Goal: Task Accomplishment & Management: Complete application form

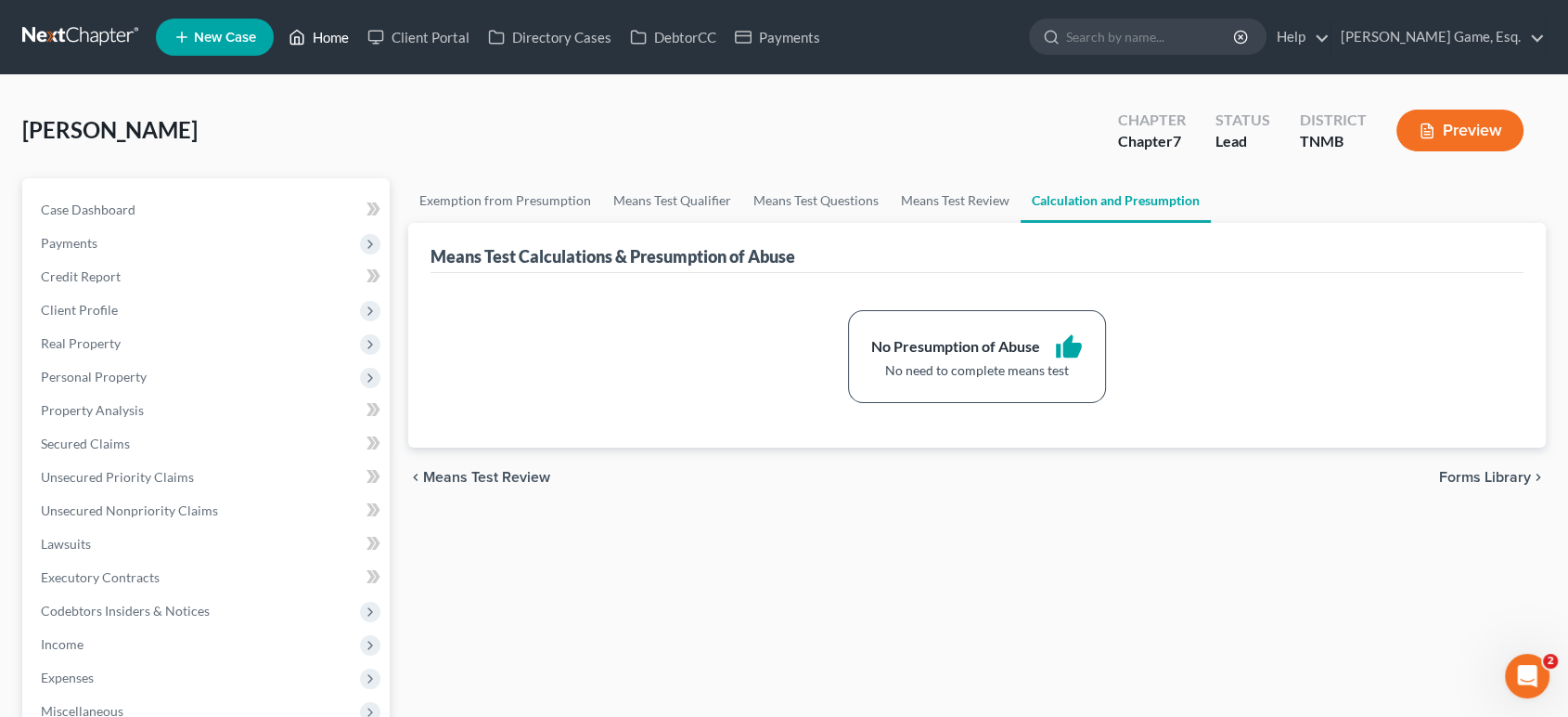
click at [358, 53] on link "Home" at bounding box center [319, 36] width 79 height 33
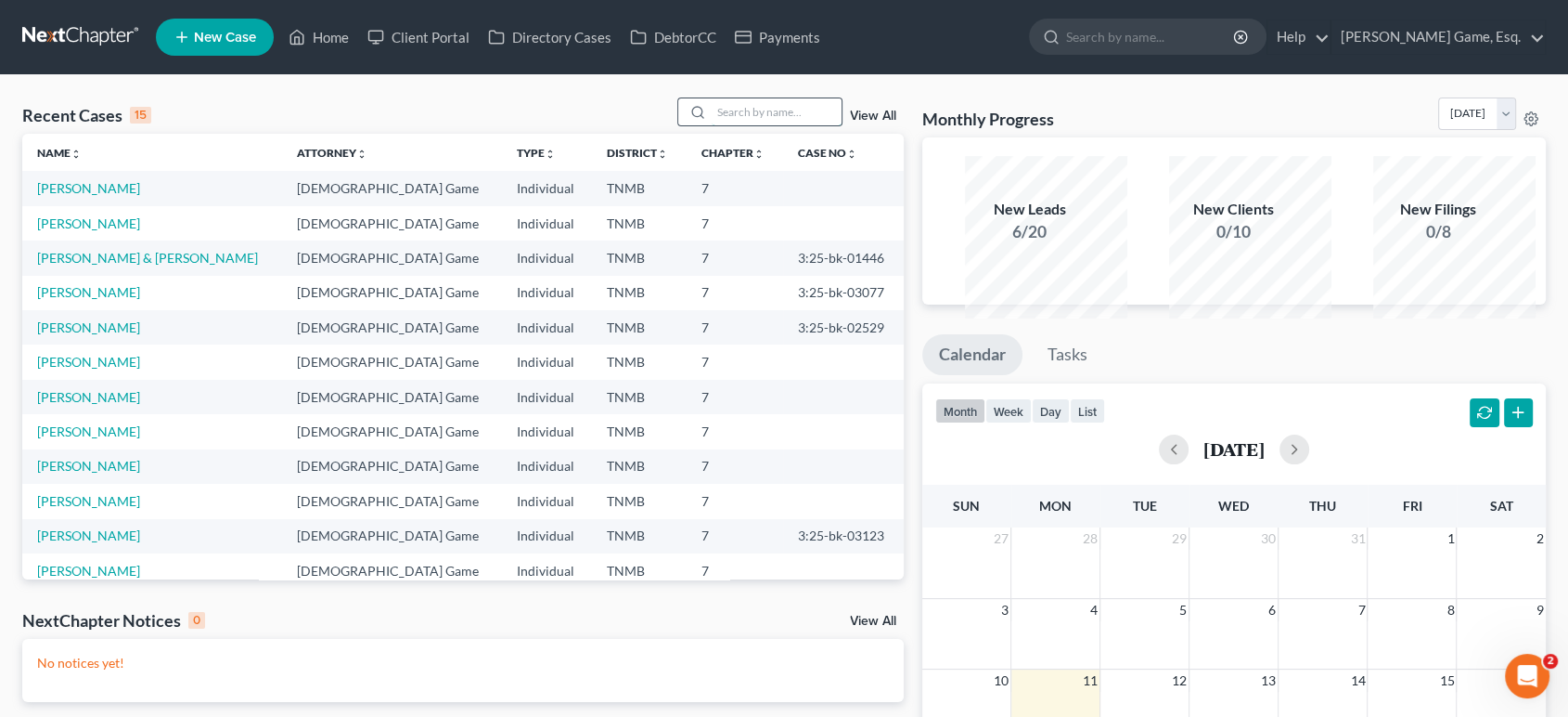
click at [721, 125] on input "search" at bounding box center [777, 112] width 130 height 27
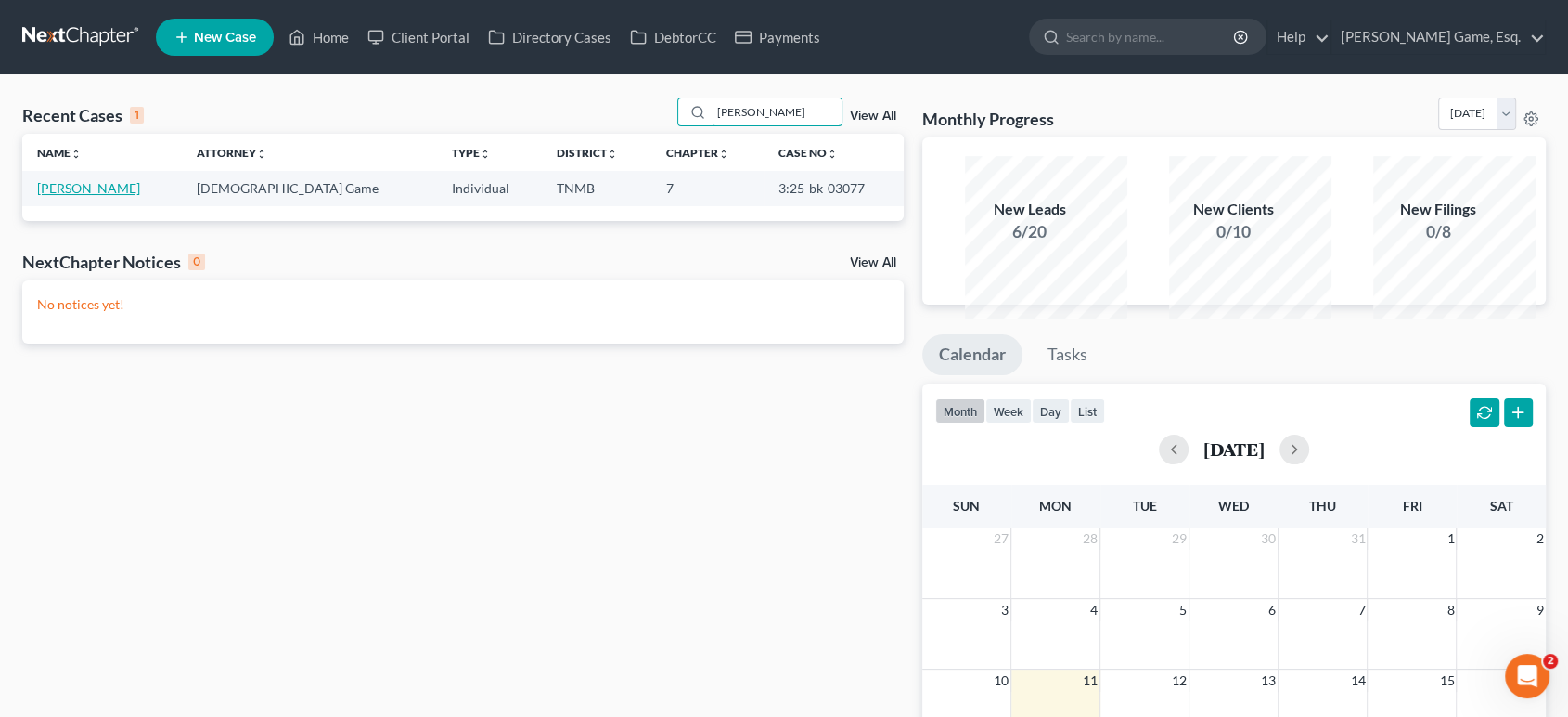
type input "[PERSON_NAME]"
click at [104, 196] on link "[PERSON_NAME]" at bounding box center [89, 188] width 103 height 16
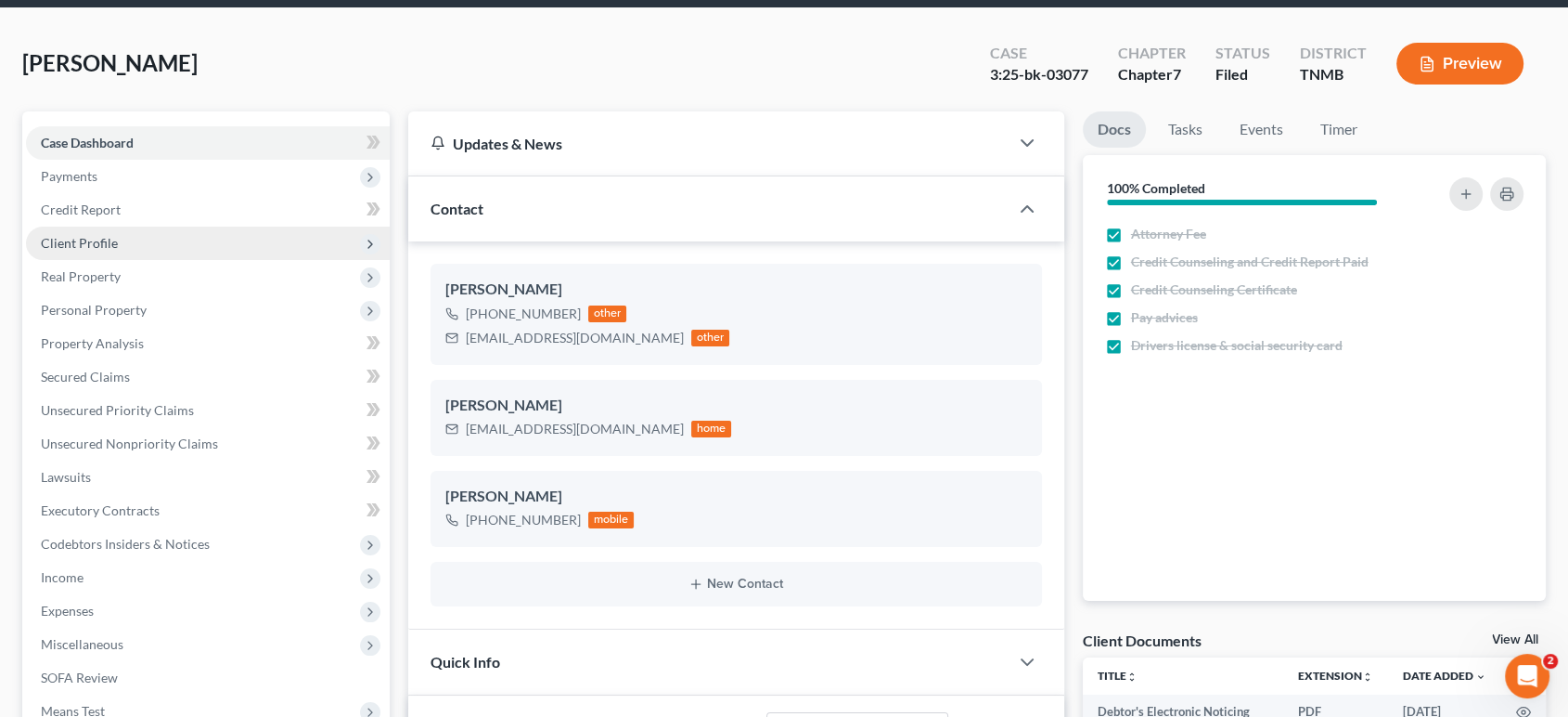
scroll to position [103, 0]
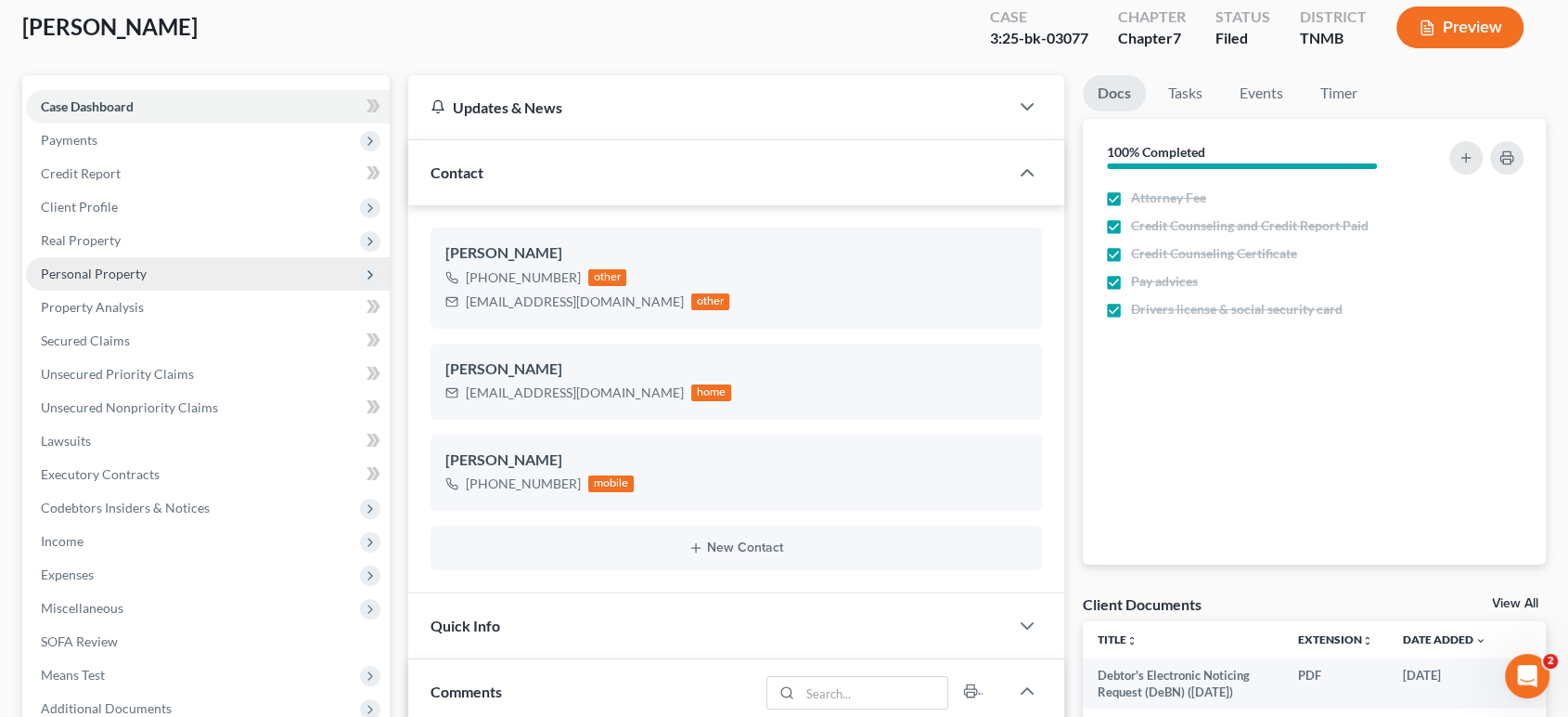
click at [119, 282] on span "Personal Property" at bounding box center [94, 273] width 106 height 16
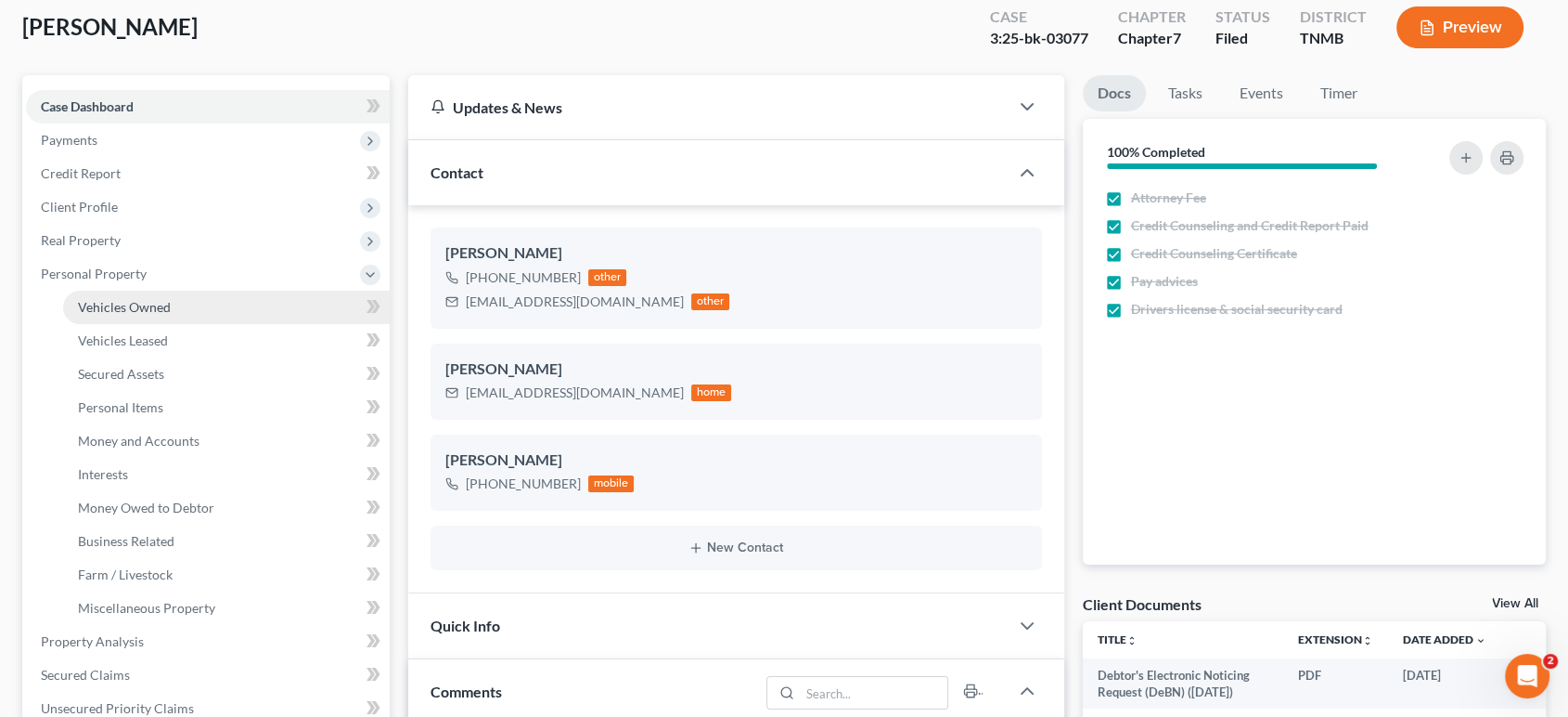
click at [99, 315] on span "Vehicles Owned" at bounding box center [124, 306] width 93 height 16
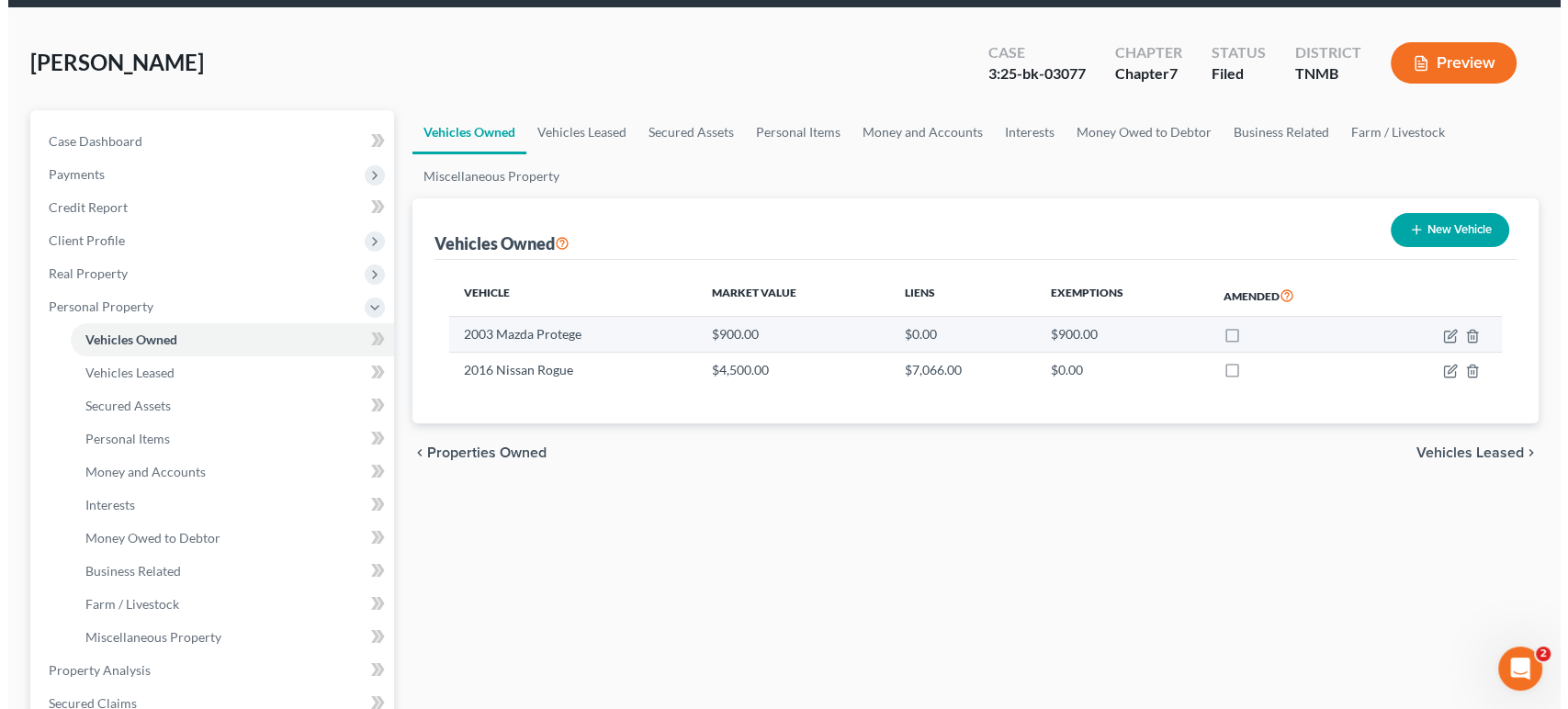
scroll to position [102, 0]
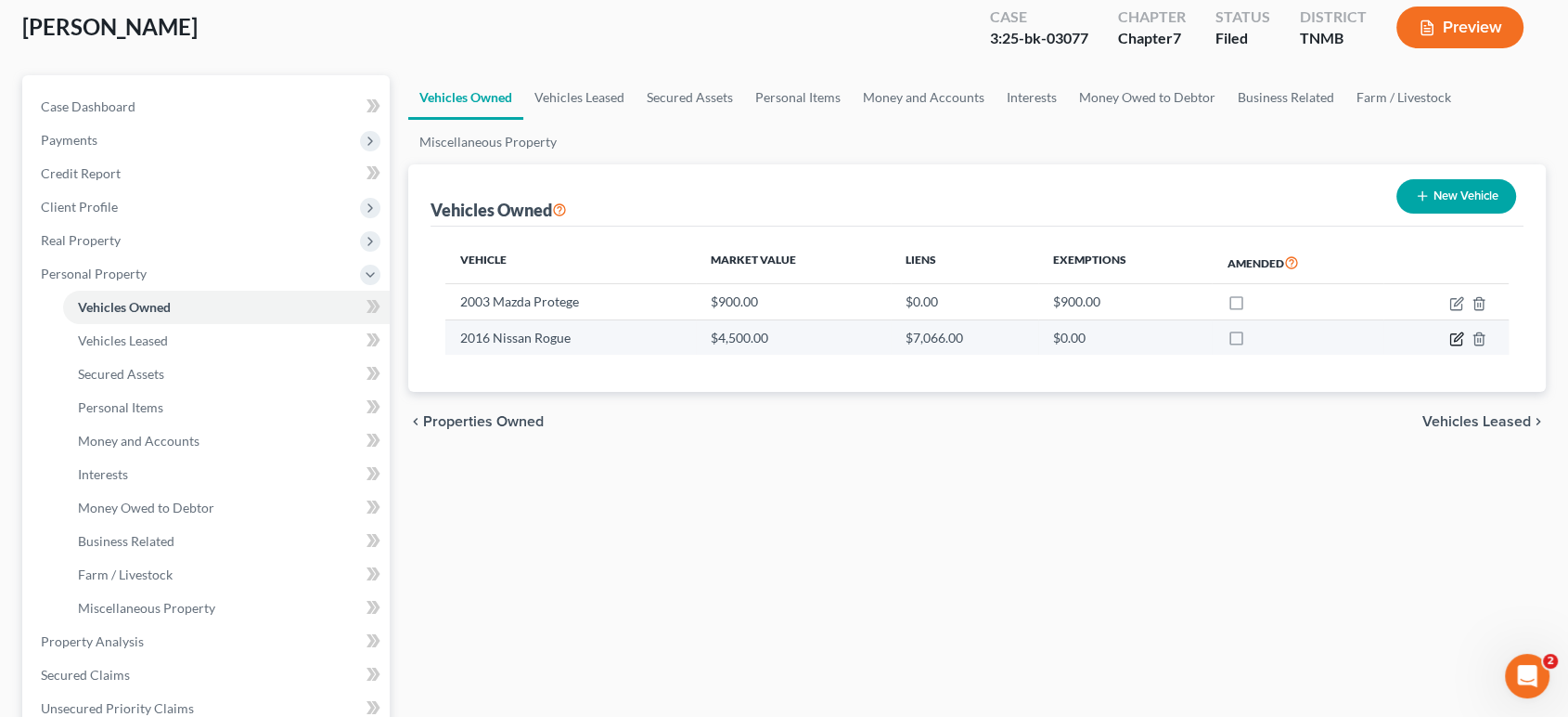
click at [1451, 346] on icon "button" at bounding box center [1456, 340] width 11 height 11
select select "0"
select select "10"
select select "2"
select select "0"
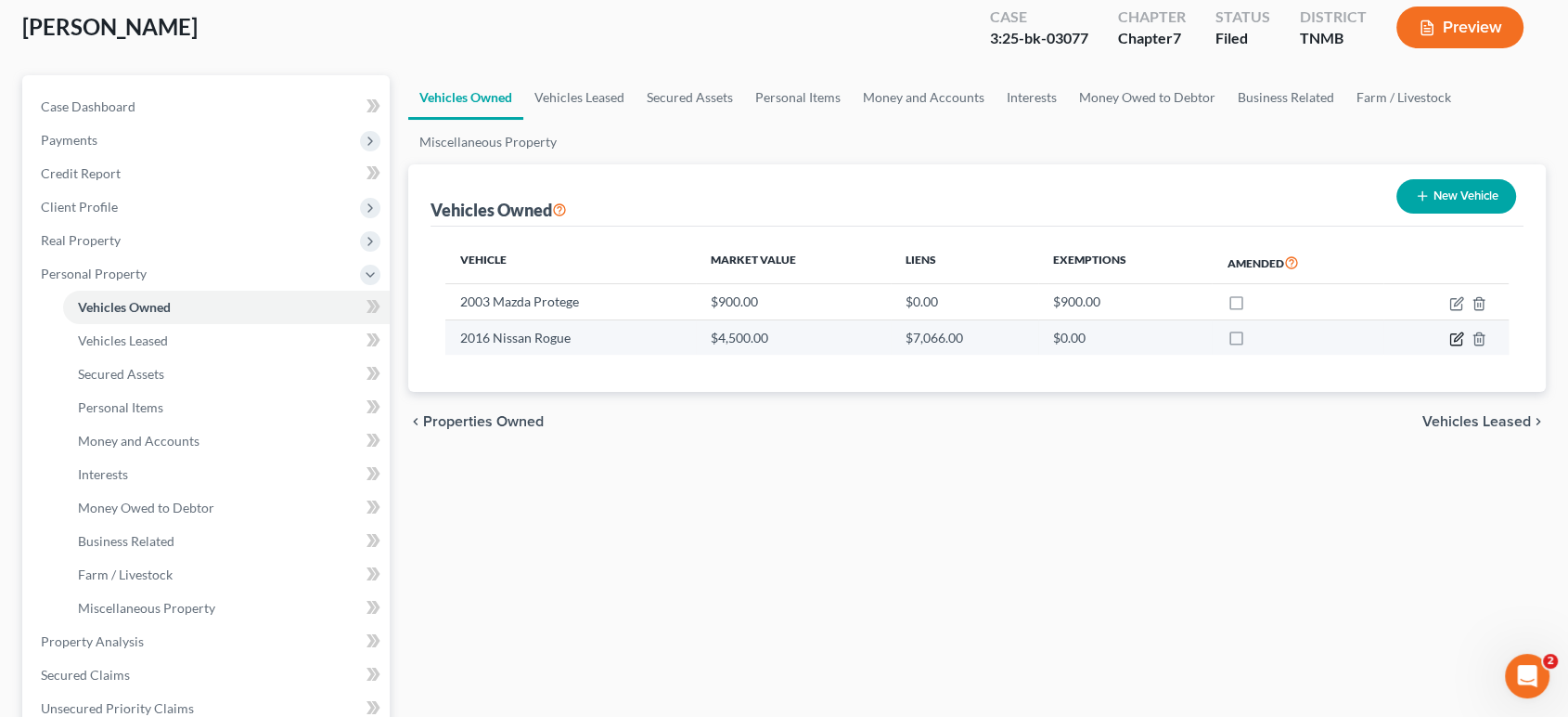
select select "23"
select select "0"
select select "2"
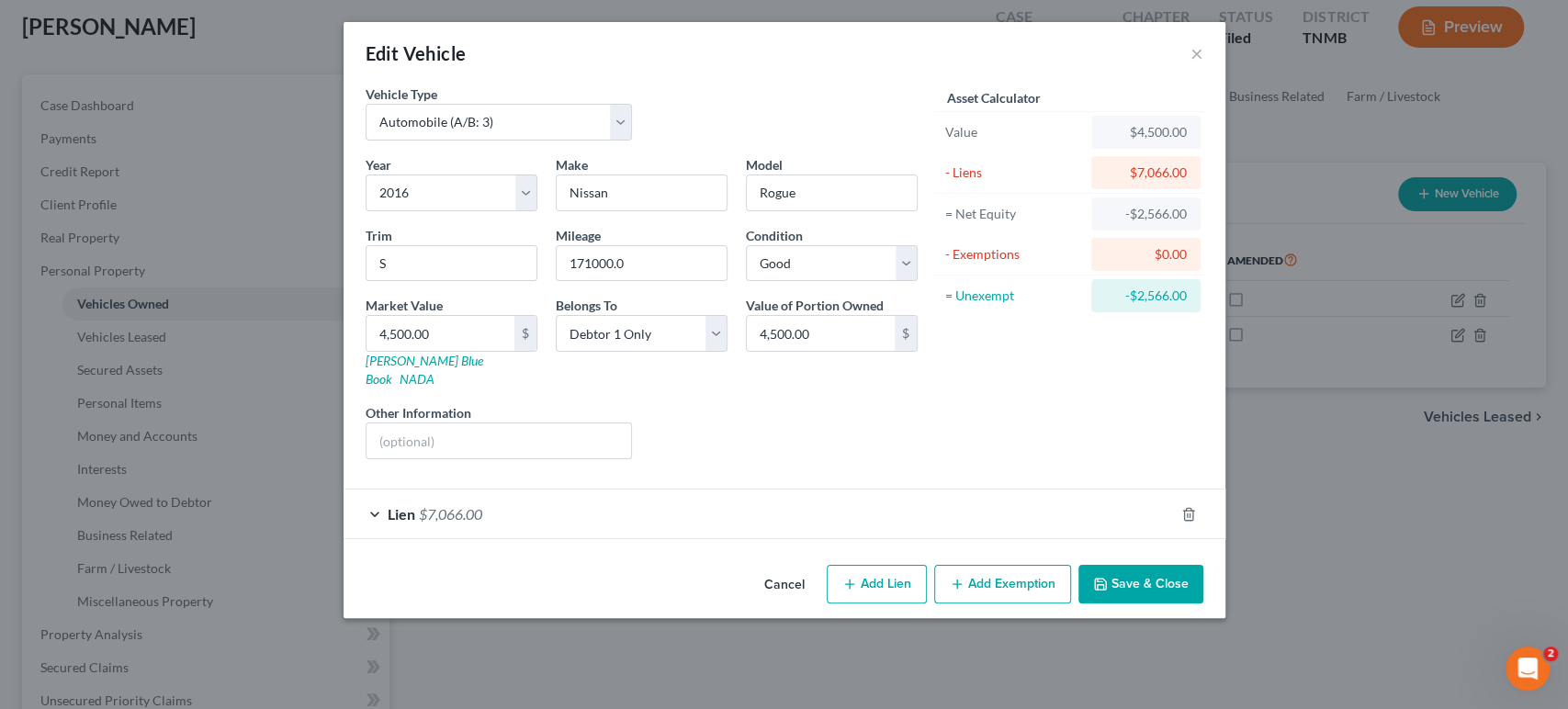
scroll to position [61, 0]
click at [747, 538] on div "Lien $7,066.00" at bounding box center [758, 514] width 830 height 49
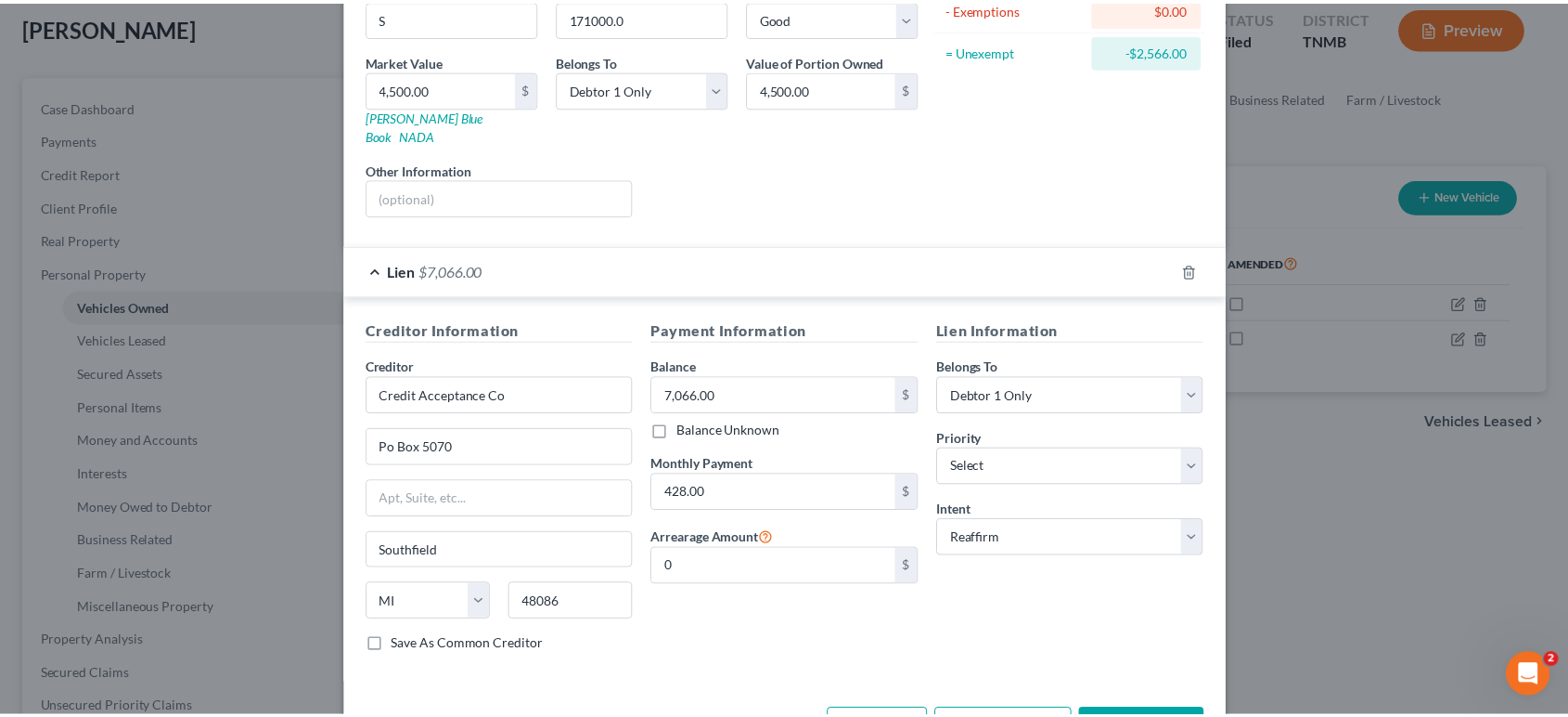
scroll to position [0, 0]
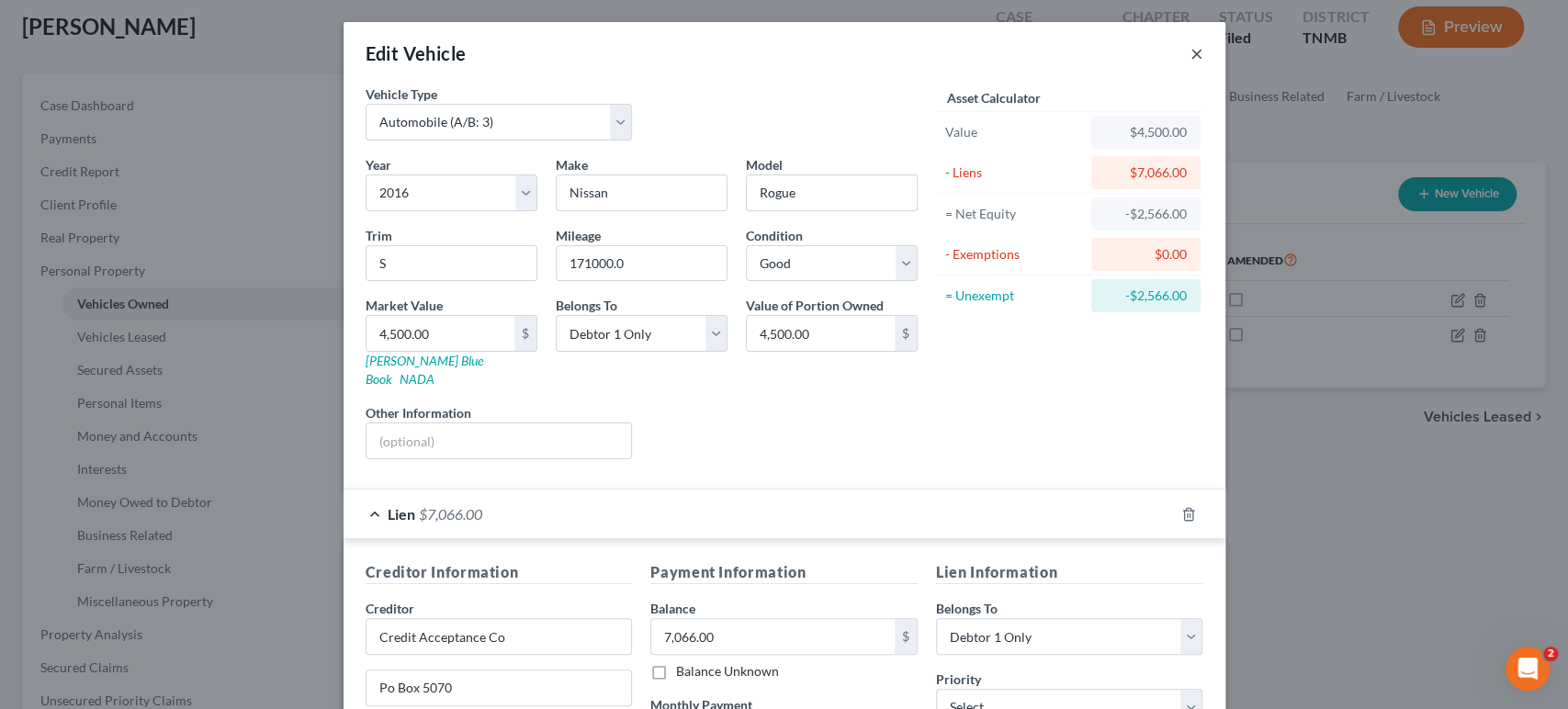
click at [1203, 64] on button "×" at bounding box center [1197, 53] width 13 height 22
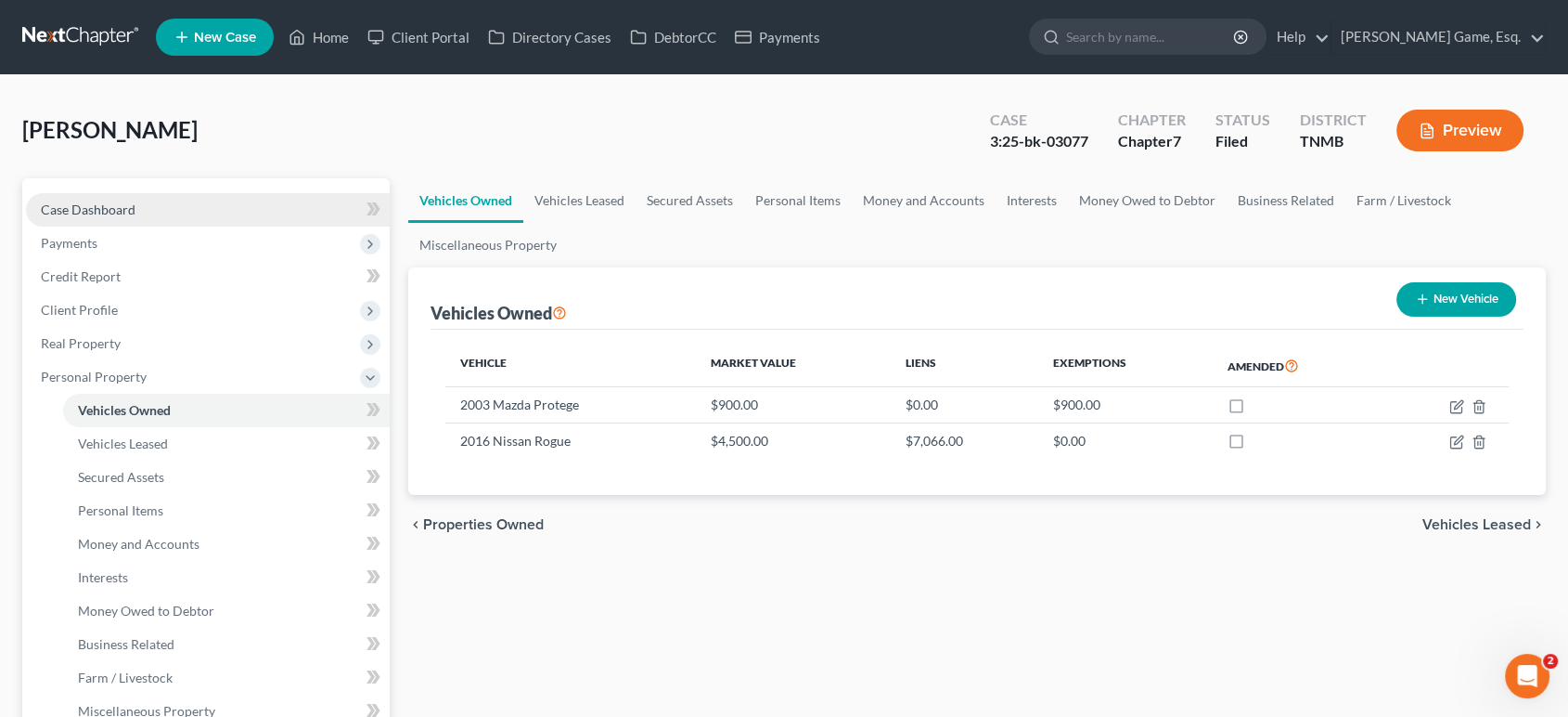
click at [140, 226] on link "Case Dashboard" at bounding box center [207, 209] width 364 height 33
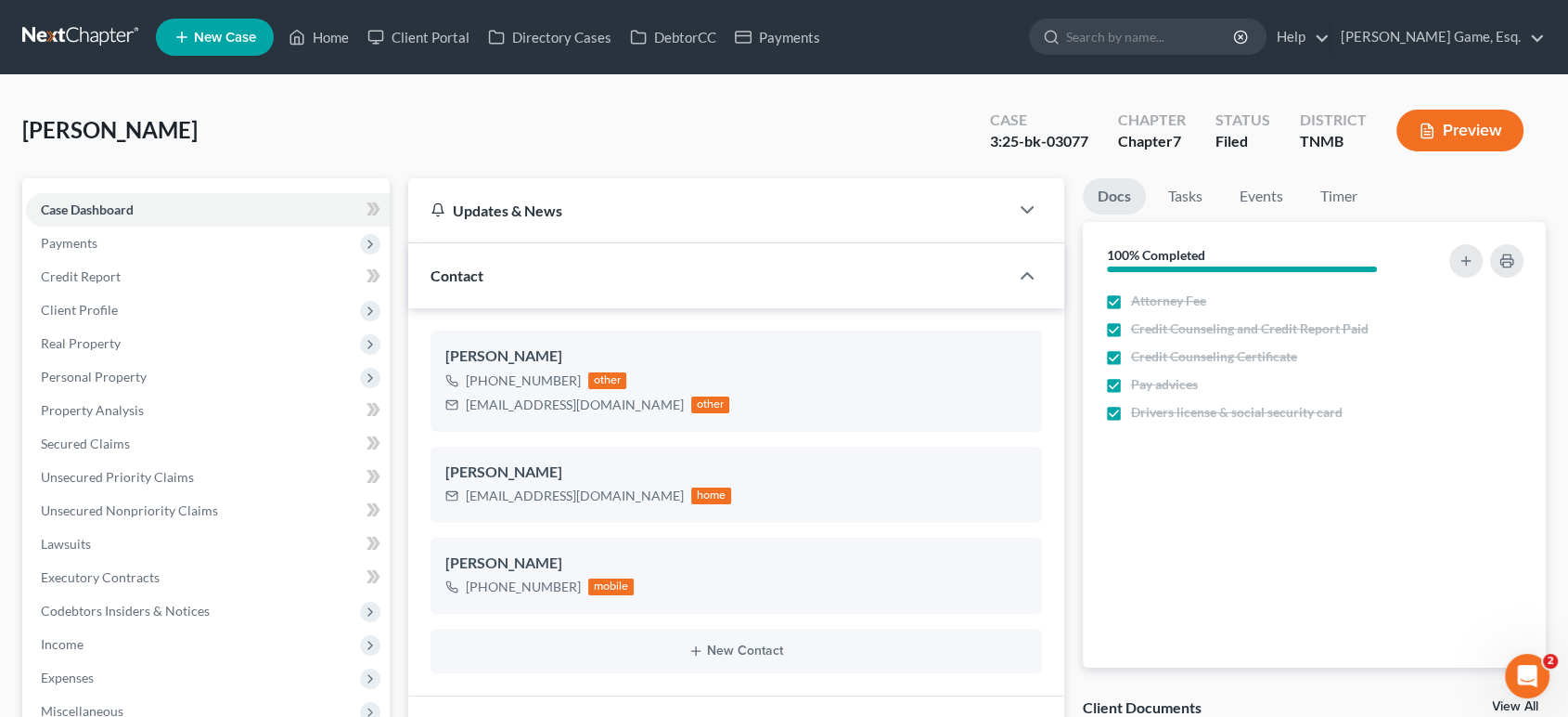
scroll to position [483, 0]
drag, startPoint x: 482, startPoint y: 496, endPoint x: 679, endPoint y: 503, distance: 197.1
click at [679, 417] on div "[EMAIL_ADDRESS][DOMAIN_NAME] other" at bounding box center [588, 404] width 285 height 24
click at [395, 133] on div "[PERSON_NAME] Upgraded Case 3:25-bk-03077 Chapter Chapter 7 Status Filed Distri…" at bounding box center [784, 137] width 1524 height 81
click at [358, 43] on link "Home" at bounding box center [319, 36] width 79 height 33
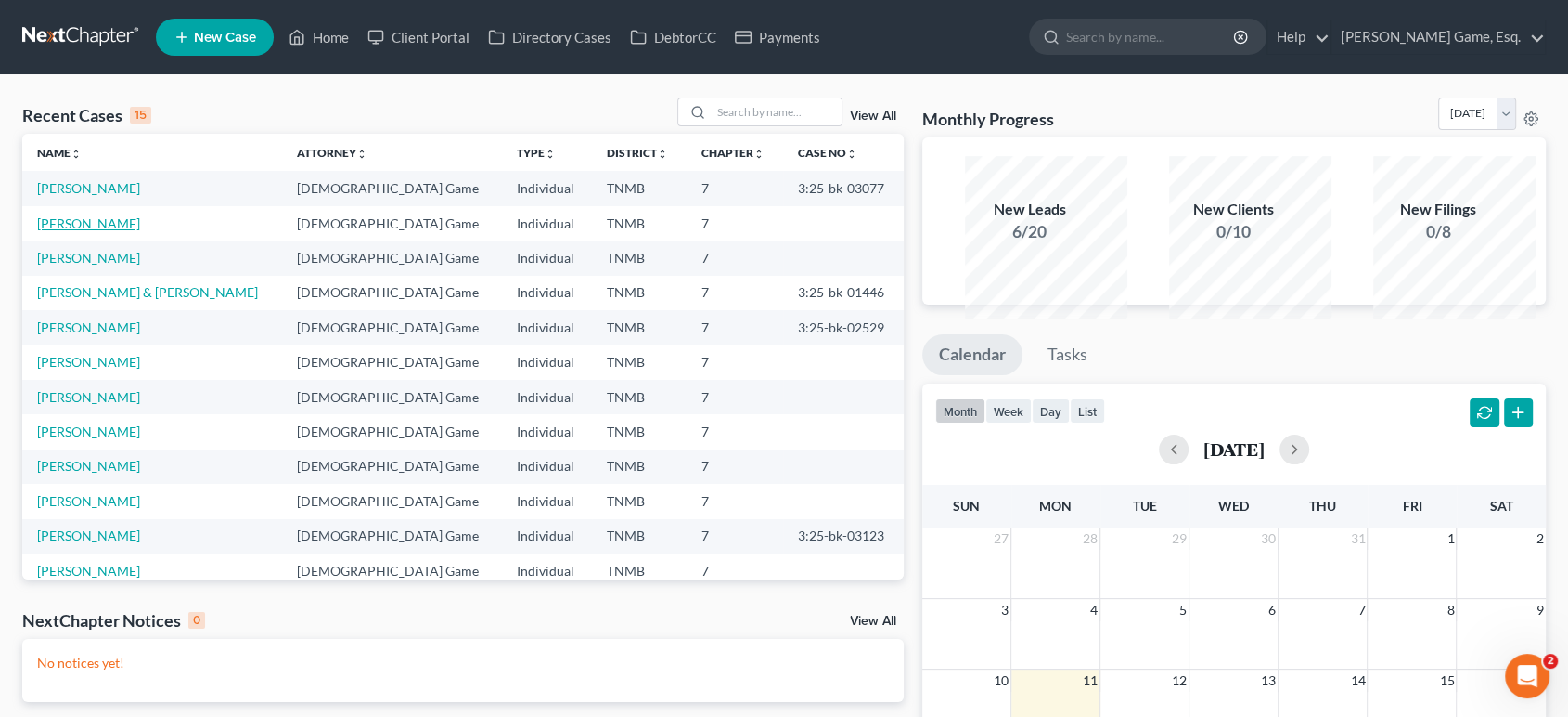
click at [134, 231] on link "[PERSON_NAME]" at bounding box center [89, 223] width 103 height 16
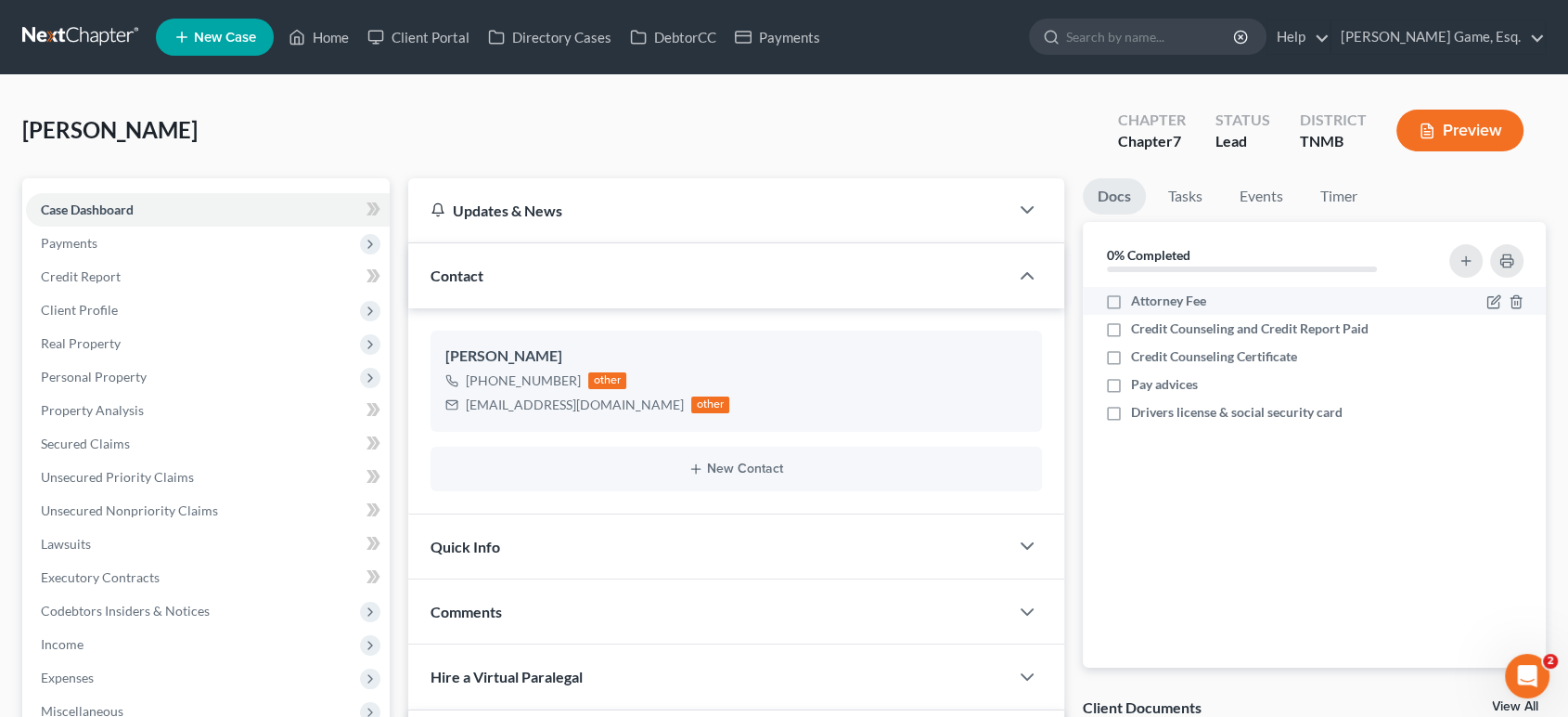
click at [1131, 310] on label "Attorney Fee" at bounding box center [1168, 300] width 75 height 18
click at [1139, 304] on input "Attorney Fee" at bounding box center [1144, 297] width 12 height 12
checkbox input "true"
click at [1131, 338] on label "Credit Counseling and Credit Report Paid" at bounding box center [1249, 327] width 238 height 18
click at [1139, 331] on input "Credit Counseling and Credit Report Paid" at bounding box center [1144, 325] width 12 height 12
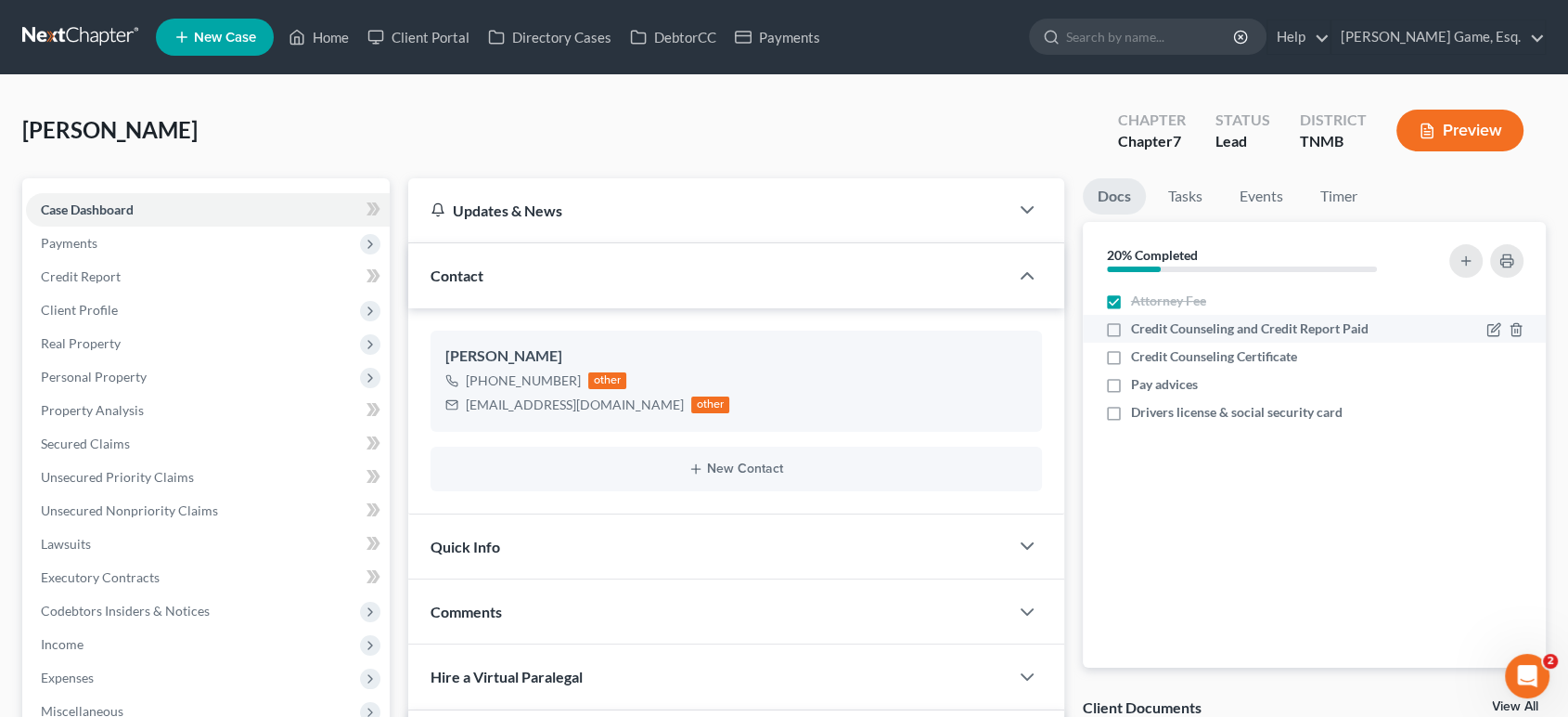
checkbox input "true"
click at [1131, 366] on label "Credit Counseling Certificate" at bounding box center [1214, 356] width 166 height 18
click at [1139, 359] on input "Credit Counseling Certificate" at bounding box center [1144, 353] width 12 height 12
checkbox input "true"
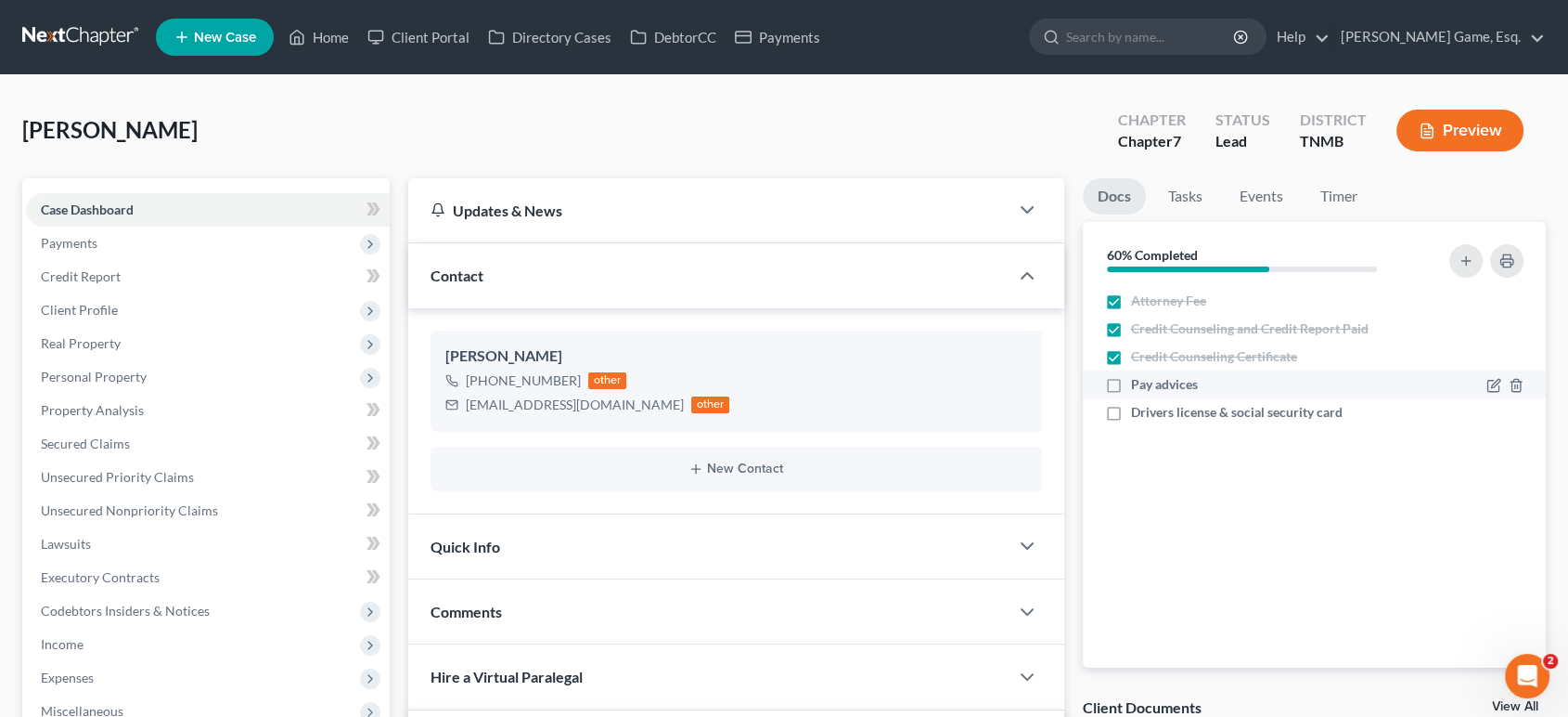
click at [1131, 393] on label "Pay advices" at bounding box center [1164, 384] width 67 height 18
click at [1139, 387] on input "Pay advices" at bounding box center [1144, 381] width 12 height 12
checkbox input "true"
click at [1131, 421] on label "Drivers license & social security card" at bounding box center [1237, 411] width 212 height 18
click at [1139, 415] on input "Drivers license & social security card" at bounding box center [1144, 409] width 12 height 12
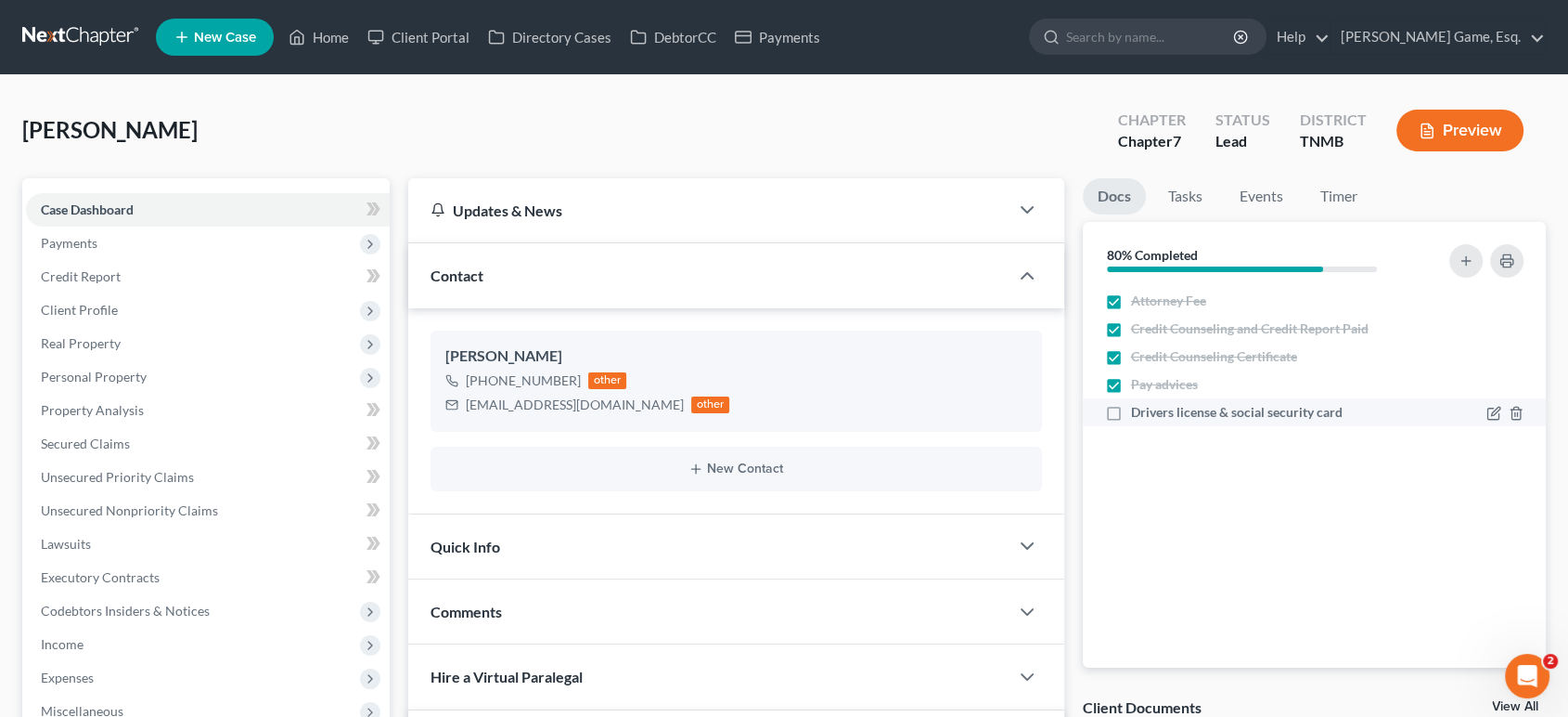
checkbox input "true"
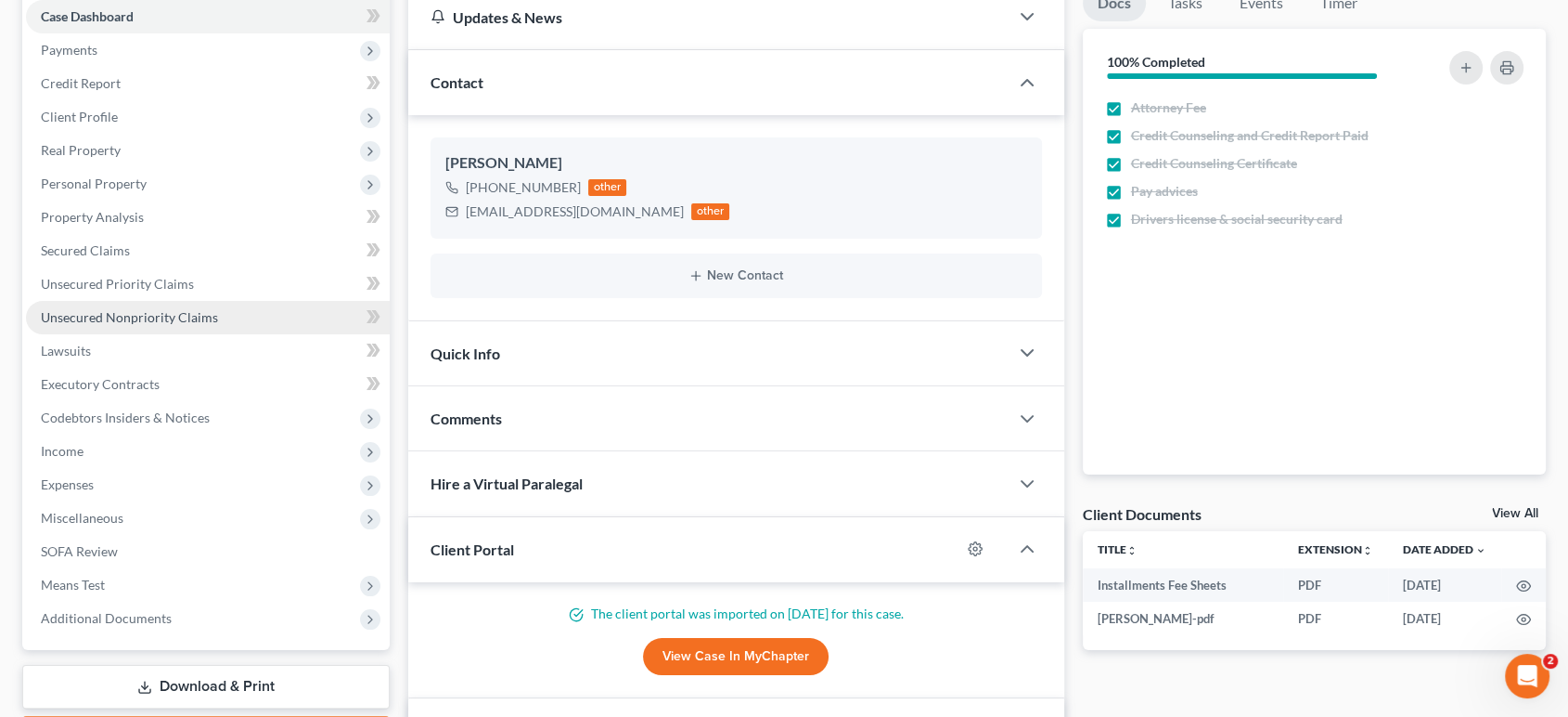
scroll to position [206, 0]
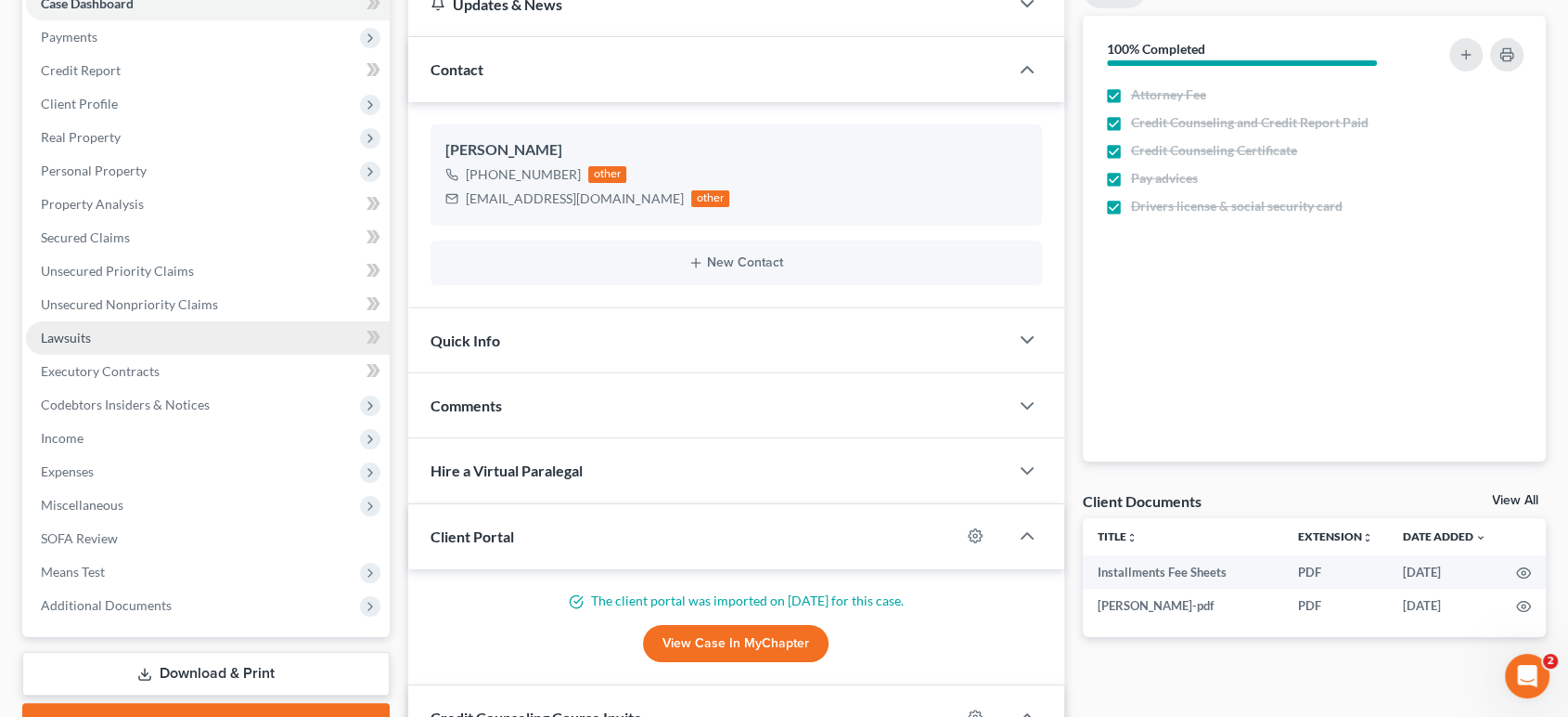
click at [174, 354] on link "Lawsuits" at bounding box center [207, 337] width 364 height 33
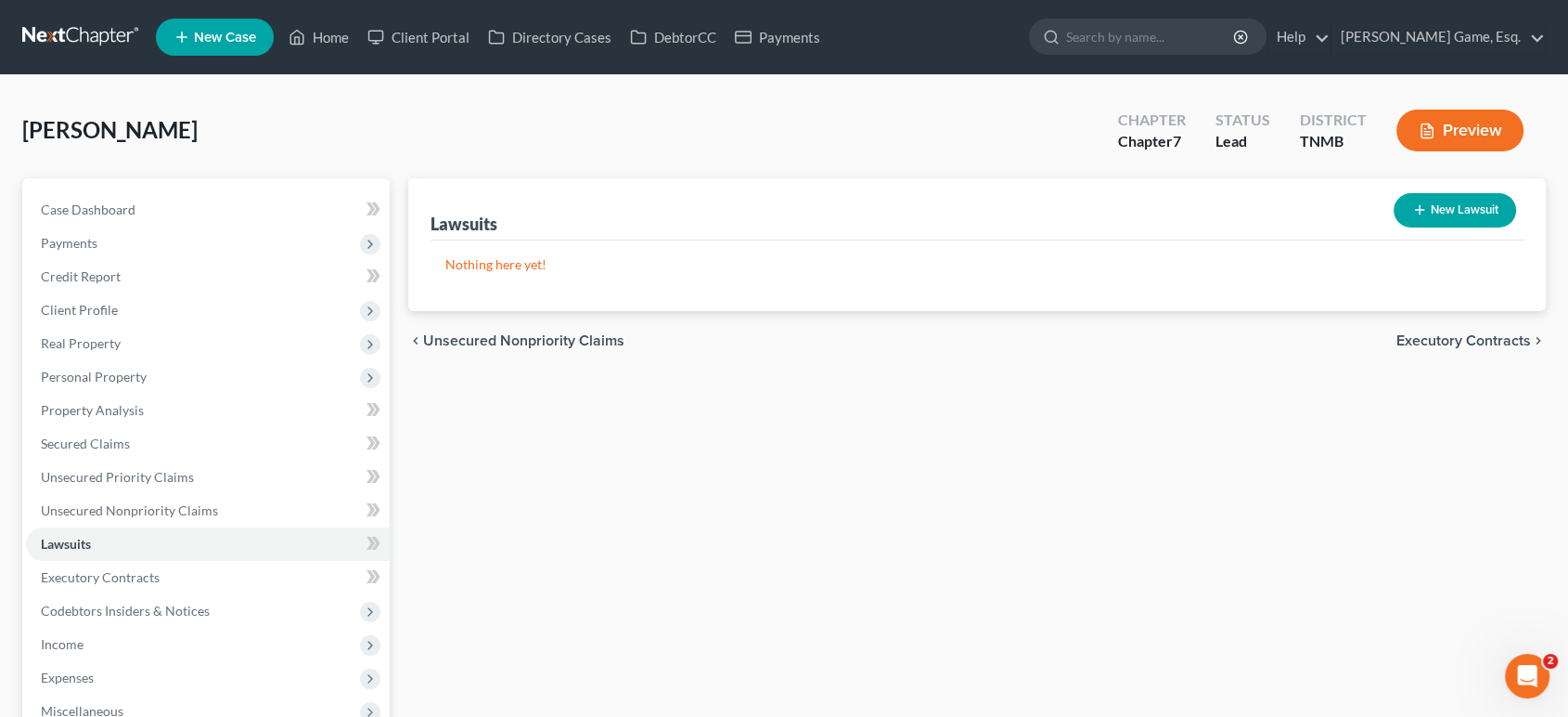
click at [1404, 227] on button "New Lawsuit" at bounding box center [1454, 210] width 122 height 34
select select "0"
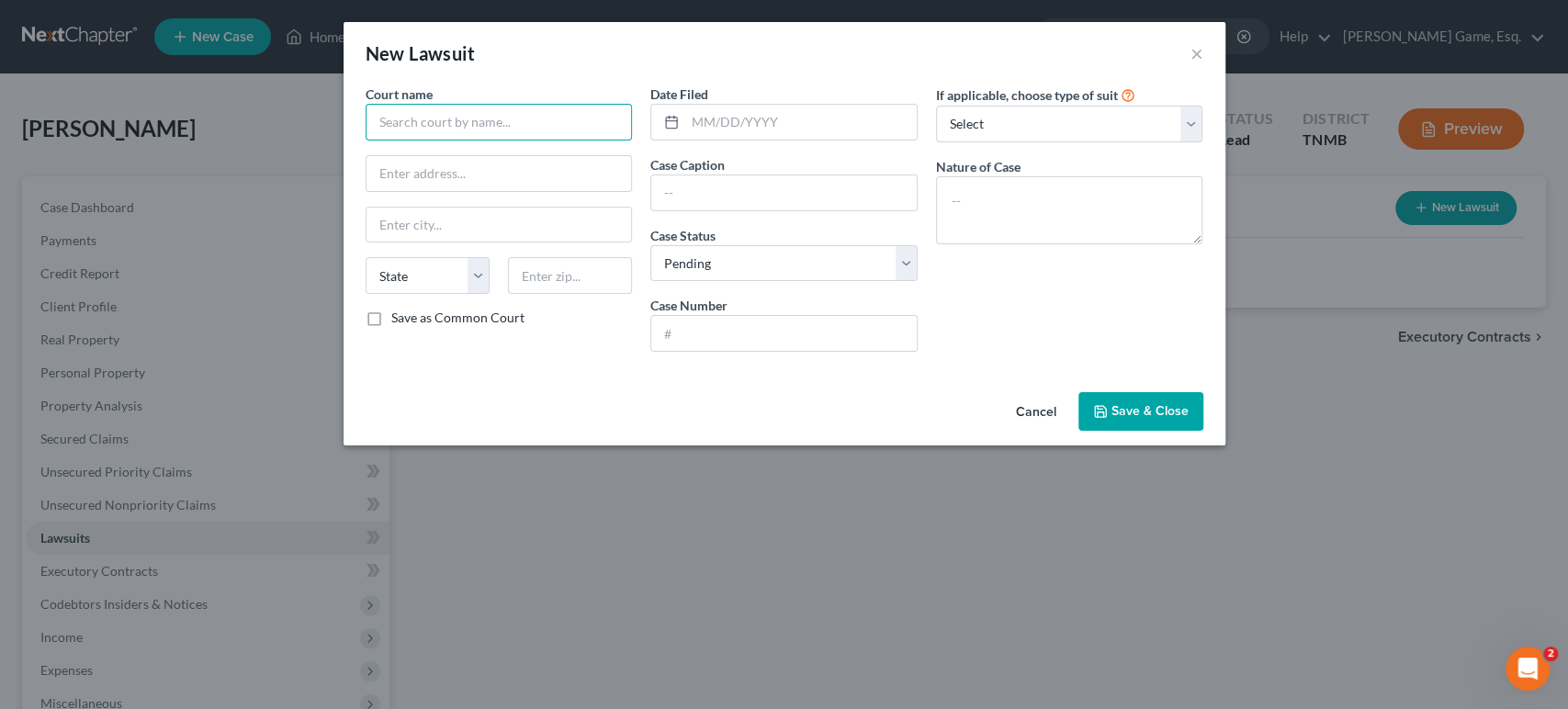
drag, startPoint x: 490, startPoint y: 168, endPoint x: 669, endPoint y: 0, distance: 245.5
click at [488, 141] on input "text" at bounding box center [499, 122] width 267 height 37
click at [419, 141] on input "text" at bounding box center [499, 122] width 267 height 37
paste input "HP Owner LLC vs [PERSON_NAME]"
type input "HP Owner LLC vs [PERSON_NAME]"
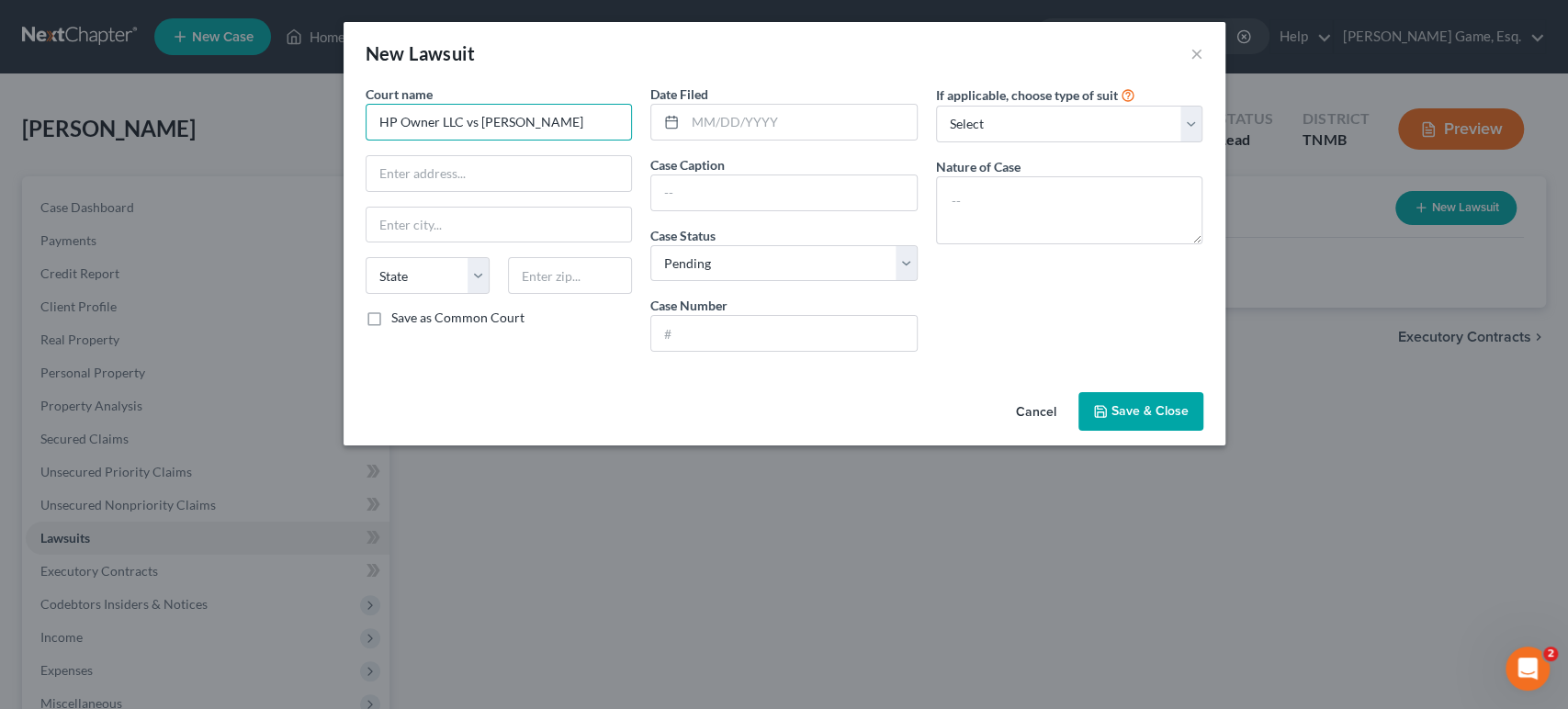
drag, startPoint x: 537, startPoint y: 149, endPoint x: 172, endPoint y: 145, distance: 365.0
click at [172, 145] on div "New Lawsuit × Court name * HP Owner LLC vs [PERSON_NAME] State [US_STATE] AK AR…" at bounding box center [784, 354] width 1568 height 709
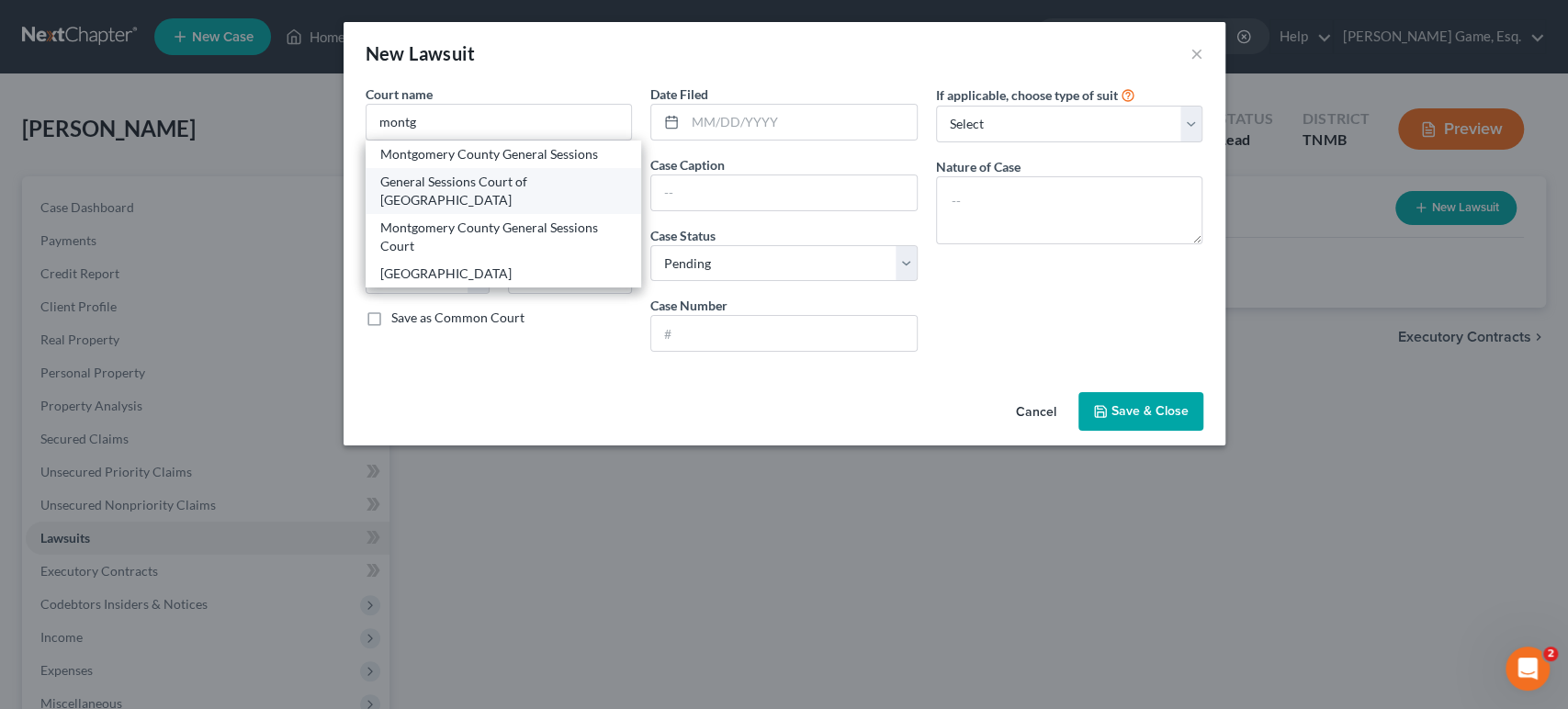
click at [399, 210] on div "General Sessions Court of [GEOGRAPHIC_DATA]" at bounding box center [504, 191] width 247 height 37
type input "General Sessions Court of [GEOGRAPHIC_DATA]"
type input "2 Millenium Plz"
type input "[GEOGRAPHIC_DATA]"
select select "44"
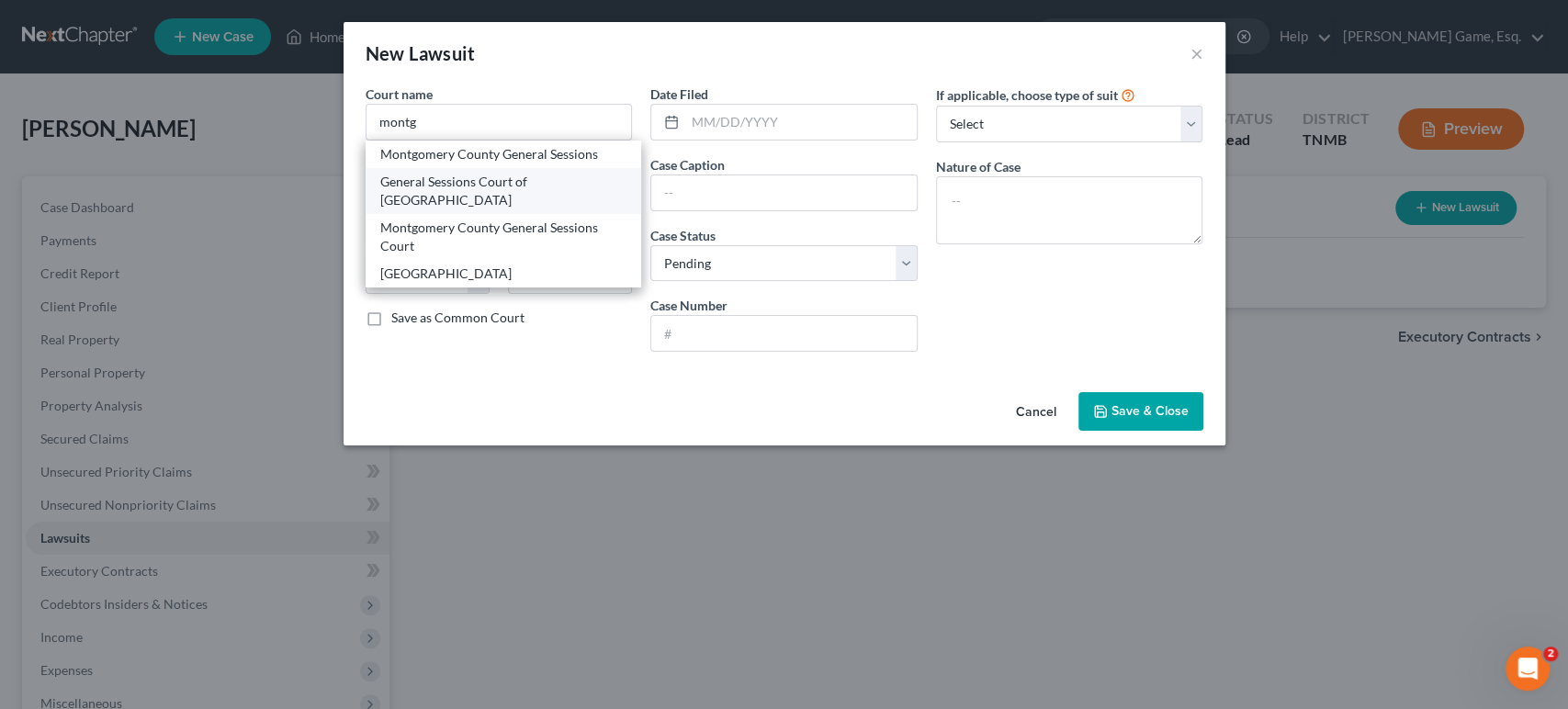
type input "37040"
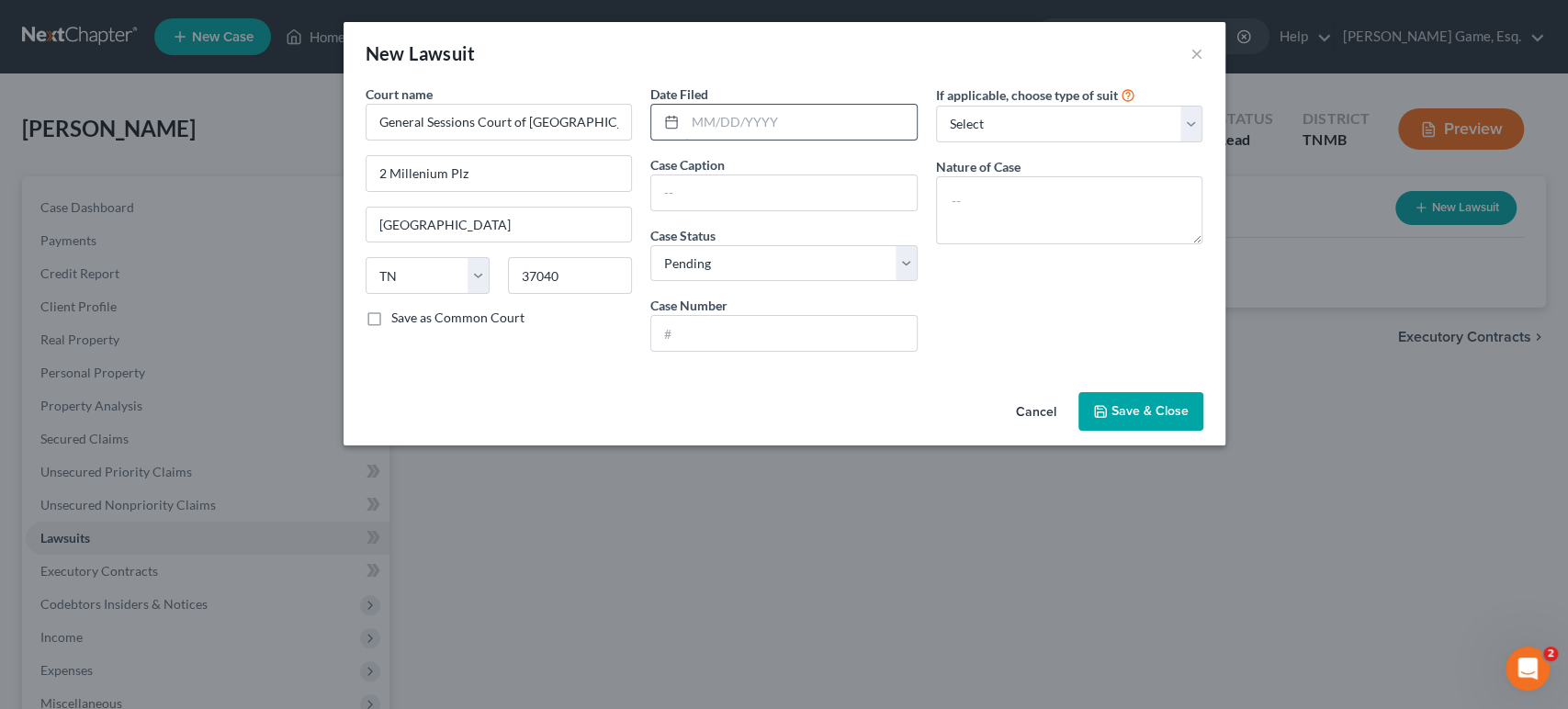
click at [753, 140] on input "text" at bounding box center [800, 122] width 231 height 35
type input "[DATE]"
click at [812, 211] on input "text" at bounding box center [783, 193] width 265 height 35
click at [771, 211] on input "text" at bounding box center [783, 193] width 265 height 35
paste input "63GS1-2025-CV-7110"
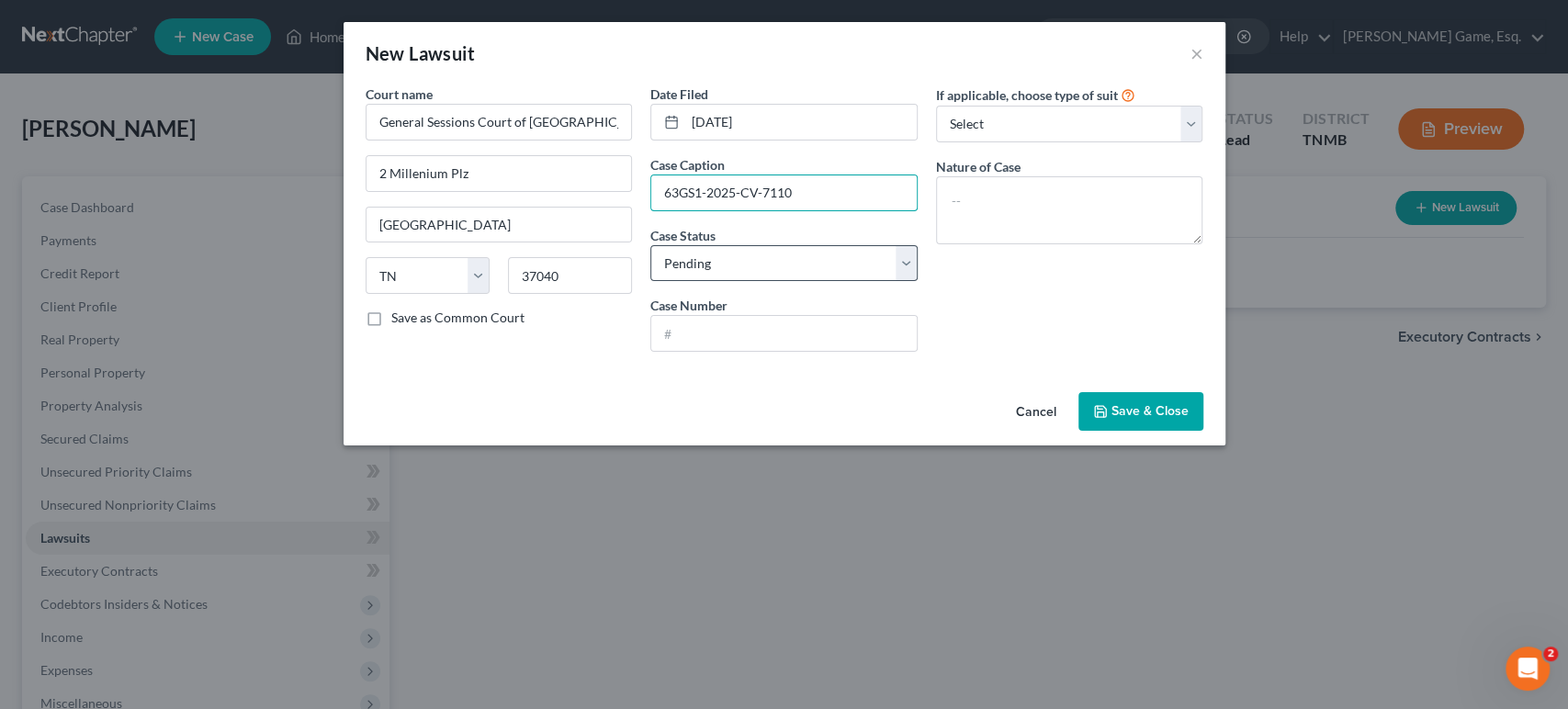
type input "63GS1-2025-CV-7110"
click at [777, 282] on select "Select Pending On Appeal Concluded" at bounding box center [783, 263] width 267 height 37
drag, startPoint x: 777, startPoint y: 333, endPoint x: 781, endPoint y: 373, distance: 40.2
click at [777, 282] on select "Select Pending On Appeal Concluded" at bounding box center [783, 263] width 267 height 37
click at [769, 350] on input "text" at bounding box center [783, 332] width 265 height 35
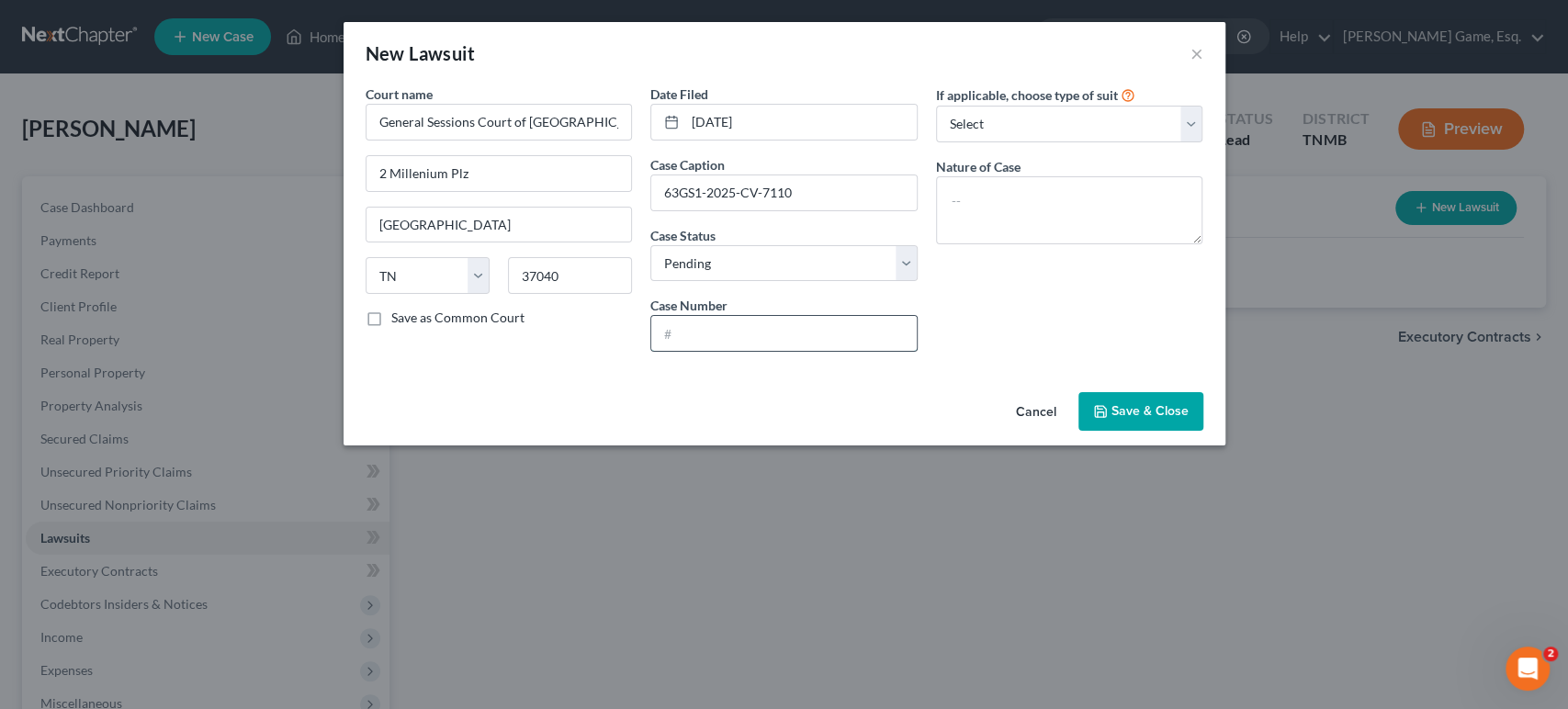
click at [755, 350] on input "text" at bounding box center [783, 332] width 265 height 35
paste input "63GS1-2025-CV-7110"
type input "63GS1-2025-CV-7110"
click at [896, 211] on input "63GS1-2025-CV-7110" at bounding box center [783, 193] width 265 height 35
drag, startPoint x: 897, startPoint y: 244, endPoint x: 366, endPoint y: 250, distance: 531.0
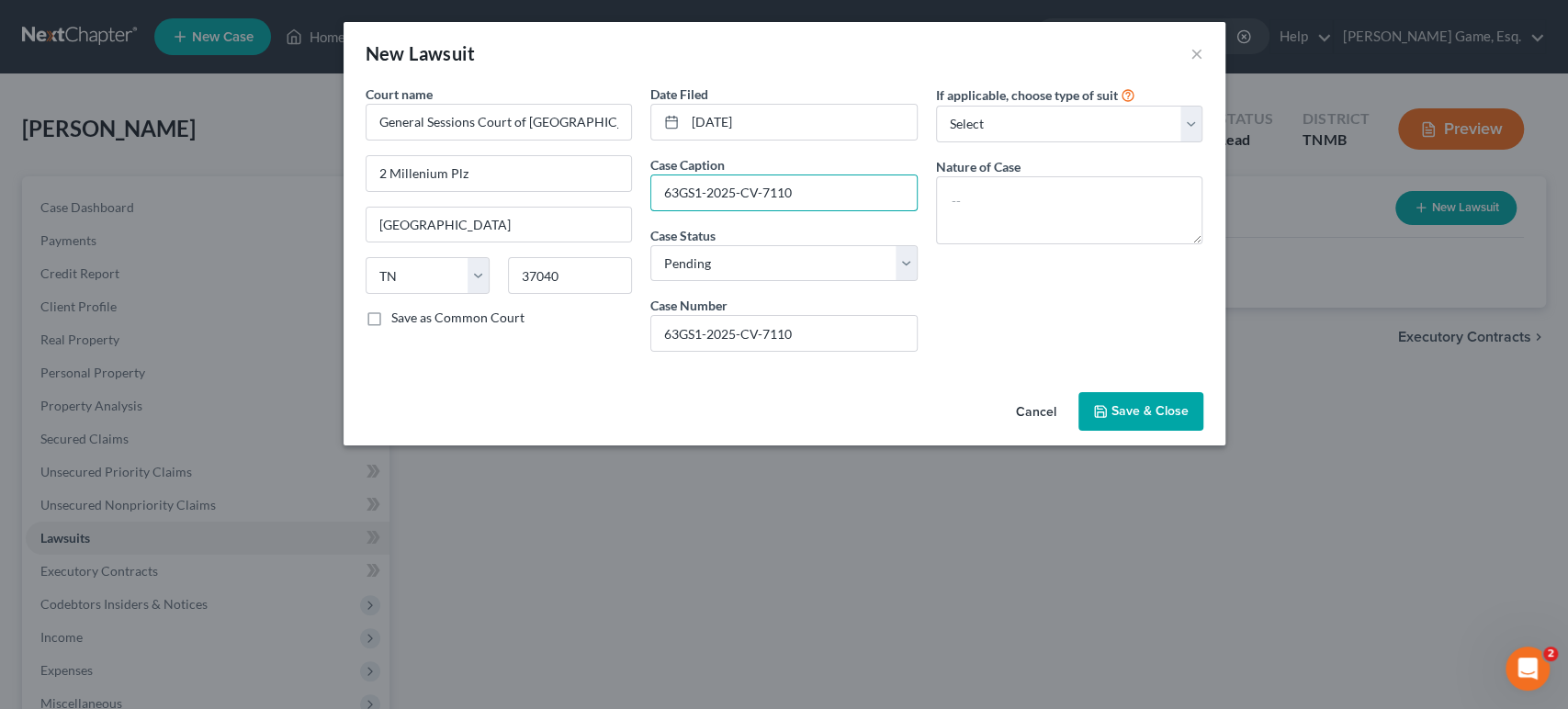
click at [368, 252] on div "Court name * General Sessions Court of [GEOGRAPHIC_DATA] 2 Millenium Plz [GEOGR…" at bounding box center [784, 225] width 856 height 282
paste input "HP Owner LLC vs [PERSON_NAME]"
type input "HP Owner LLC vs [PERSON_NAME]"
drag, startPoint x: 1073, startPoint y: 150, endPoint x: 1077, endPoint y: 175, distance: 25.3
click at [1073, 143] on select "Select Repossession Garnishment Foreclosure Attached, Seized, Or Levied Other" at bounding box center [1069, 124] width 267 height 37
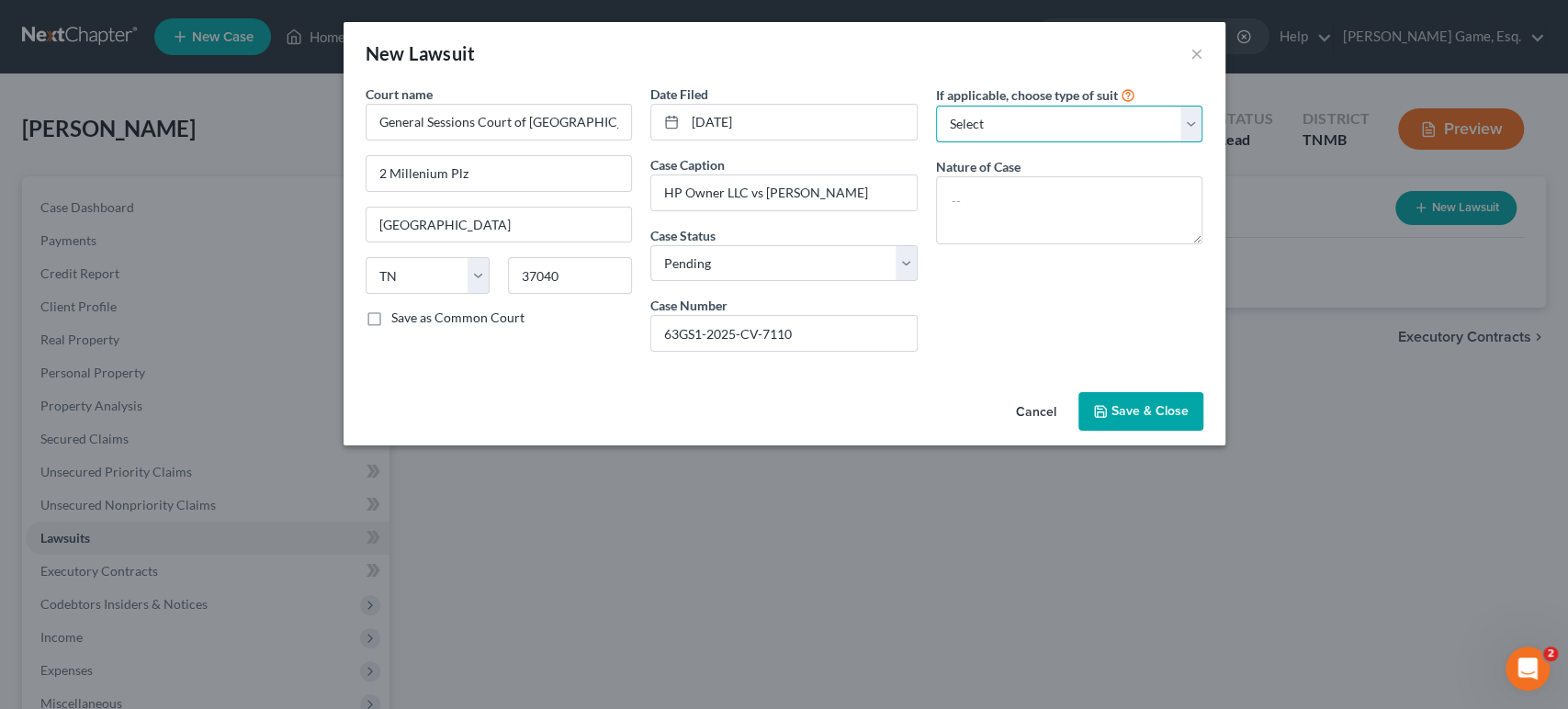
select select "4"
click at [963, 131] on select "Select Repossession Garnishment Foreclosure Attached, Seized, Or Levied Other" at bounding box center [1069, 124] width 267 height 37
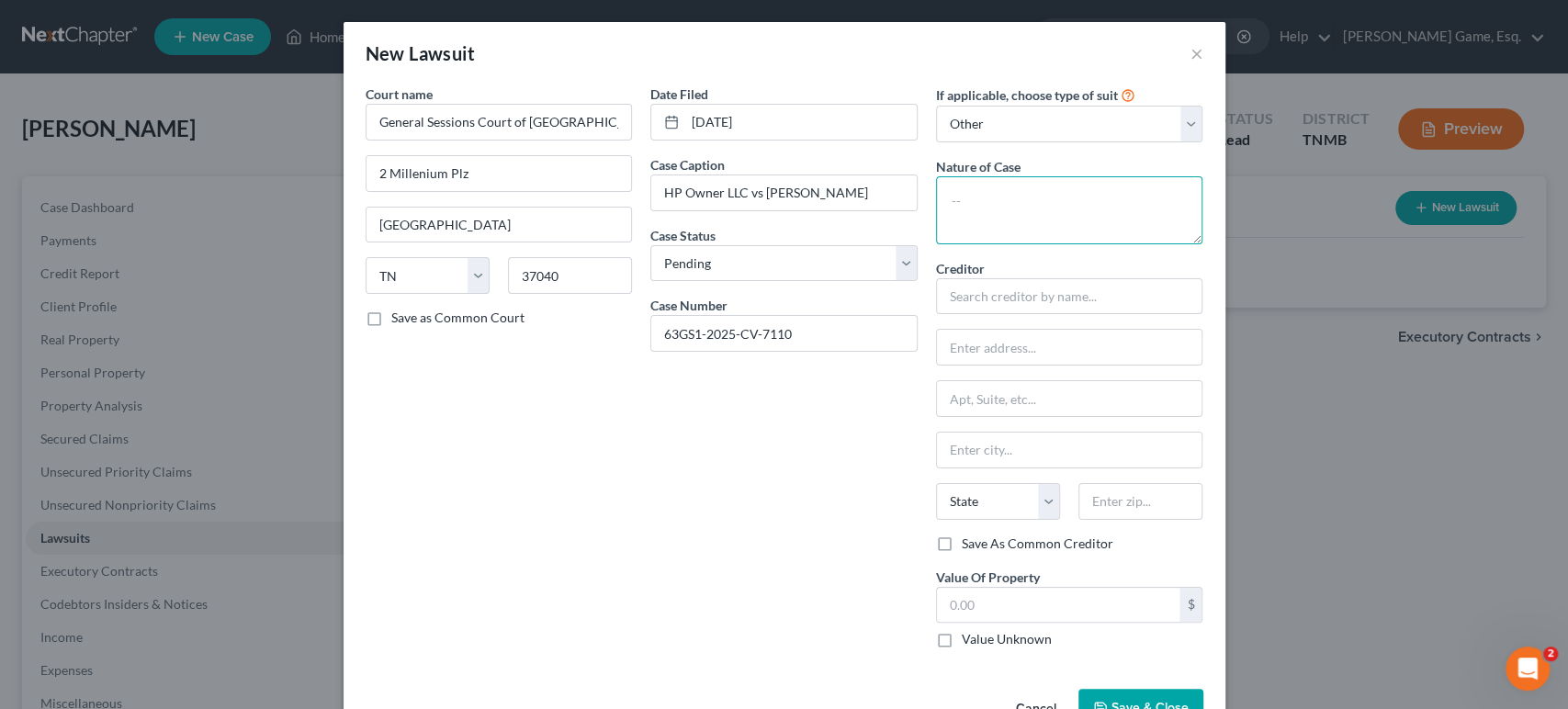
click at [1049, 242] on textarea at bounding box center [1069, 211] width 267 height 68
click at [1186, 245] on textarea "Detainer Warrant" at bounding box center [1069, 211] width 267 height 68
paste textarea "damages and all costs of the court"
click at [1104, 244] on textarea "Detainer Warrant damages and all costs of the court" at bounding box center [1069, 211] width 267 height 68
type textarea "Detainer Warrant, damages and all costs of the court"
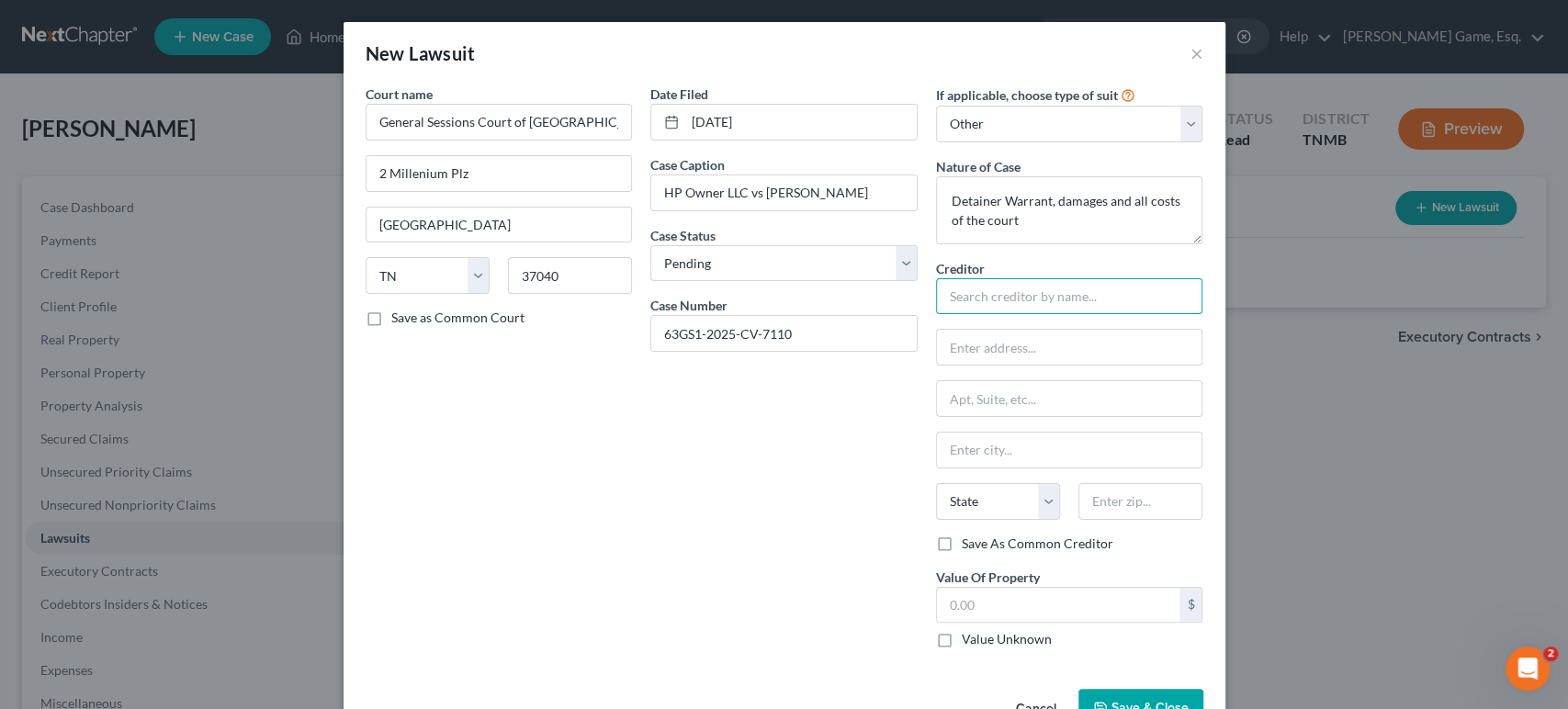
click at [1146, 315] on input "text" at bounding box center [1069, 296] width 267 height 37
click at [1041, 315] on input "text" at bounding box center [1069, 296] width 267 height 37
paste input "HP Owner LLC"
drag, startPoint x: 1154, startPoint y: 388, endPoint x: 1158, endPoint y: 369, distance: 19.4
click at [1154, 315] on input "HP Owner LLC C/O" at bounding box center [1069, 296] width 267 height 37
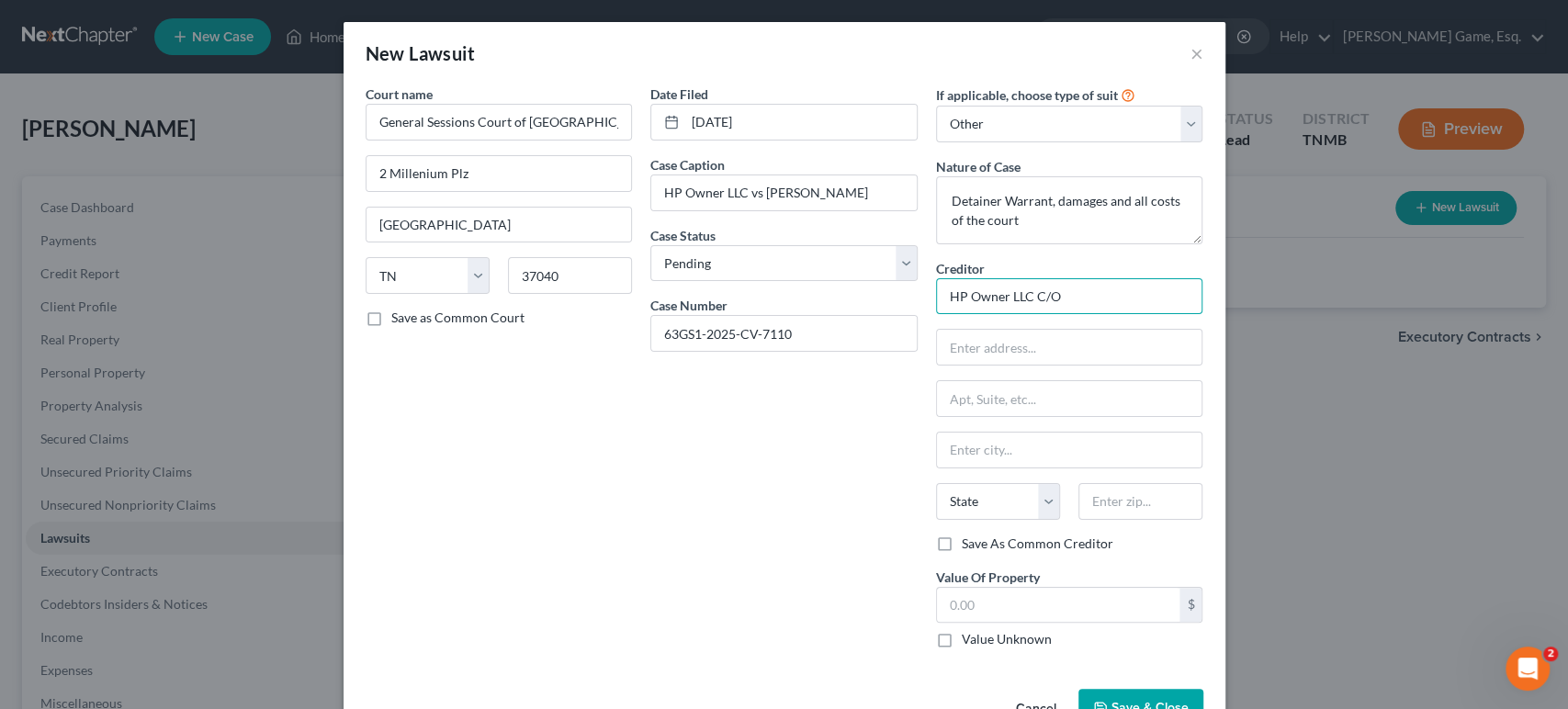
paste input "The Law Office of [PERSON_NAME] PC"
type input "HP Owner LLC C/O The Law Office of [PERSON_NAME] PC"
click at [1147, 364] on input "text" at bounding box center [1069, 346] width 265 height 35
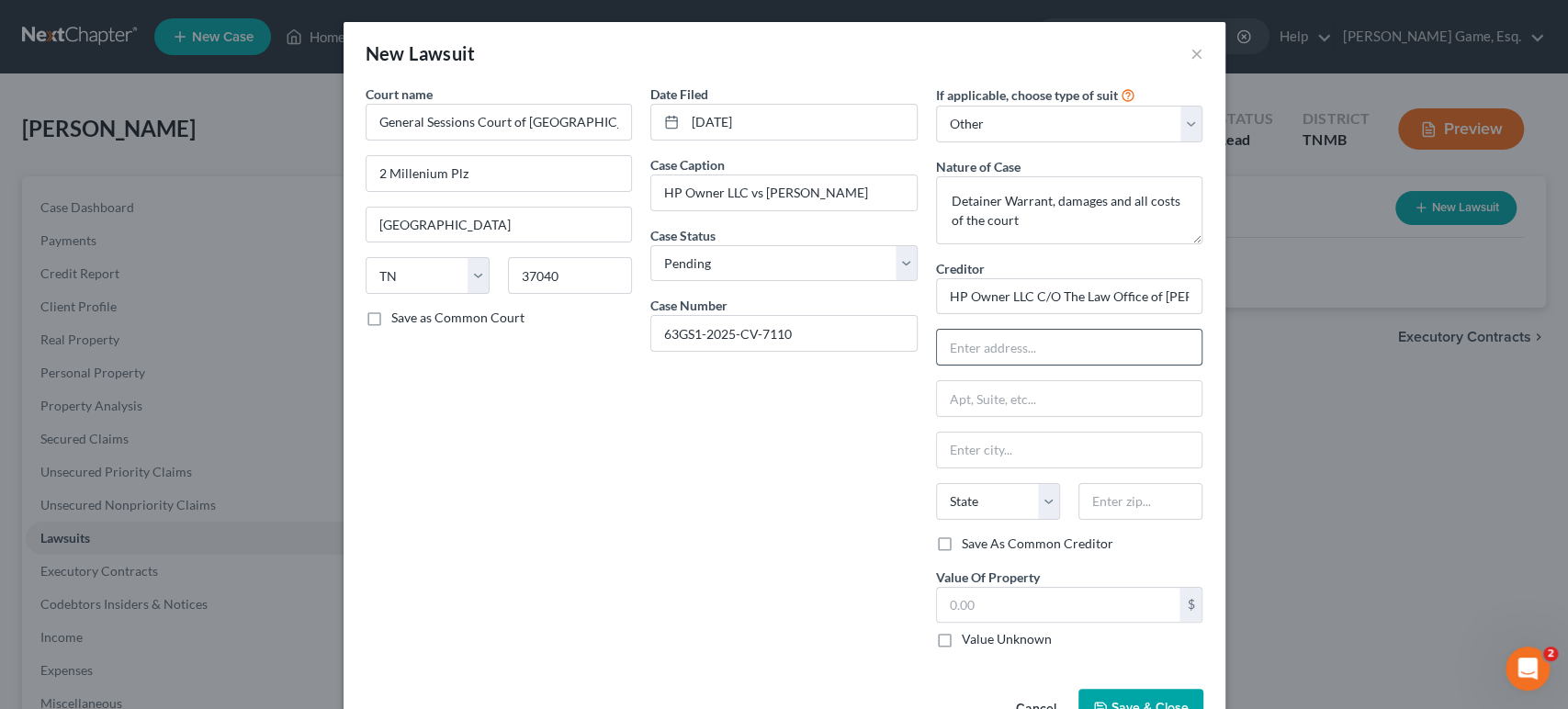
drag, startPoint x: 1004, startPoint y: 429, endPoint x: 1135, endPoint y: 453, distance: 133.2
click at [1004, 364] on input "text" at bounding box center [1069, 346] width 265 height 35
paste input "P.O. Box 140450"
type input "P.O. Box 140450"
drag, startPoint x: 1139, startPoint y: 494, endPoint x: 1133, endPoint y: 506, distance: 13.4
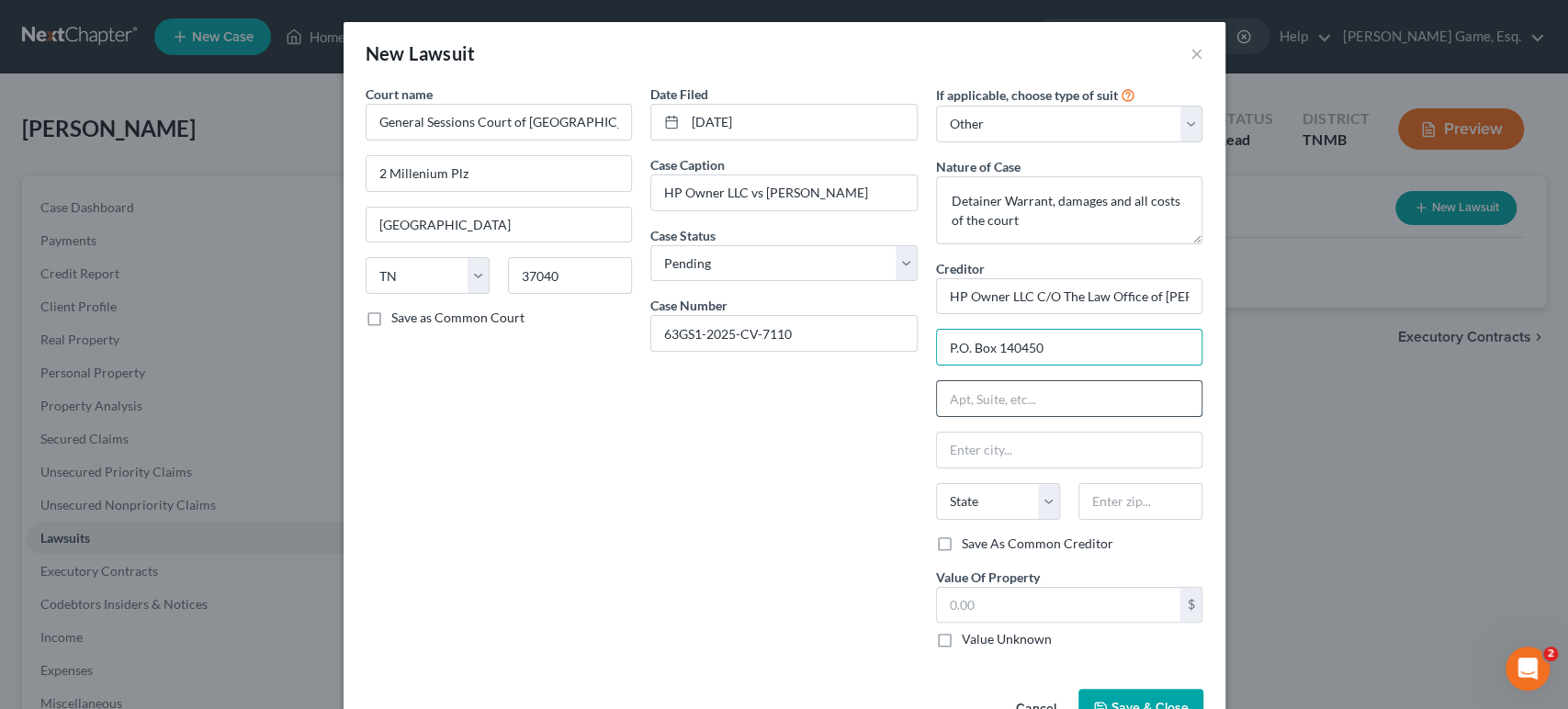
click at [1139, 415] on input "text" at bounding box center [1069, 398] width 265 height 35
type input "N"
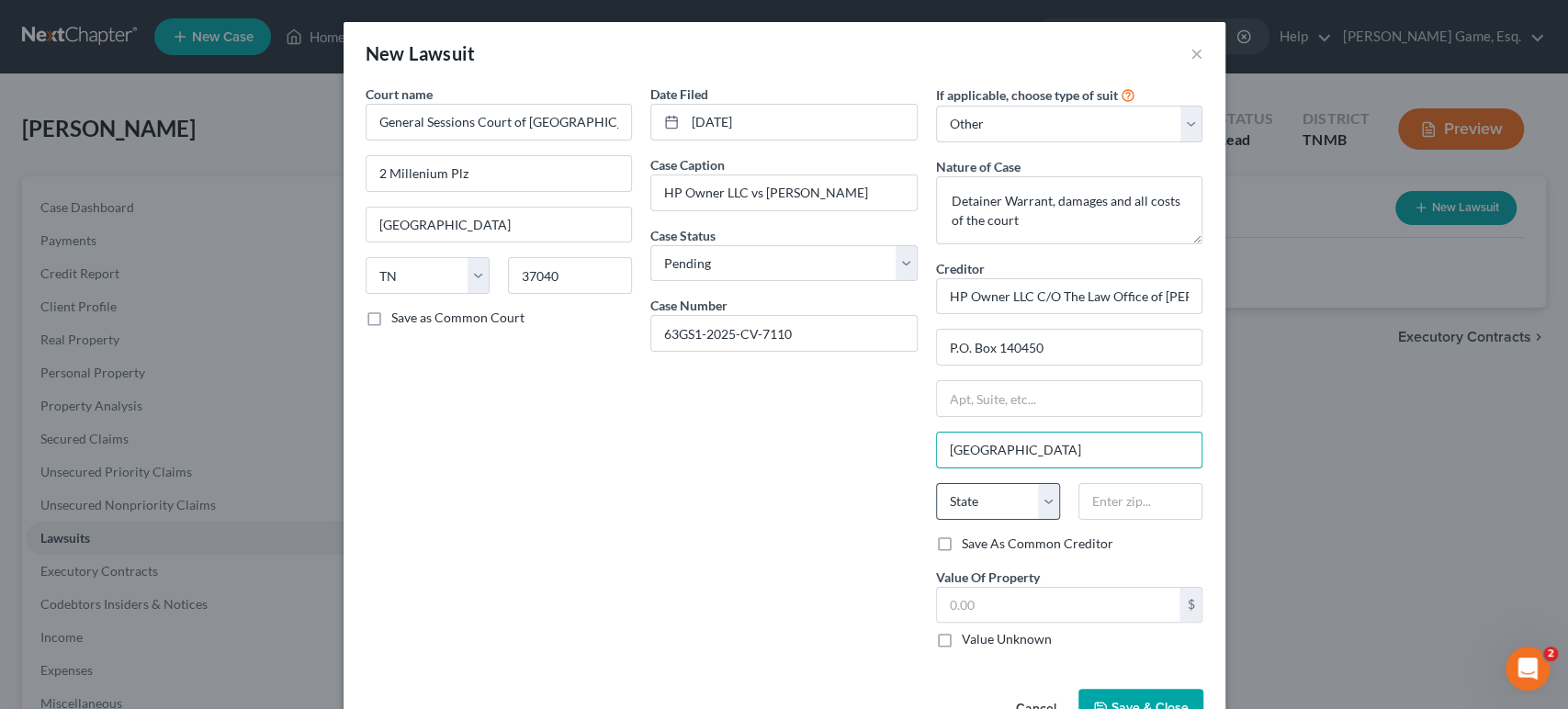
type input "[GEOGRAPHIC_DATA]"
click at [1056, 519] on select "State [US_STATE] AK AR AZ CA CO CT DE DC [GEOGRAPHIC_DATA] [GEOGRAPHIC_DATA] GU…" at bounding box center [997, 500] width 124 height 37
select select "44"
click at [963, 519] on select "State [US_STATE] AK AR AZ CA CO CT DE DC [GEOGRAPHIC_DATA] [GEOGRAPHIC_DATA] GU…" at bounding box center [997, 500] width 124 height 37
click at [1202, 519] on input "text" at bounding box center [1140, 500] width 124 height 37
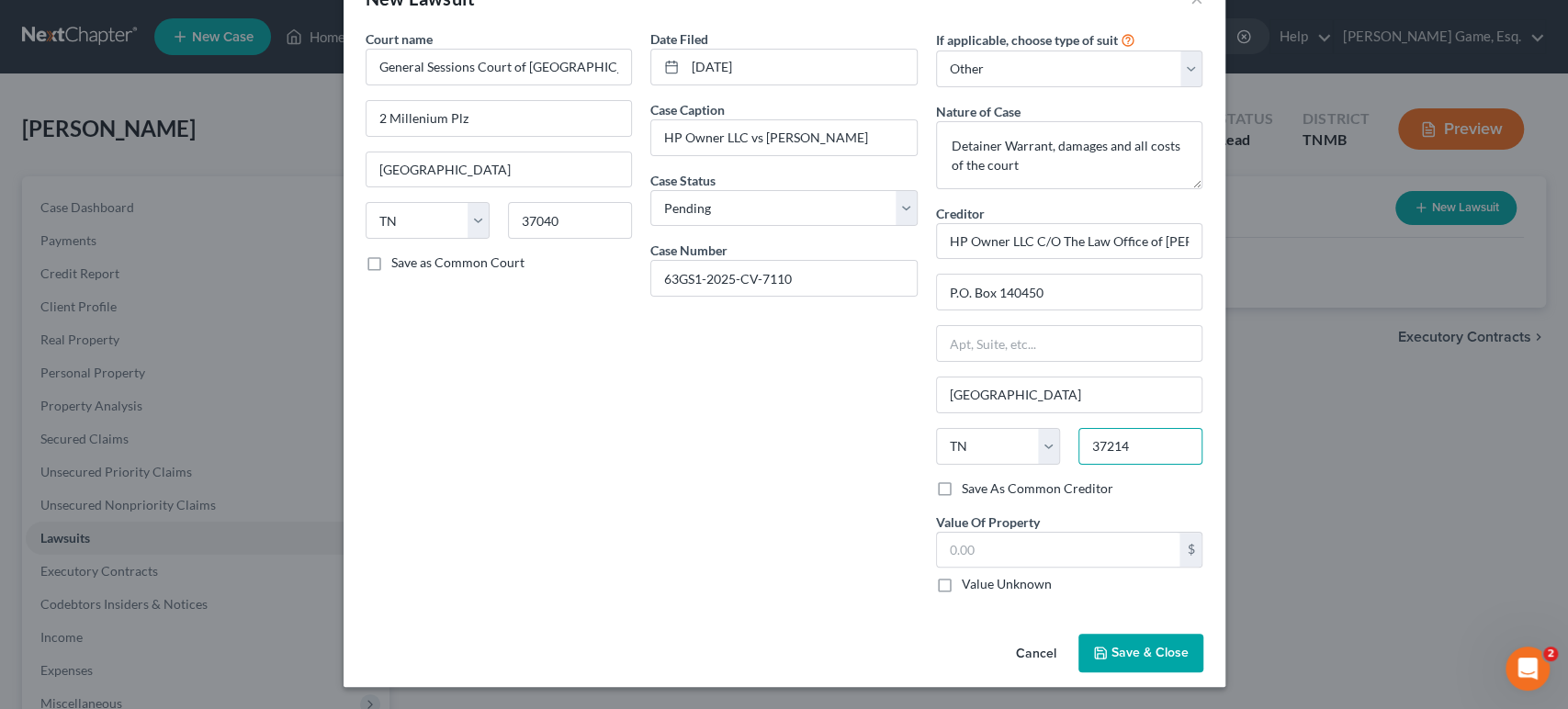
scroll to position [204, 0]
type input "37214"
click at [972, 480] on label "Save As Common Creditor" at bounding box center [1037, 488] width 151 height 18
click at [972, 480] on input "Save As Common Creditor" at bounding box center [975, 485] width 12 height 12
checkbox input "true"
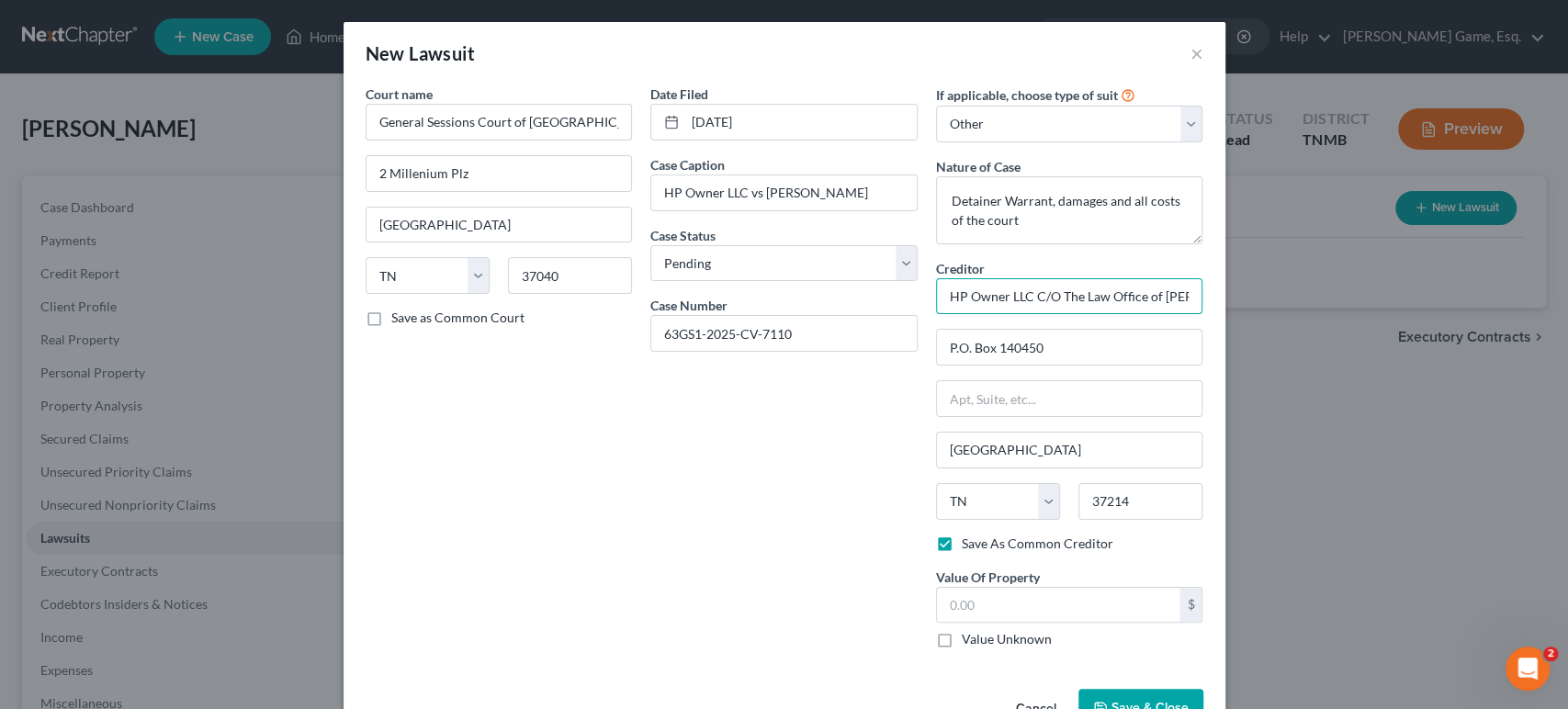
scroll to position [0, 96]
drag, startPoint x: 1174, startPoint y: 368, endPoint x: 1355, endPoint y: 367, distance: 181.0
click at [1355, 367] on div "New Lawsuit × Court name * General Sessions Court of [GEOGRAPHIC_DATA] 2 Millen…" at bounding box center [784, 354] width 1568 height 709
click at [866, 502] on div "Date Filed [DATE] Case Caption HP Owner LLC vs [PERSON_NAME] Case Status * Sele…" at bounding box center [784, 373] width 285 height 579
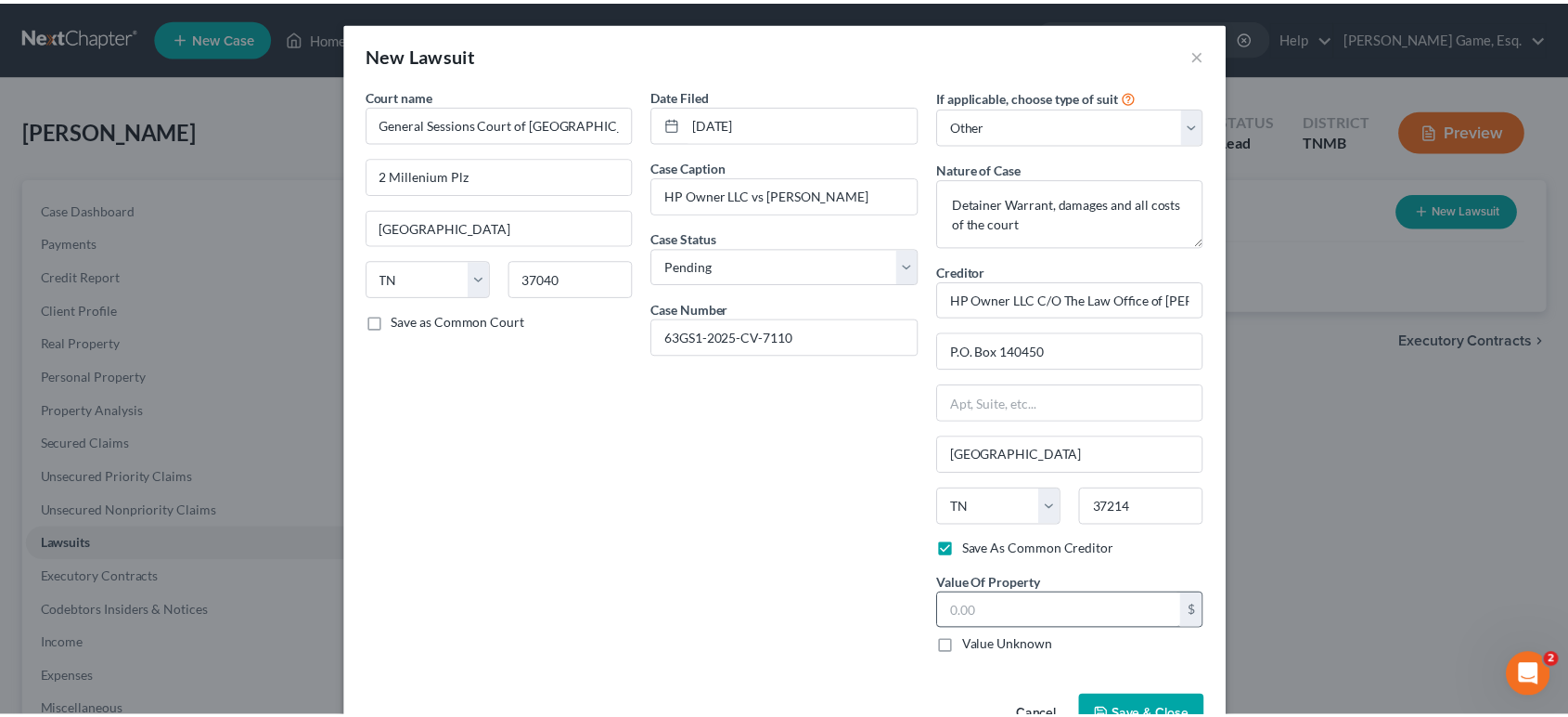
scroll to position [242, 0]
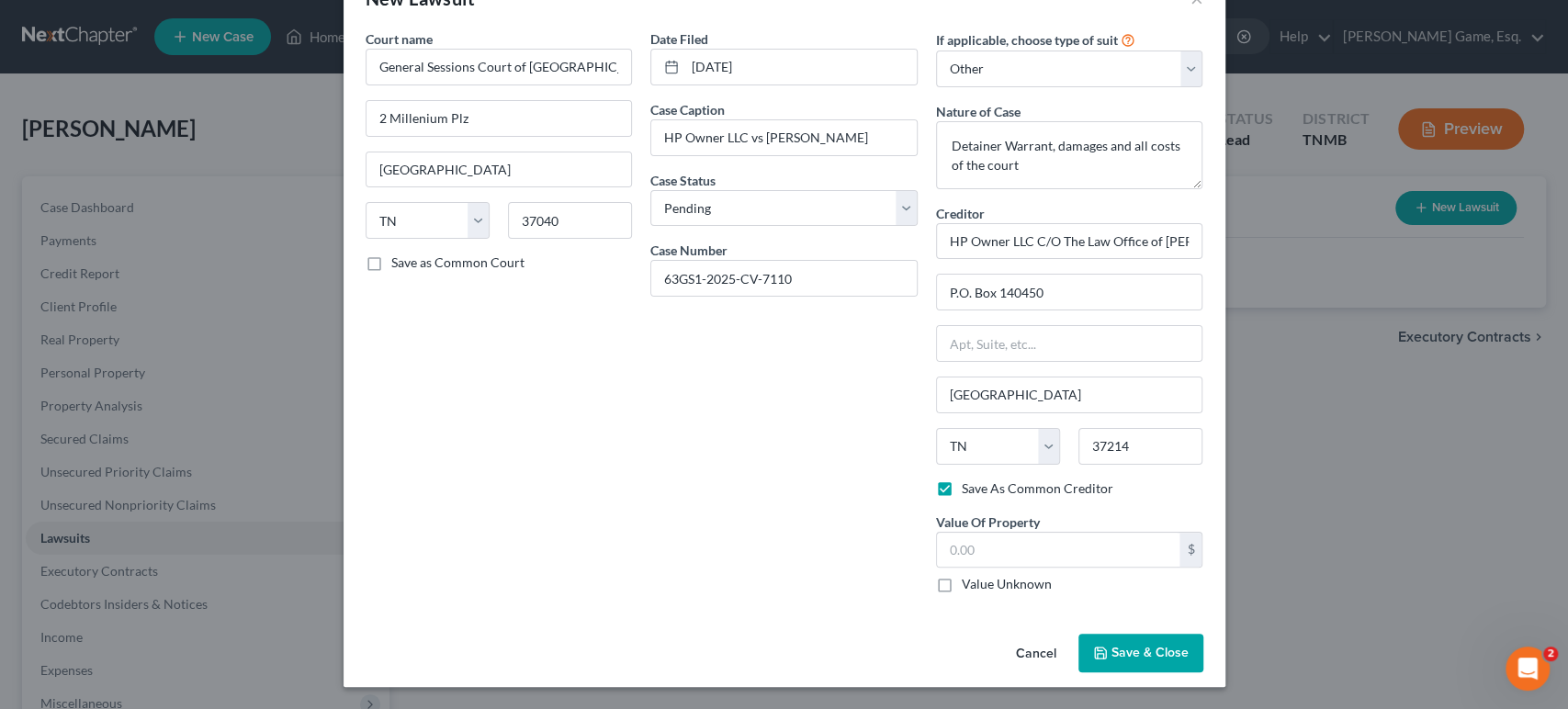
click at [1188, 645] on span "Save & Close" at bounding box center [1150, 652] width 77 height 16
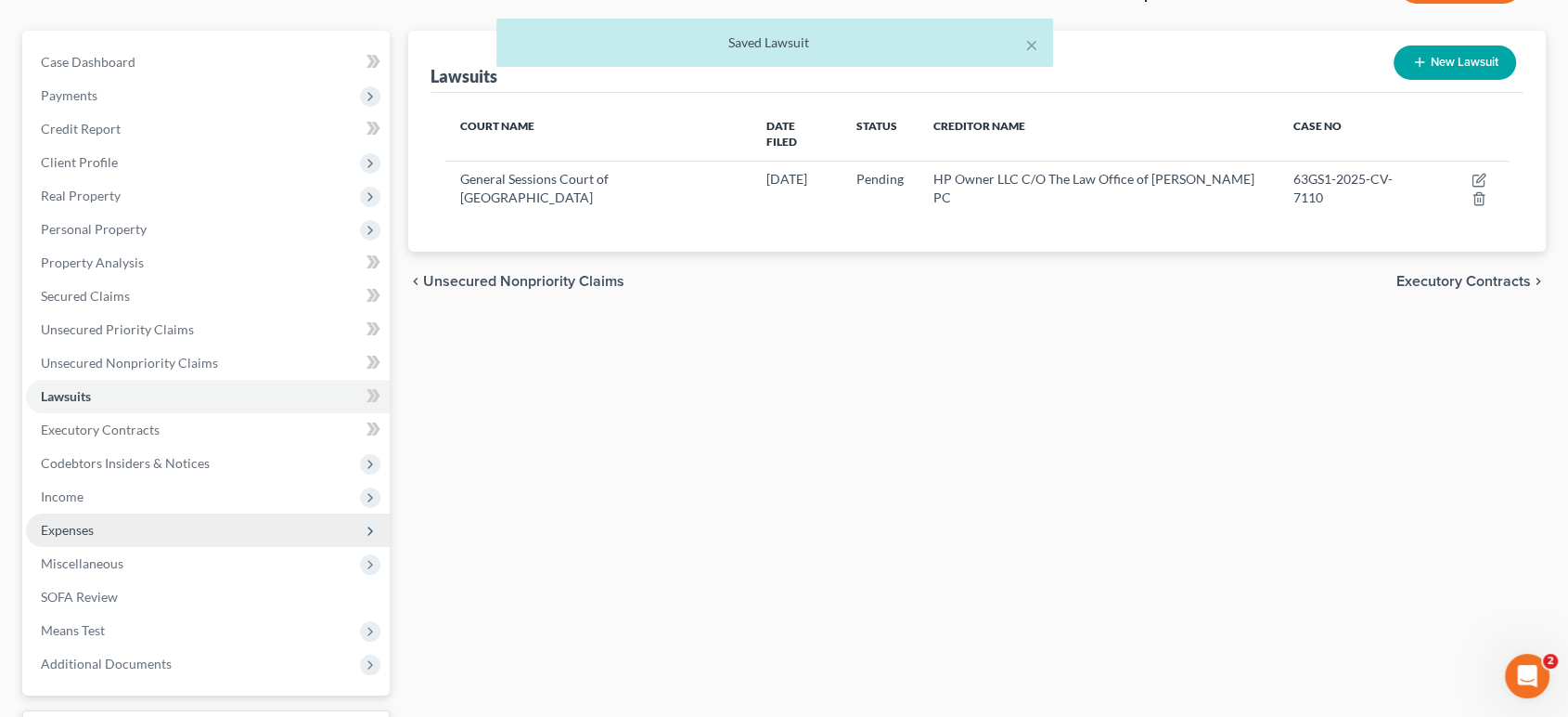
scroll to position [412, 0]
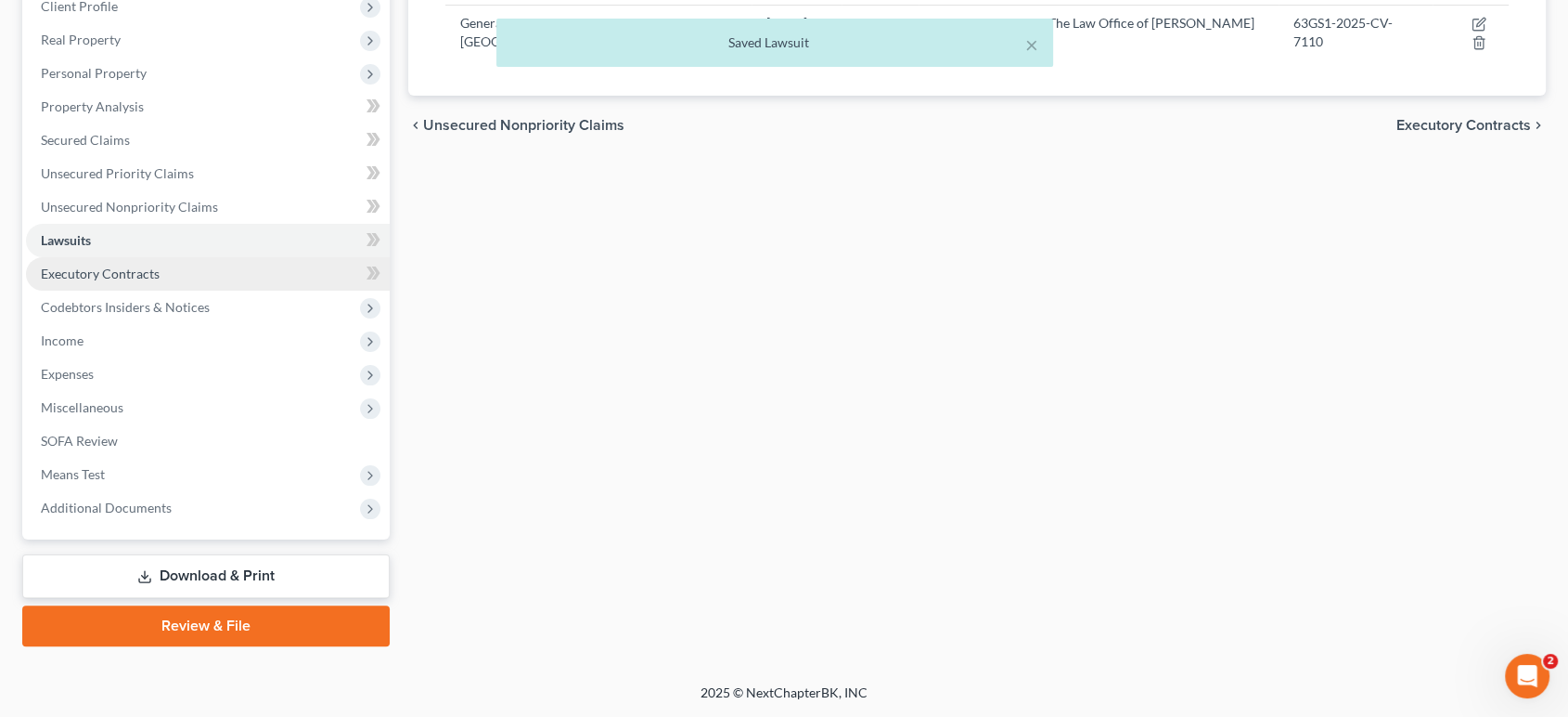
click at [151, 282] on span "Executory Contracts" at bounding box center [100, 273] width 118 height 16
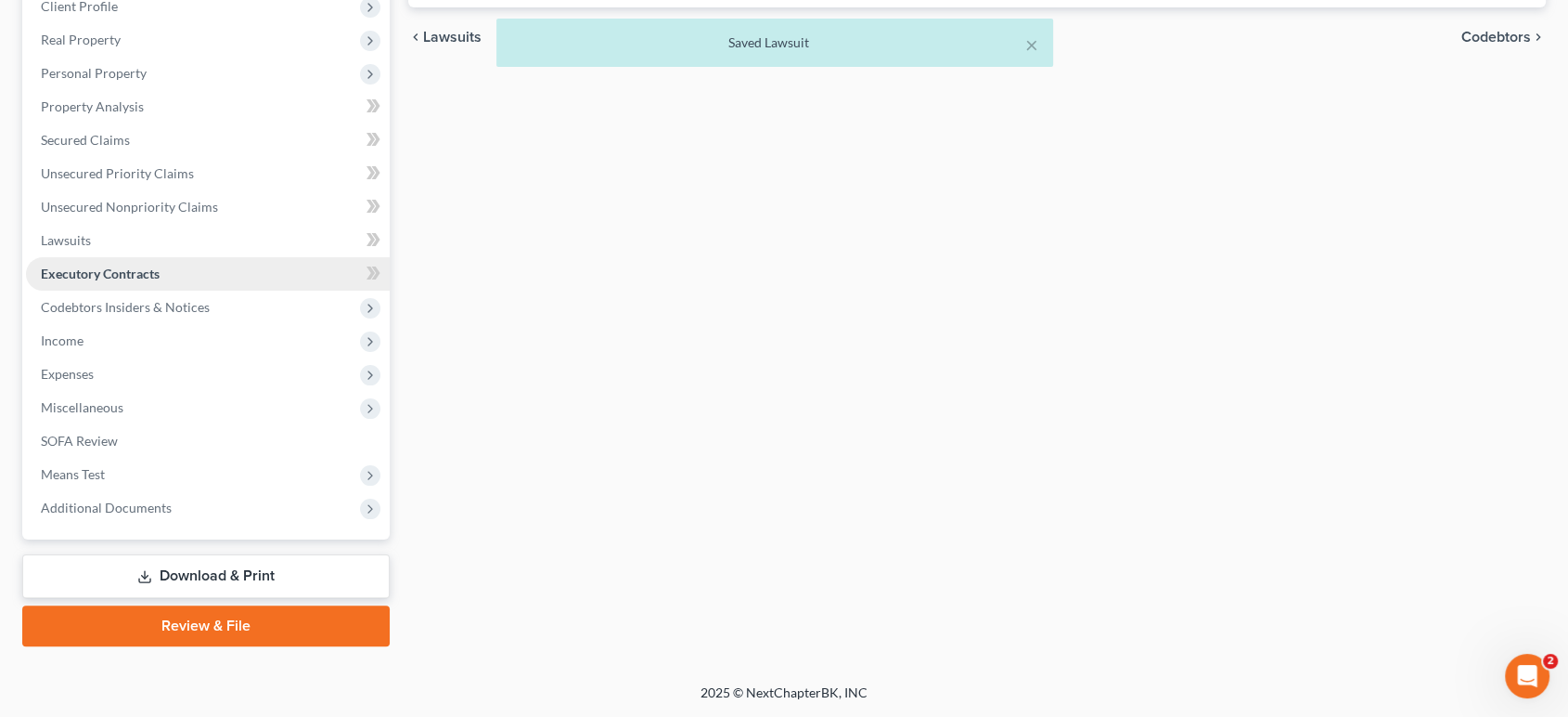
scroll to position [553, 0]
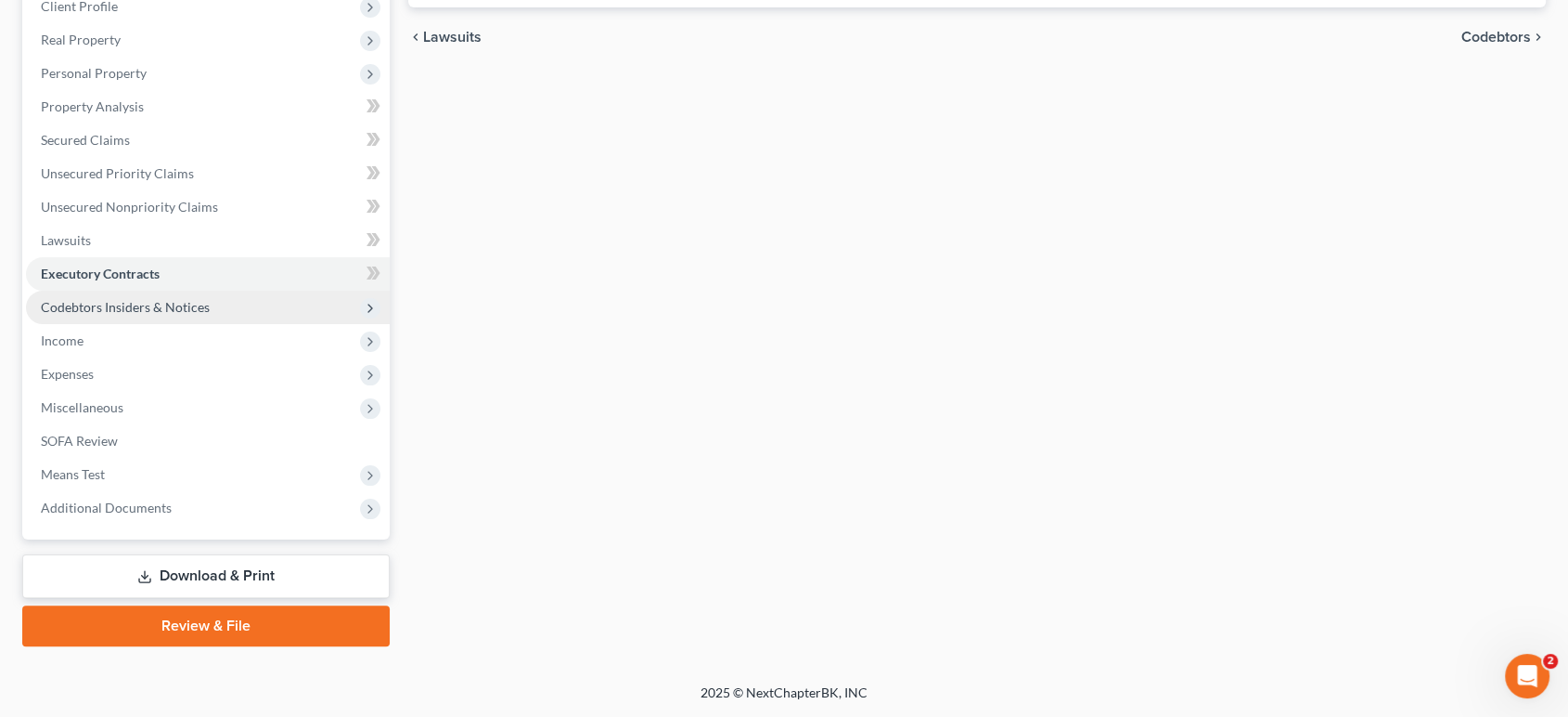
click at [178, 290] on span "Codebtors Insiders & Notices" at bounding box center [207, 306] width 364 height 33
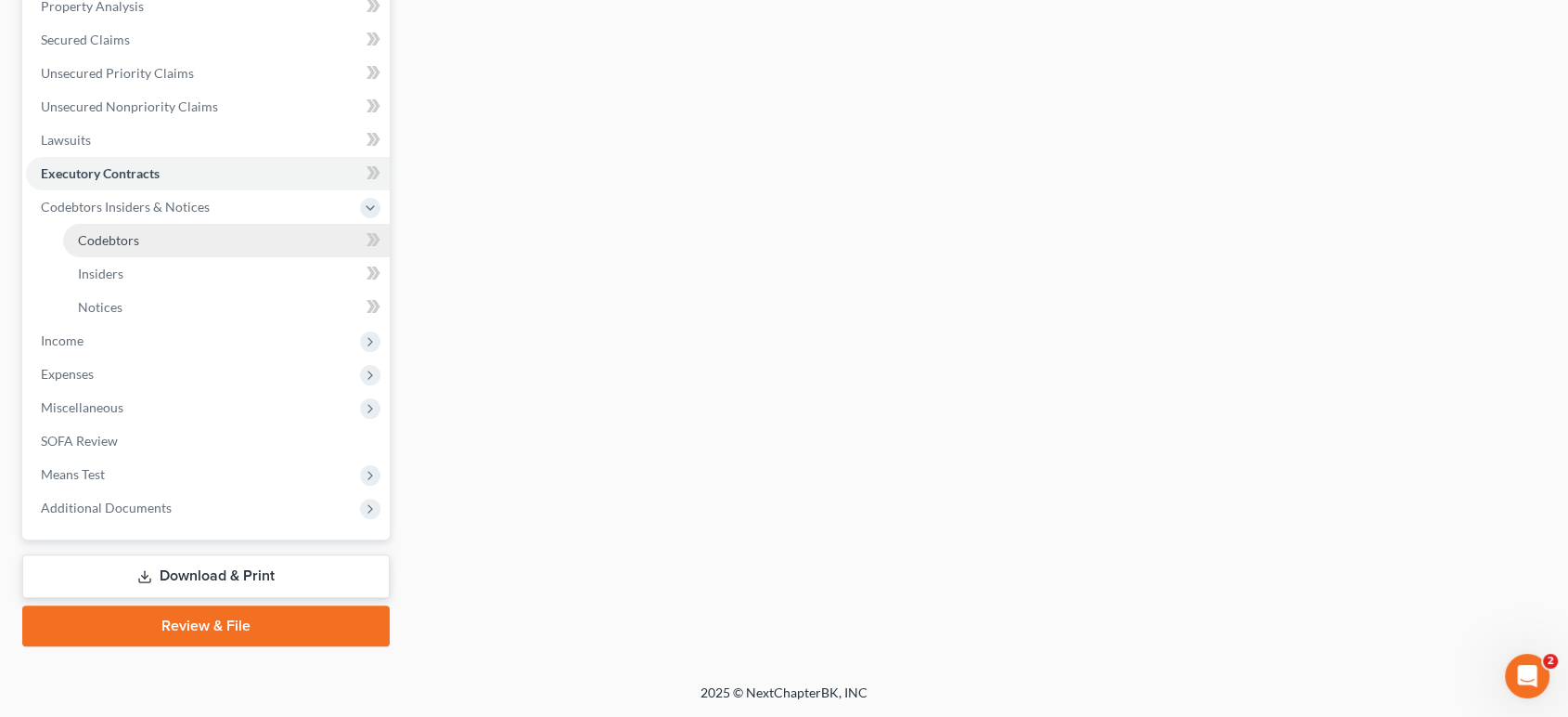
click at [182, 243] on link "Codebtors" at bounding box center [226, 240] width 326 height 33
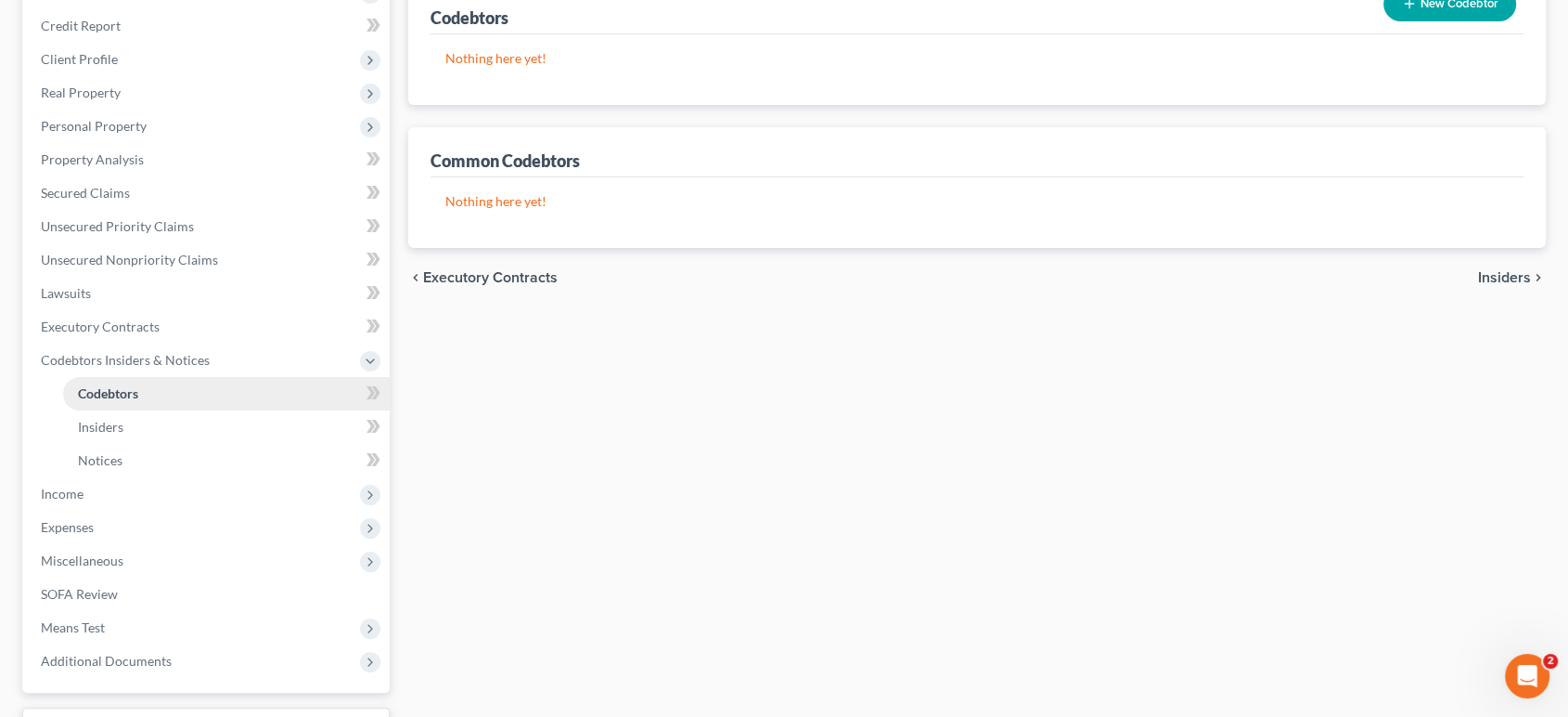
scroll to position [678, 0]
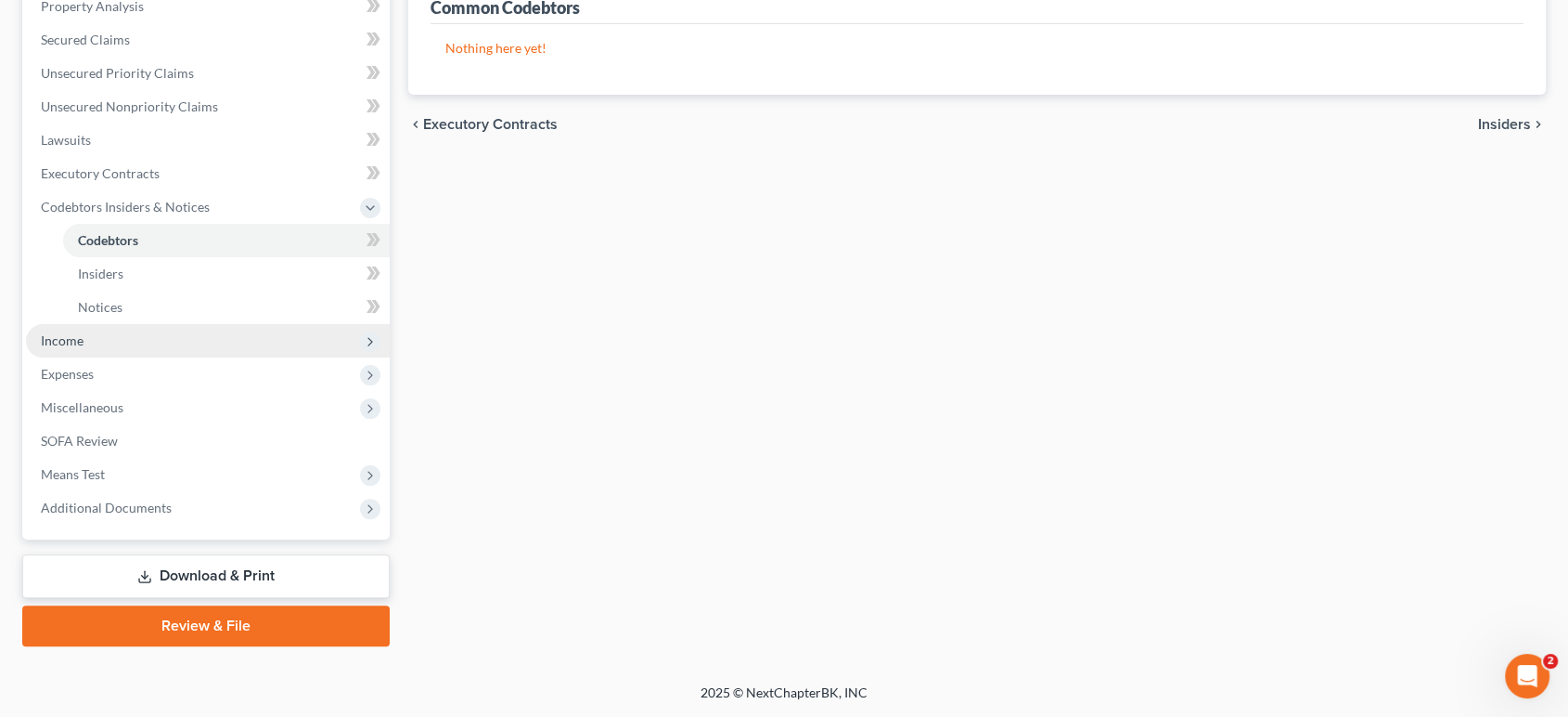
click at [145, 324] on span "Income" at bounding box center [207, 340] width 364 height 33
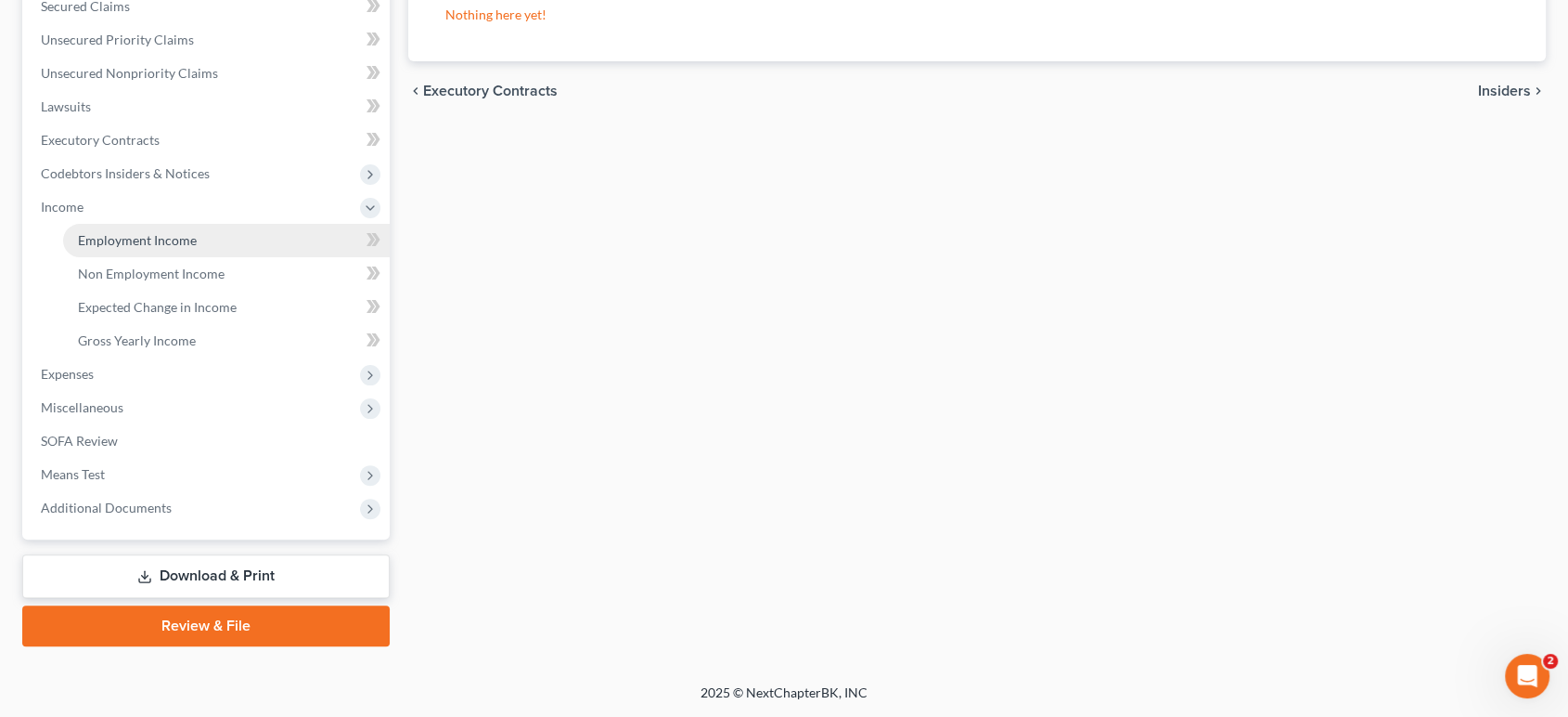
click at [158, 223] on link "Employment Income" at bounding box center [226, 240] width 326 height 33
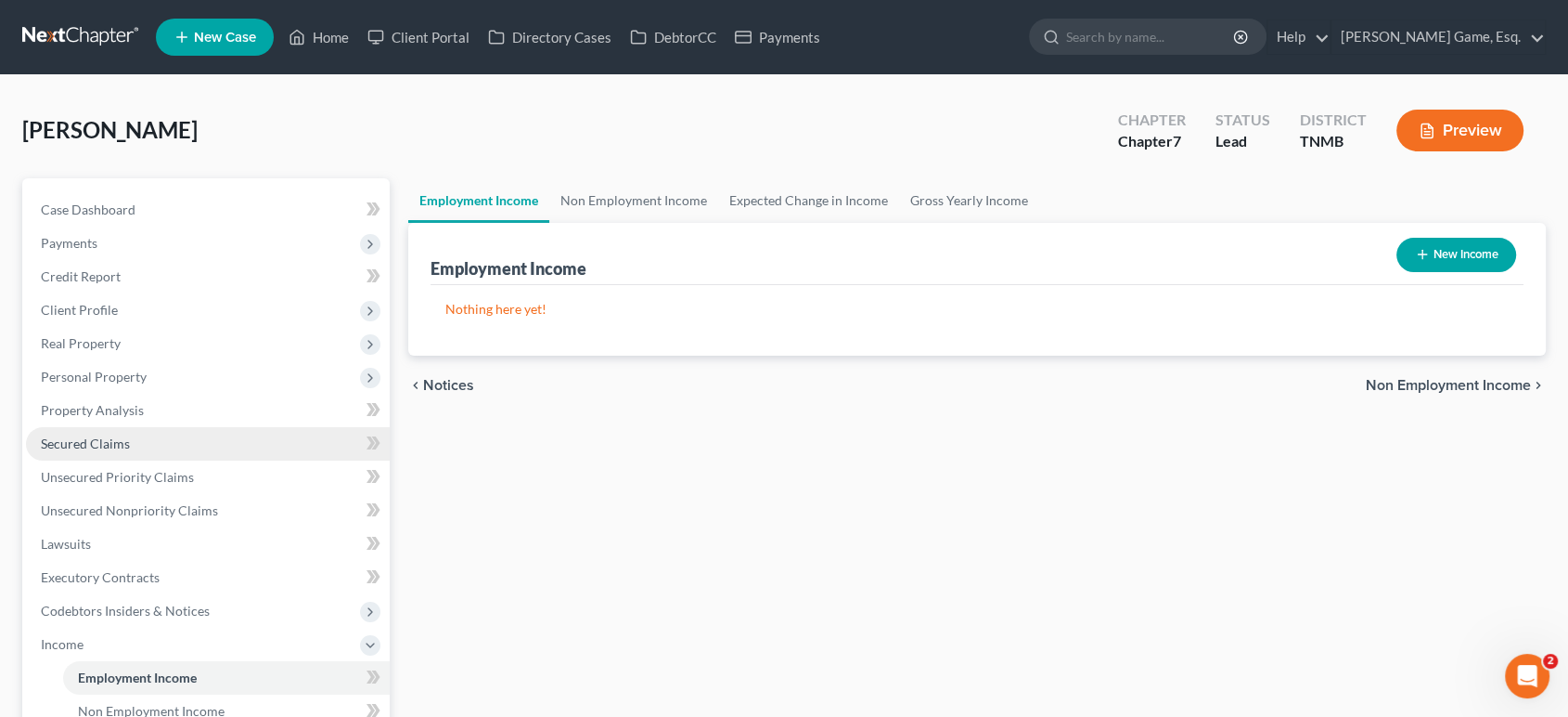
scroll to position [721, 0]
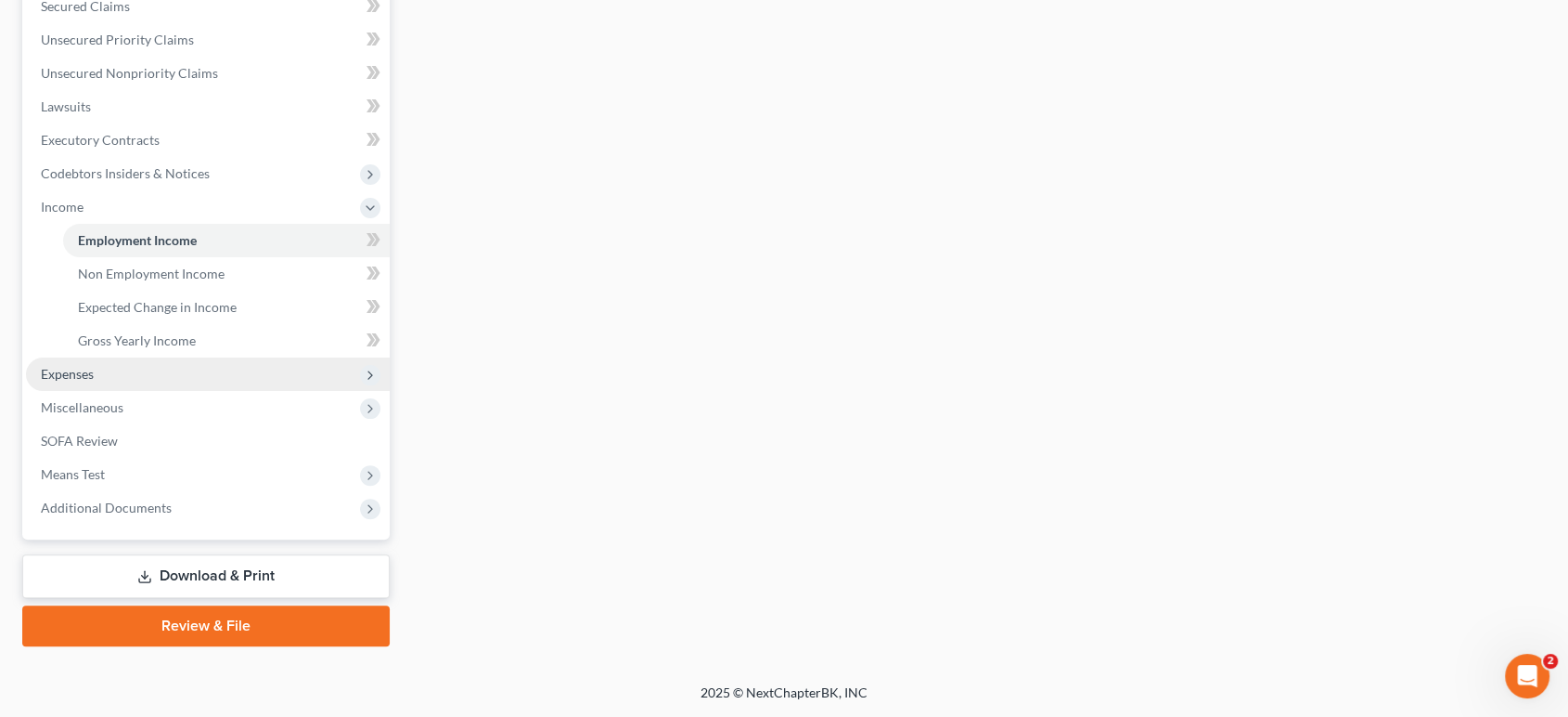
click at [169, 357] on span "Expenses" at bounding box center [207, 373] width 364 height 33
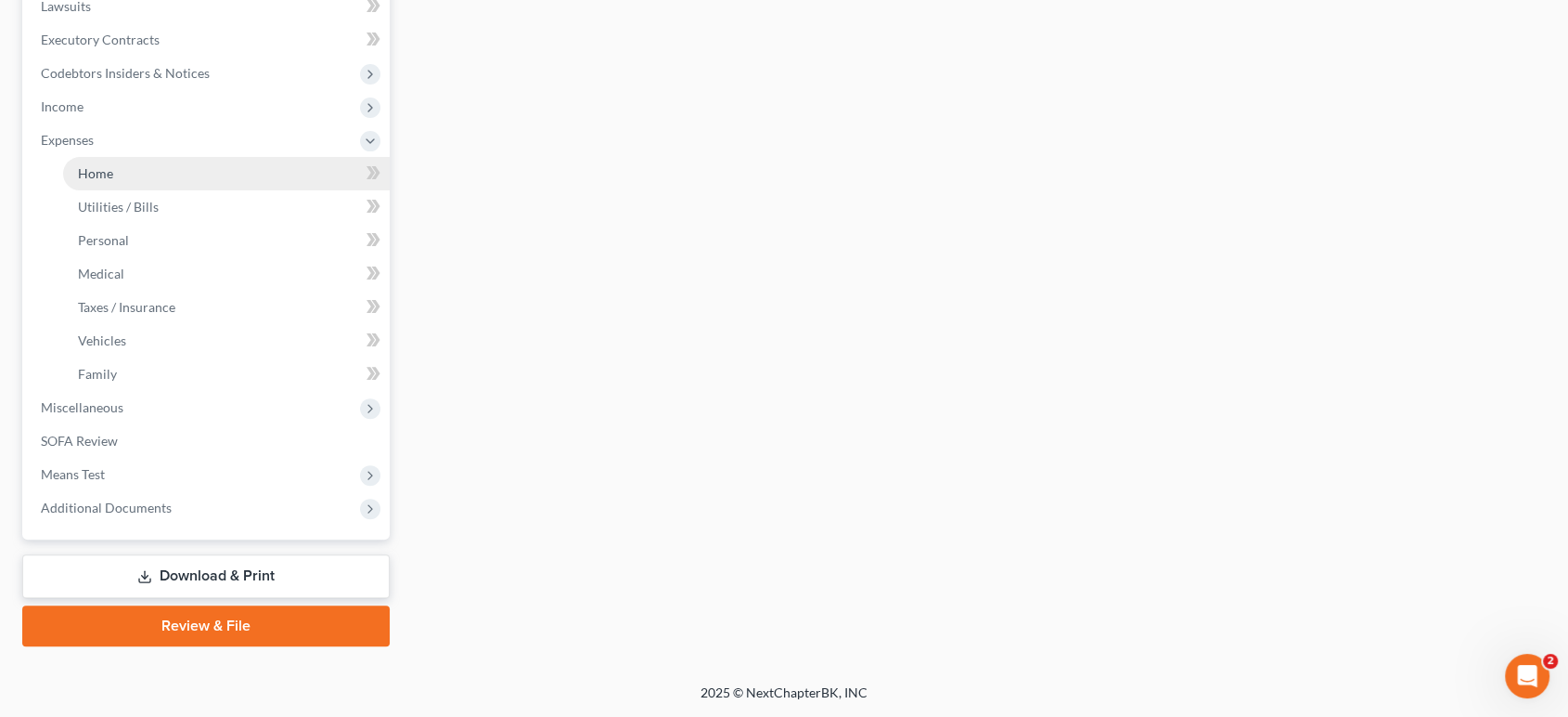
drag, startPoint x: 179, startPoint y: 116, endPoint x: 178, endPoint y: 150, distance: 34.0
click at [178, 124] on span "Expenses" at bounding box center [207, 139] width 364 height 33
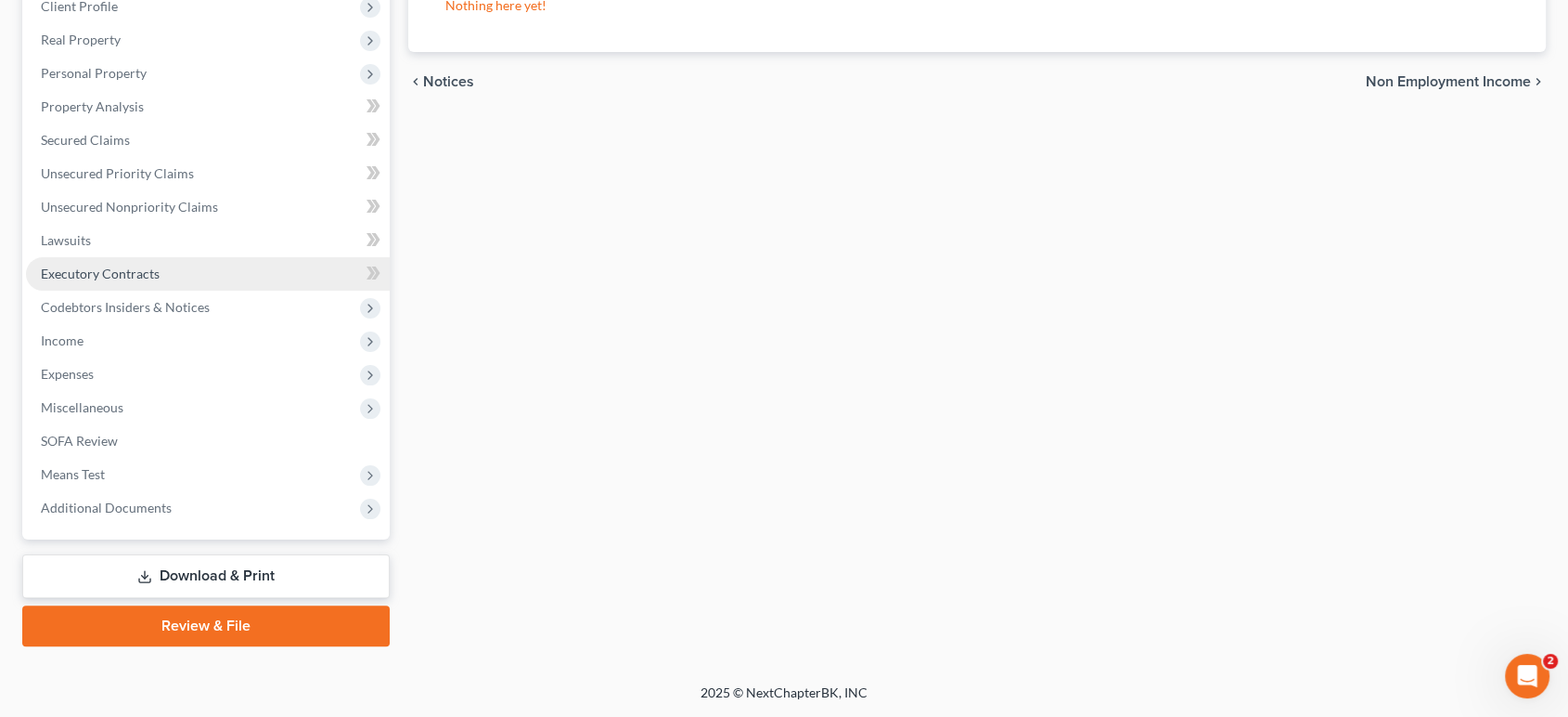
click at [178, 257] on link "Executory Contracts" at bounding box center [207, 273] width 364 height 33
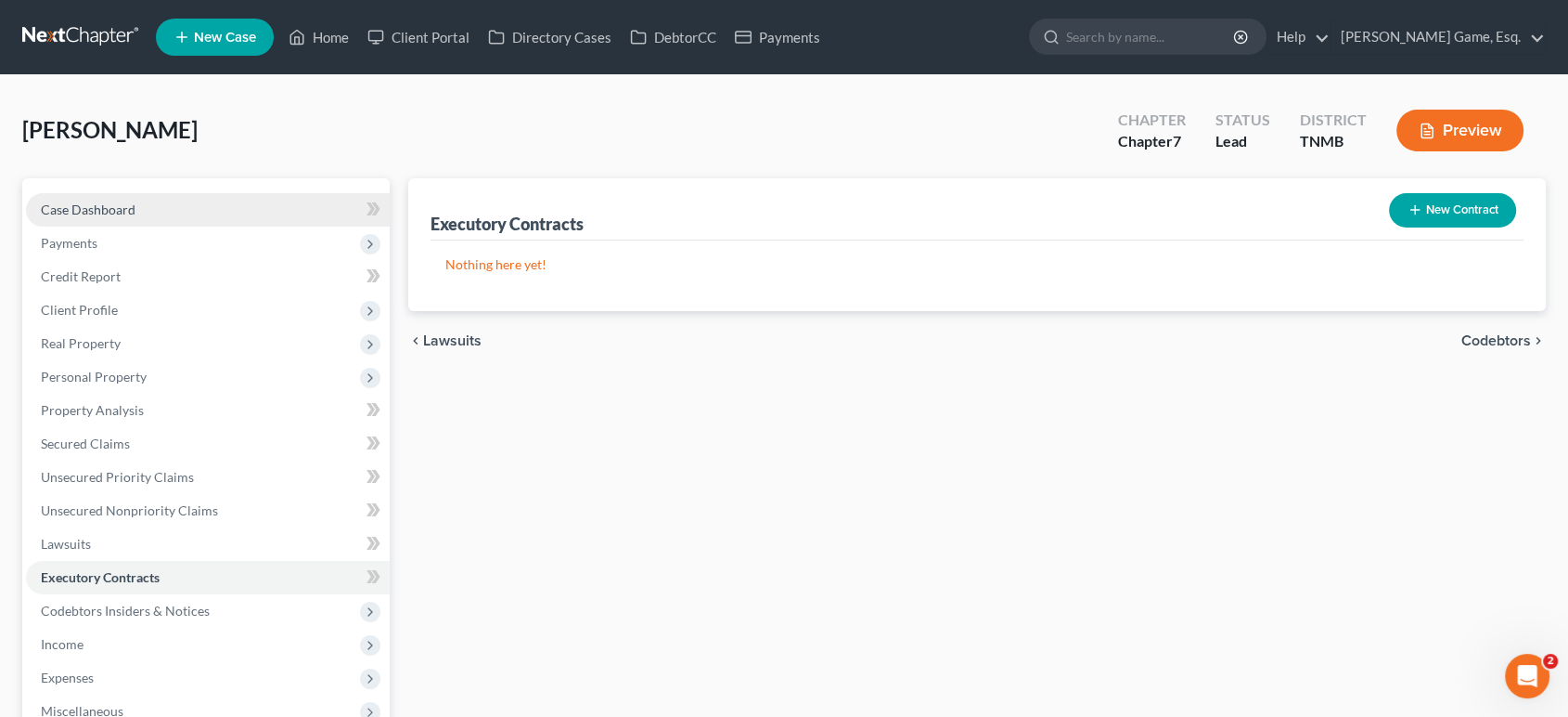
click at [171, 226] on link "Case Dashboard" at bounding box center [207, 209] width 364 height 33
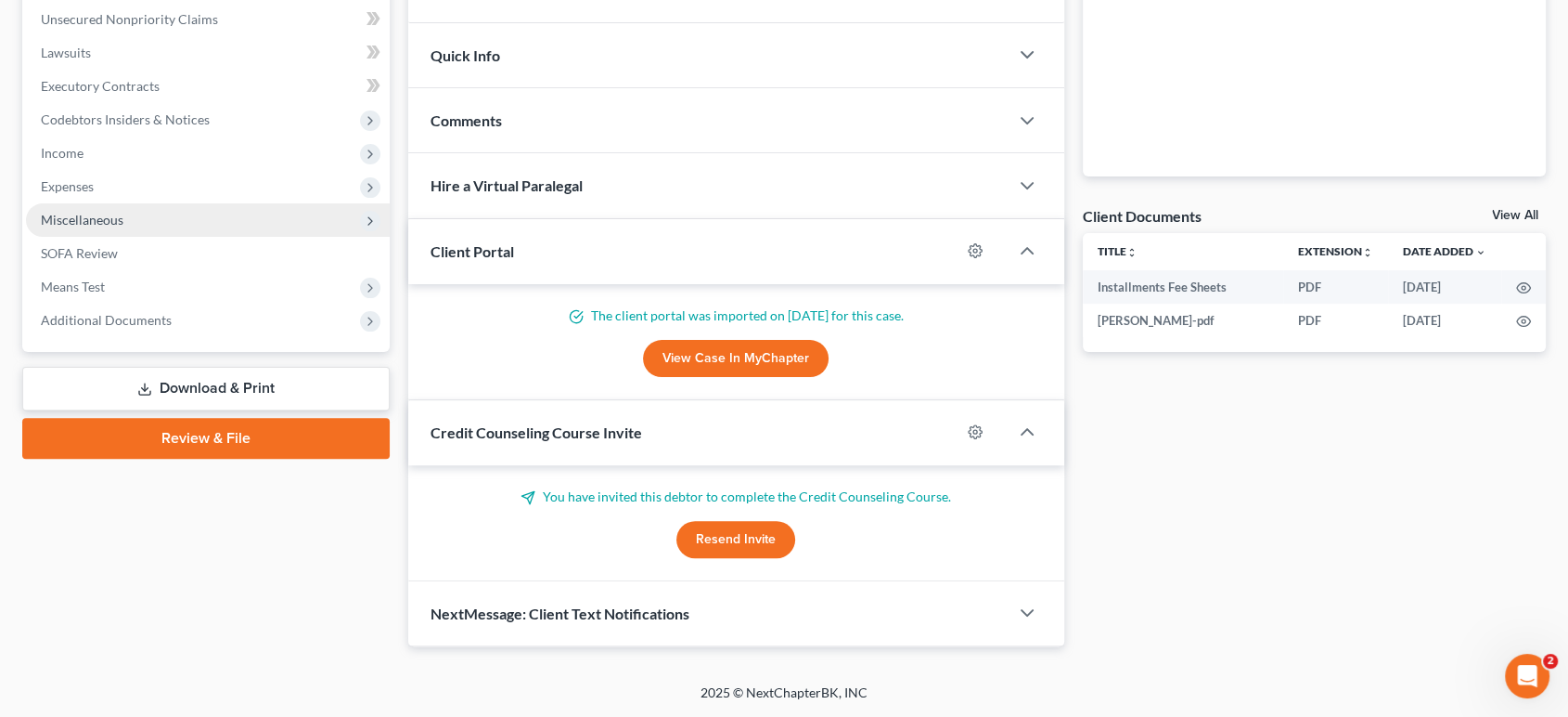
scroll to position [780, 0]
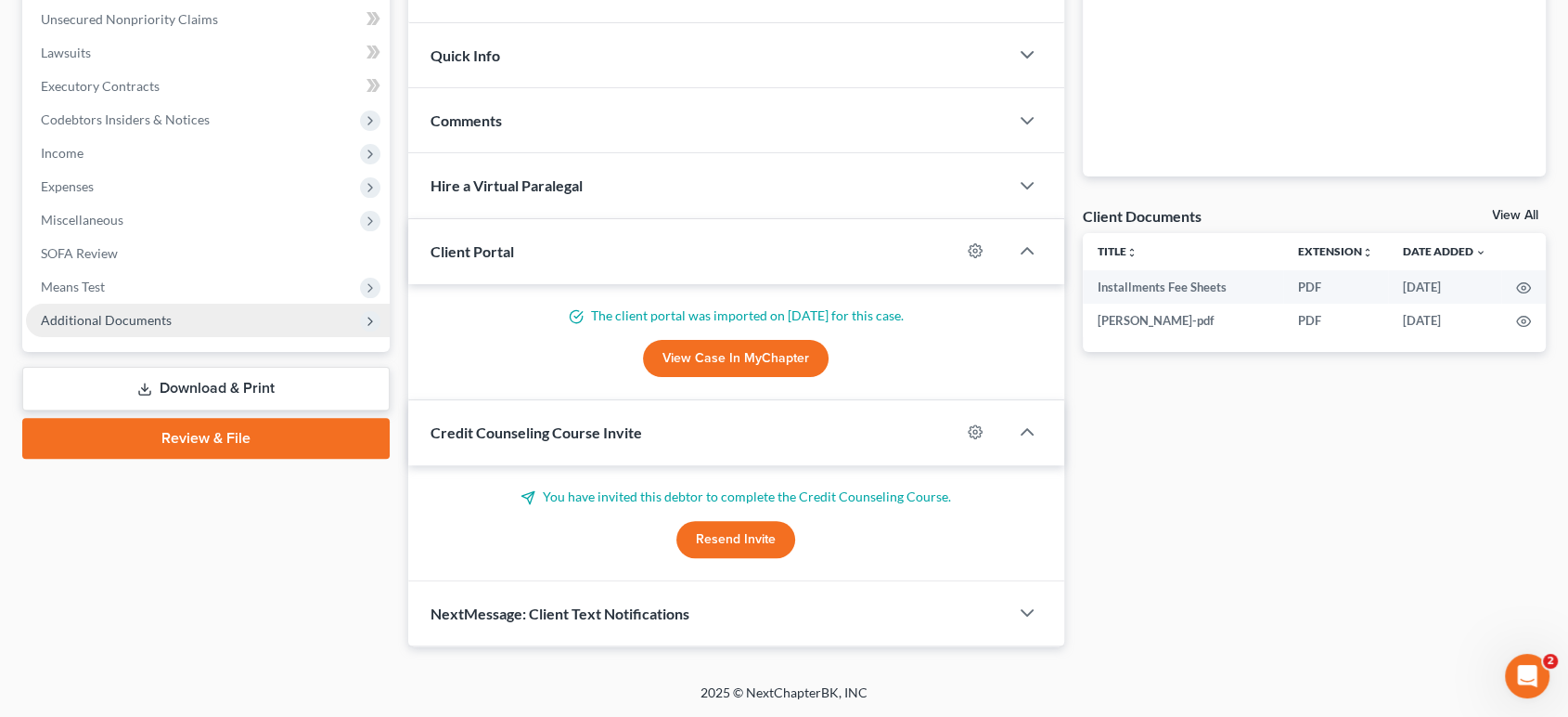
click at [172, 312] on span "Additional Documents" at bounding box center [106, 320] width 131 height 16
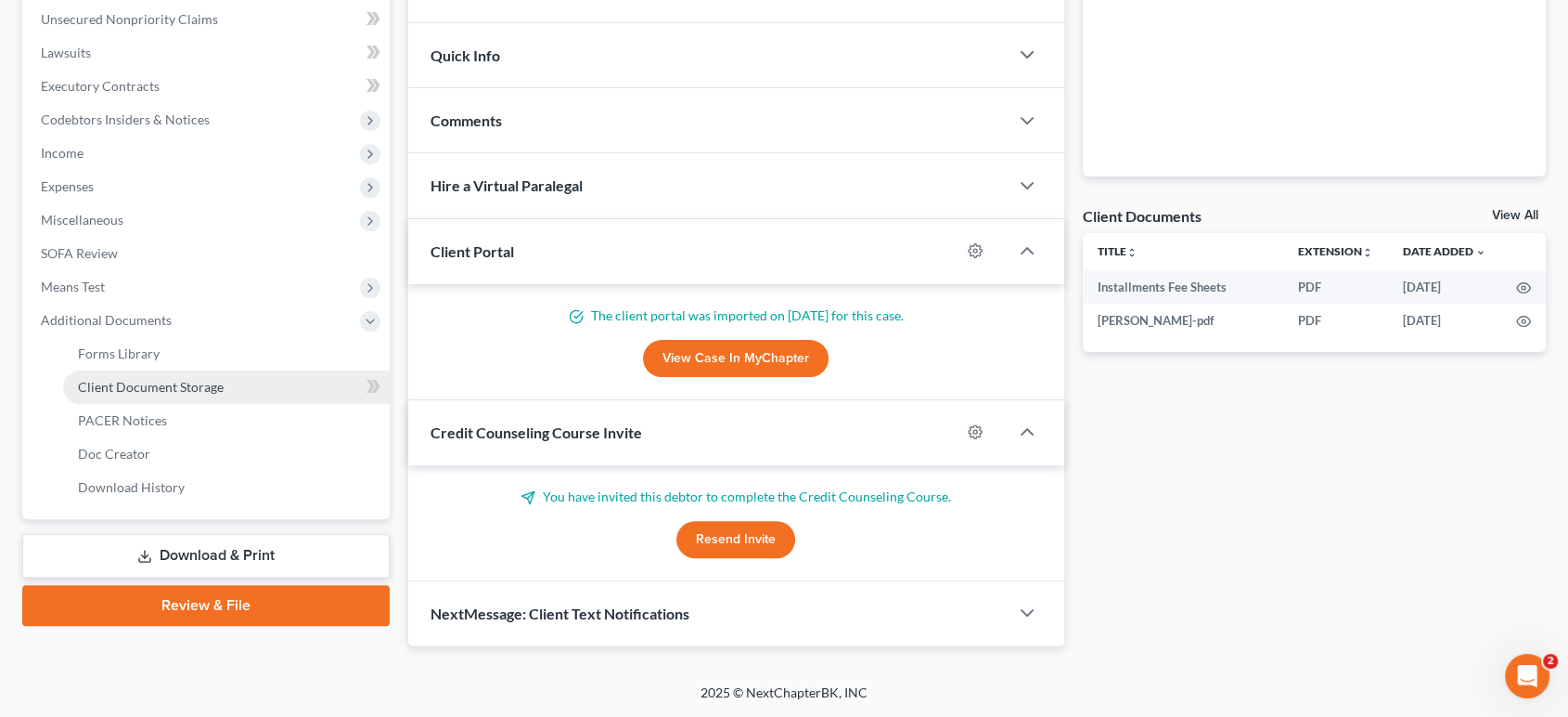
click at [223, 379] on span "Client Document Storage" at bounding box center [151, 387] width 146 height 16
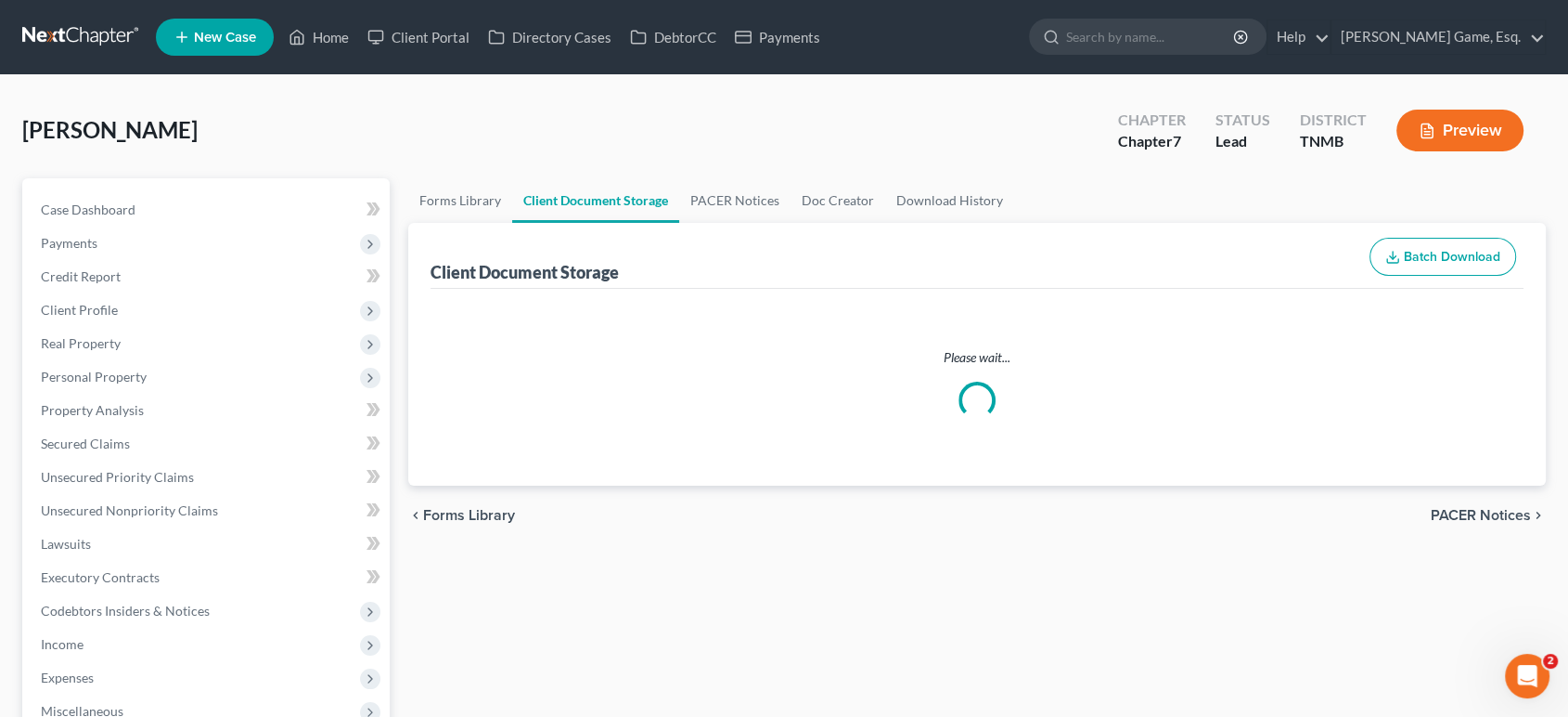
scroll to position [103, 0]
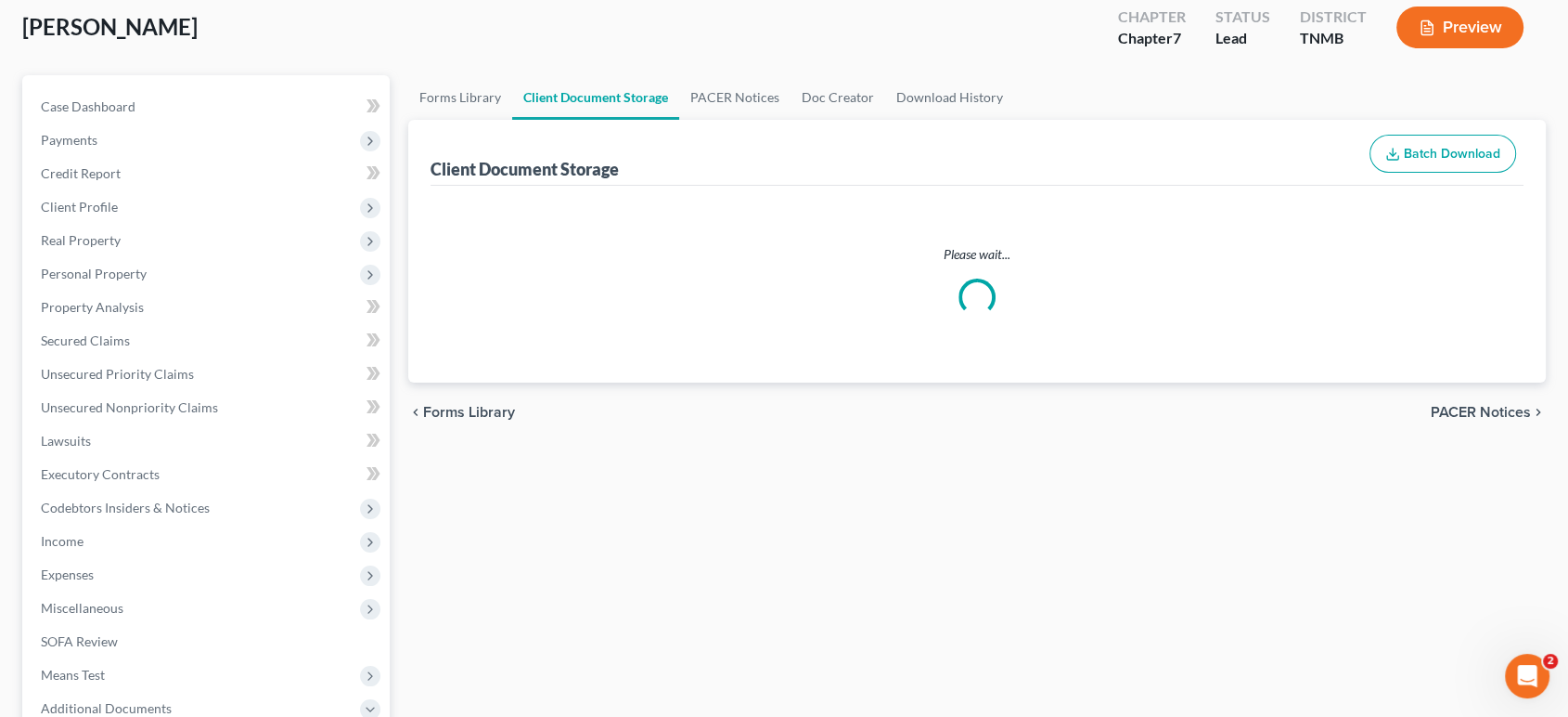
select select "0"
select select "8"
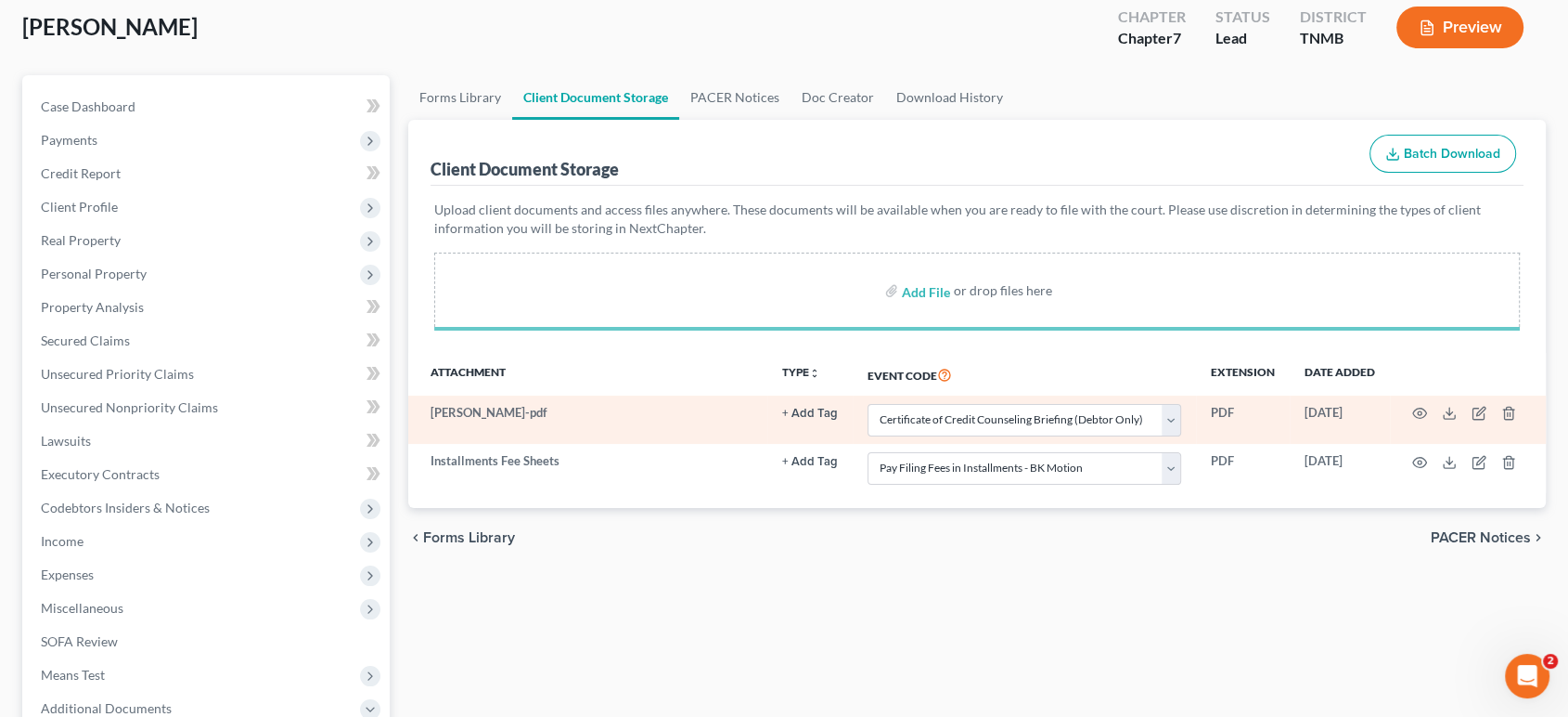
select select "0"
select select "8"
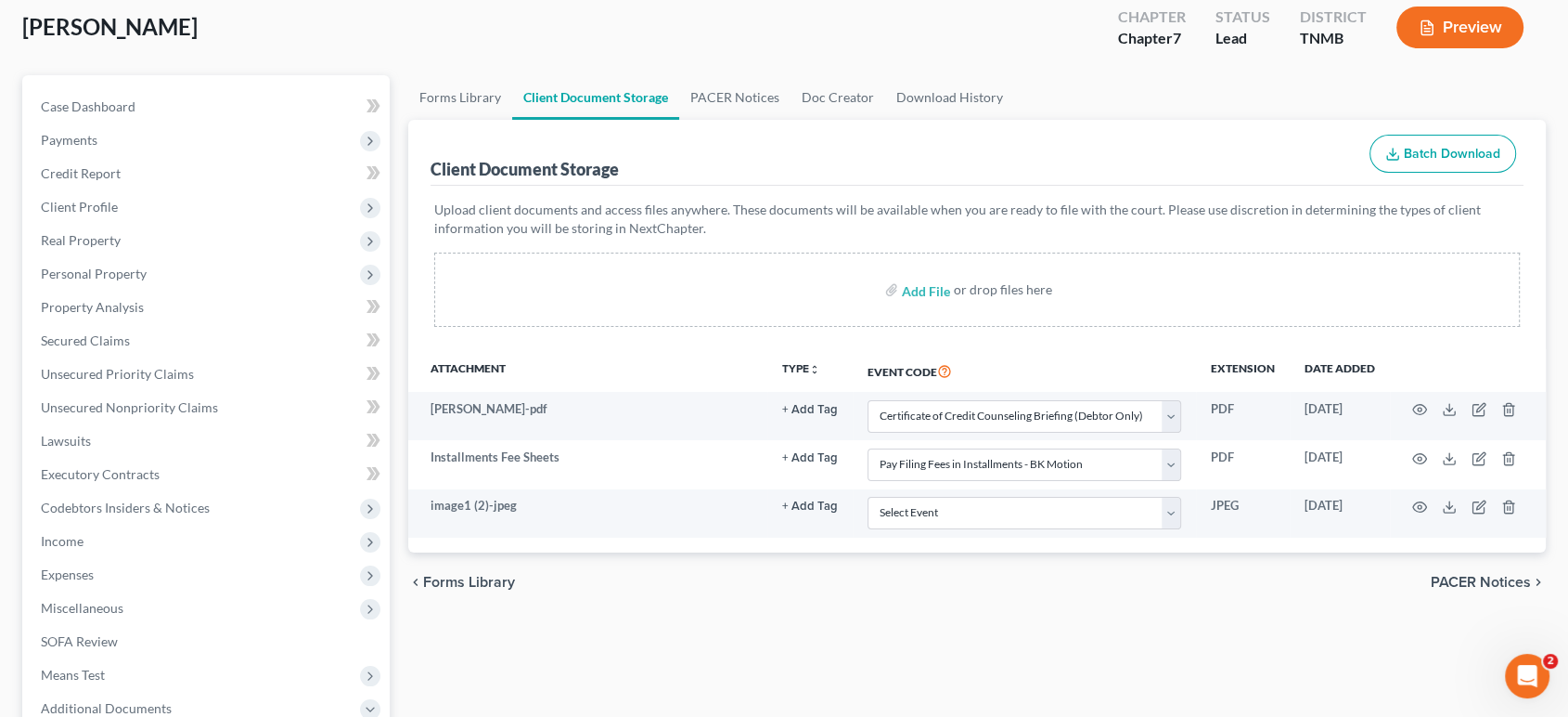
select select "0"
select select "8"
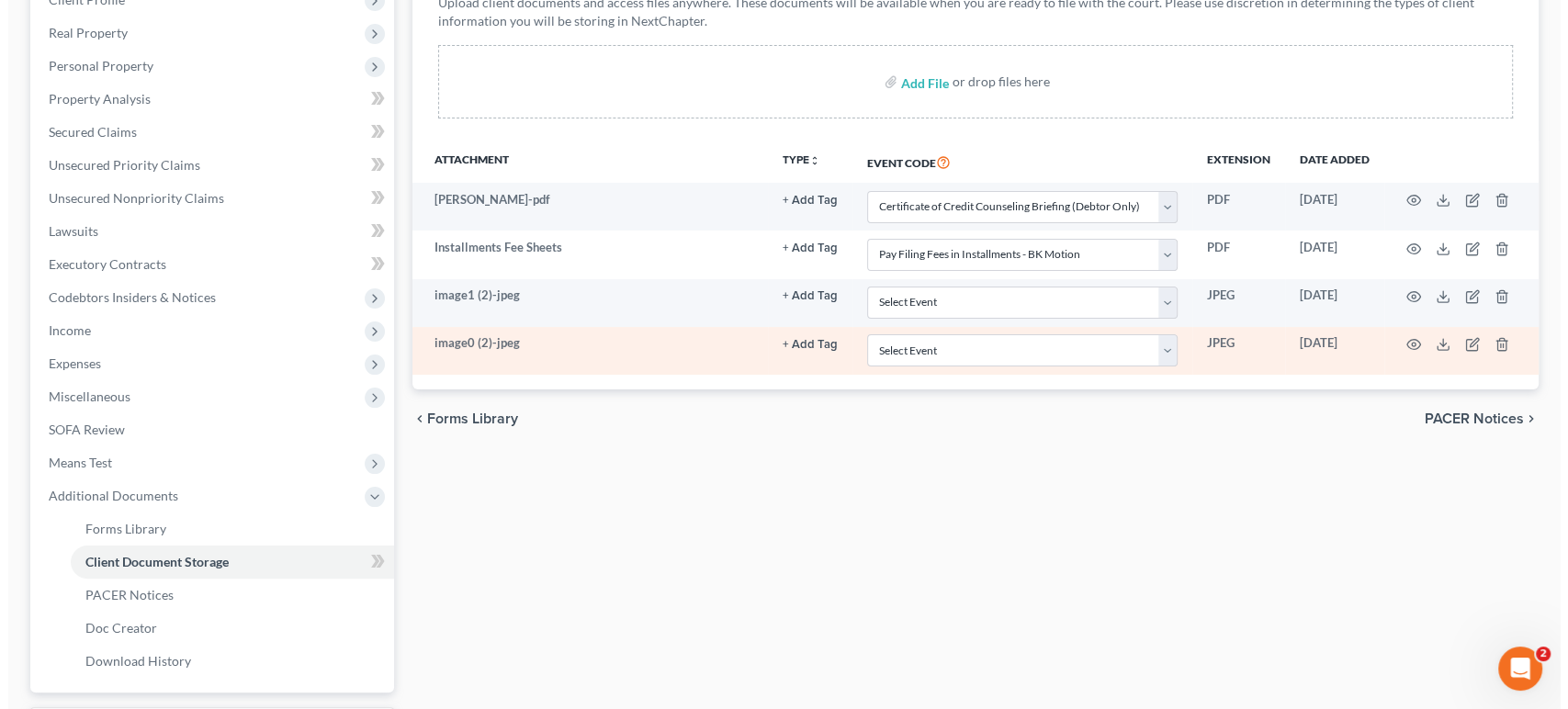
scroll to position [306, 0]
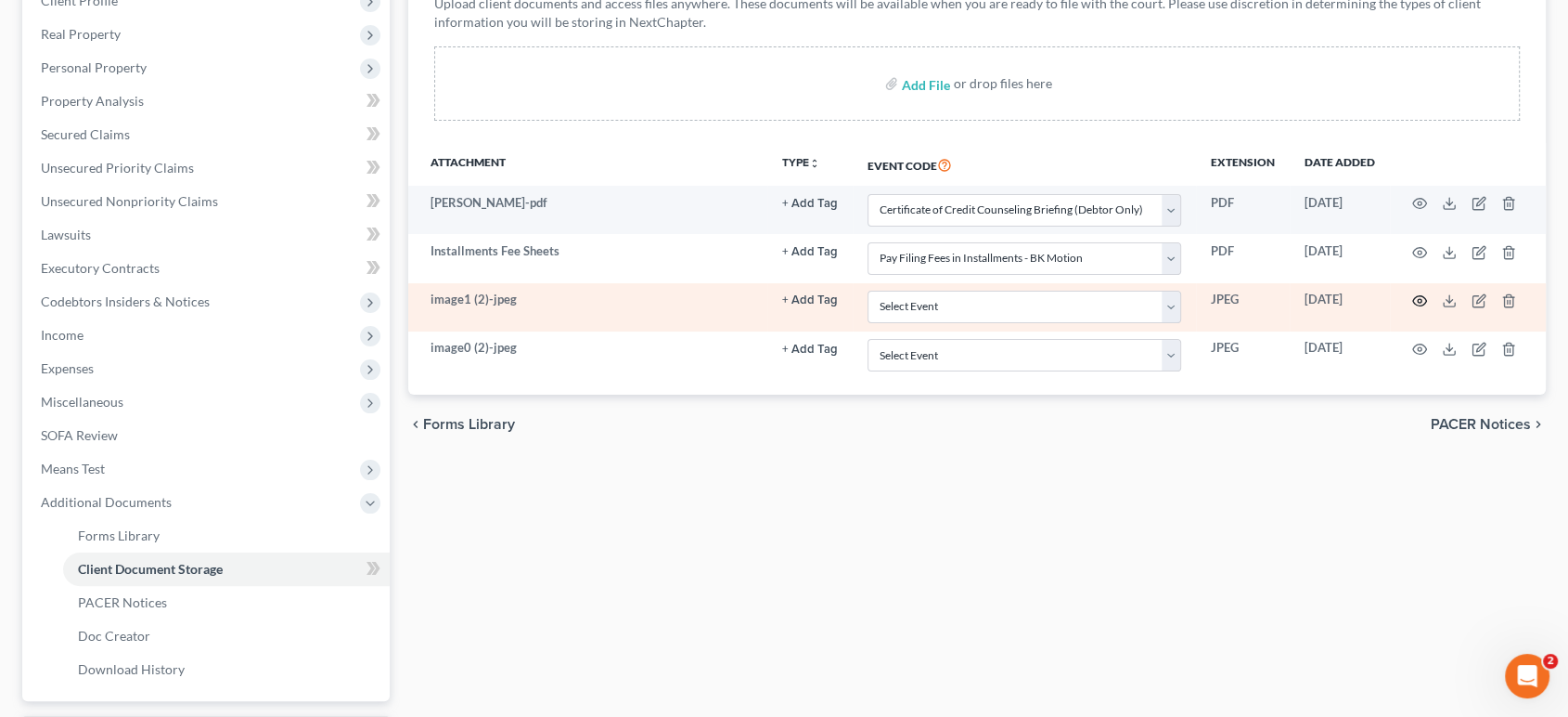
click at [1412, 308] on icon "button" at bounding box center [1420, 301] width 15 height 15
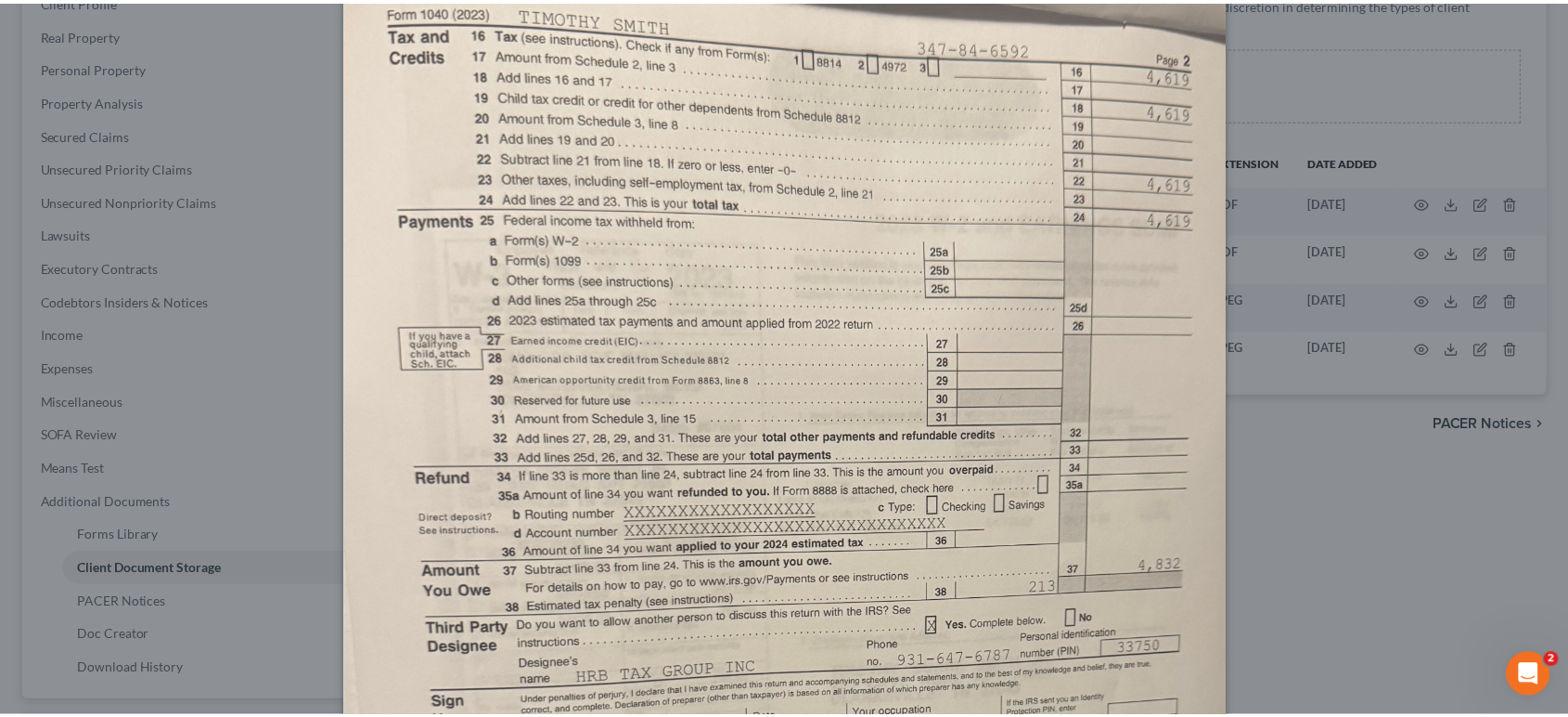
scroll to position [0, 0]
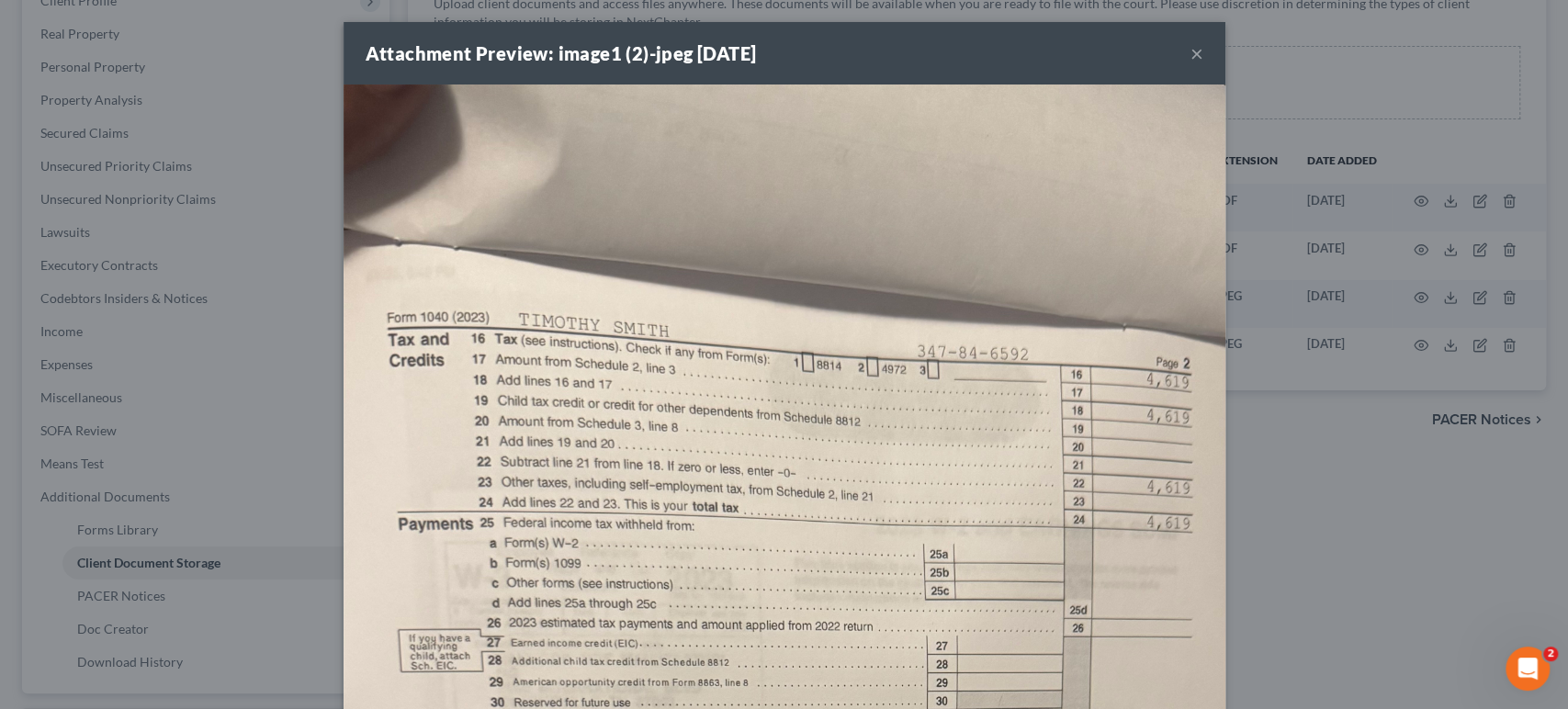
drag, startPoint x: 1289, startPoint y: 65, endPoint x: 1317, endPoint y: 420, distance: 356.1
click at [1203, 64] on button "×" at bounding box center [1197, 53] width 13 height 22
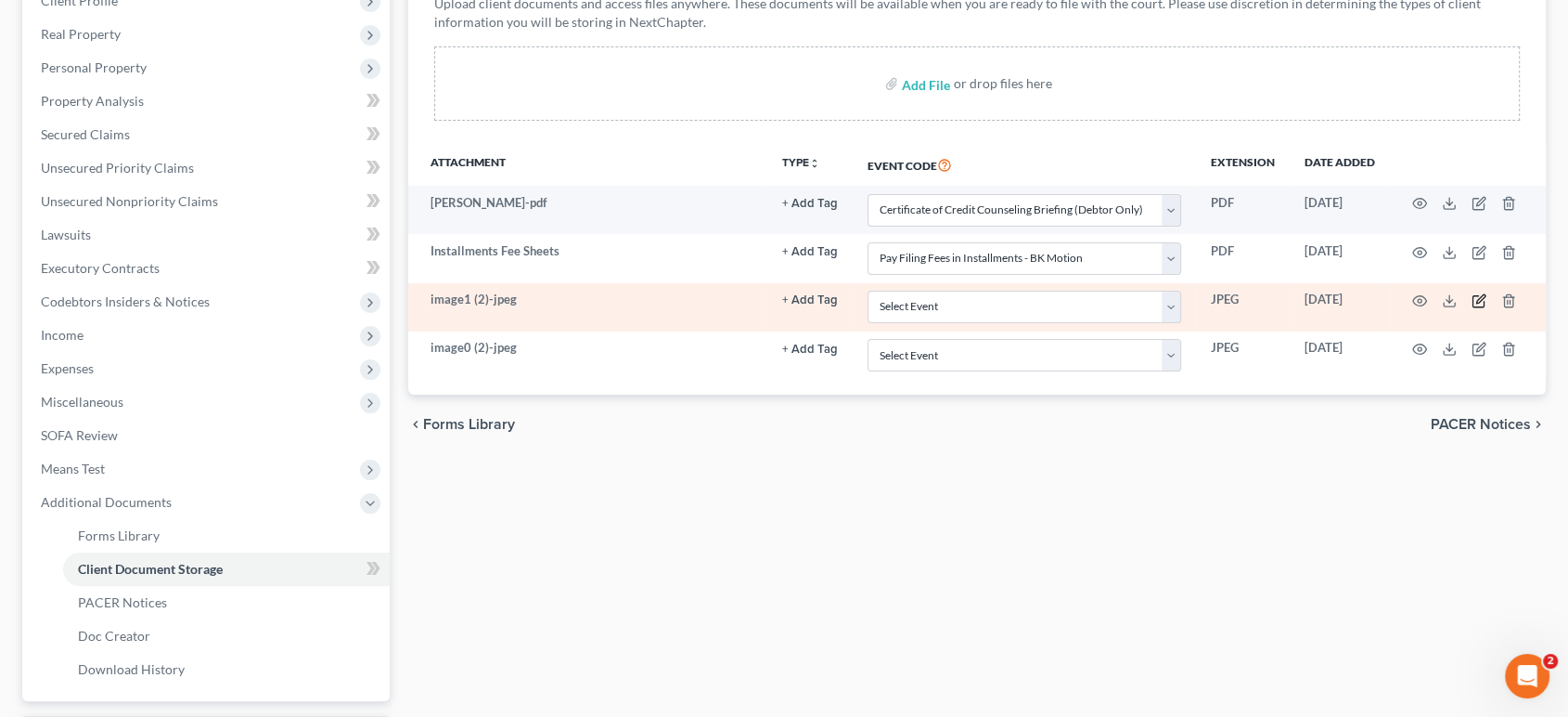
click at [1472, 308] on icon "button" at bounding box center [1479, 301] width 15 height 15
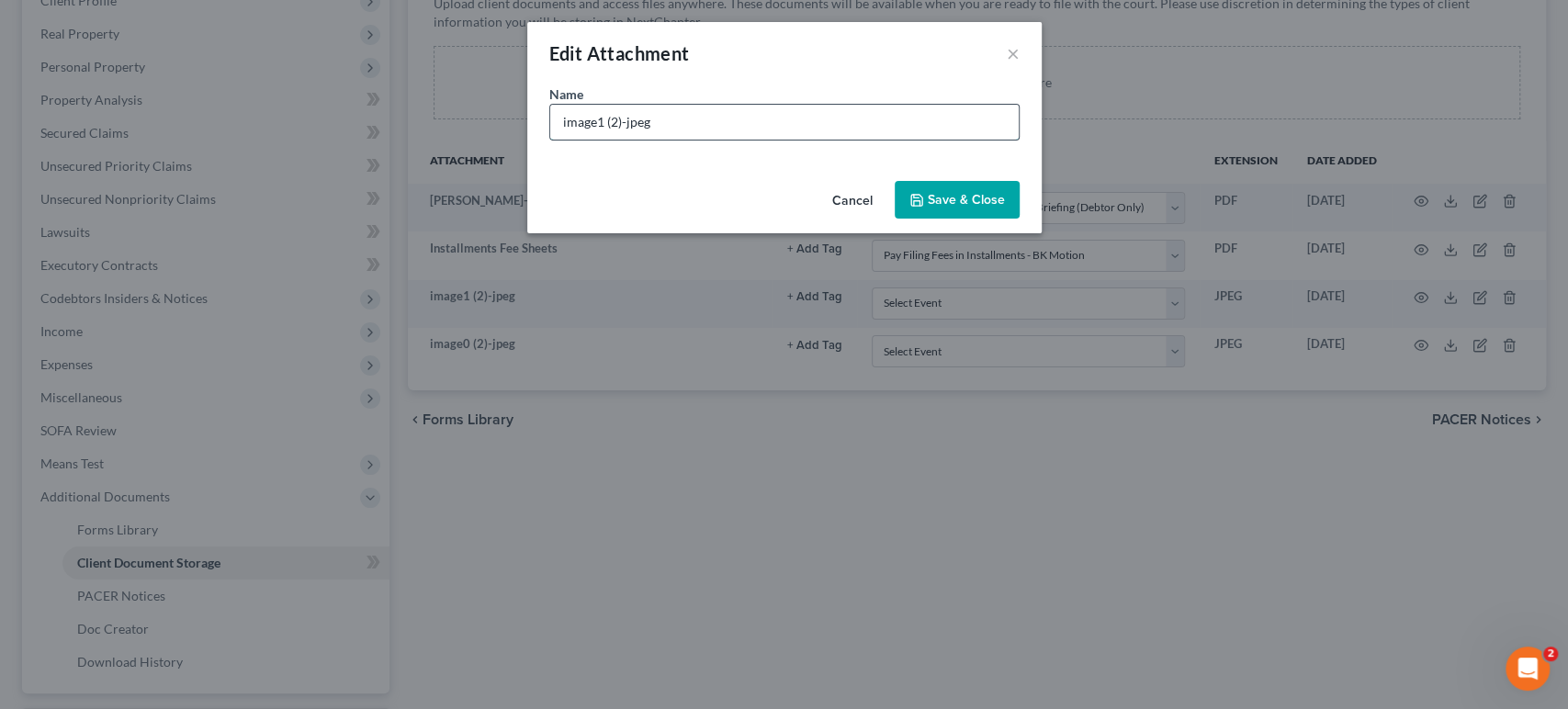
click at [685, 140] on input "image1 (2)-jpeg" at bounding box center [784, 122] width 469 height 35
drag, startPoint x: 607, startPoint y: 156, endPoint x: 232, endPoint y: 135, distance: 375.6
click at [232, 135] on div "Edit Attachment × Name * image1 (2)-jpeg Cancel Save & Close" at bounding box center [784, 354] width 1568 height 709
type input "2023 page 2"
click at [1005, 208] on span "Save & Close" at bounding box center [966, 199] width 77 height 16
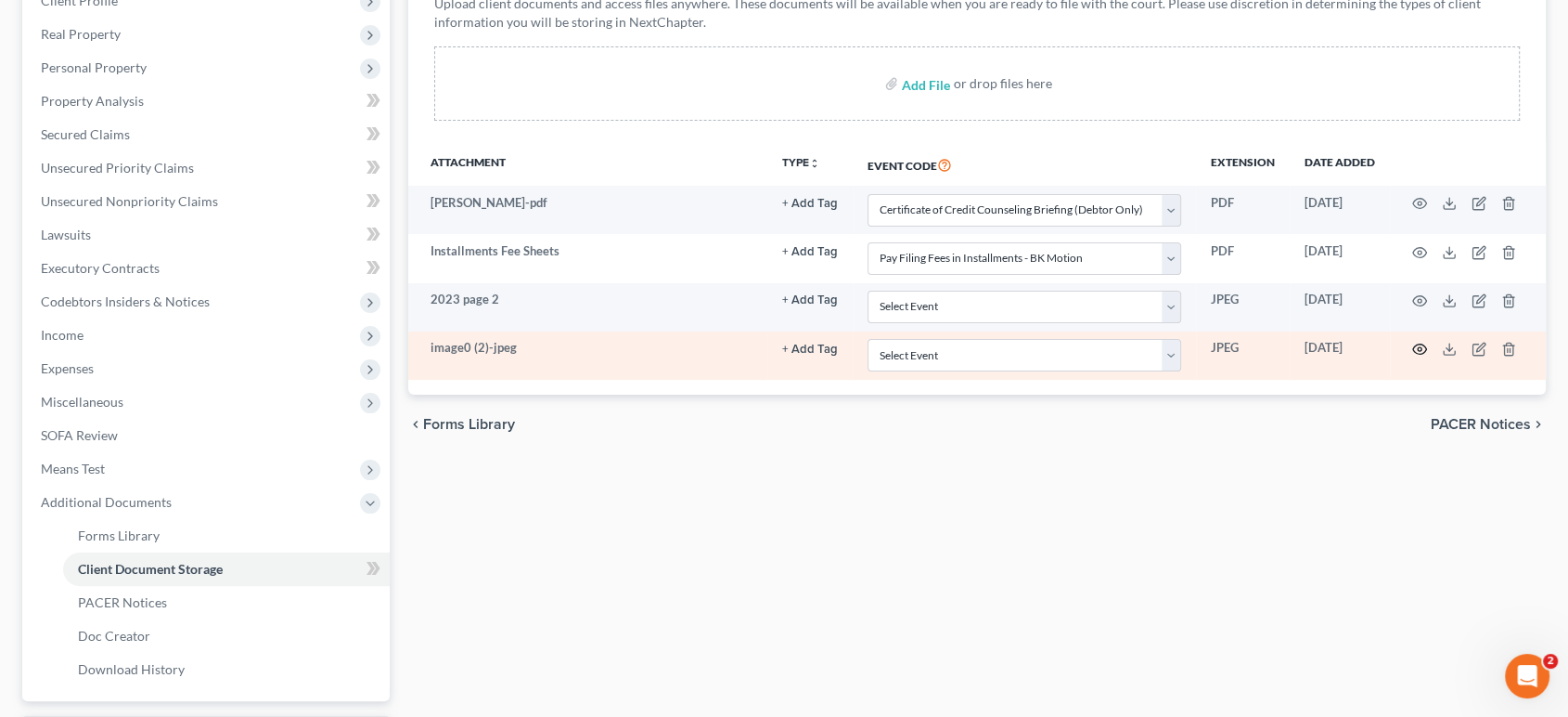
click at [1413, 354] on icon "button" at bounding box center [1420, 349] width 14 height 11
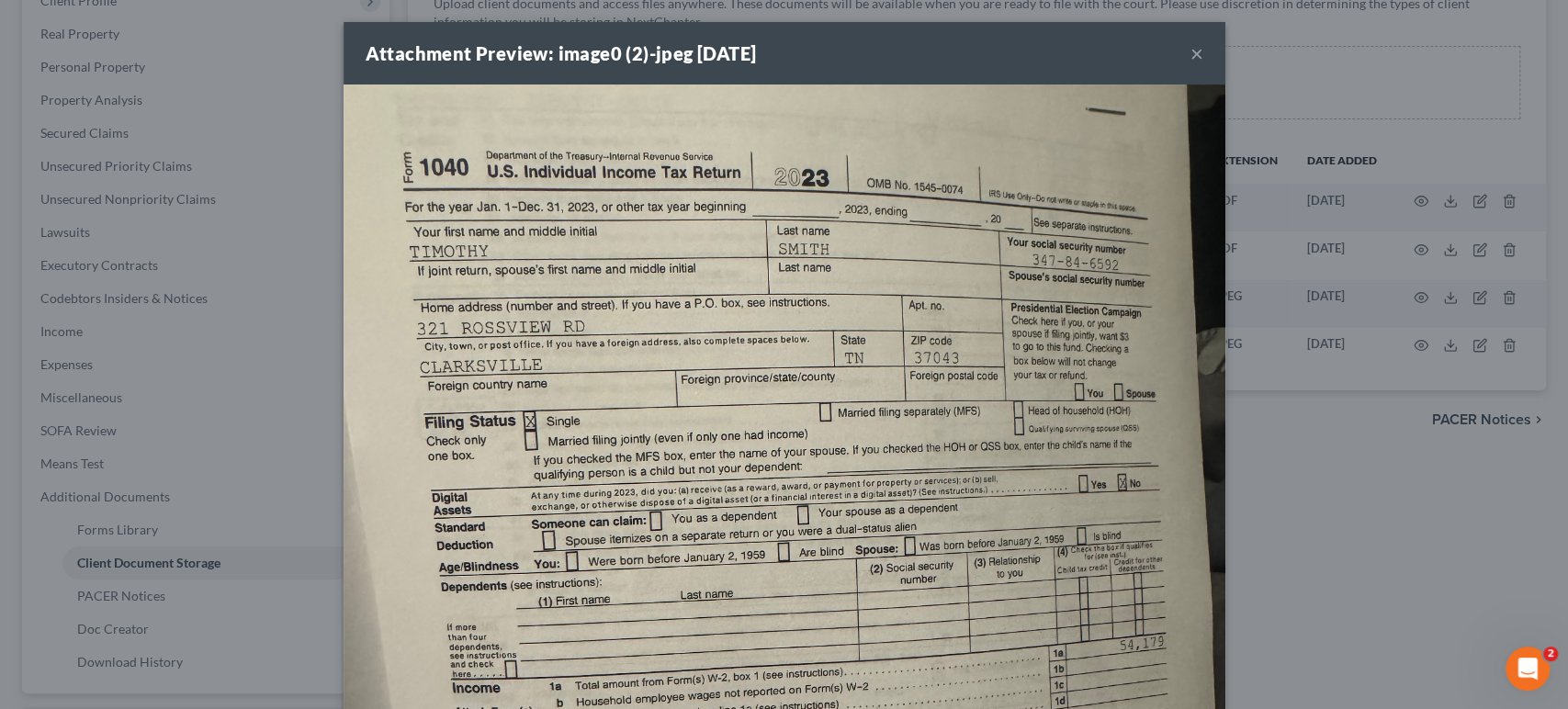
click at [1425, 354] on div "Attachment Preview: image0 (2)-jpeg [DATE] × Download" at bounding box center [784, 354] width 1568 height 709
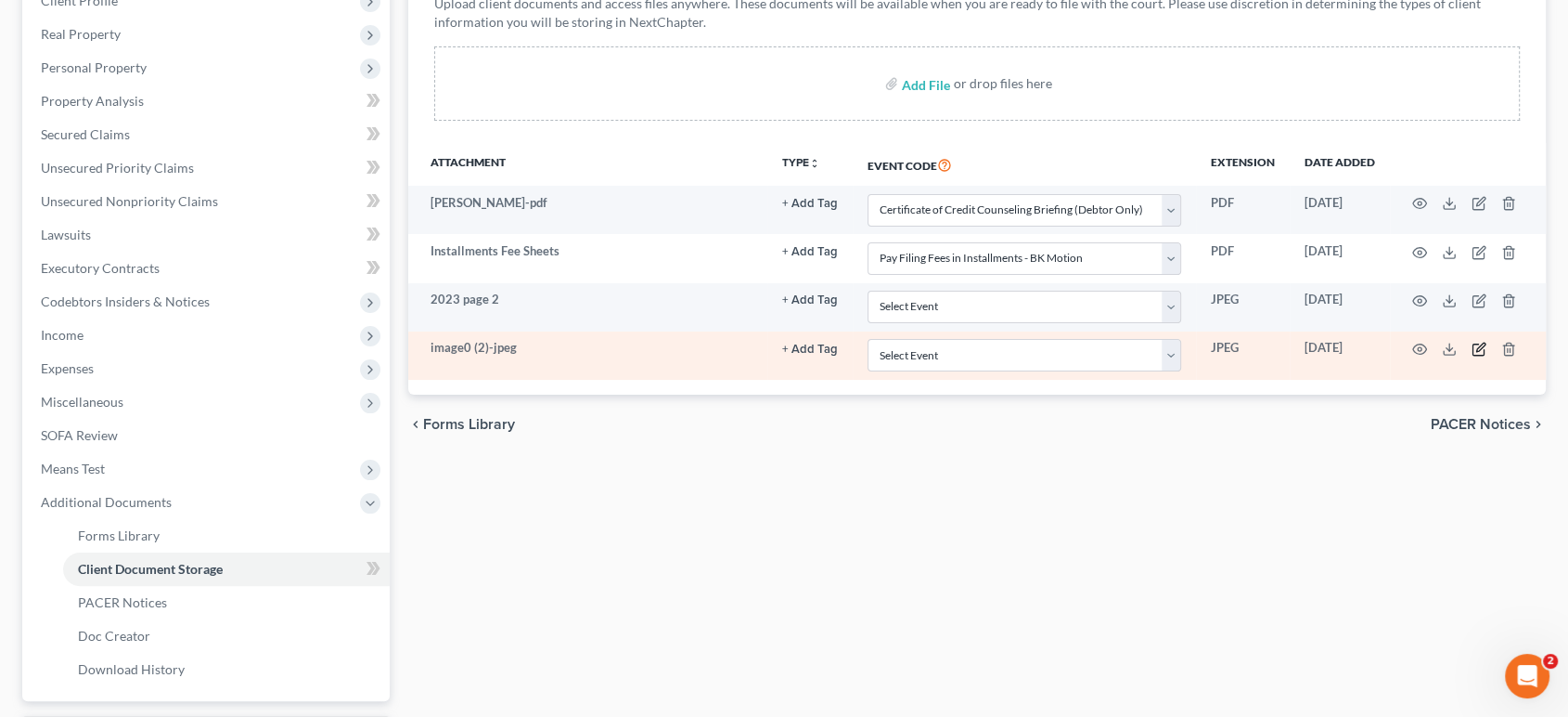
click at [1472, 356] on icon "button" at bounding box center [1479, 349] width 15 height 15
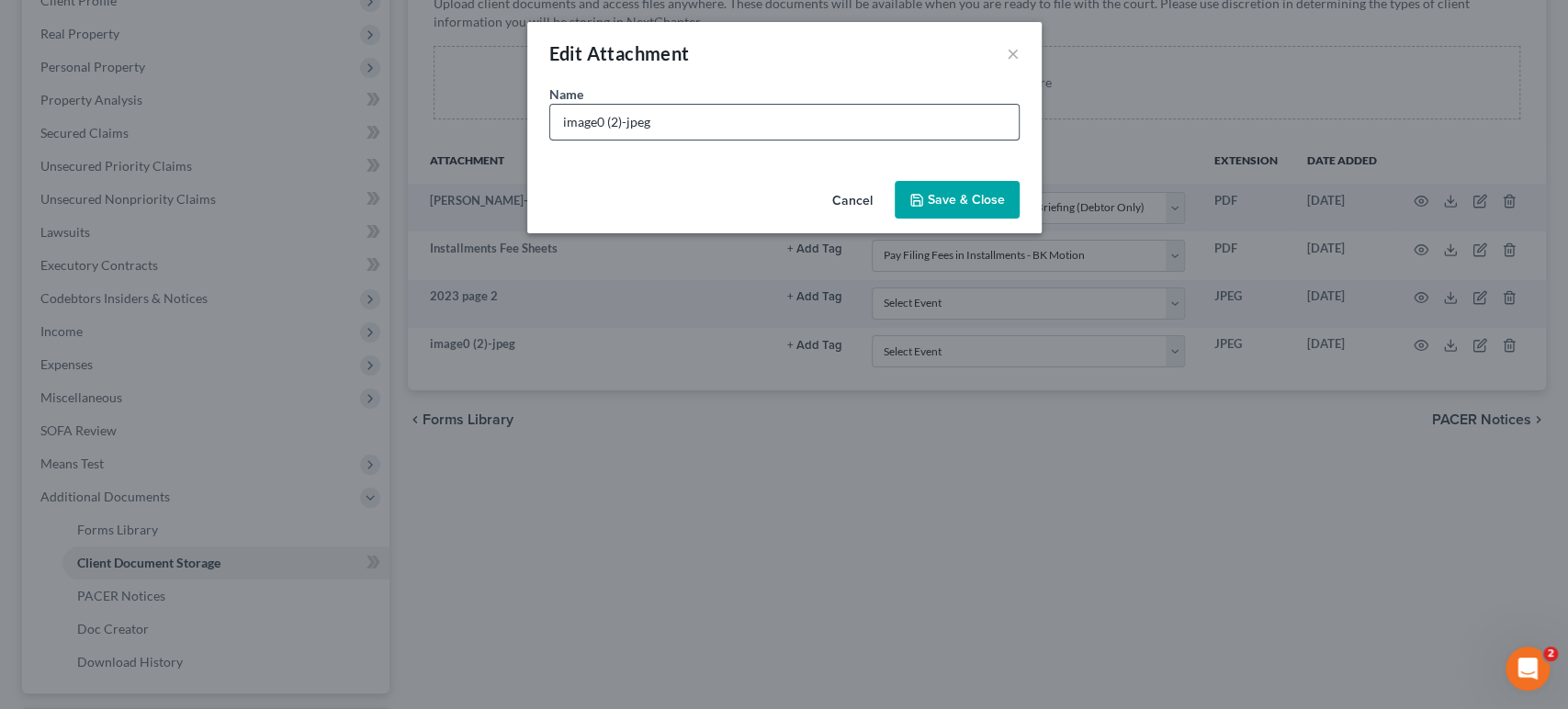
click at [699, 140] on input "image0 (2)-jpeg" at bounding box center [784, 122] width 469 height 35
drag, startPoint x: 699, startPoint y: 152, endPoint x: 293, endPoint y: 142, distance: 406.1
click at [293, 142] on div "Edit Attachment × Name * image0 (2)-jpeg Cancel Save & Close" at bounding box center [784, 354] width 1568 height 709
type input "2023 page 1"
click at [1018, 219] on button "Save & Close" at bounding box center [957, 200] width 125 height 39
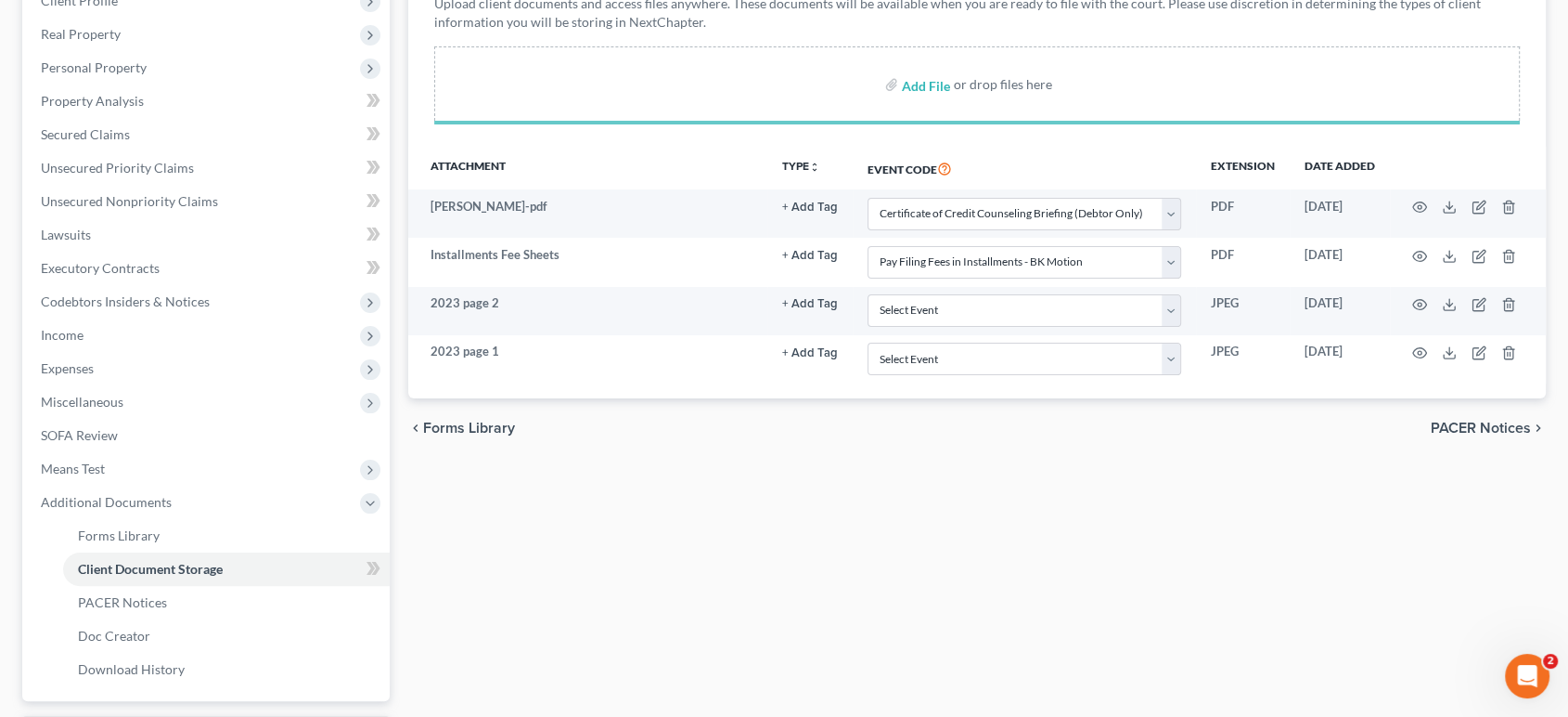
select select "0"
select select "8"
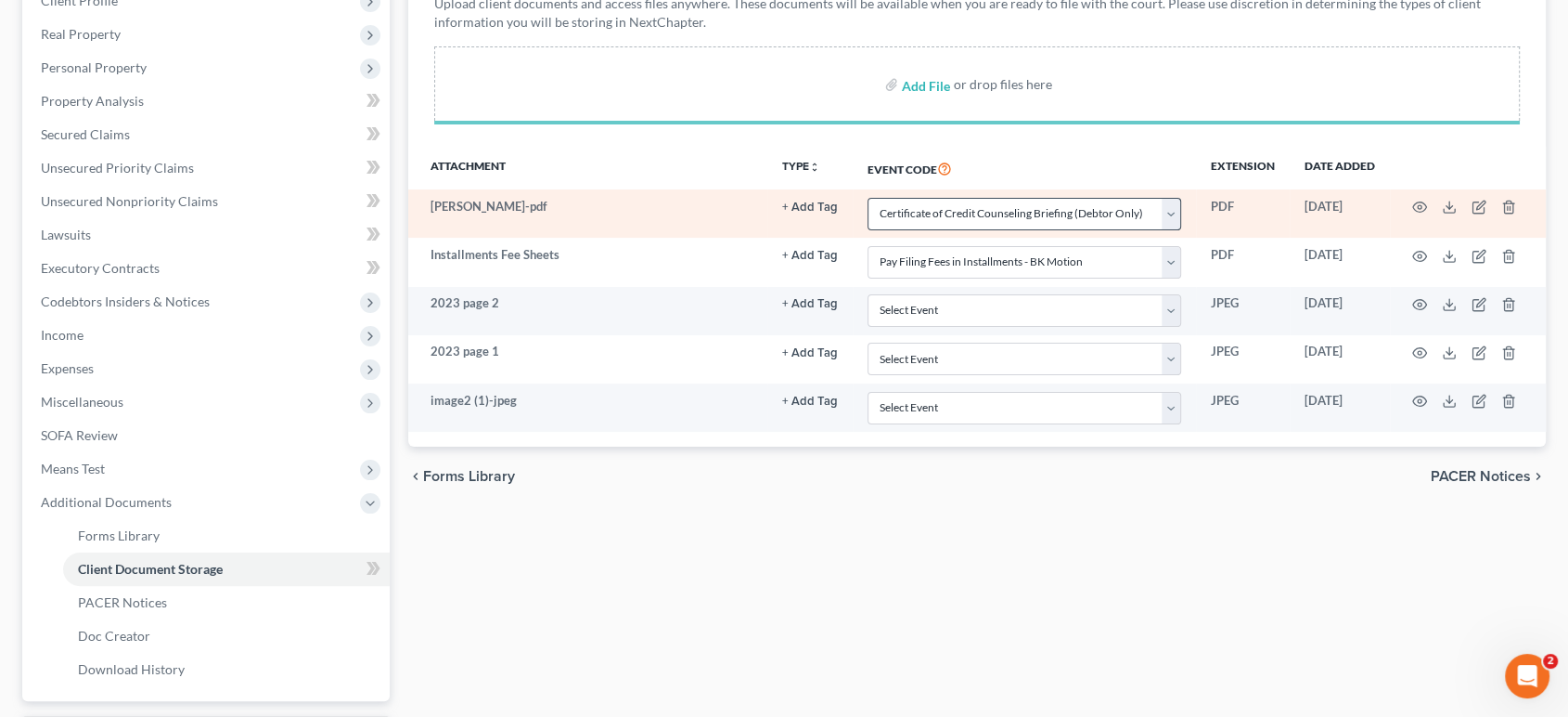
select select "0"
select select "8"
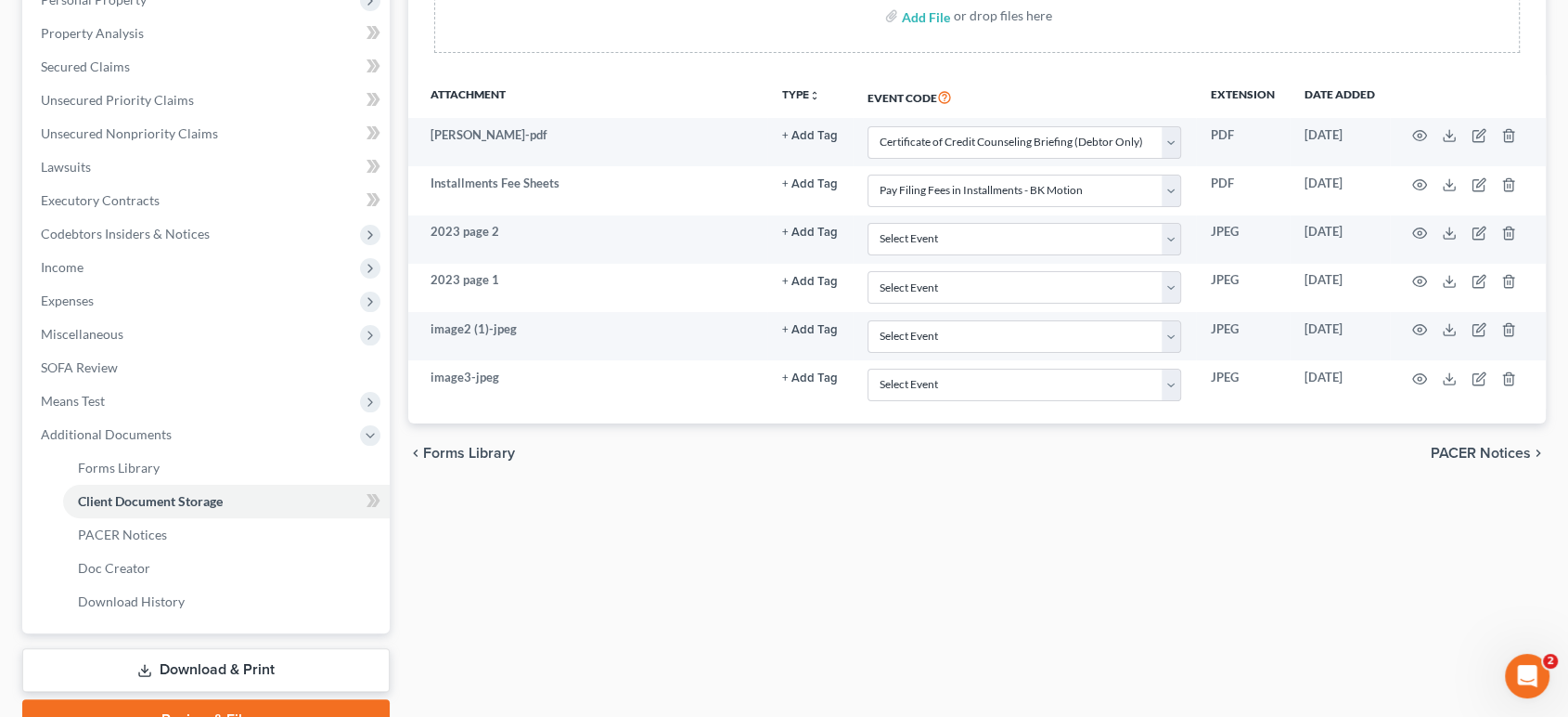
scroll to position [412, 0]
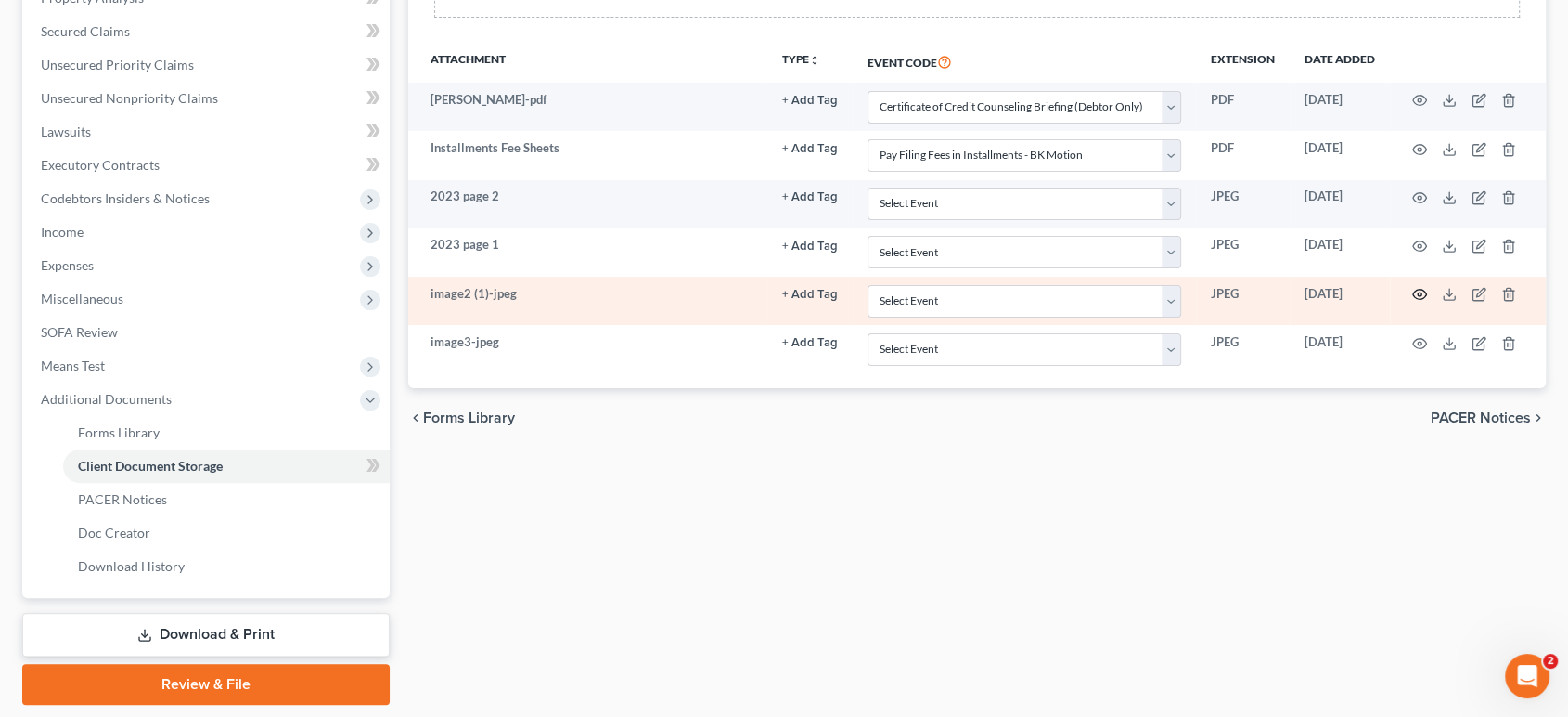
click at [1418, 296] on circle "button" at bounding box center [1420, 294] width 4 height 4
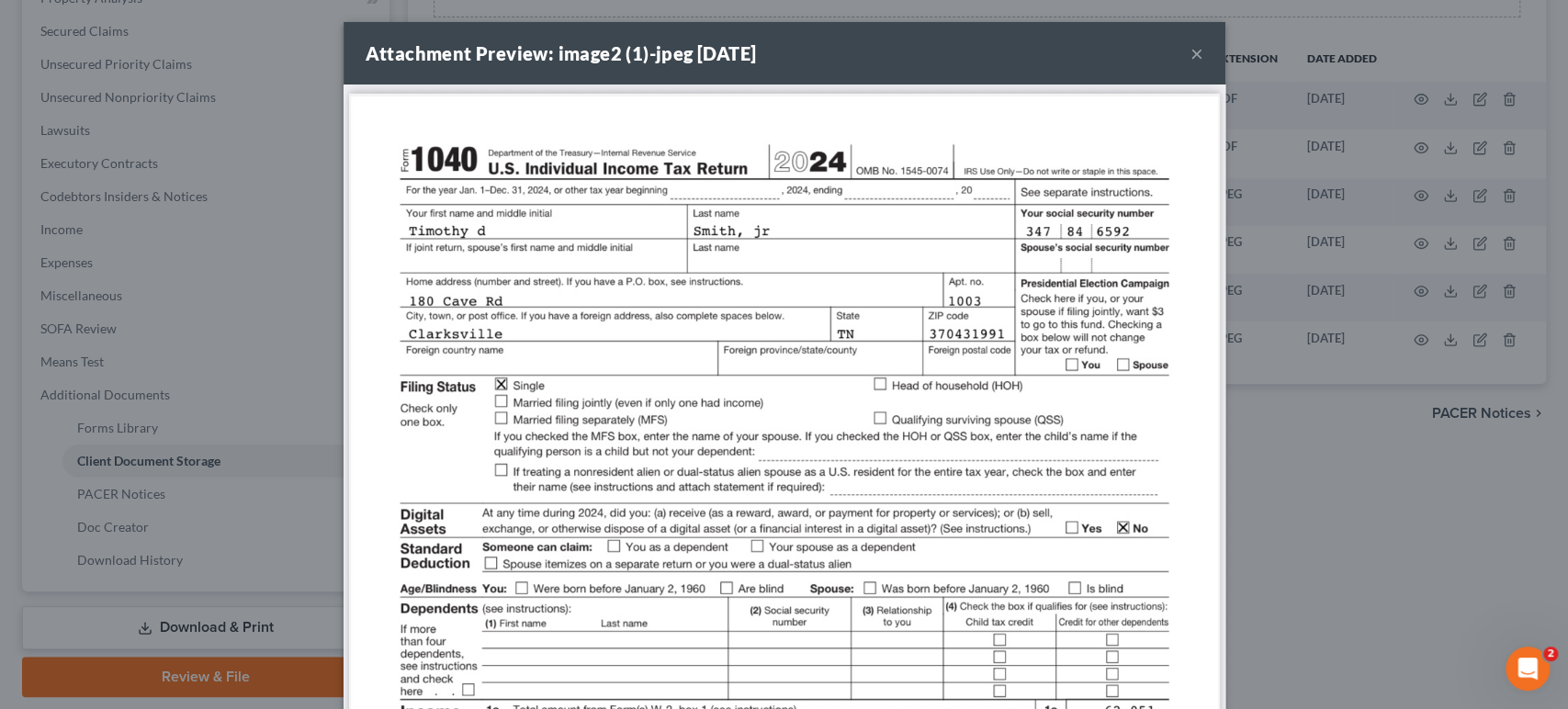
click at [1203, 57] on button "×" at bounding box center [1197, 53] width 13 height 22
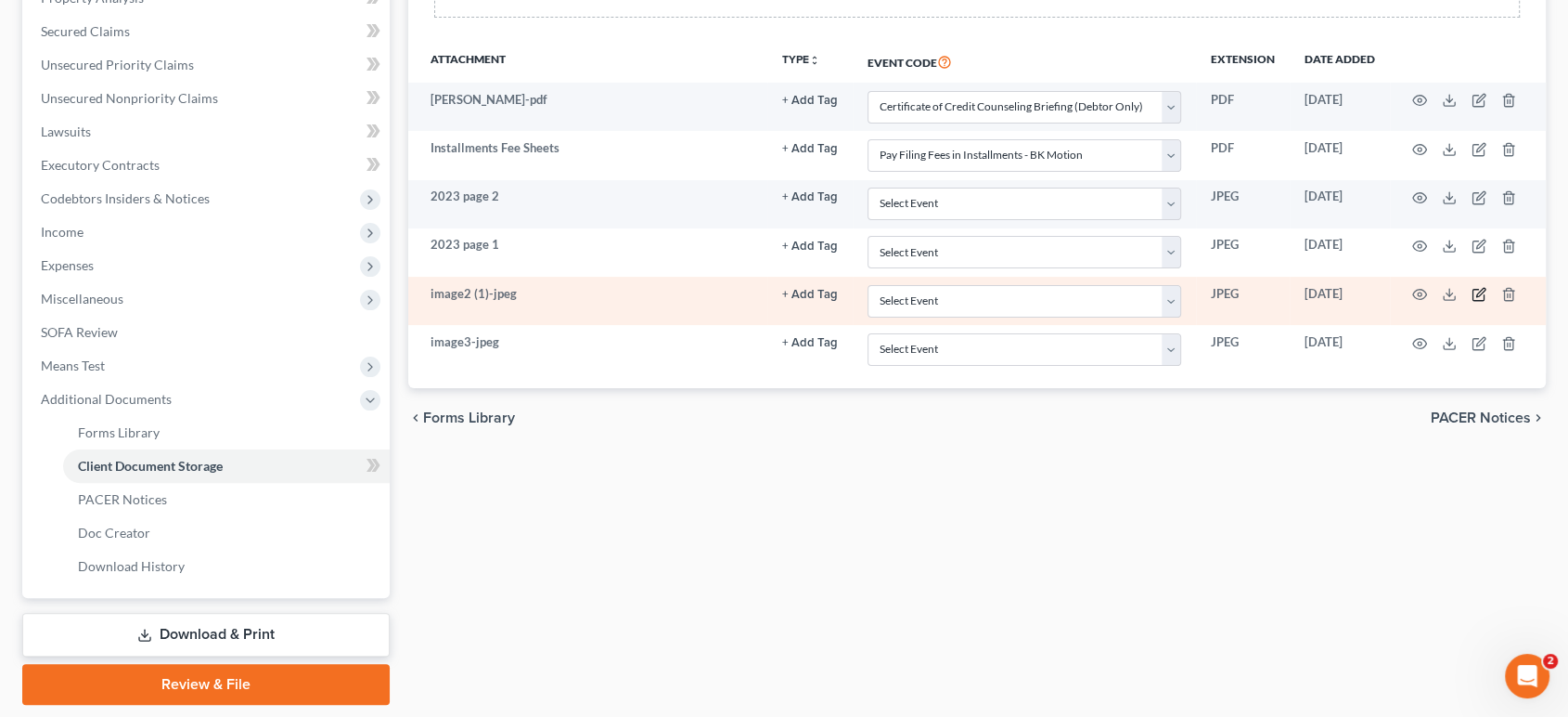
click at [1476, 297] on icon "button" at bounding box center [1480, 292] width 9 height 9
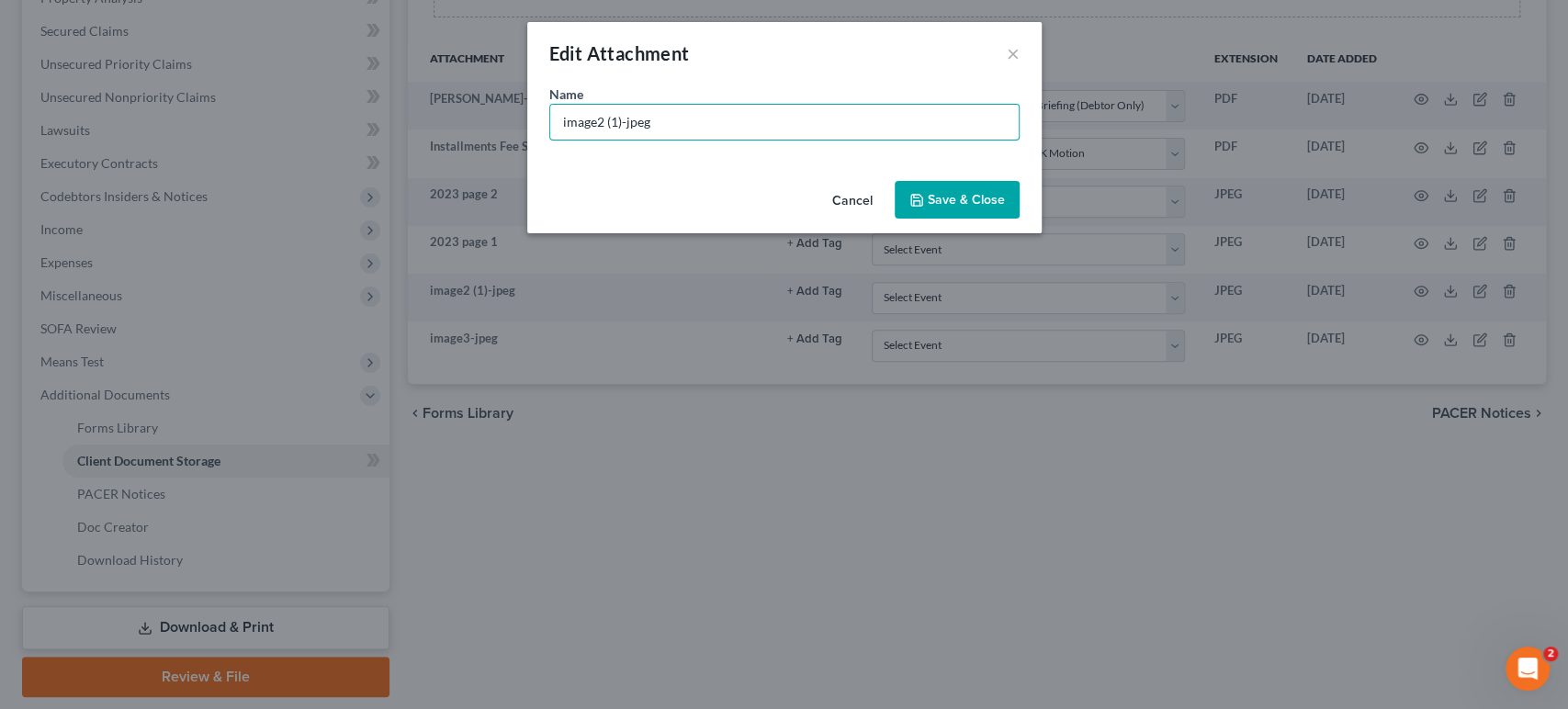
drag, startPoint x: 656, startPoint y: 160, endPoint x: 370, endPoint y: 131, distance: 287.5
click at [370, 131] on div "Edit Attachment × Name * image2 (1)-jpeg Cancel Save & Close" at bounding box center [784, 354] width 1568 height 709
type input "2024 page 1"
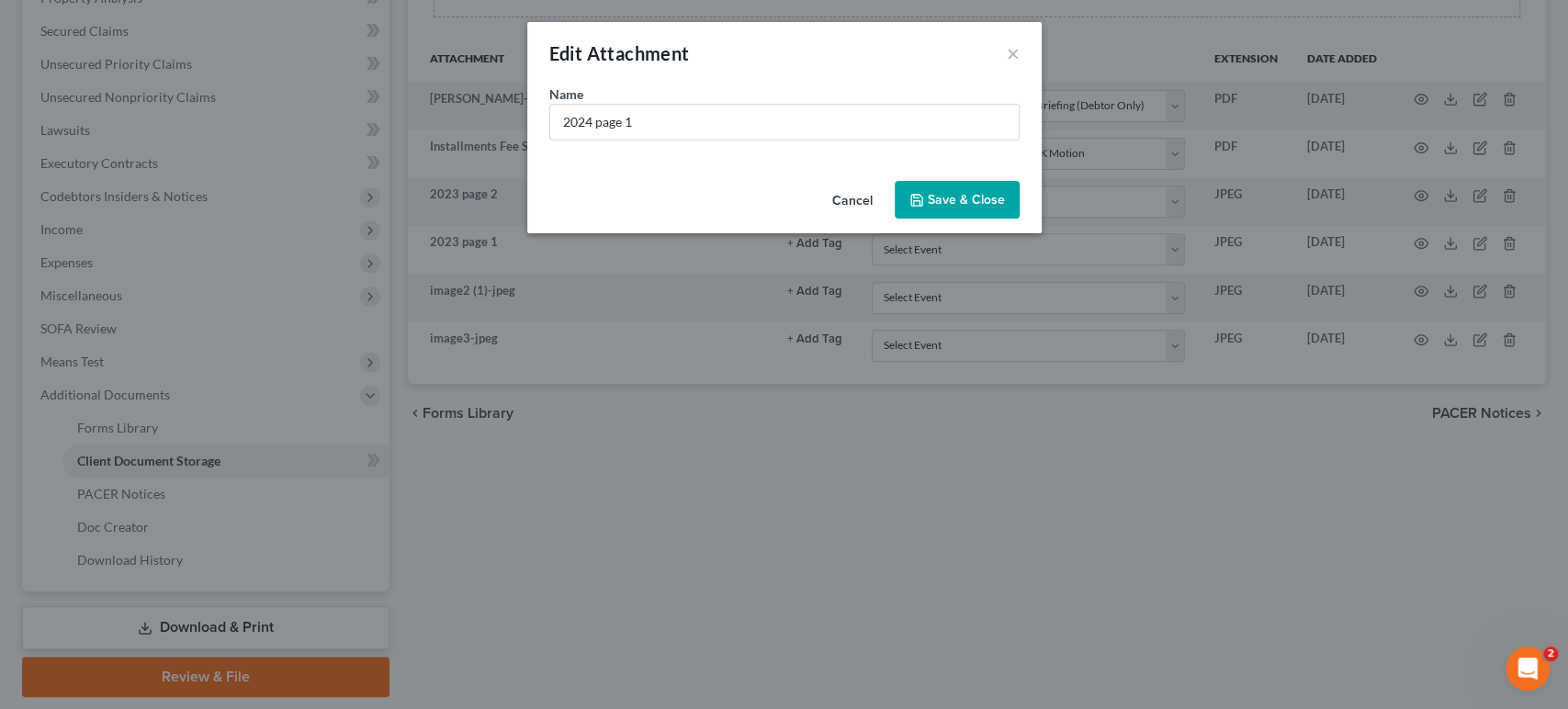
click at [1014, 219] on button "Save & Close" at bounding box center [957, 200] width 125 height 39
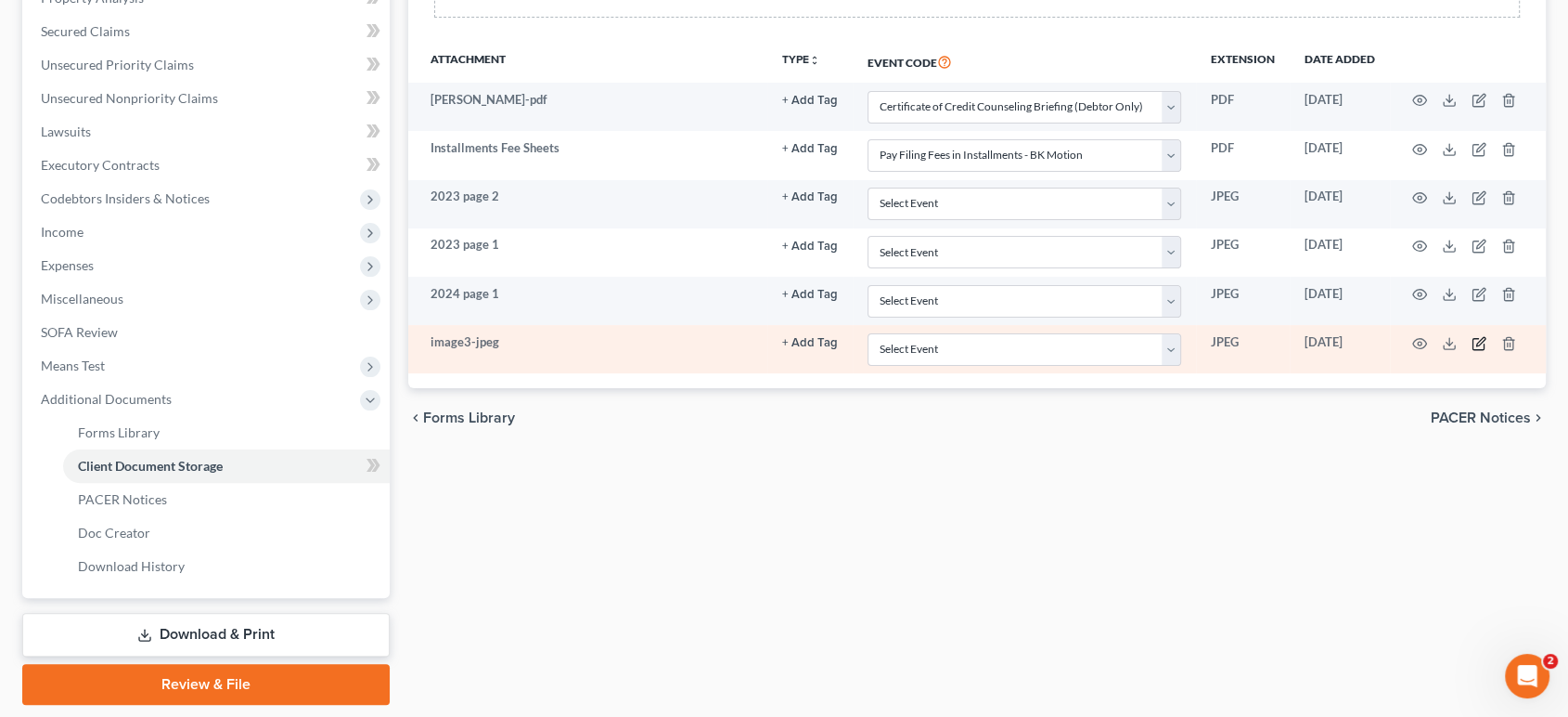
click at [1472, 351] on icon "button" at bounding box center [1479, 344] width 15 height 15
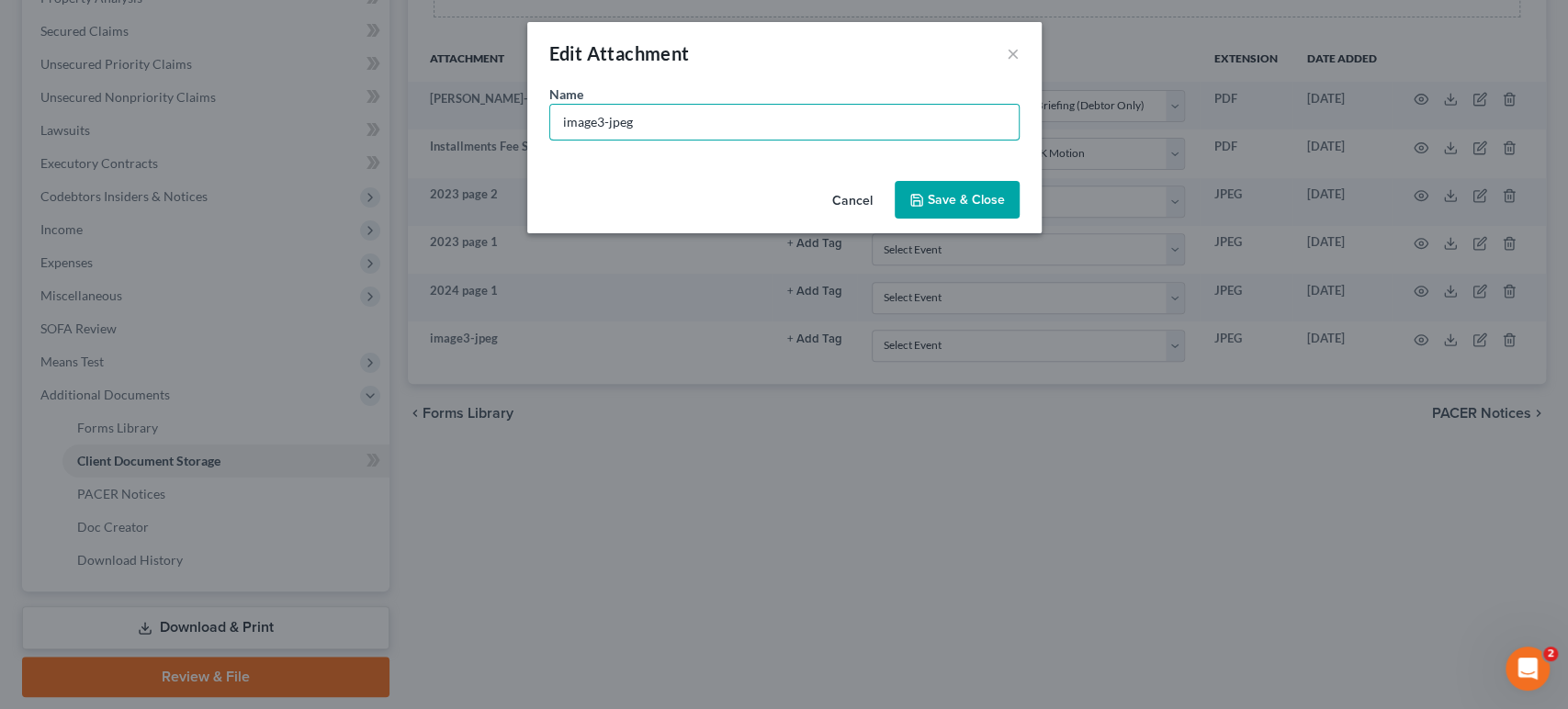
drag, startPoint x: 659, startPoint y: 156, endPoint x: 420, endPoint y: 149, distance: 239.1
click at [422, 148] on div "Edit Attachment × Name * image3-jpeg Cancel Save & Close" at bounding box center [784, 354] width 1568 height 709
type input "2024 page 2"
click at [991, 208] on span "Save & Close" at bounding box center [966, 199] width 77 height 16
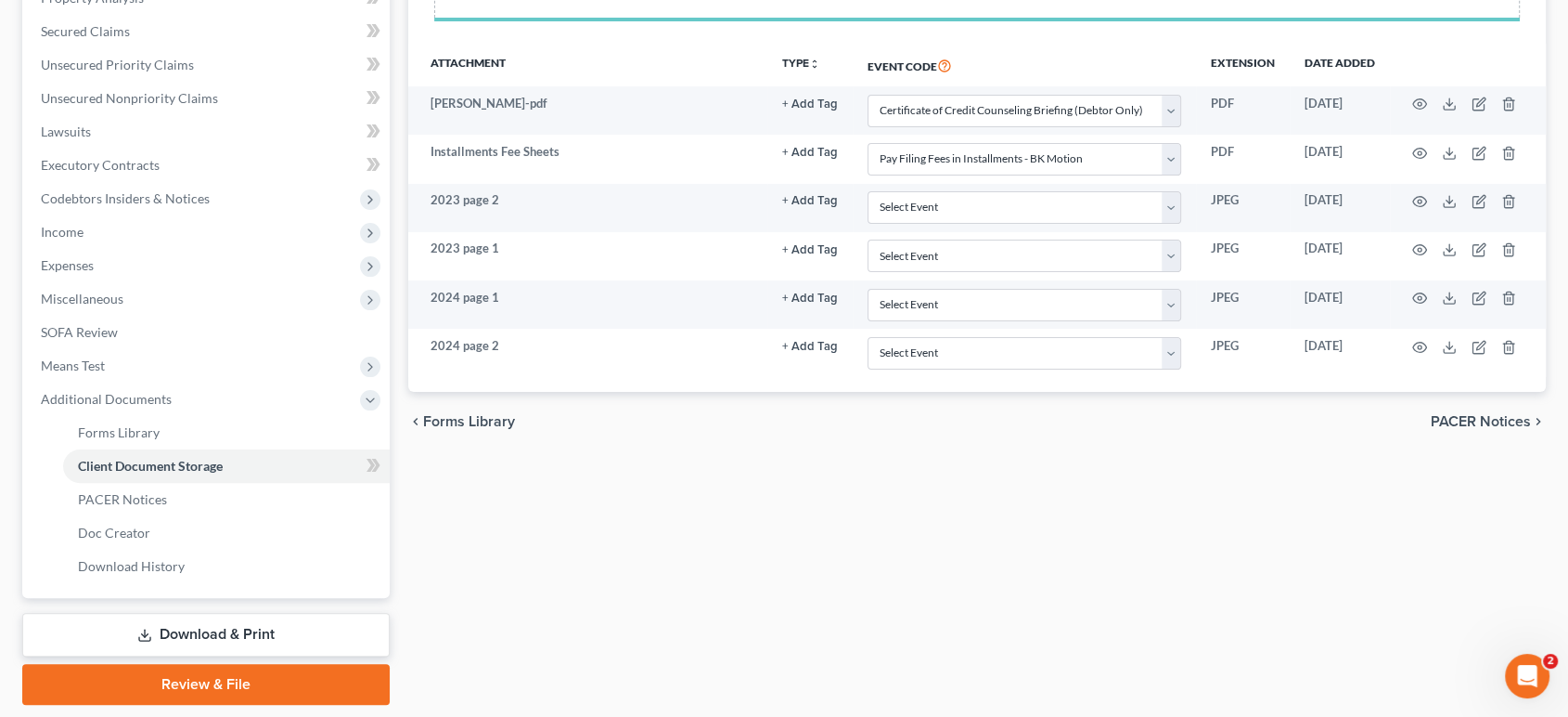
select select "0"
select select "8"
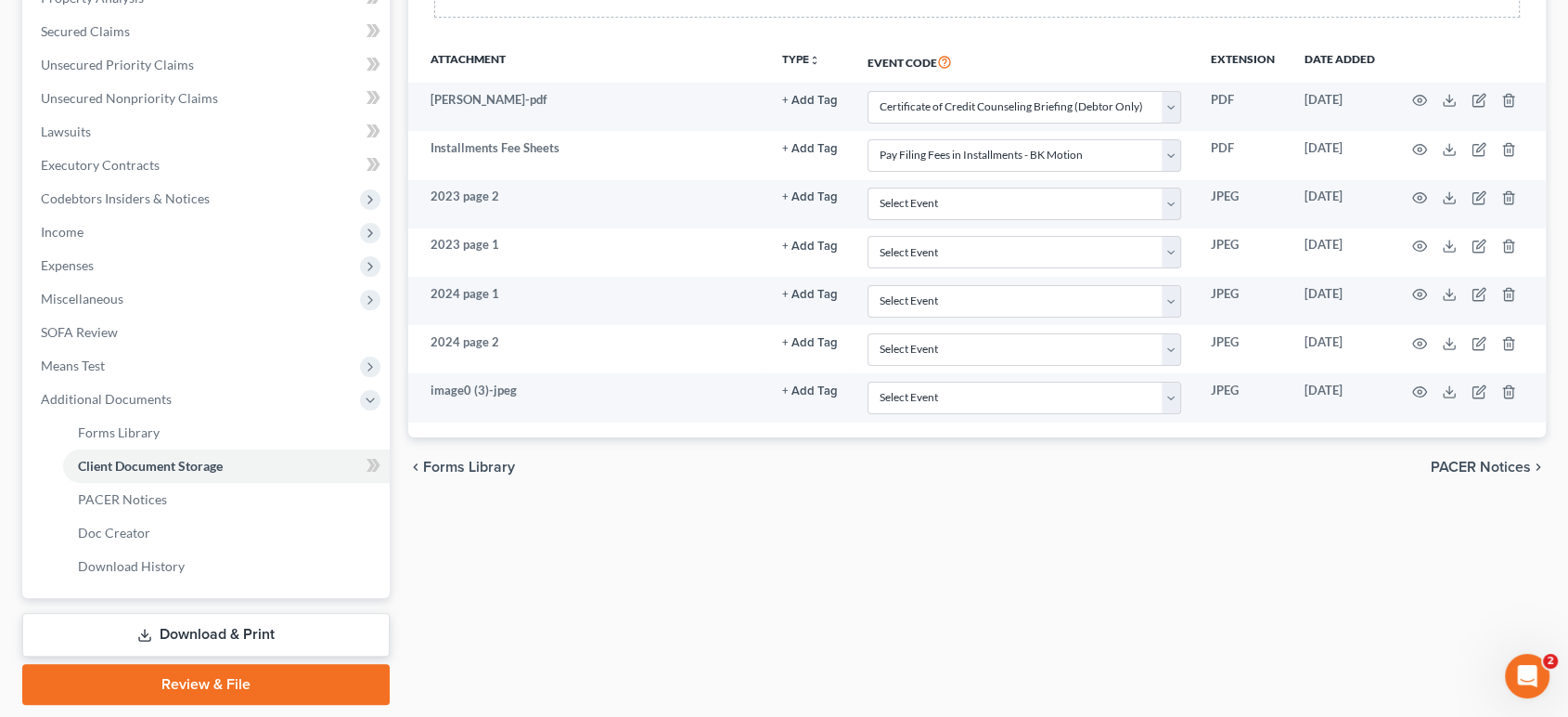
select select "0"
select select "8"
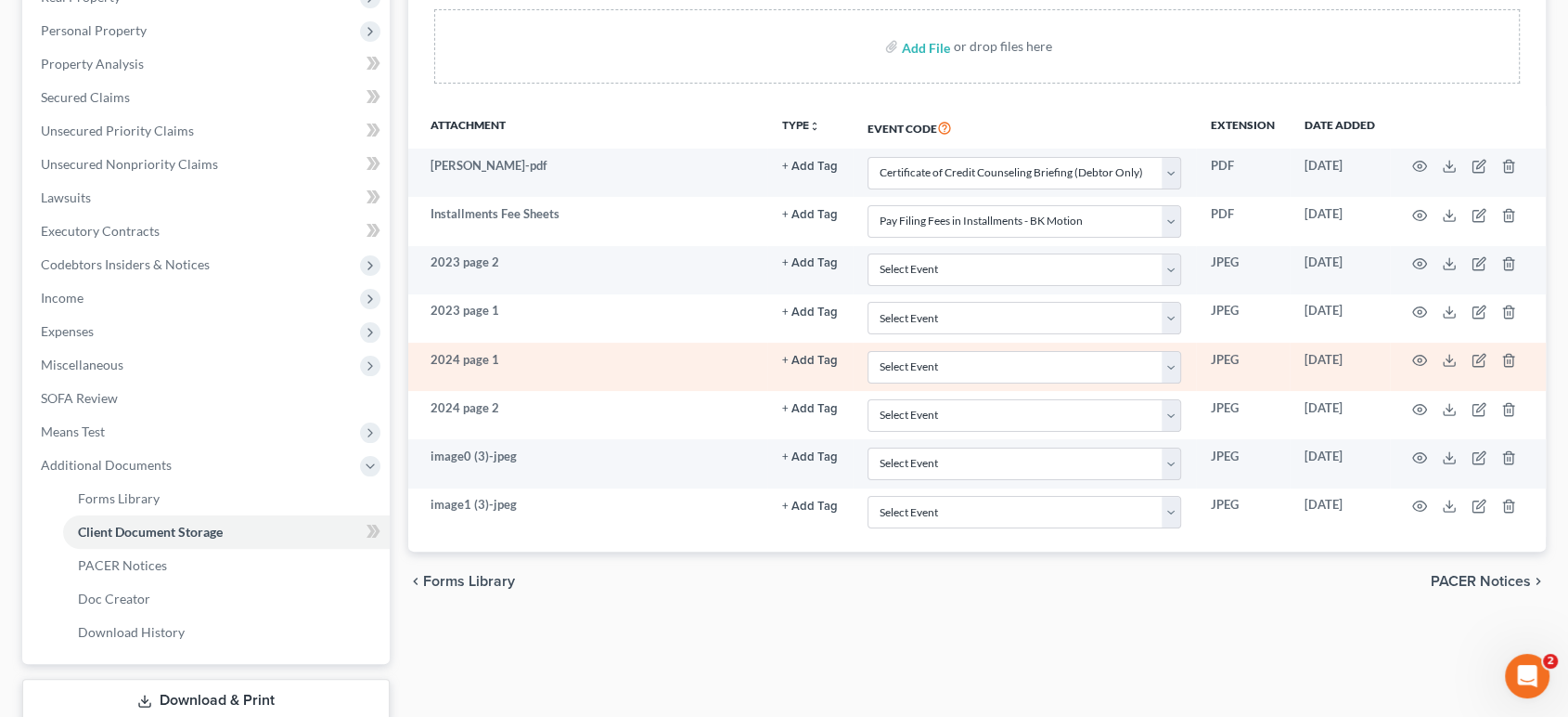
scroll to position [619, 0]
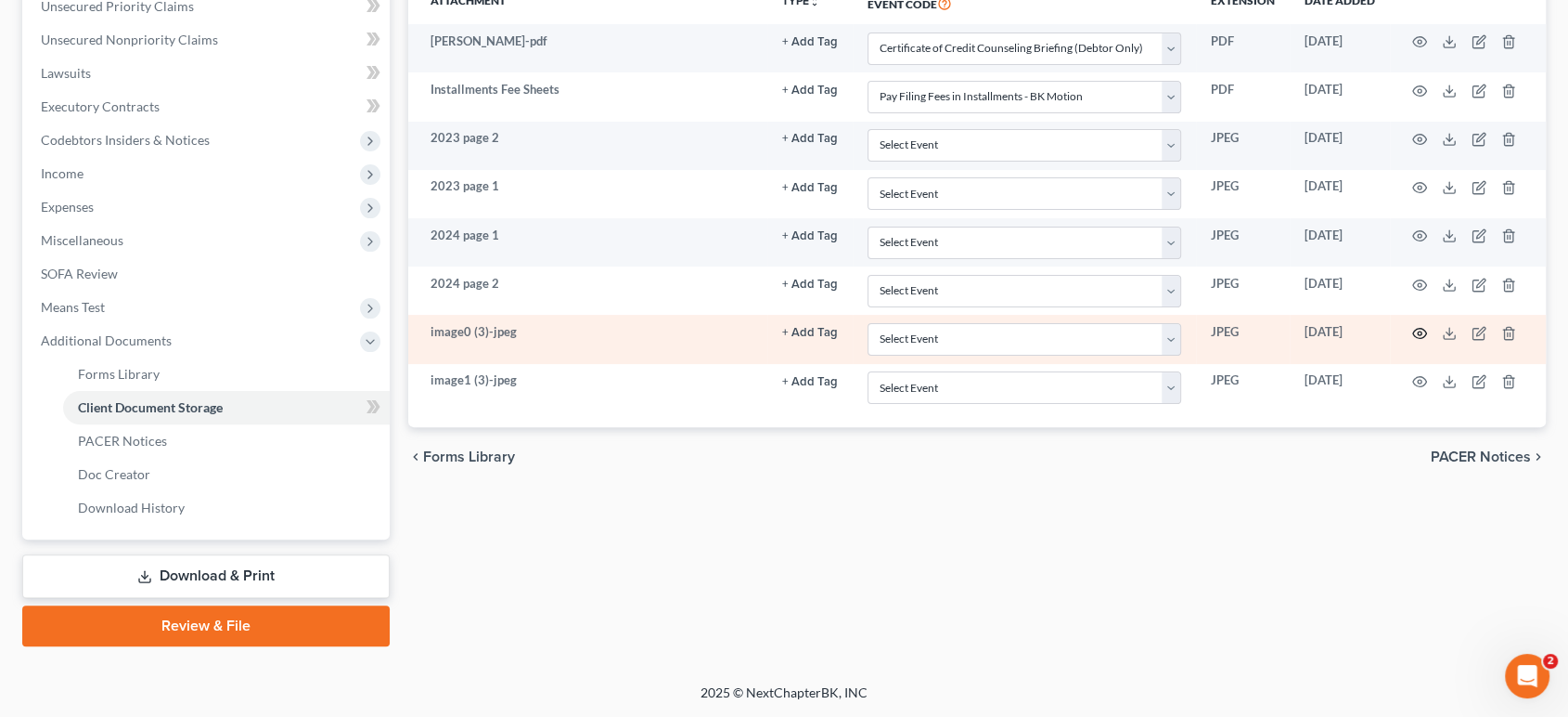
click at [1413, 339] on icon "button" at bounding box center [1420, 333] width 14 height 11
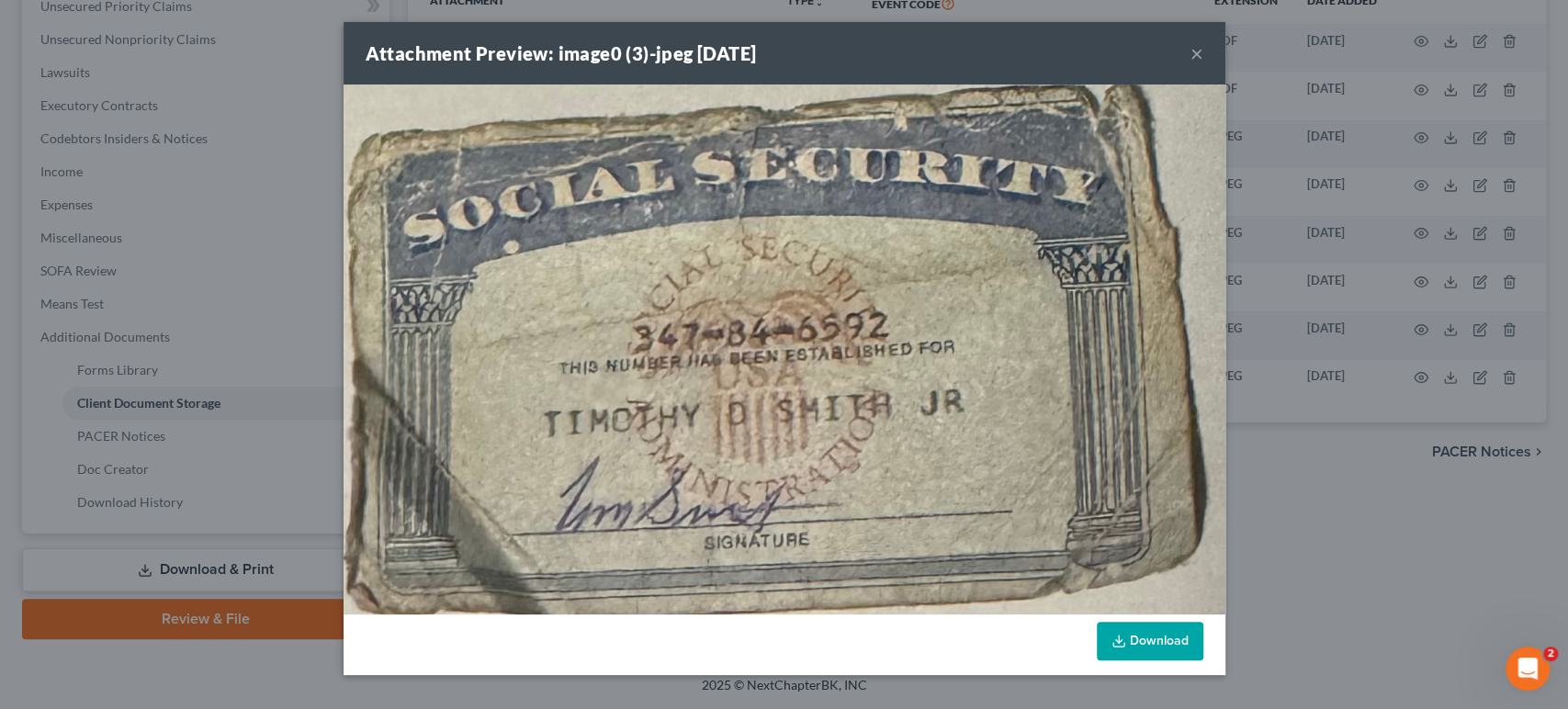
click at [1203, 60] on button "×" at bounding box center [1197, 53] width 13 height 22
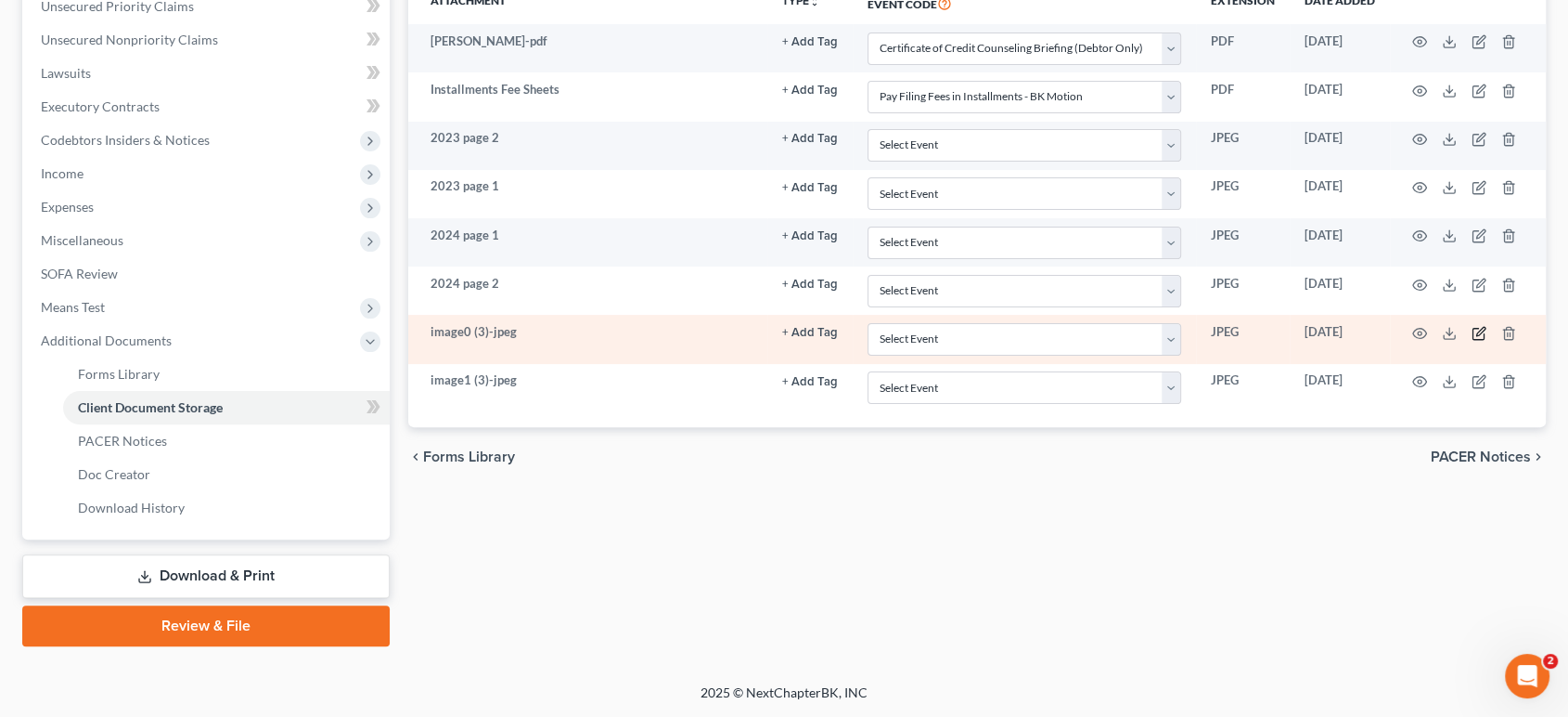
click at [1472, 341] on icon "button" at bounding box center [1479, 333] width 15 height 15
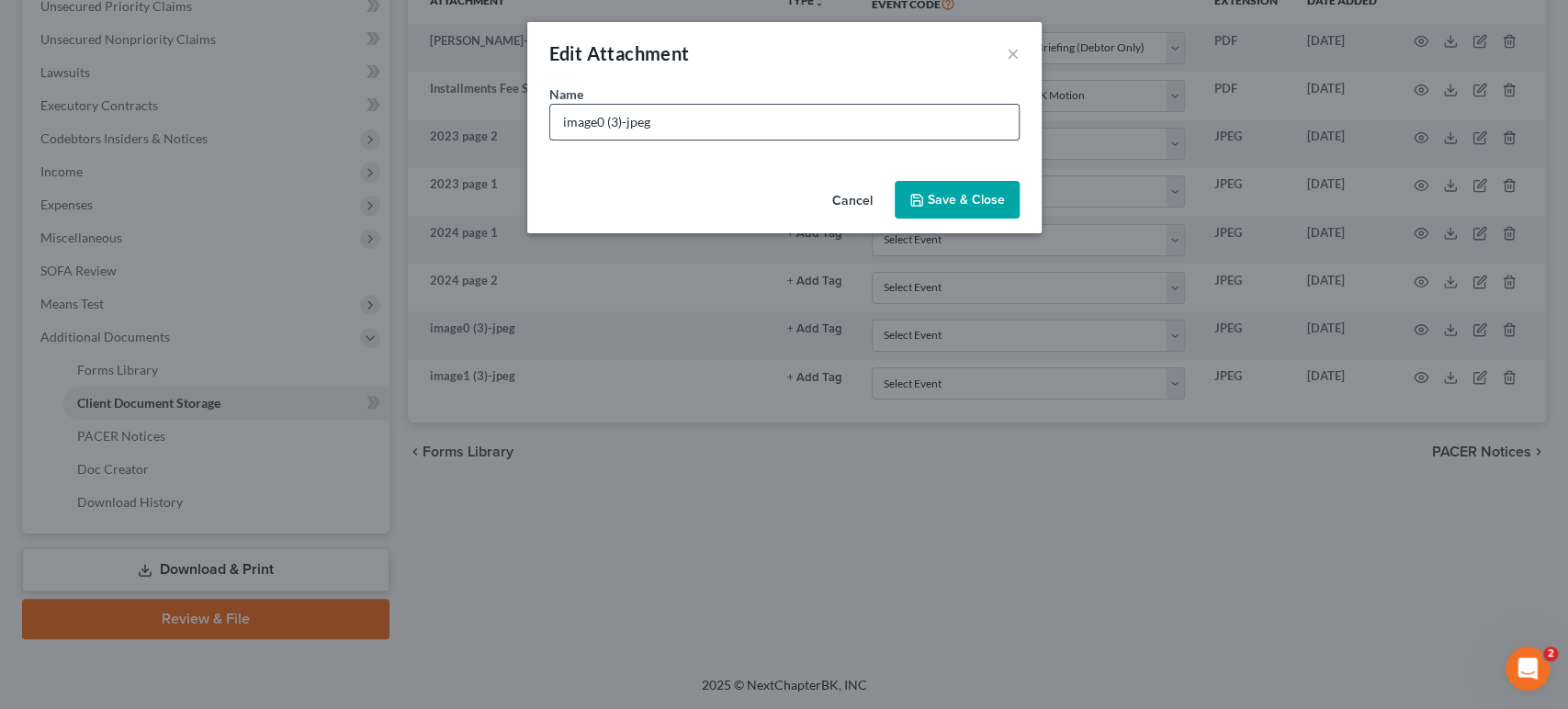
click at [722, 140] on input "image0 (3)-jpeg" at bounding box center [784, 122] width 469 height 35
drag, startPoint x: 486, startPoint y: 169, endPoint x: 406, endPoint y: 158, distance: 80.8
click at [406, 158] on div "Edit Attachment × Name * image0 (3)-jpeg Cancel Save & Close" at bounding box center [784, 354] width 1568 height 709
type input "Social Security Card"
click at [1019, 219] on button "Save & Close" at bounding box center [957, 200] width 125 height 39
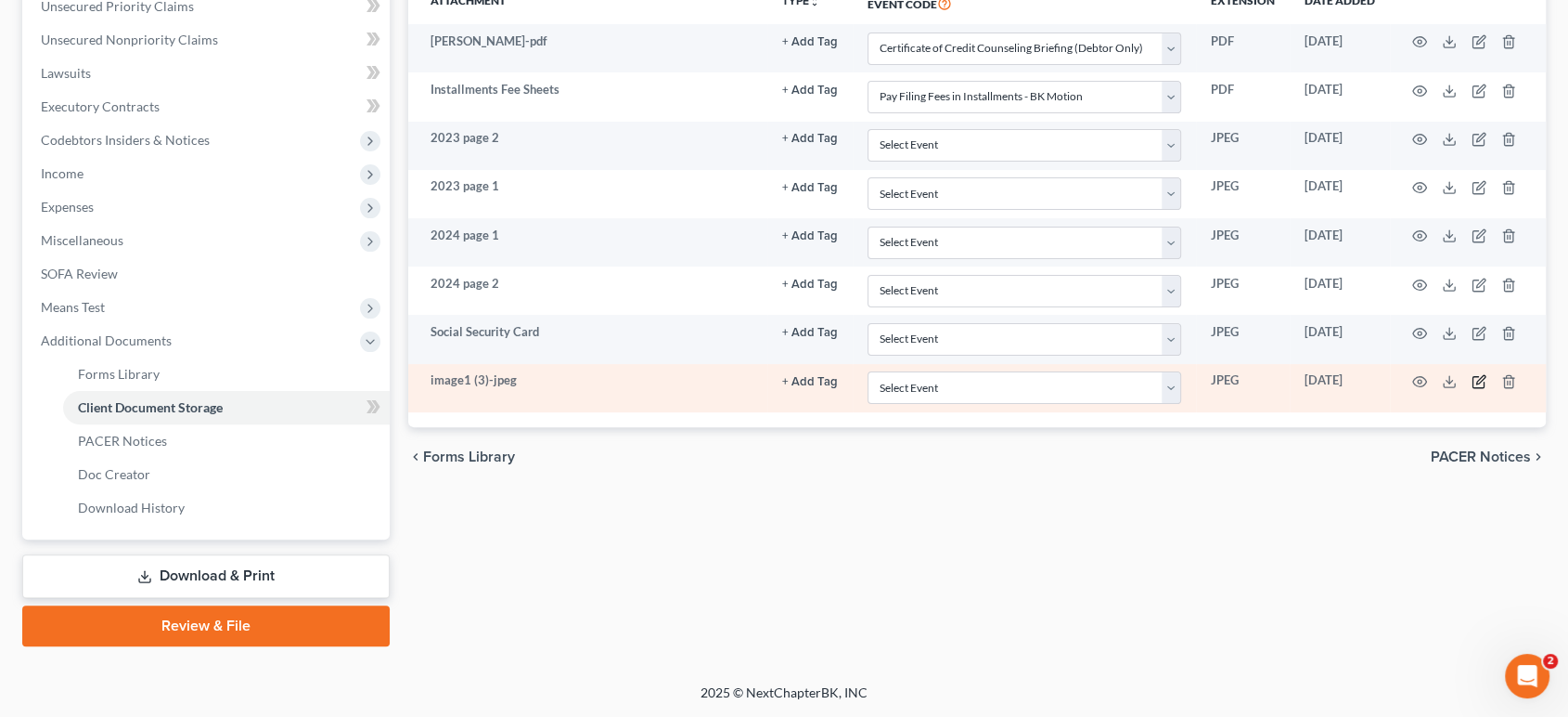
click at [1472, 389] on icon "button" at bounding box center [1479, 382] width 15 height 15
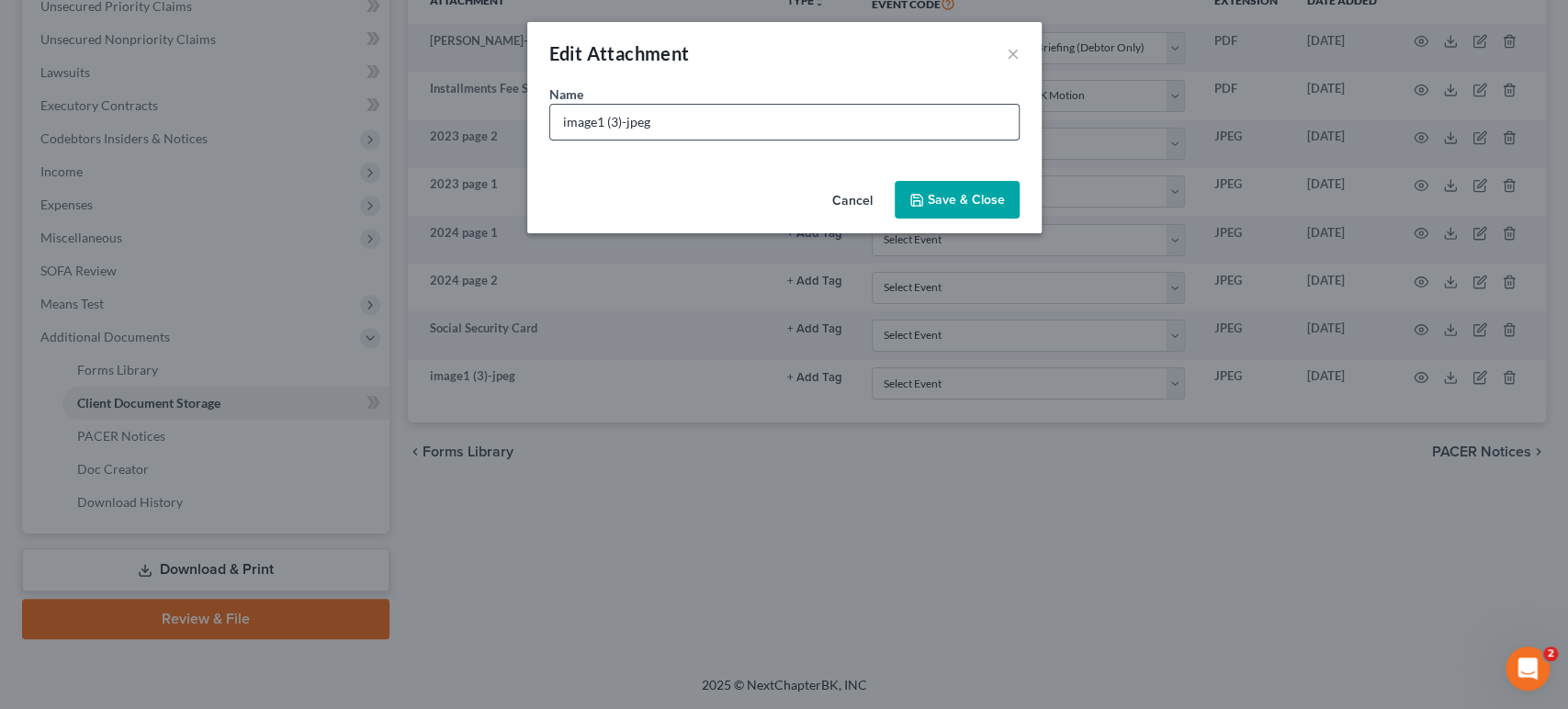
click at [706, 140] on input "image1 (3)-jpeg" at bounding box center [784, 122] width 469 height 35
drag, startPoint x: 706, startPoint y: 148, endPoint x: 228, endPoint y: 132, distance: 478.3
click at [228, 132] on div "Edit Attachment × Name * image1 (3)-jpeg Cancel Save & Close" at bounding box center [784, 354] width 1568 height 709
type input "Driver's License"
click at [986, 208] on span "Save & Close" at bounding box center [966, 199] width 77 height 16
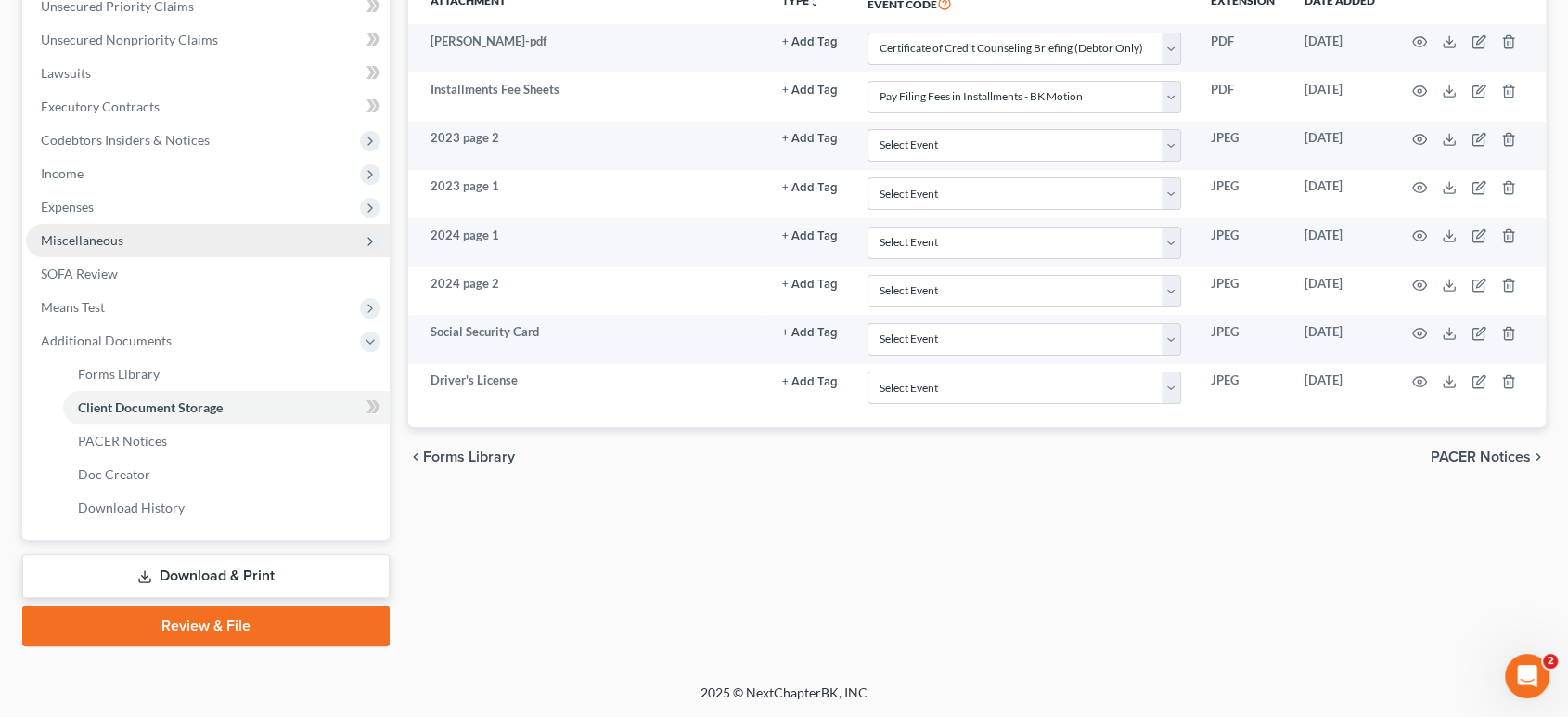
scroll to position [762, 0]
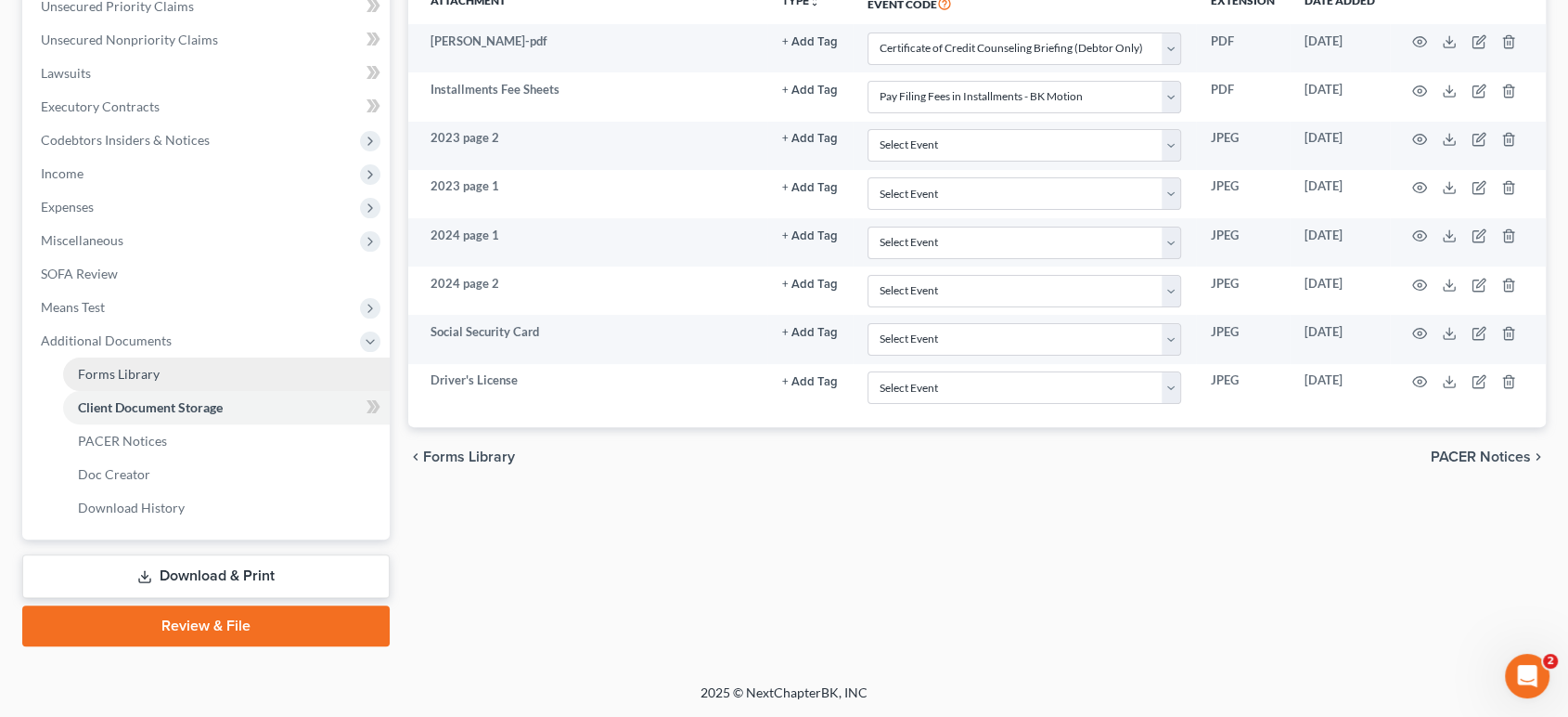
click at [159, 382] on span "Forms Library" at bounding box center [119, 373] width 82 height 16
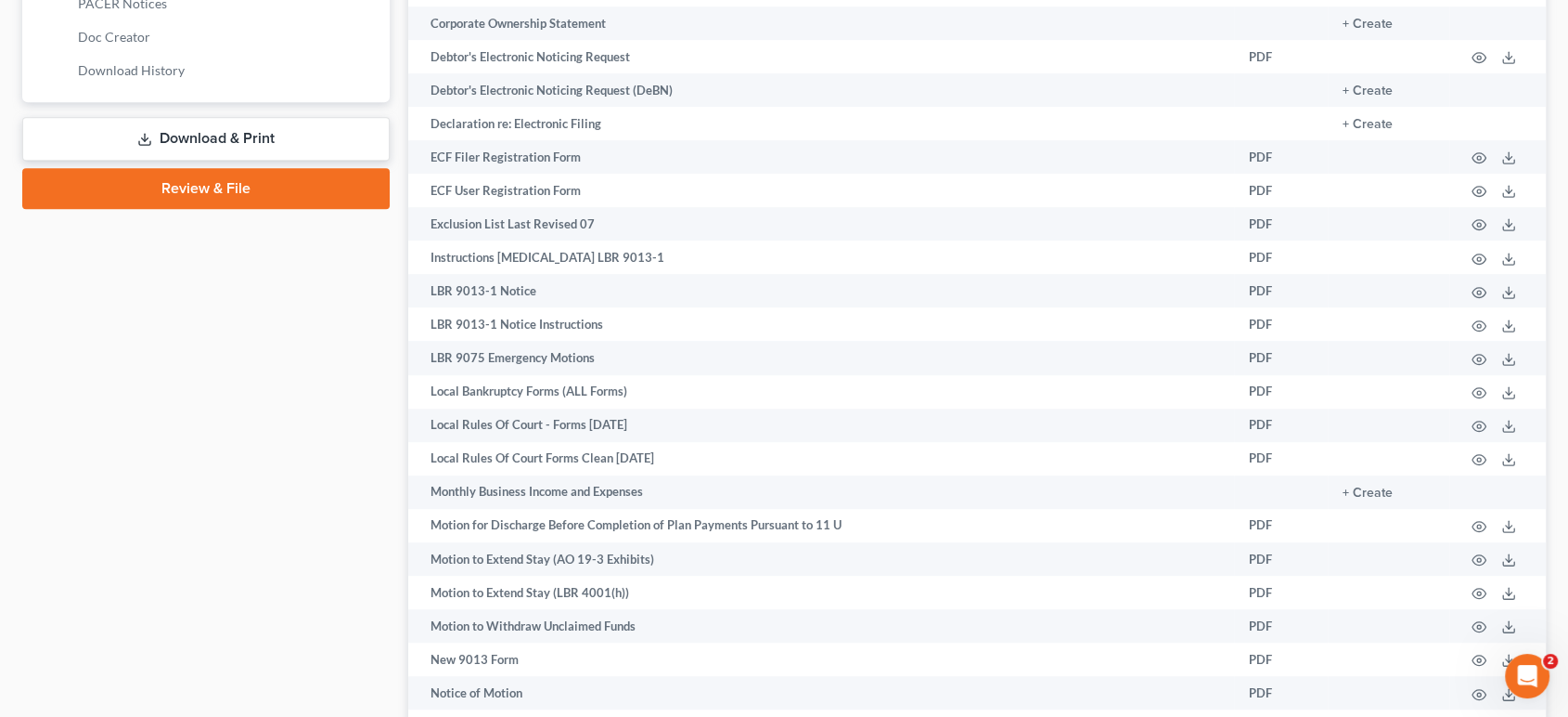
scroll to position [928, 0]
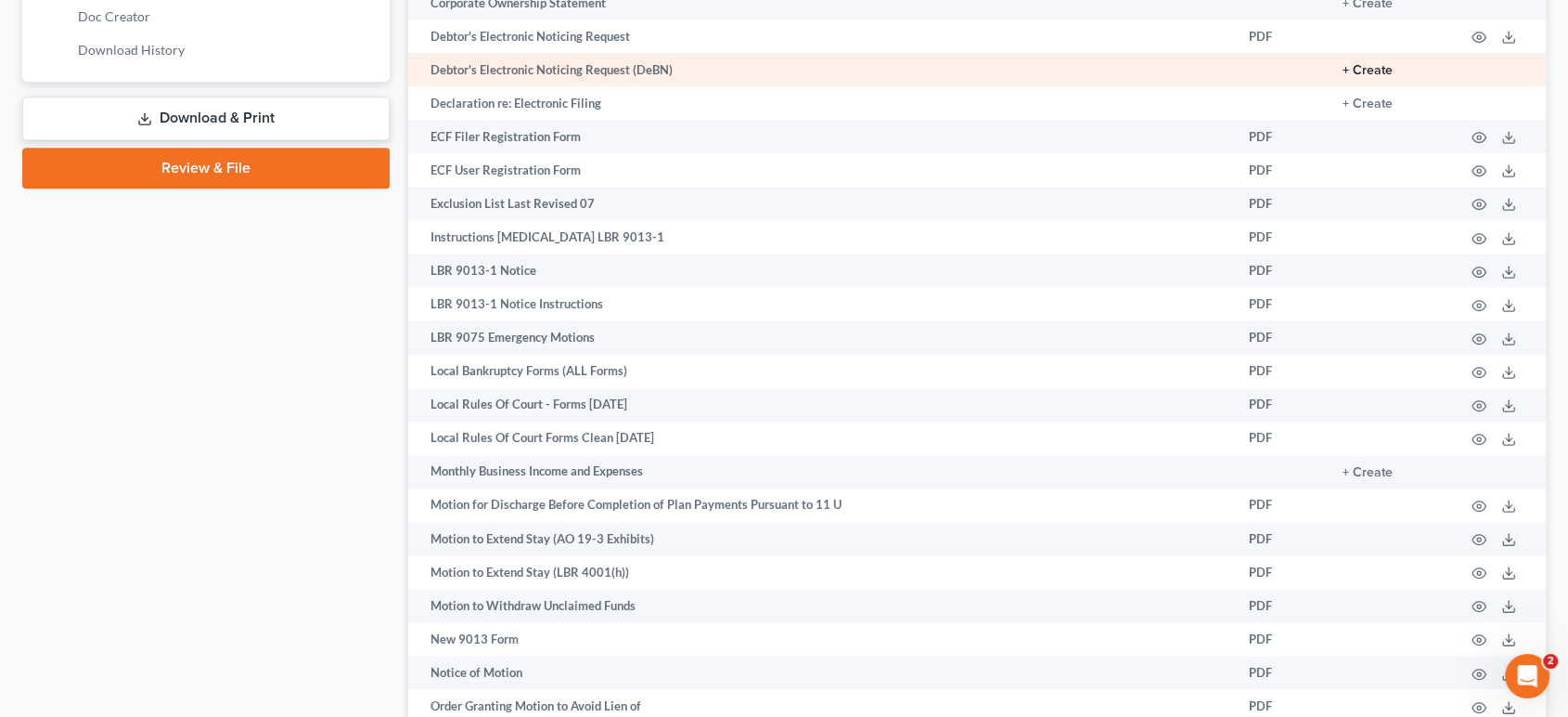
click at [1343, 77] on button "+ Create" at bounding box center [1368, 71] width 51 height 13
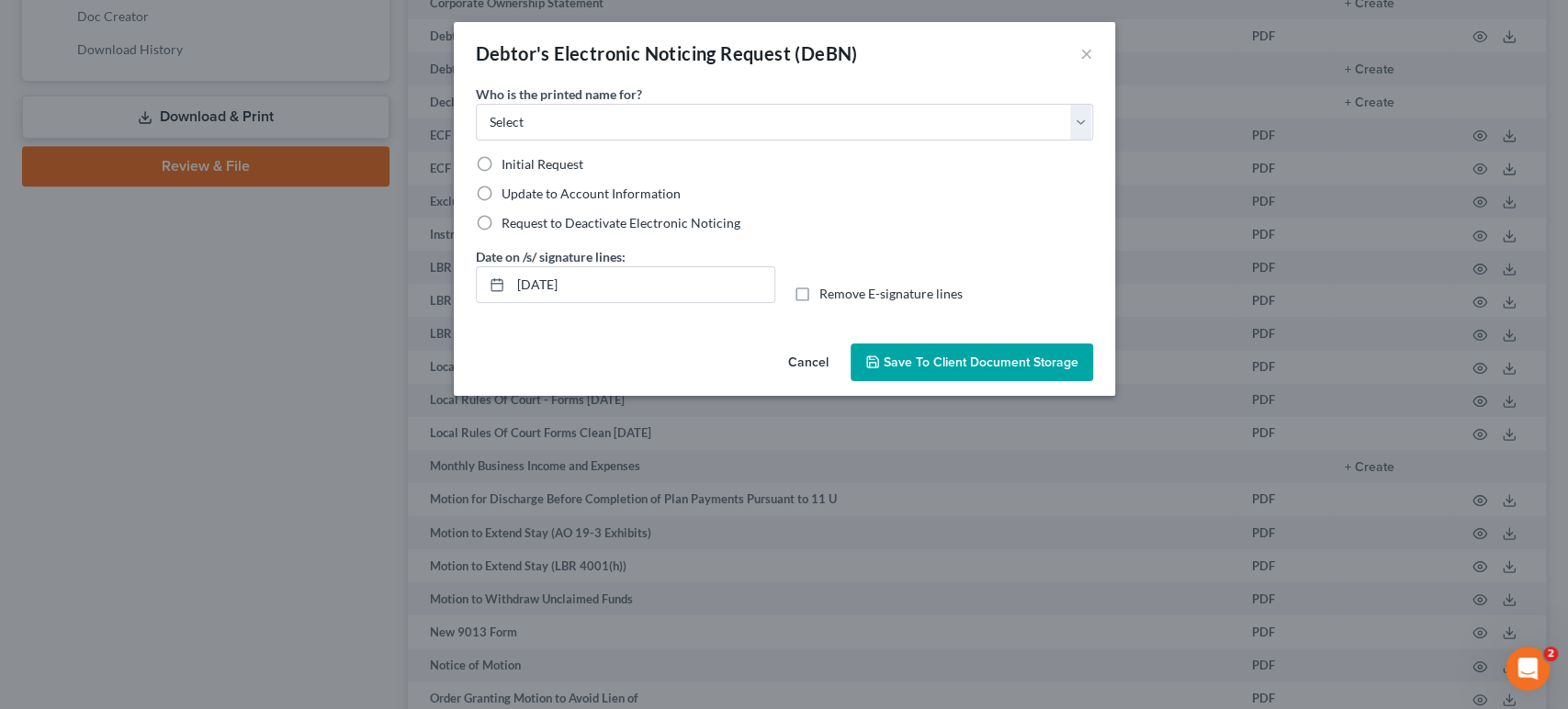
click at [502, 174] on label "Initial Request" at bounding box center [542, 163] width 82 height 18
click at [509, 167] on input "Initial Request" at bounding box center [515, 160] width 12 height 12
radio input "true"
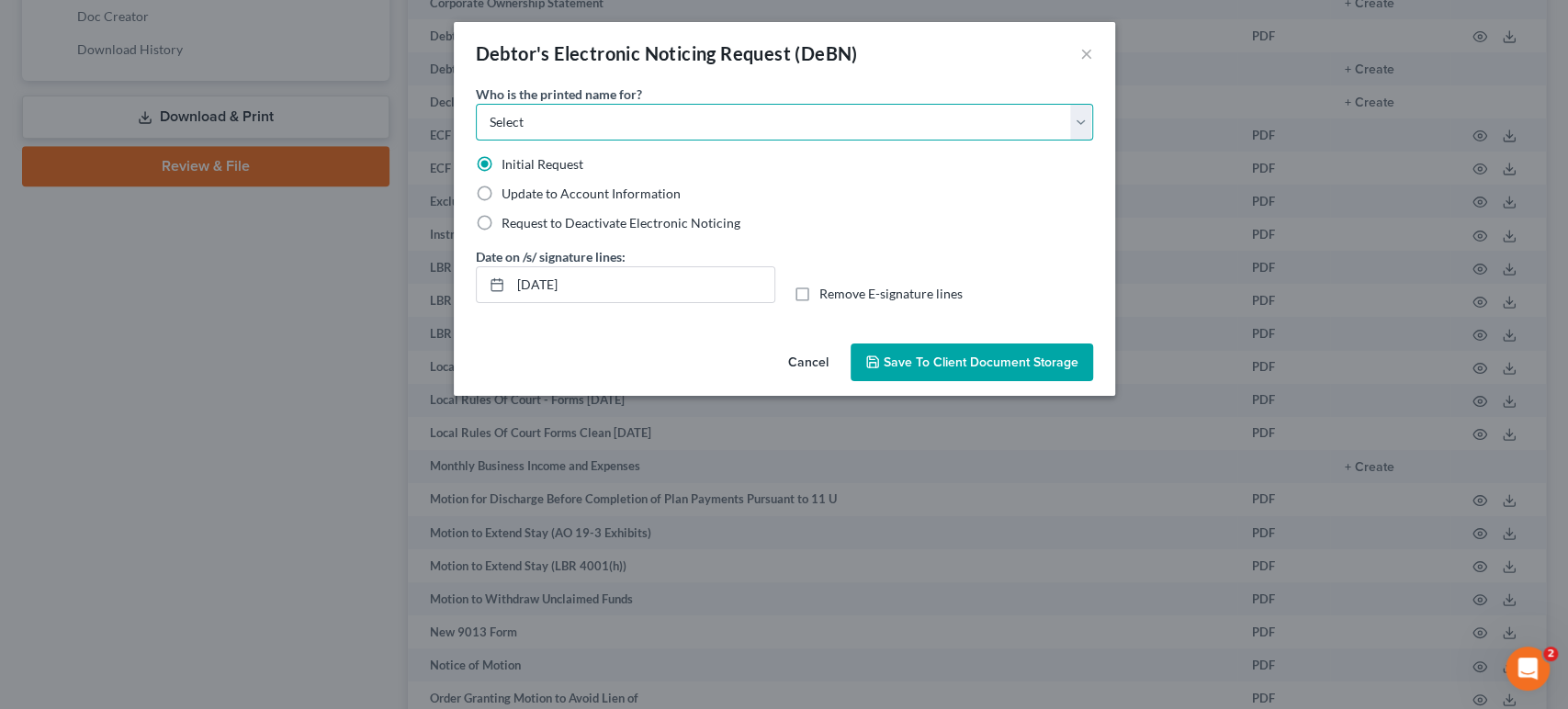
click at [494, 141] on select "Select Debtor Attorney" at bounding box center [784, 122] width 617 height 37
select select "0"
click at [476, 129] on select "Select Debtor Attorney" at bounding box center [784, 122] width 617 height 37
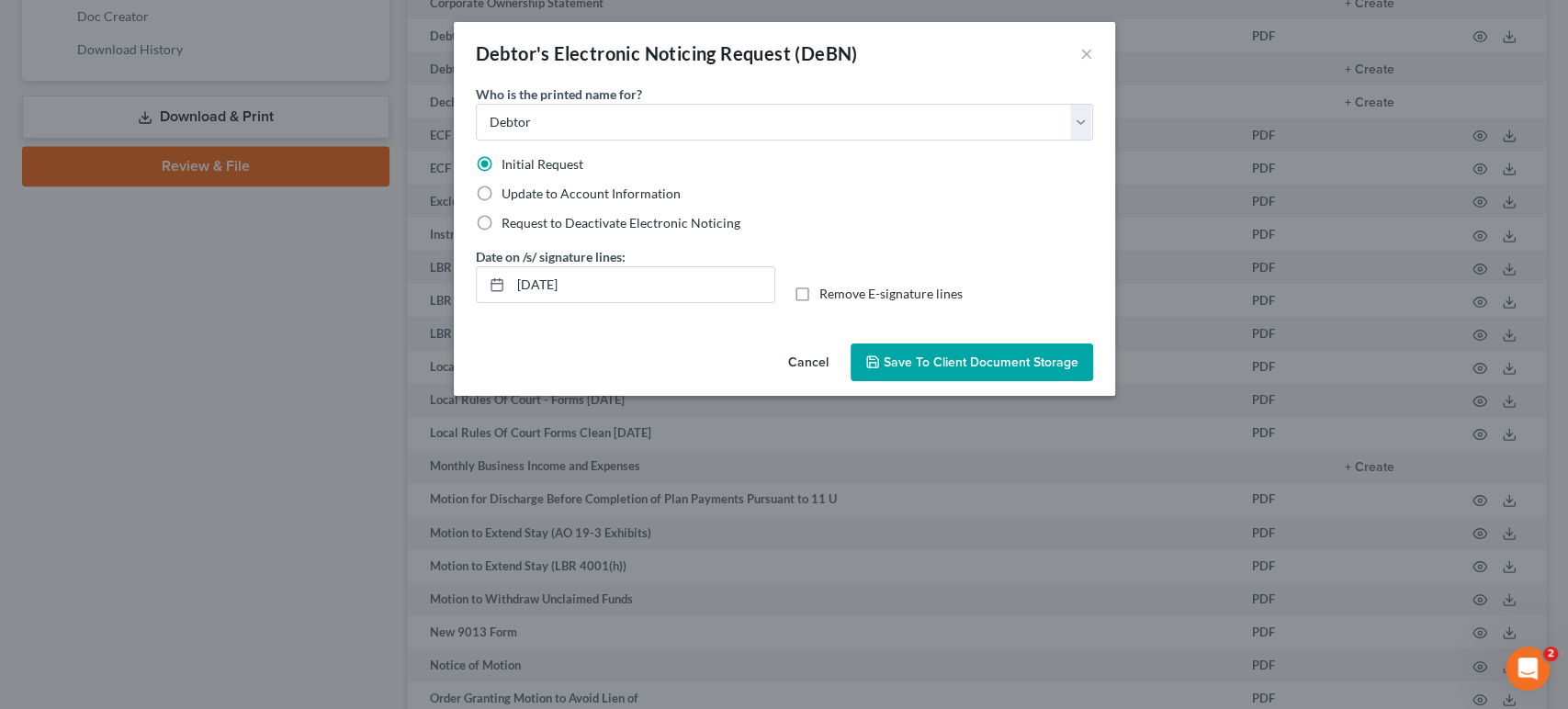
click at [982, 370] on span "Save to Client Document Storage" at bounding box center [980, 362] width 195 height 16
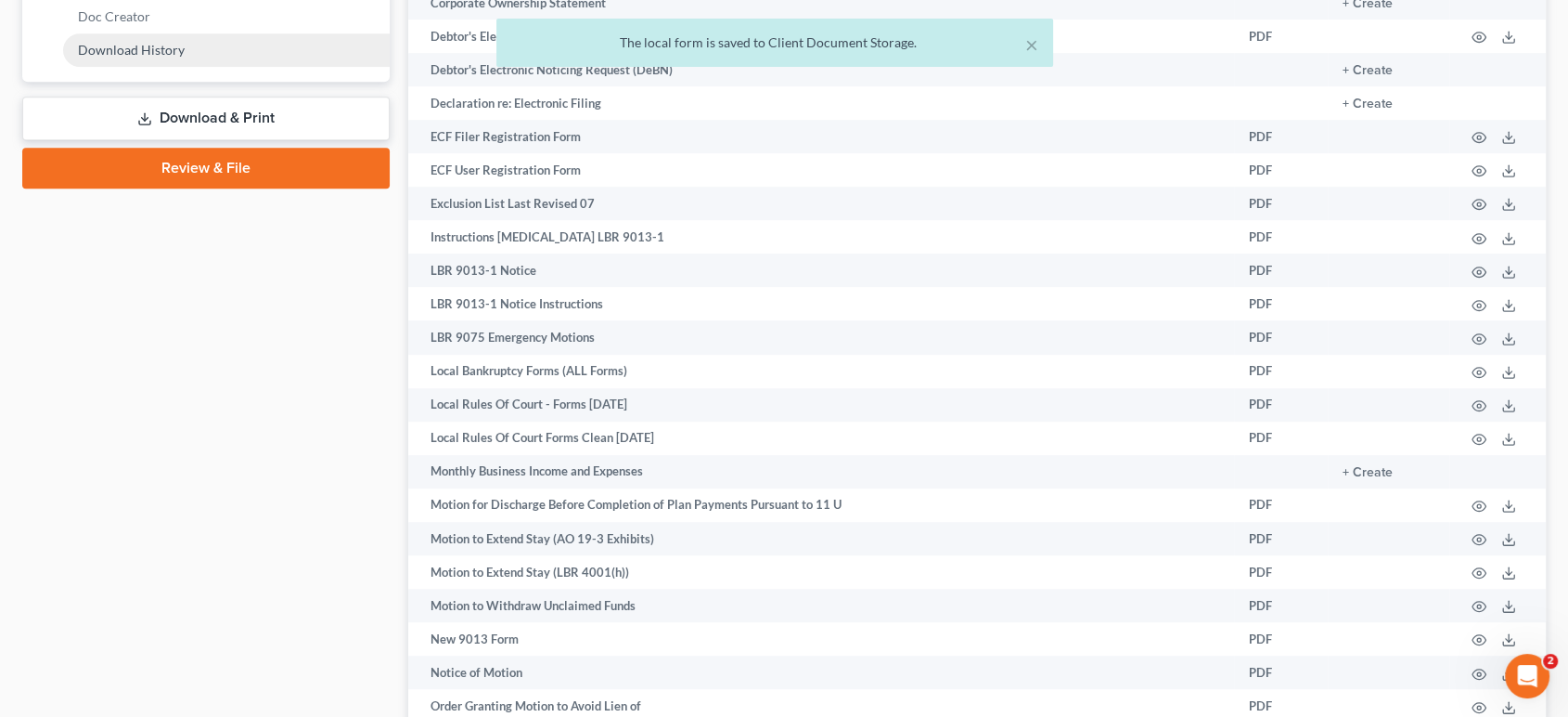
click at [184, 57] on span "Download History" at bounding box center [132, 50] width 107 height 16
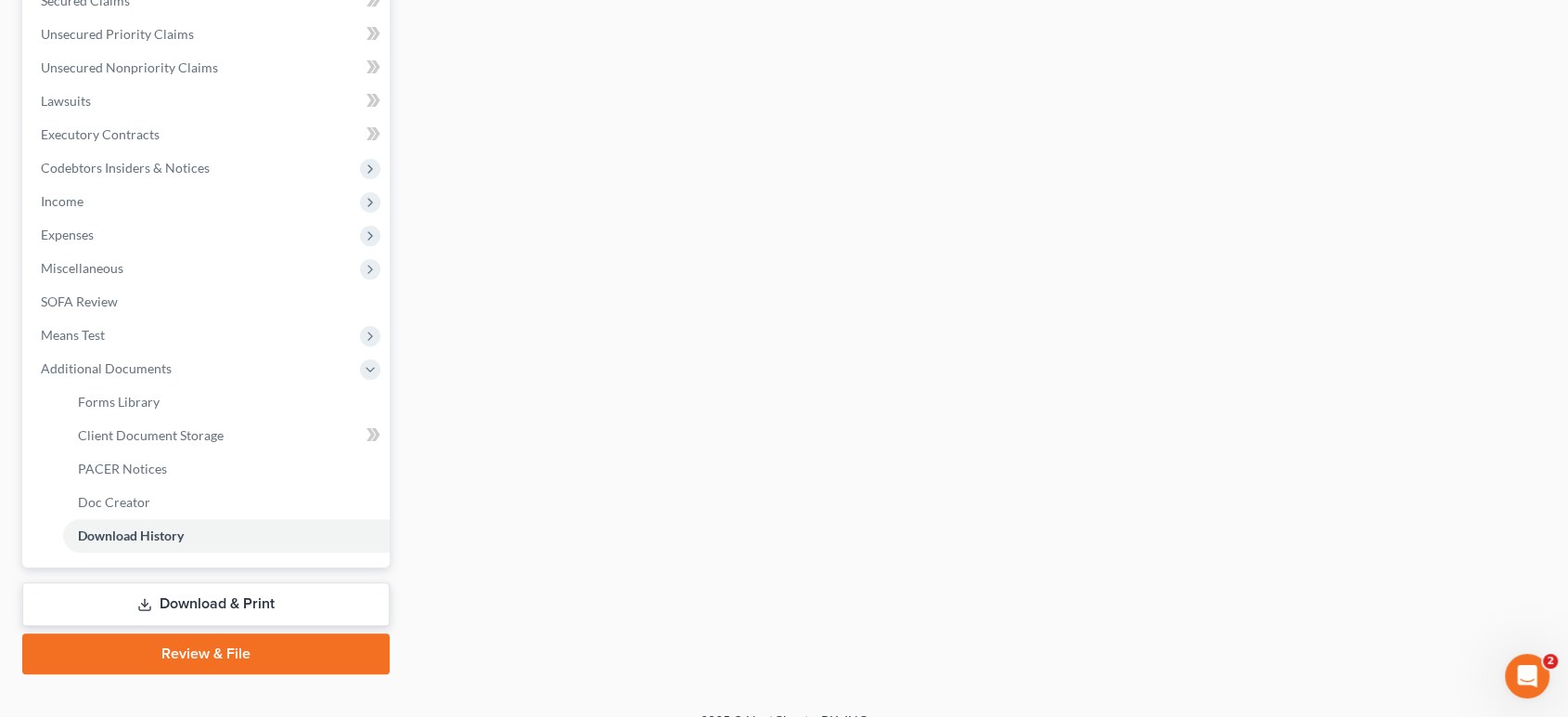
scroll to position [722, 0]
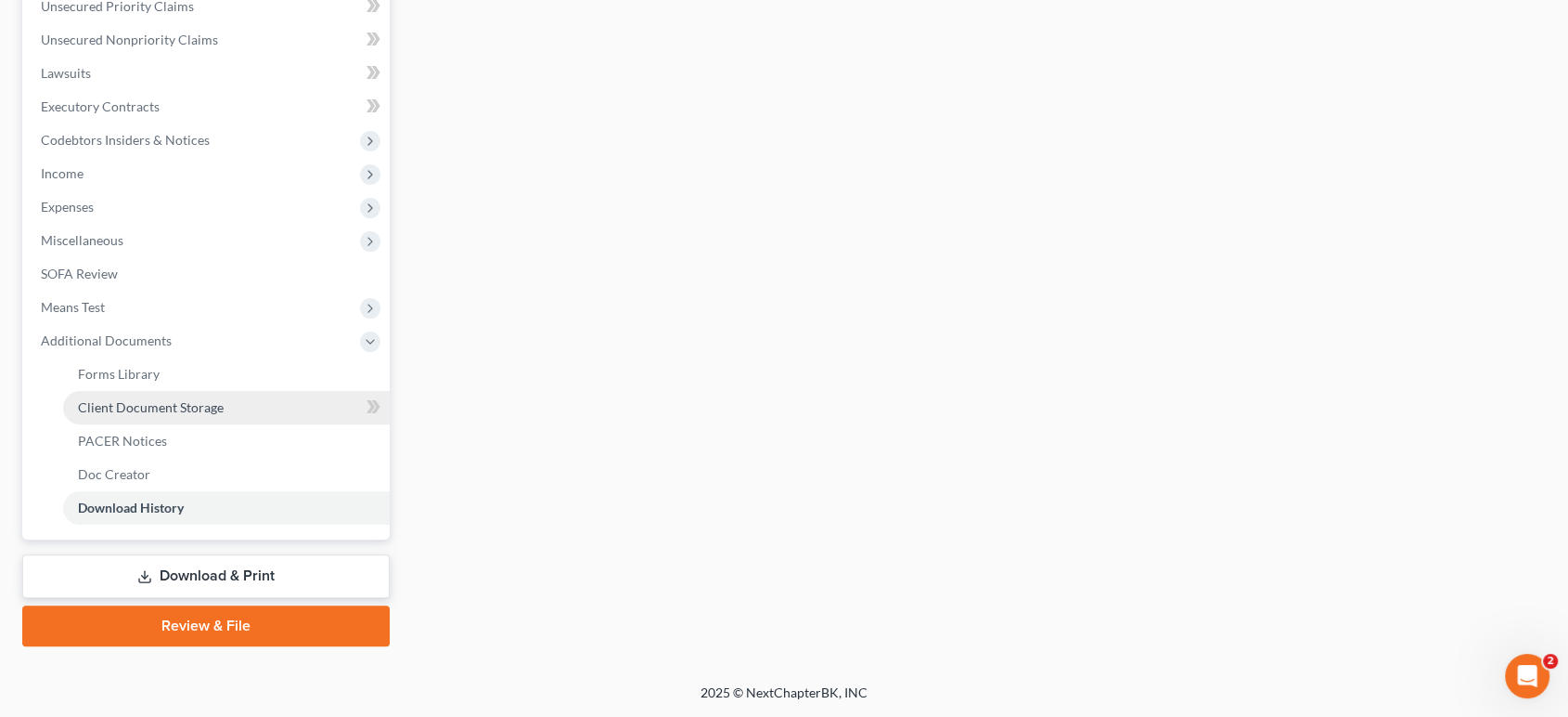
click at [218, 399] on span "Client Document Storage" at bounding box center [151, 407] width 146 height 16
select select "0"
select select "8"
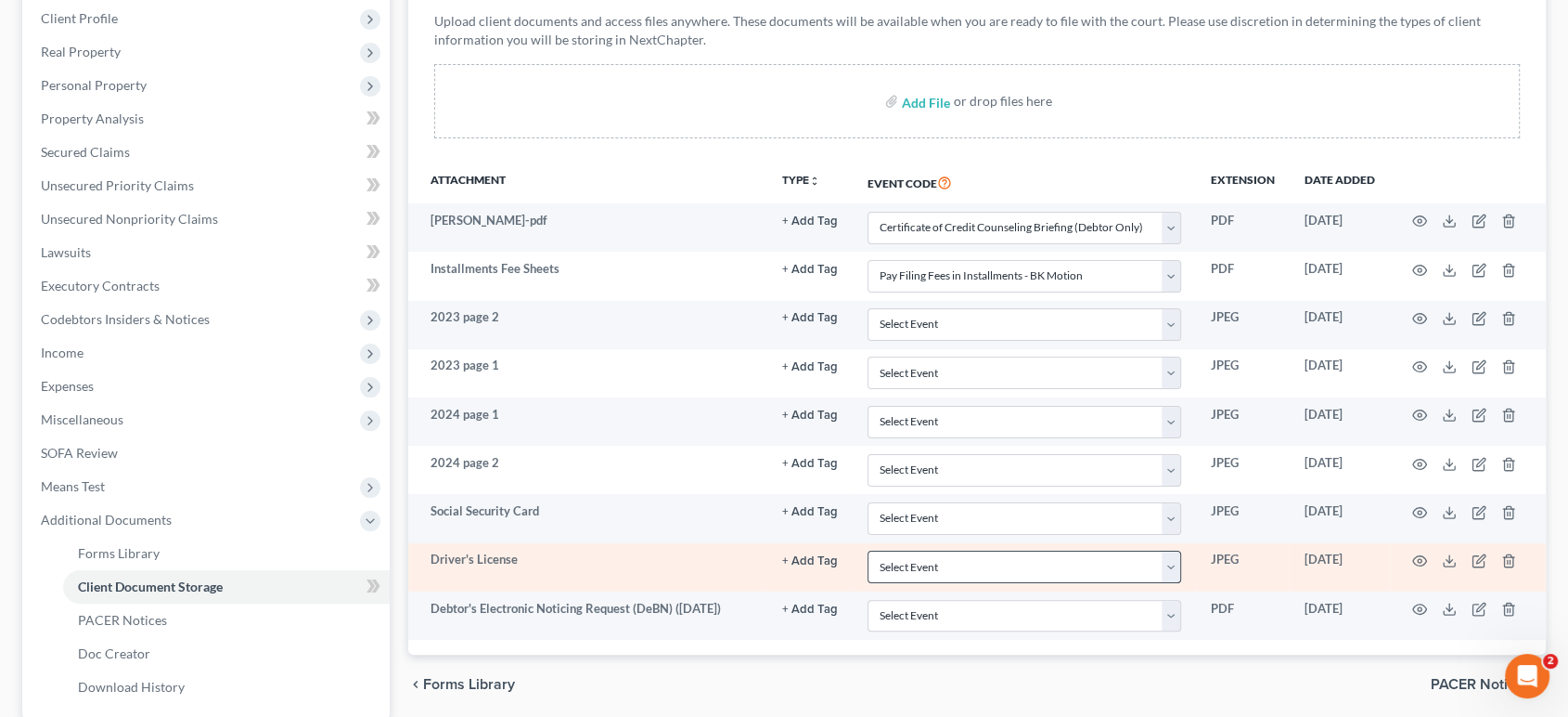
scroll to position [619, 0]
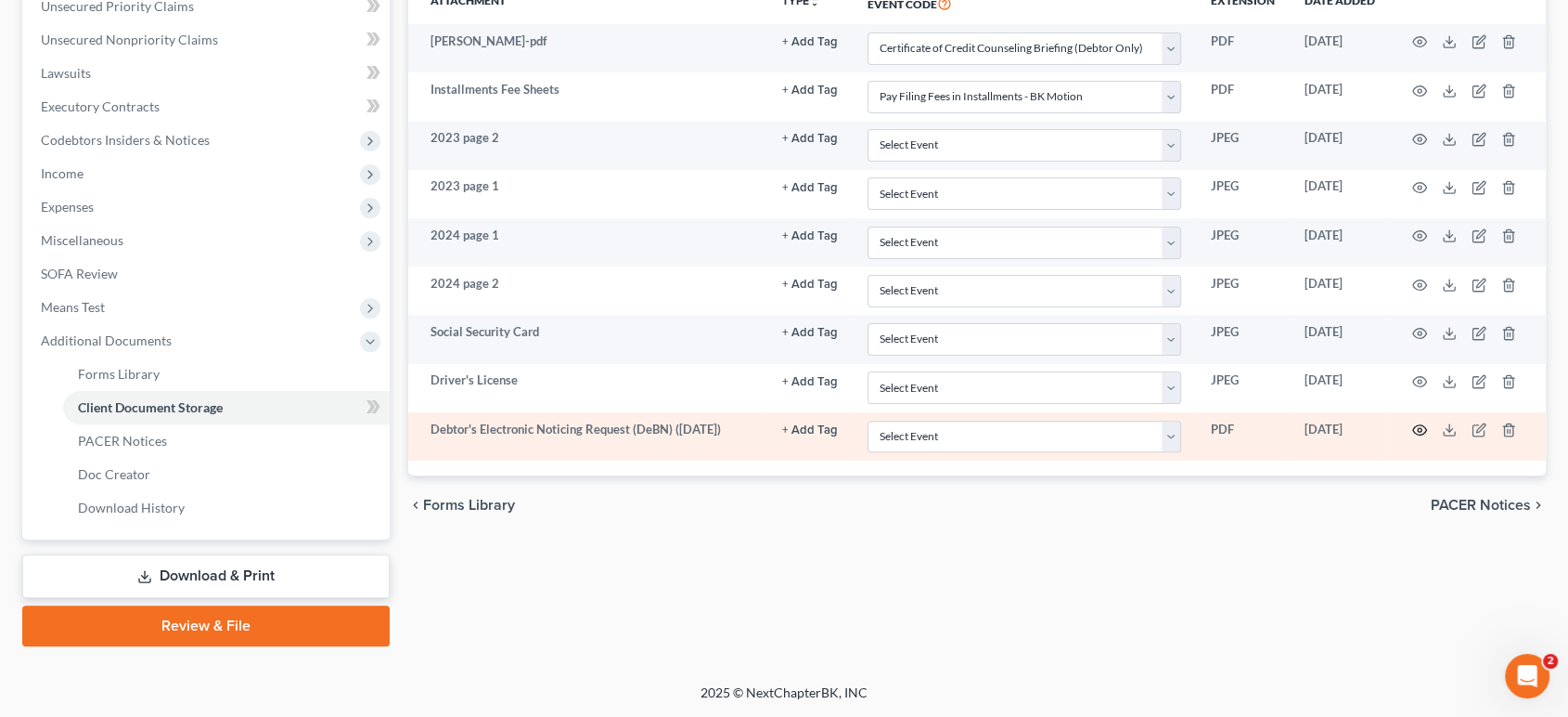
click at [1412, 437] on icon "button" at bounding box center [1420, 430] width 15 height 15
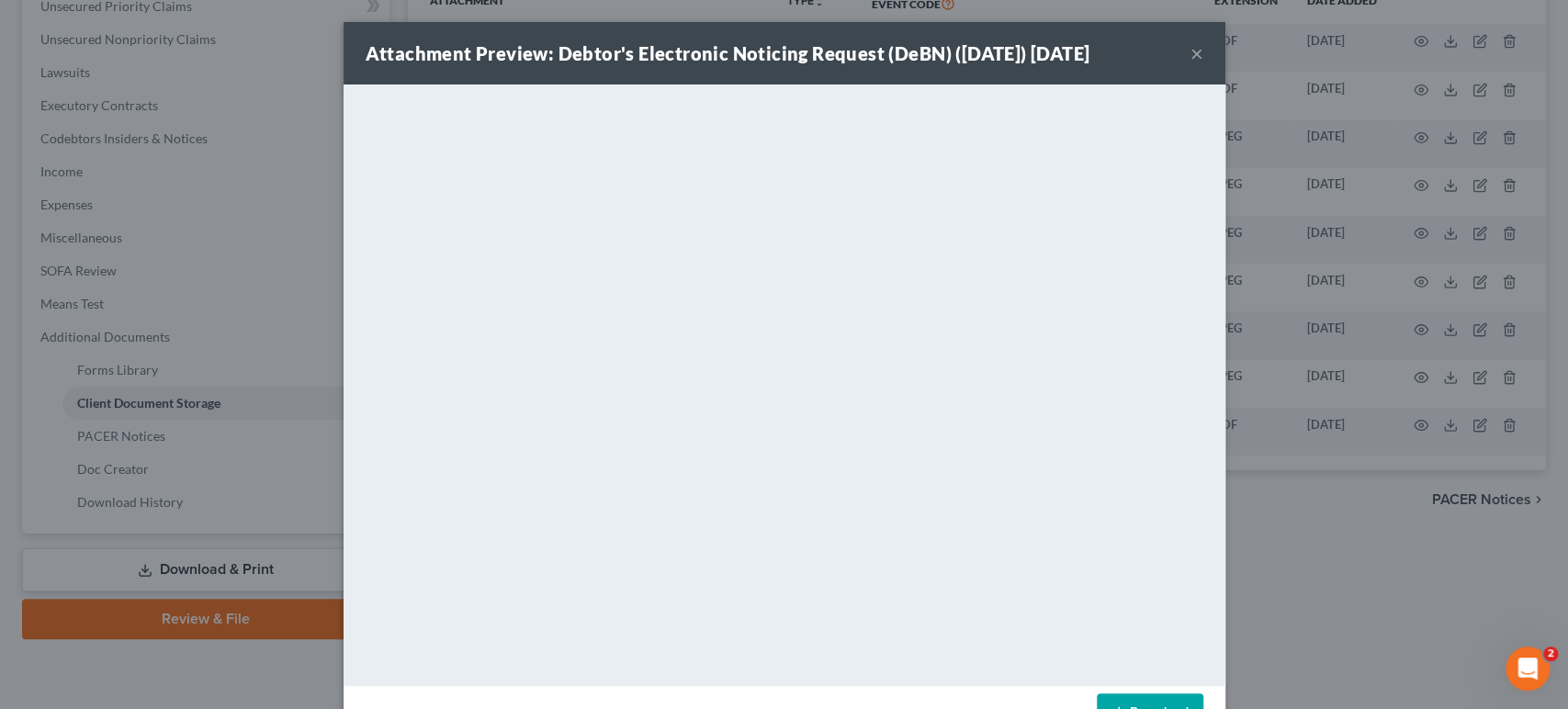
click at [1203, 64] on button "×" at bounding box center [1197, 53] width 13 height 22
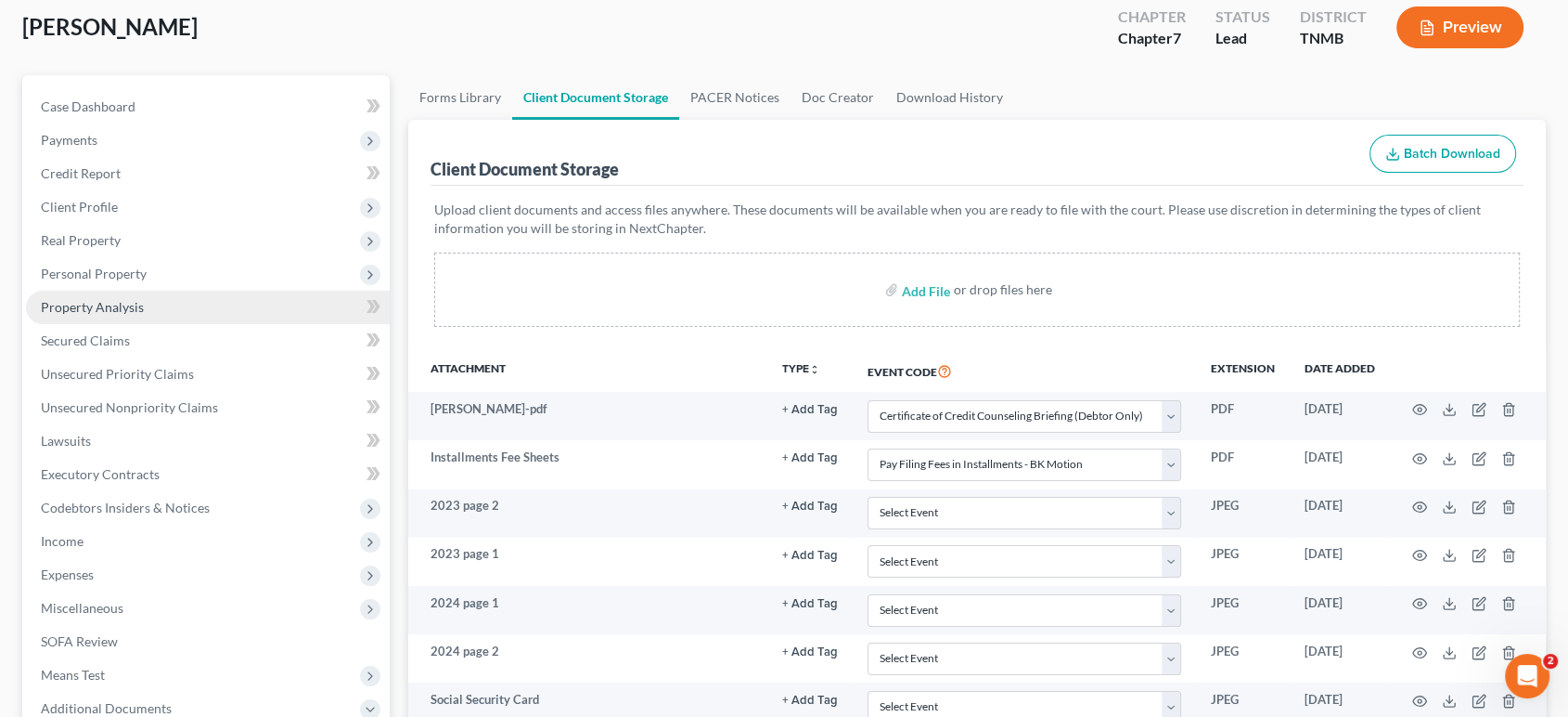
scroll to position [309, 0]
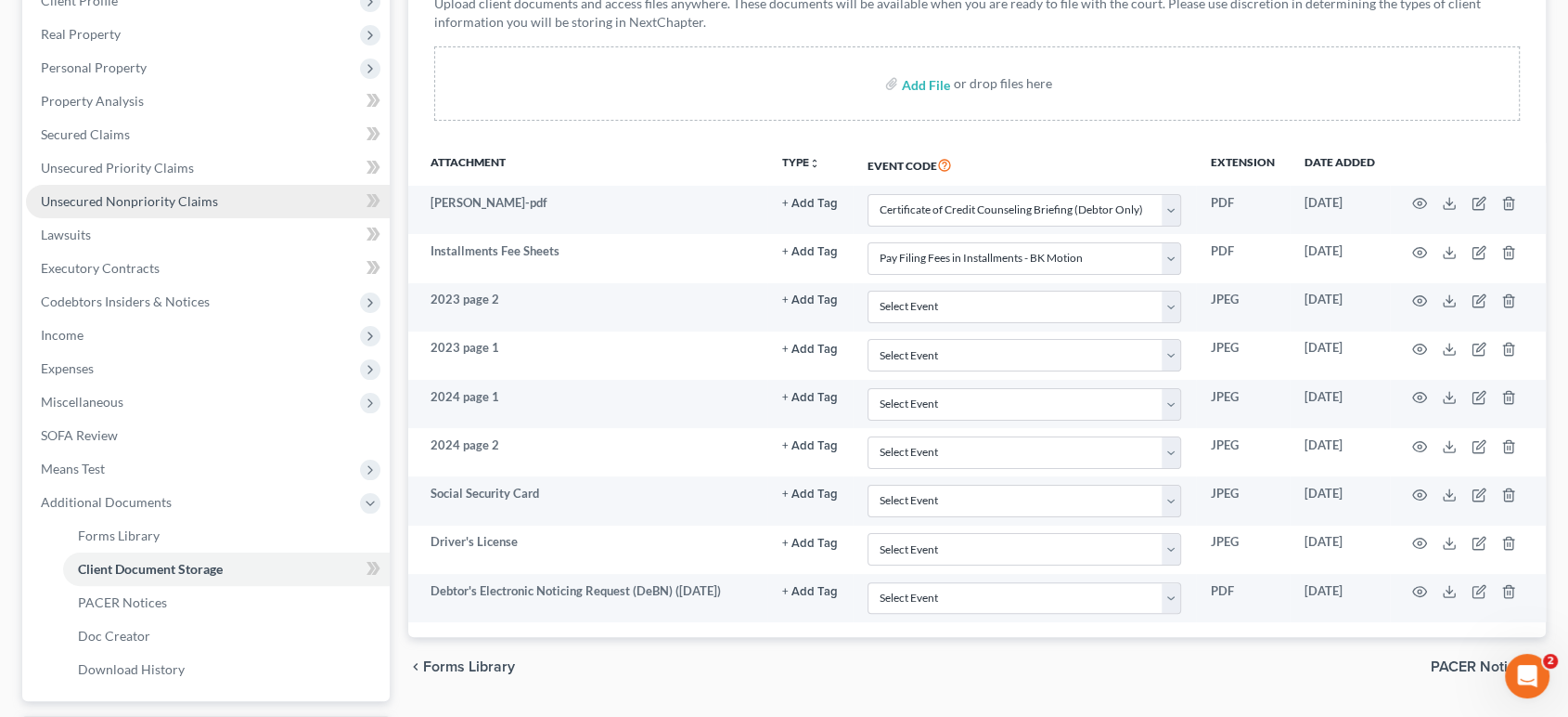
click at [191, 209] on span "Unsecured Nonpriority Claims" at bounding box center [130, 200] width 178 height 16
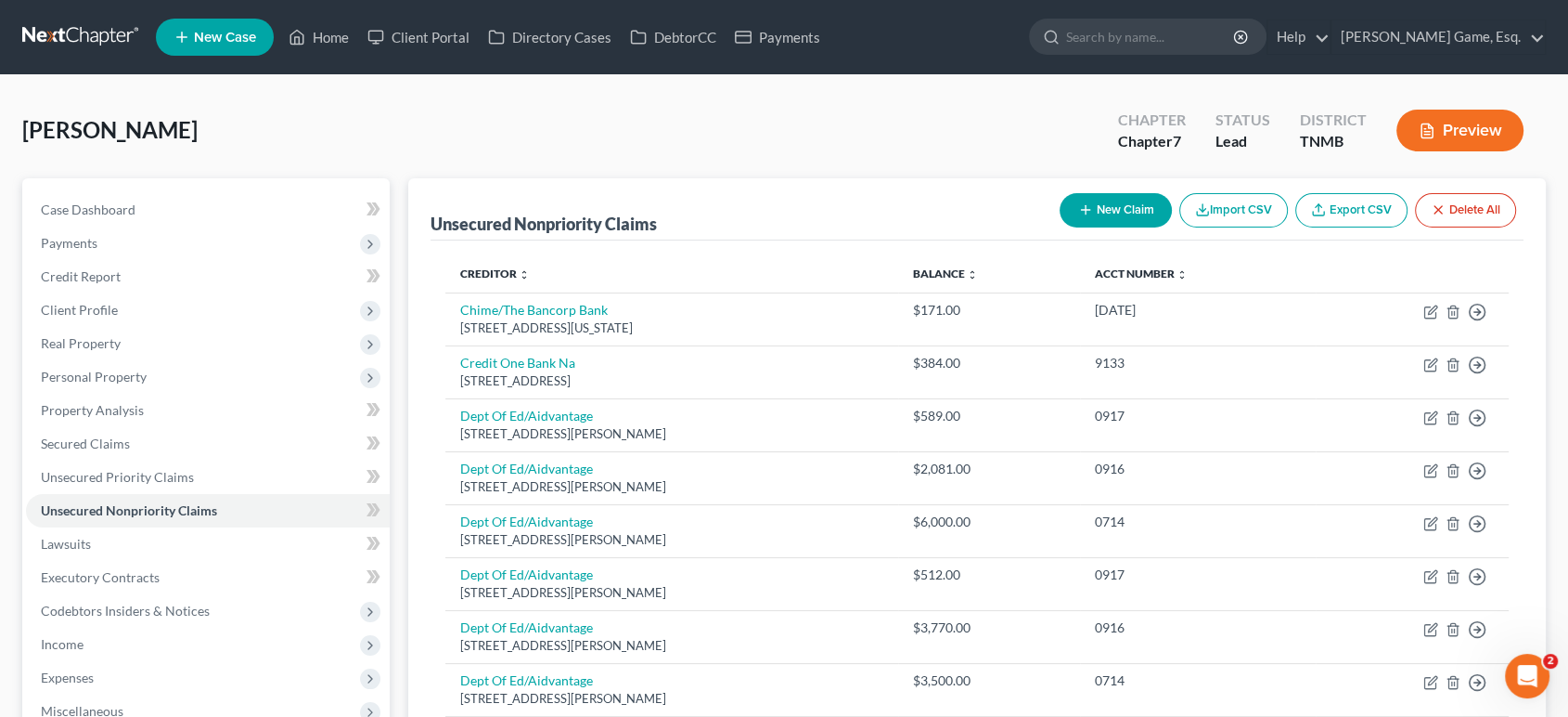
click at [1059, 227] on button "New Claim" at bounding box center [1116, 210] width 113 height 34
select select "0"
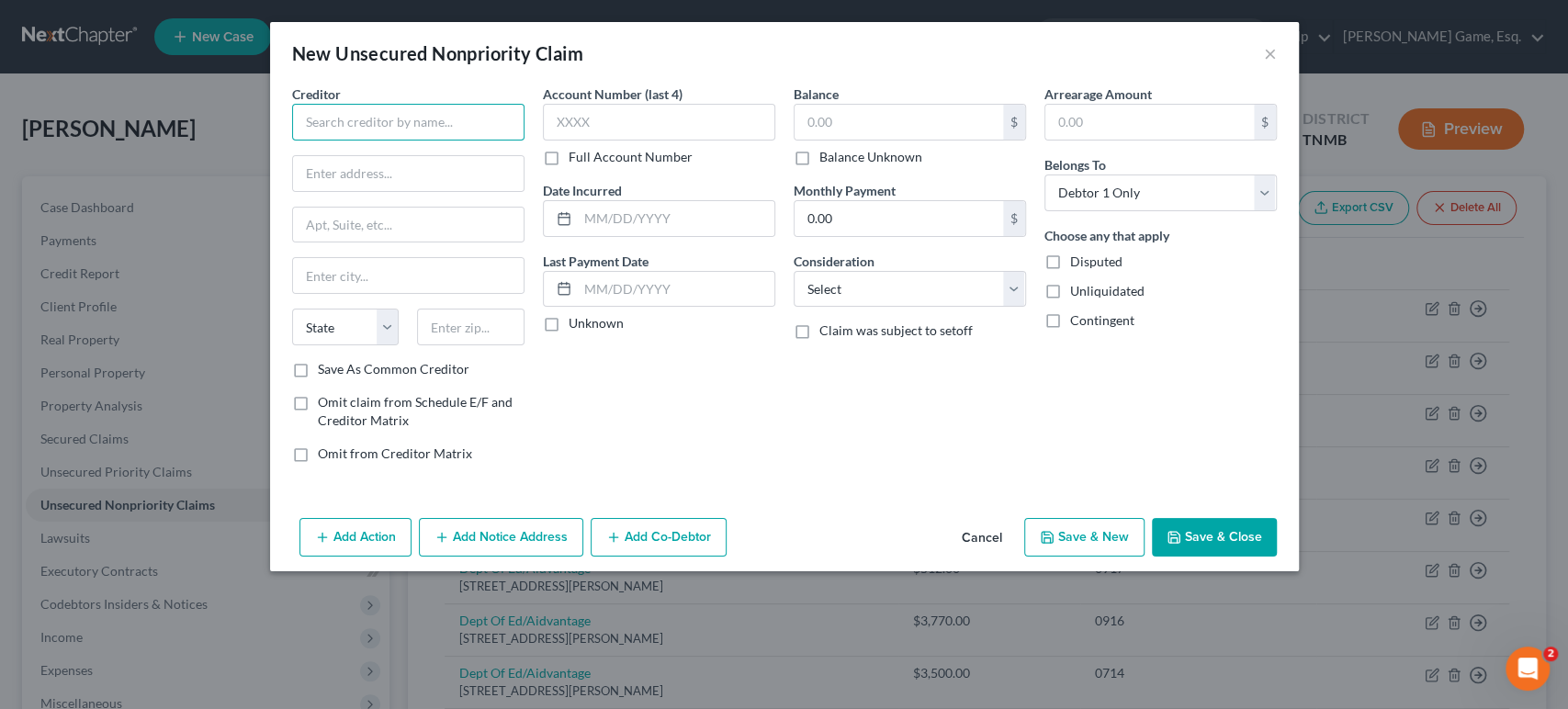
click at [331, 137] on input "text" at bounding box center [408, 122] width 232 height 37
drag, startPoint x: 435, startPoint y: 145, endPoint x: 309, endPoint y: 153, distance: 126.3
click at [309, 141] on input "VRG Management [GEOGRAPHIC_DATA]" at bounding box center [408, 122] width 232 height 37
type input "VRG Management"
click at [321, 191] on input "text" at bounding box center [408, 173] width 230 height 35
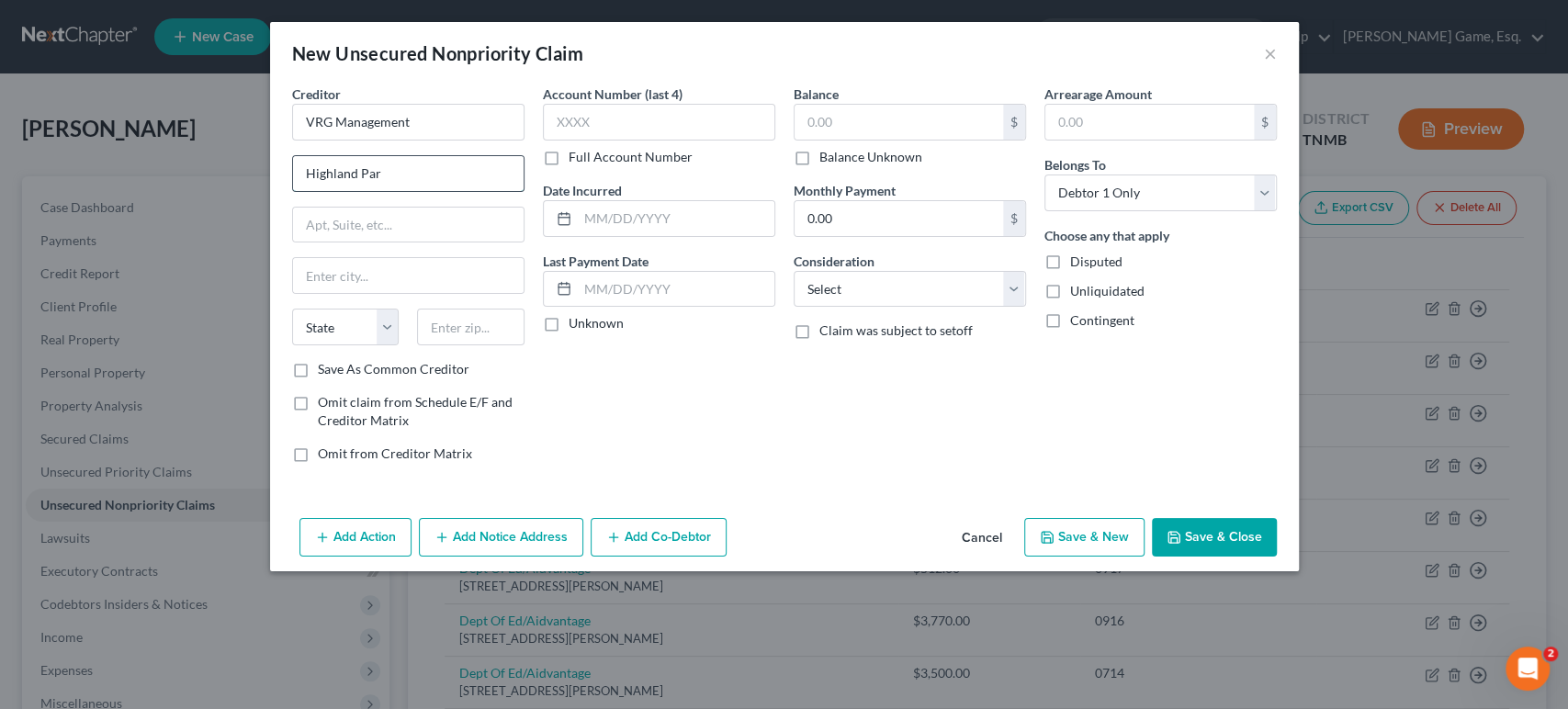
type input "[GEOGRAPHIC_DATA]"
drag, startPoint x: 311, startPoint y: 213, endPoint x: 199, endPoint y: 202, distance: 112.5
click at [66, 213] on div "New Unsecured Nonpriority Claim × Creditor * VRG Management [GEOGRAPHIC_DATA] […" at bounding box center [784, 354] width 1568 height 709
click at [350, 141] on input "VRG Management" at bounding box center [408, 122] width 232 height 37
paste input "[GEOGRAPHIC_DATA]"
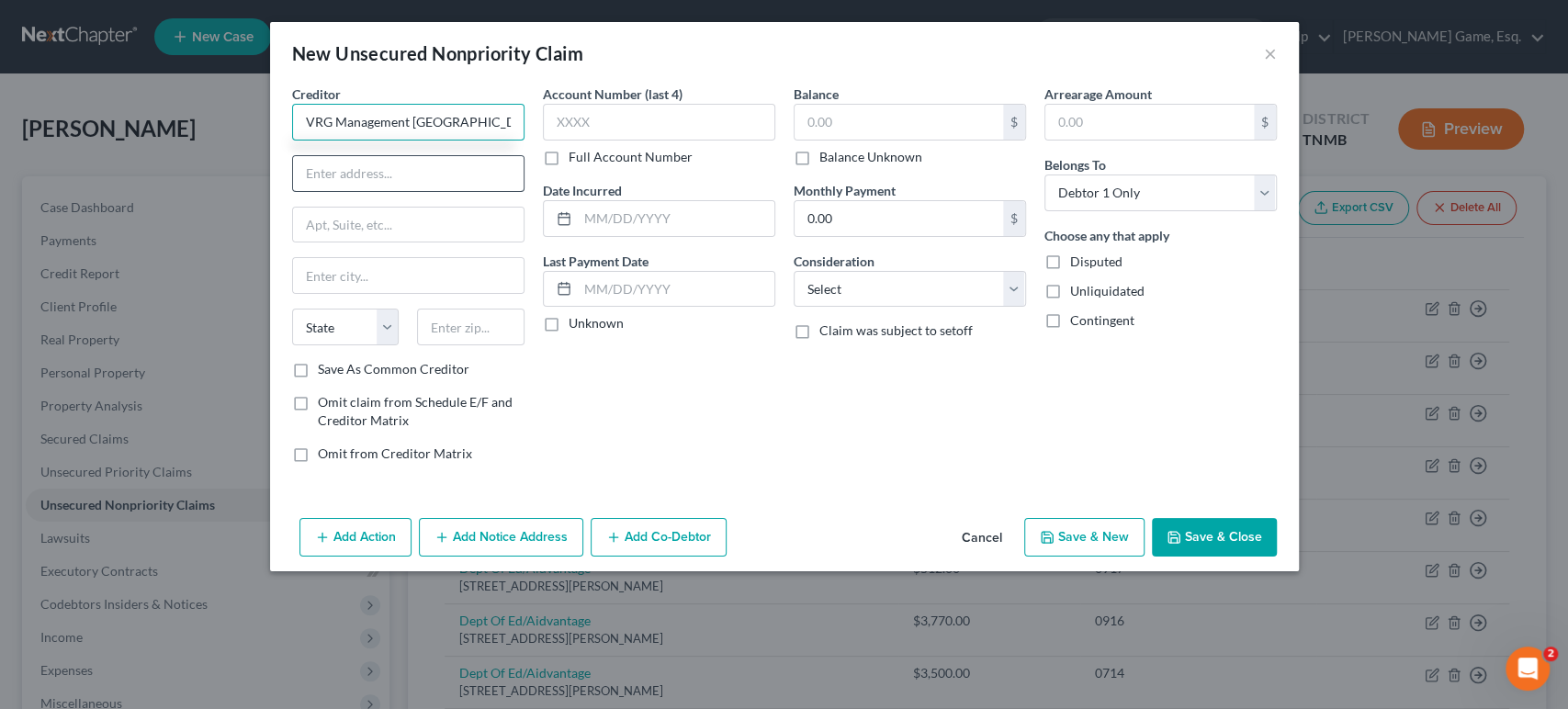
type input "VRG Management [GEOGRAPHIC_DATA]"
click at [334, 191] on input "text" at bounding box center [408, 173] width 230 height 35
type input "[STREET_ADDRESS]"
click at [293, 293] on input "text" at bounding box center [408, 275] width 230 height 35
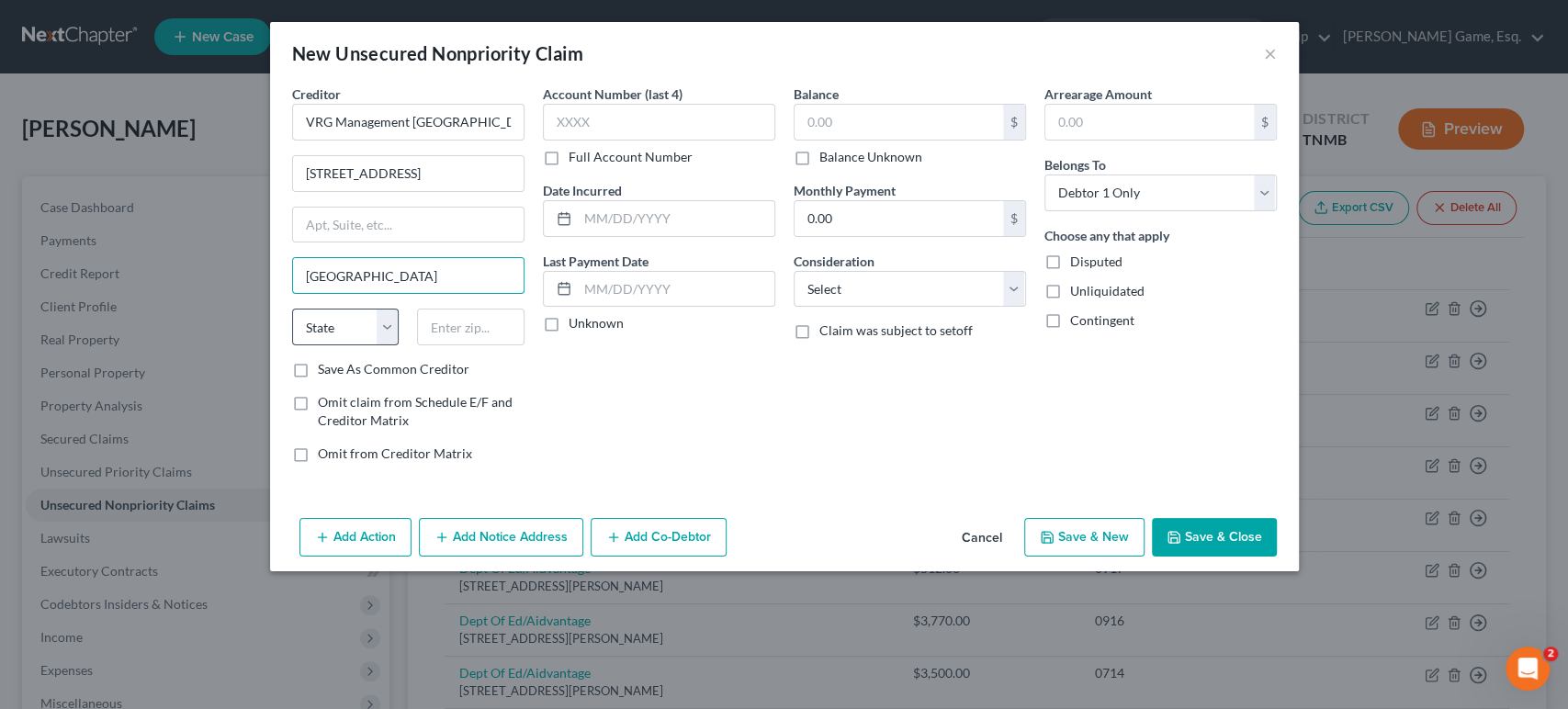
type input "[GEOGRAPHIC_DATA]"
click at [292, 346] on select "State [US_STATE] AK AR AZ CA CO CT DE DC [GEOGRAPHIC_DATA] [GEOGRAPHIC_DATA] GU…" at bounding box center [346, 327] width 108 height 37
select select "44"
click at [292, 346] on select "State [US_STATE] AK AR AZ CA CO CT DE DC [GEOGRAPHIC_DATA] [GEOGRAPHIC_DATA] GU…" at bounding box center [346, 327] width 108 height 37
click at [417, 346] on input "text" at bounding box center [470, 327] width 108 height 37
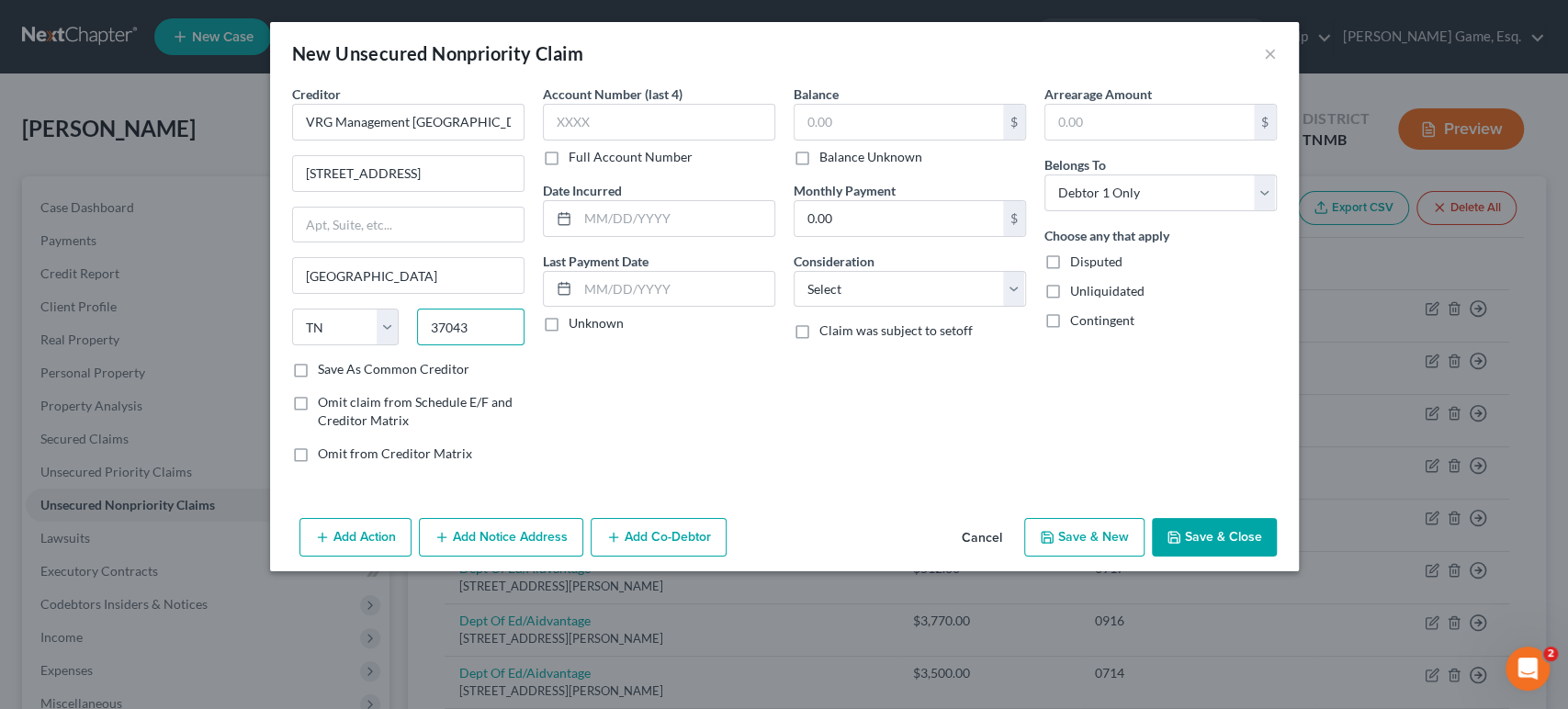
type input "37043"
click at [317, 379] on label "Save As Common Creditor" at bounding box center [393, 368] width 151 height 18
click at [325, 372] on input "Save As Common Creditor" at bounding box center [331, 365] width 12 height 12
checkbox input "true"
click at [876, 140] on input "text" at bounding box center [898, 122] width 209 height 35
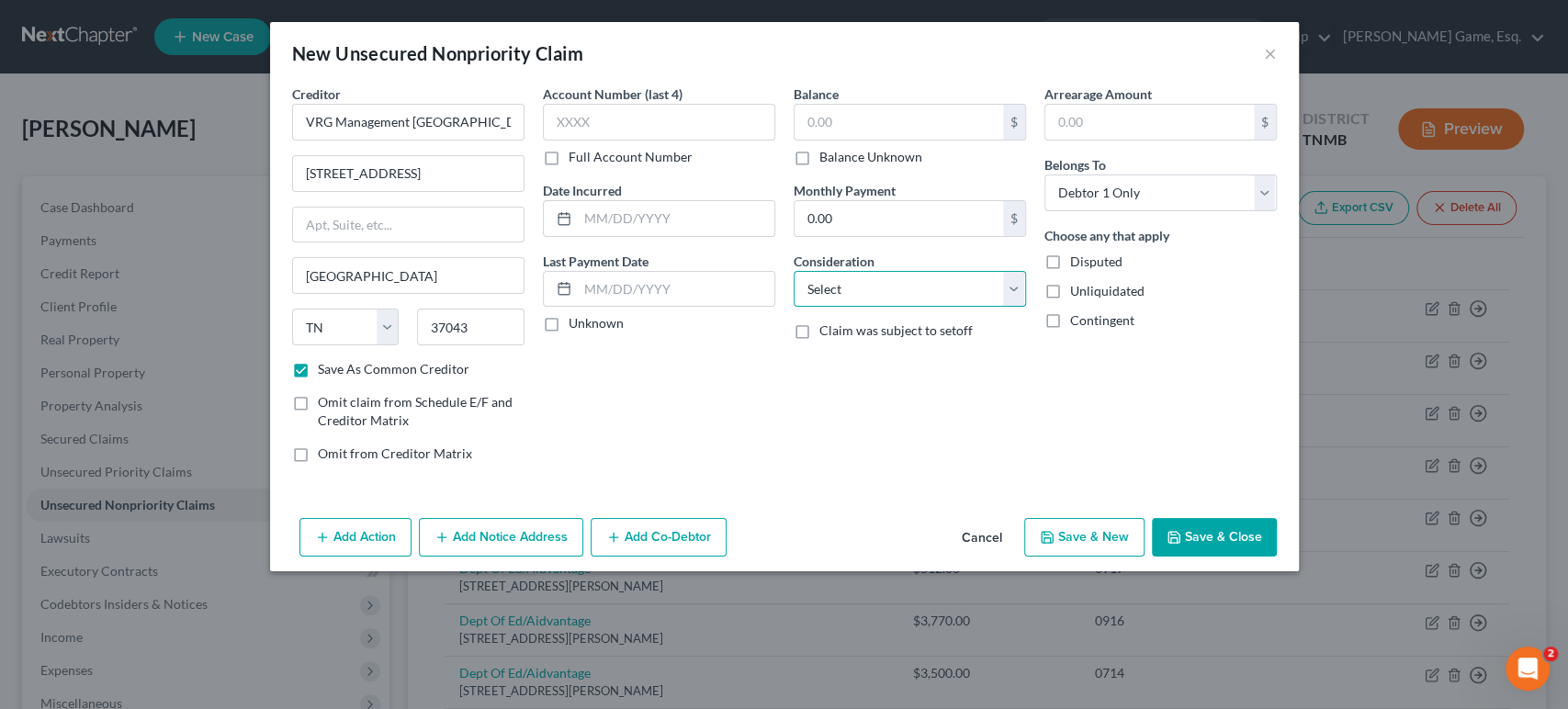
click at [870, 308] on select "Select Cable / Satellite Services Collection Agency Credit Card Debt Debt Couns…" at bounding box center [910, 289] width 232 height 37
click at [793, 308] on select "Select Cable / Satellite Services Collection Agency Credit Card Debt Debt Couns…" at bounding box center [910, 289] width 232 height 37
click at [896, 308] on div "Consideration Select Cable / Satellite Services Collection Agency Credit Card D…" at bounding box center [910, 279] width 232 height 56
click at [922, 308] on select "Select Cable / Satellite Services Collection Agency Credit Card Debt Debt Couns…" at bounding box center [910, 289] width 232 height 37
select select "14"
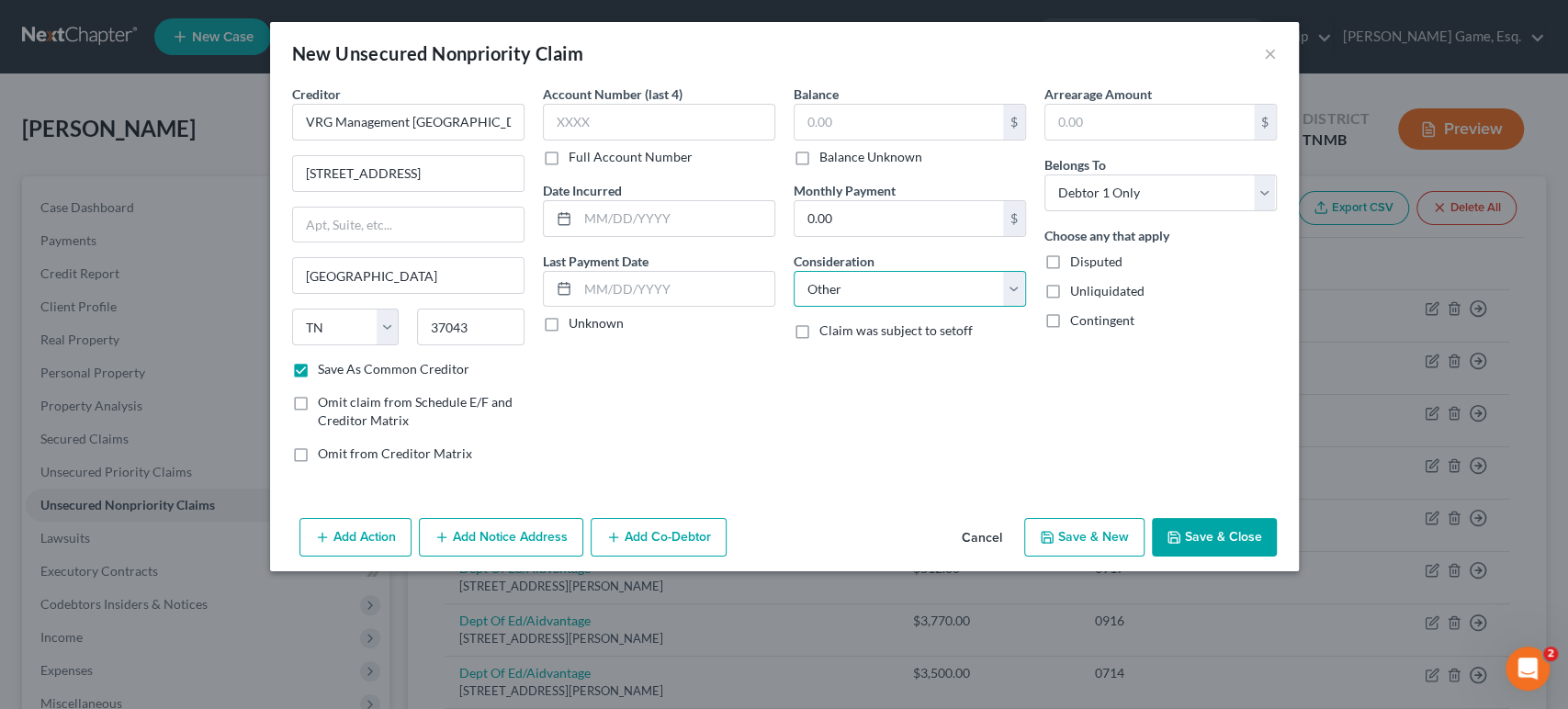
click at [793, 308] on select "Select Cable / Satellite Services Collection Agency Credit Card Debt Debt Couns…" at bounding box center [910, 289] width 232 height 37
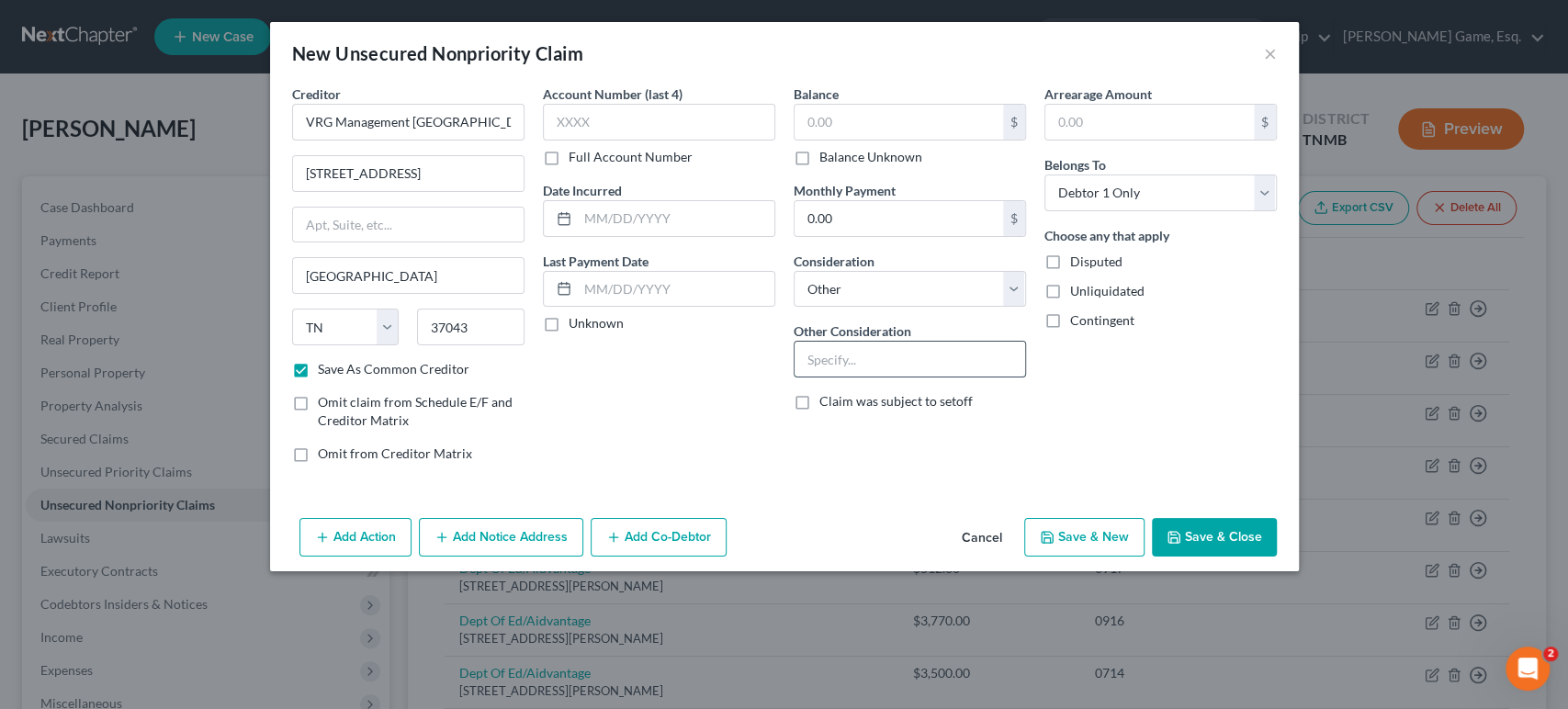
click at [881, 377] on input "text" at bounding box center [910, 359] width 230 height 35
type input "R"
type input "Unpaid Rent"
click at [1224, 478] on div "Arrearage Amount $ Belongs To * Select Debtor 1 Only Debtor 2 Only Debtor 1 And…" at bounding box center [1160, 280] width 250 height 393
click at [835, 140] on input "text" at bounding box center [898, 122] width 209 height 35
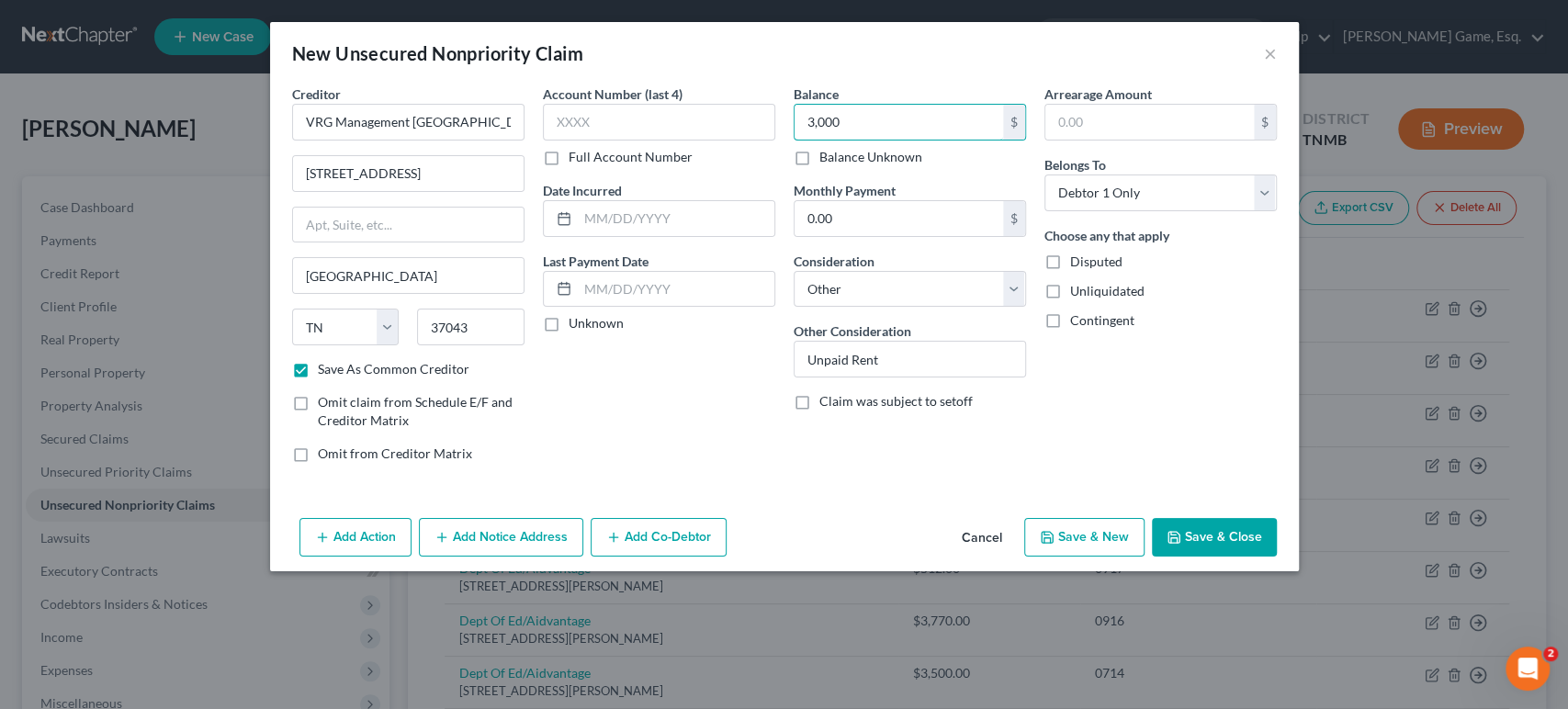
type input "3,000"
drag, startPoint x: 1153, startPoint y: 615, endPoint x: 1139, endPoint y: 589, distance: 29.5
click at [1140, 511] on div "Creditor * VRG Management [GEOGRAPHIC_DATA] [STREET_ADDRESS][GEOGRAPHIC_DATA] […" at bounding box center [784, 296] width 1029 height 426
click at [1277, 556] on button "Save & Close" at bounding box center [1214, 536] width 125 height 39
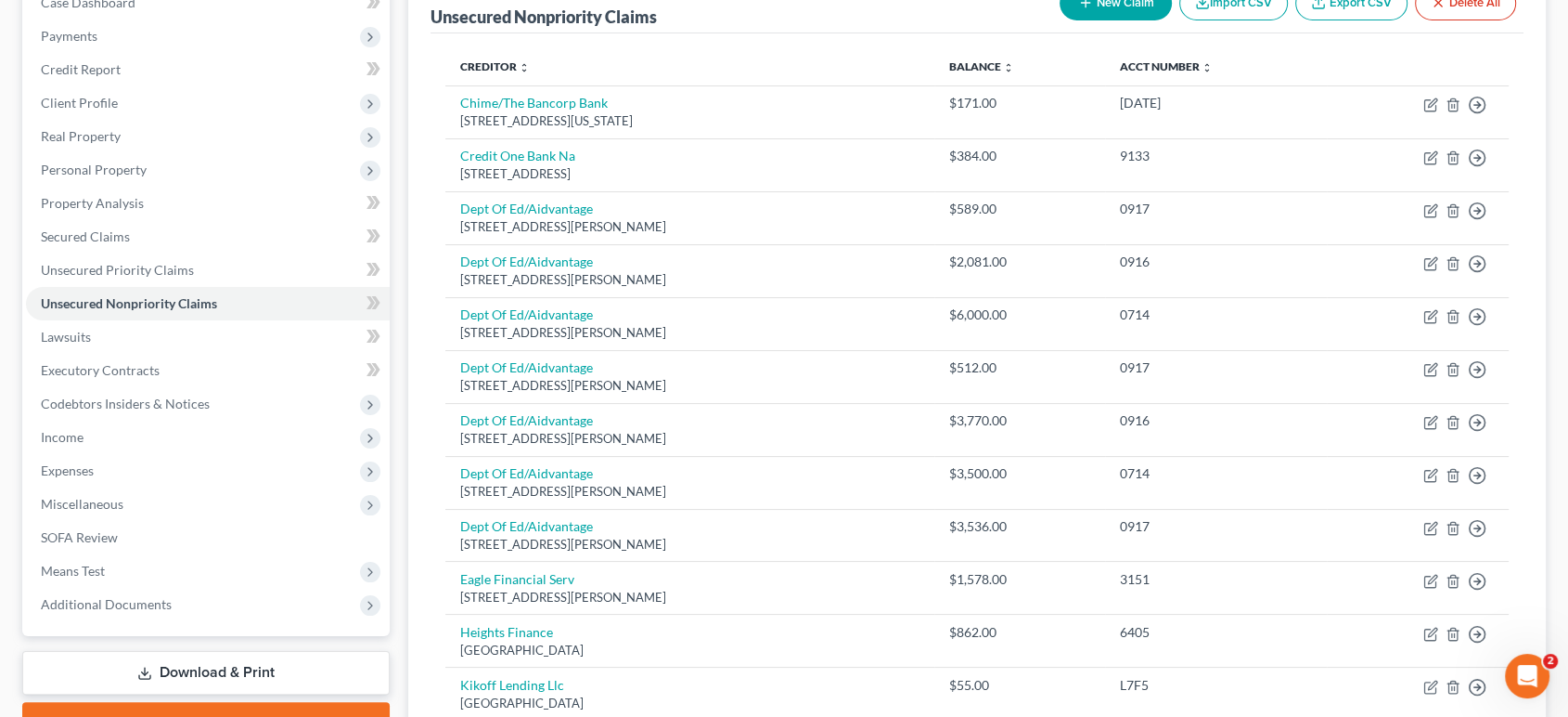
scroll to position [206, 0]
click at [214, 354] on link "Lawsuits" at bounding box center [207, 337] width 364 height 33
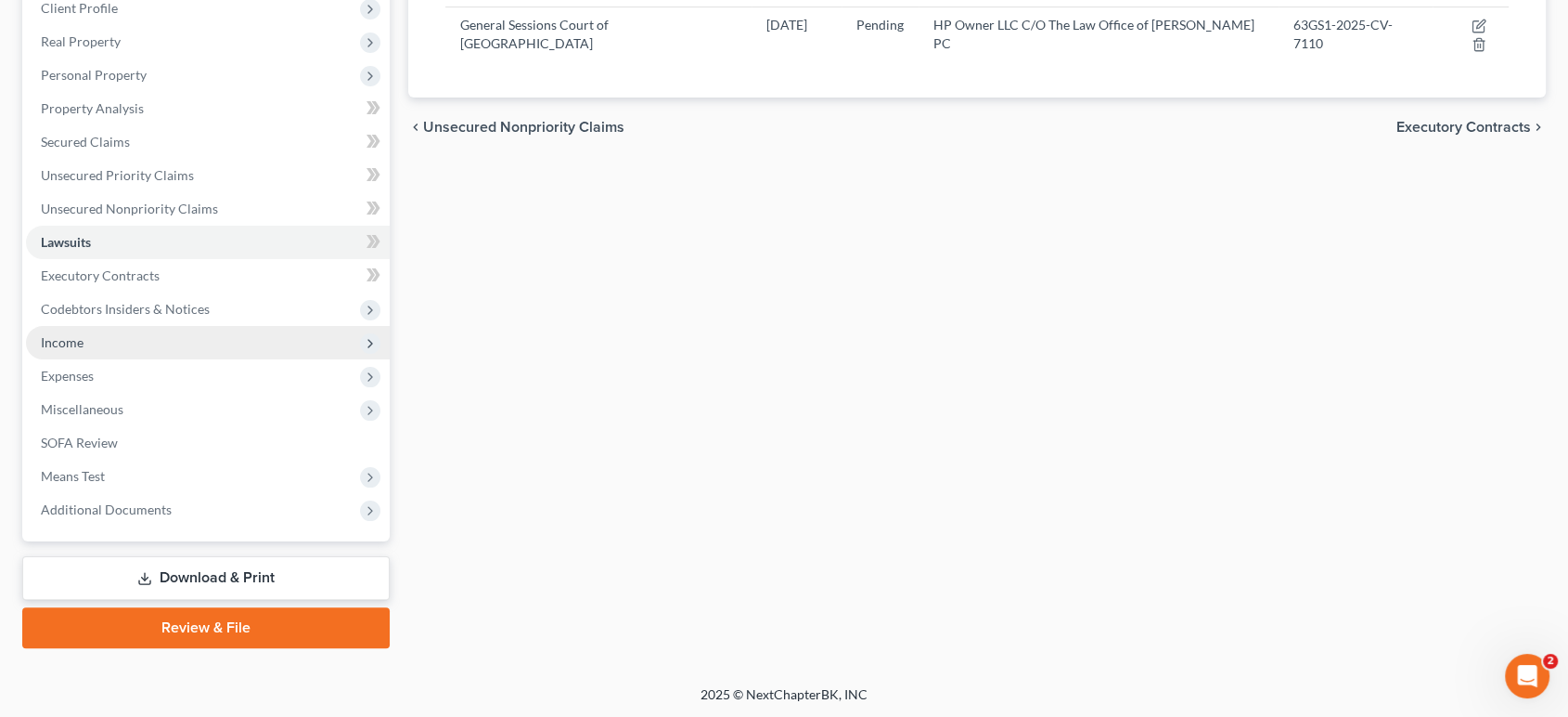
scroll to position [309, 0]
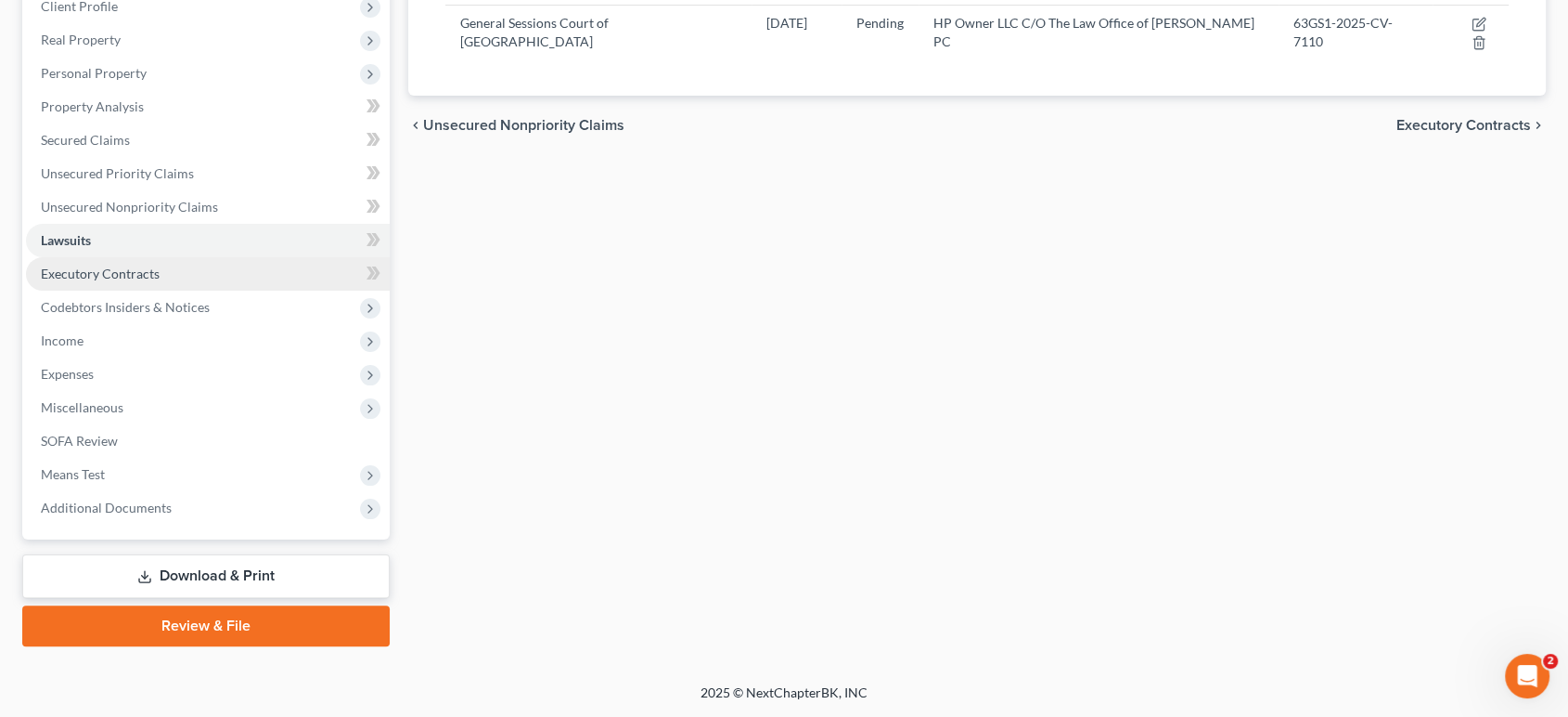
click at [130, 282] on span "Executory Contracts" at bounding box center [100, 273] width 118 height 16
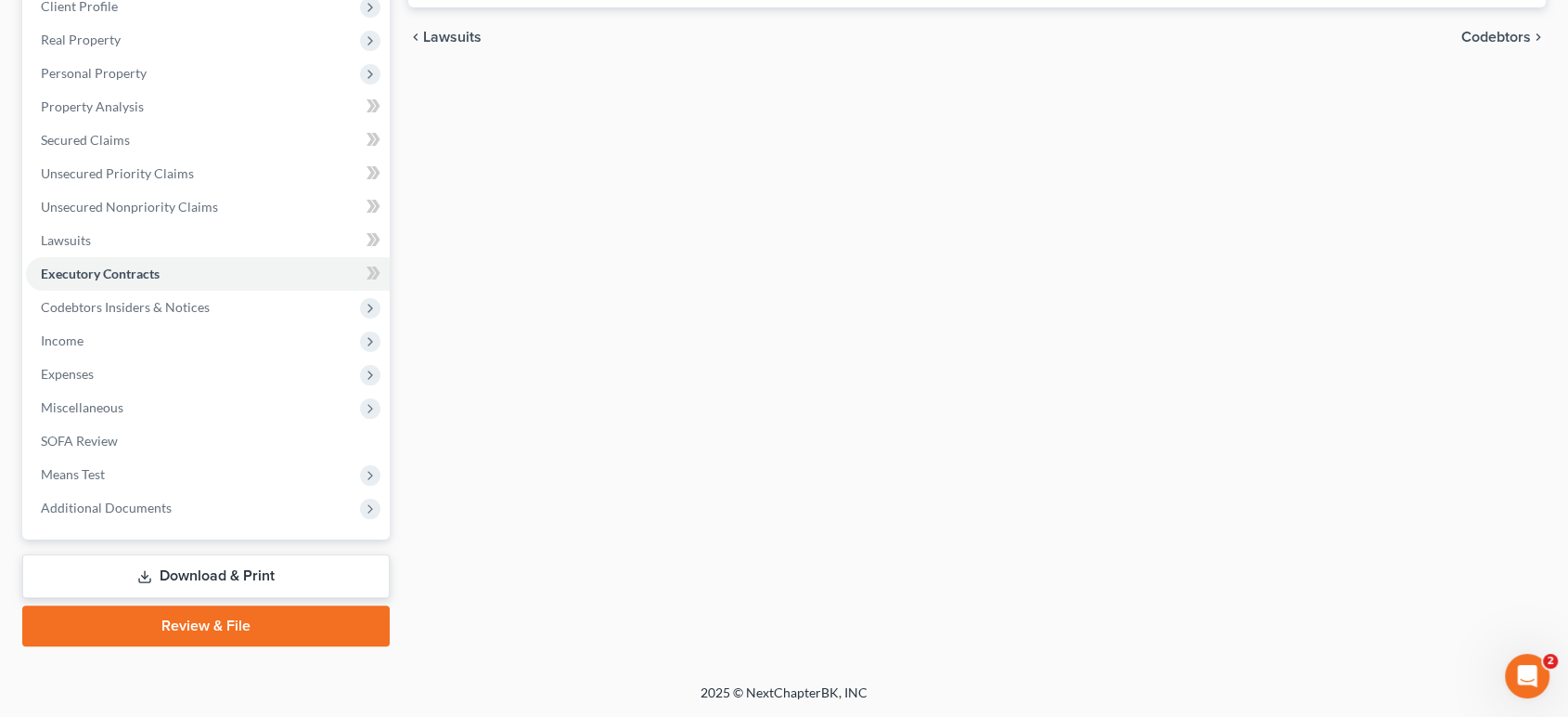
scroll to position [412, 0]
click at [91, 402] on ul "Case Dashboard Payments Invoices Payments Payments Credit Report Client Profile" at bounding box center [207, 206] width 364 height 635
click at [84, 348] on span "Income" at bounding box center [62, 340] width 43 height 16
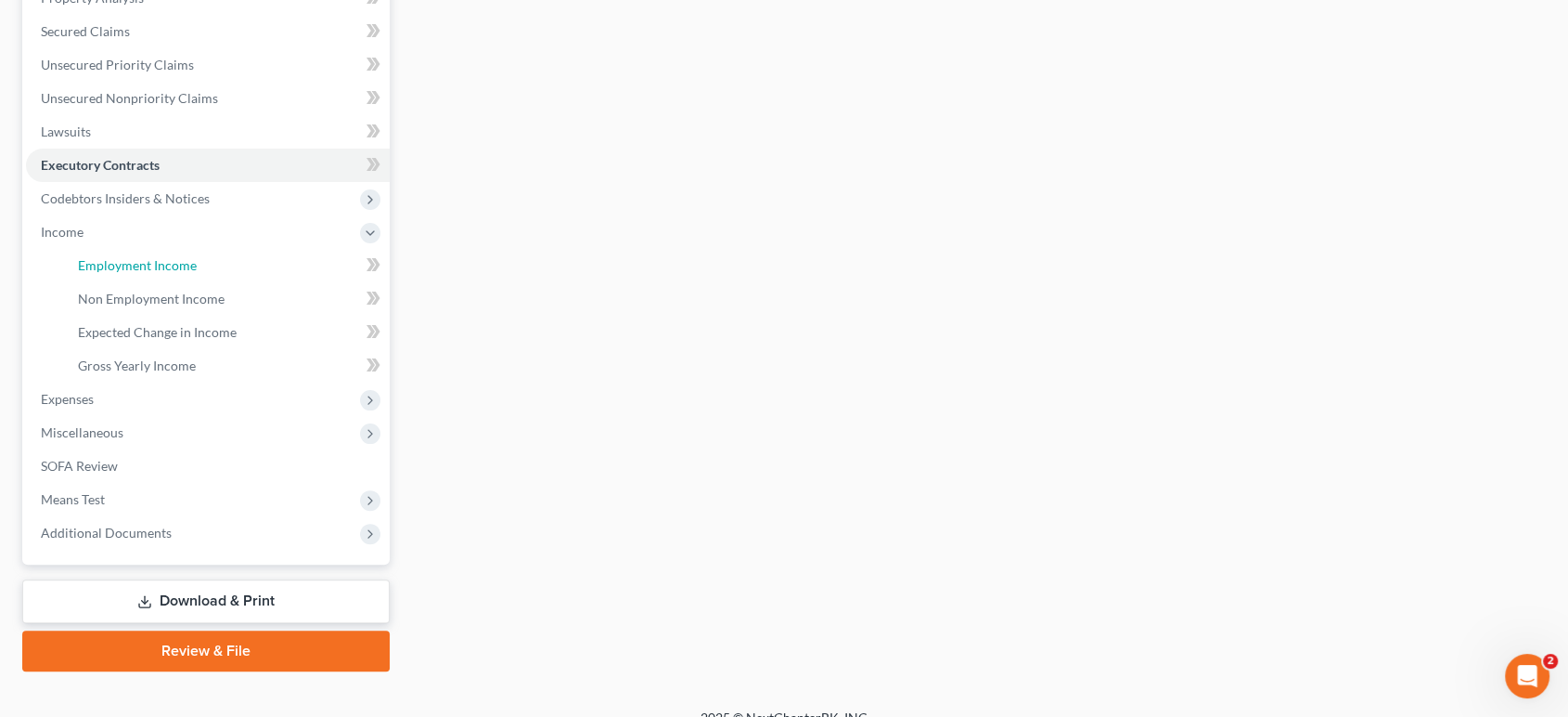
click at [242, 283] on link "Employment Income" at bounding box center [226, 265] width 326 height 33
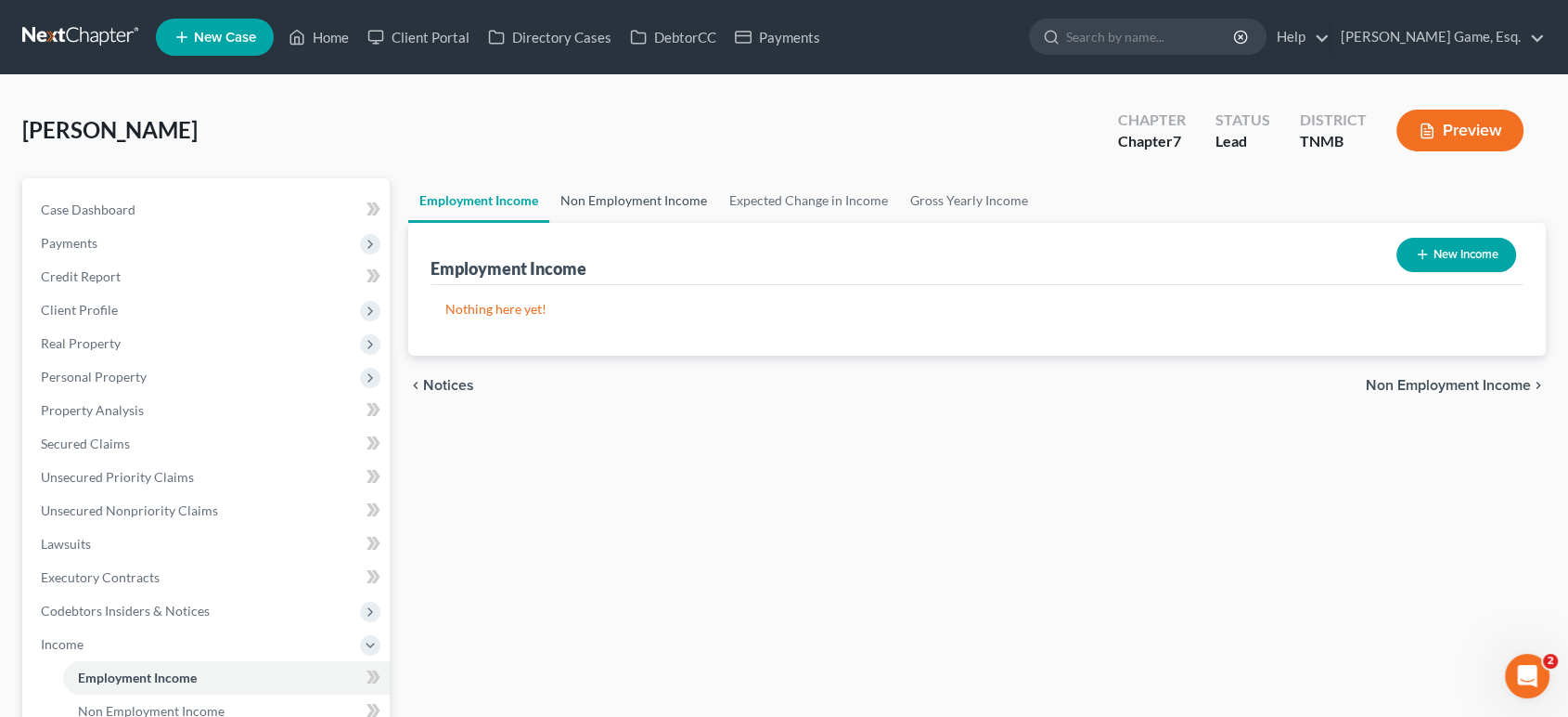
drag, startPoint x: 654, startPoint y: 251, endPoint x: 686, endPoint y: 303, distance: 61.1
click at [655, 222] on link "Non Employment Income" at bounding box center [634, 200] width 169 height 45
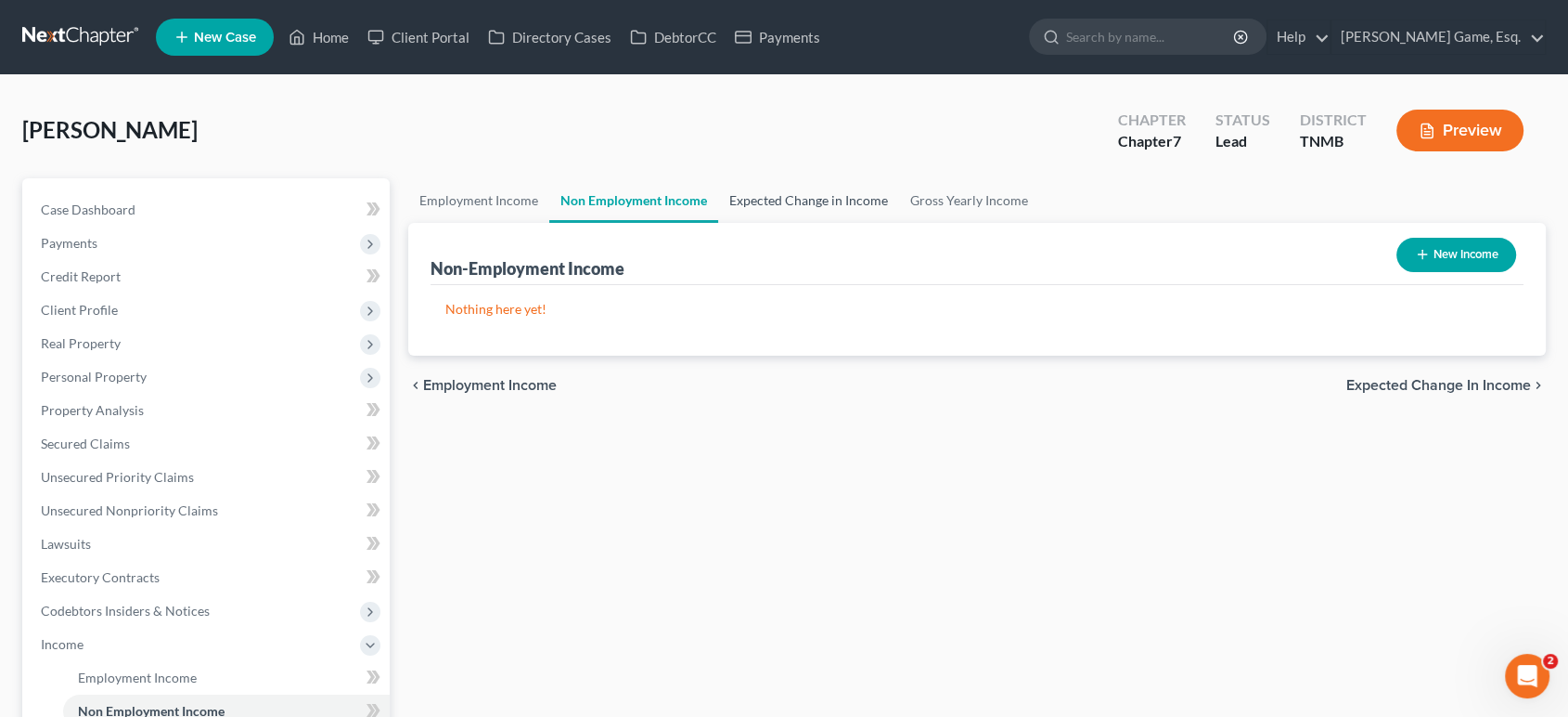
click at [893, 222] on link "Expected Change in Income" at bounding box center [809, 200] width 181 height 45
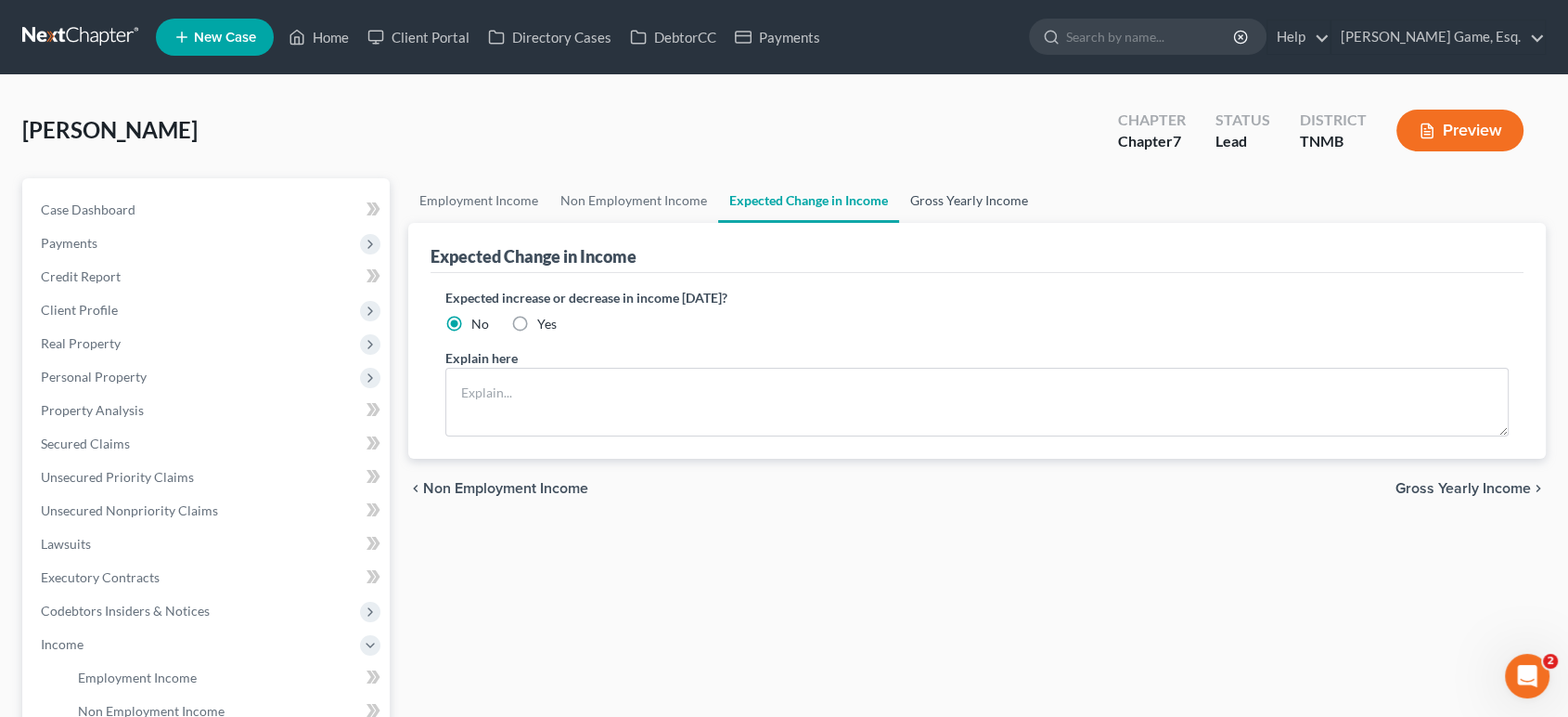
click at [1039, 222] on link "Gross Yearly Income" at bounding box center [969, 200] width 140 height 45
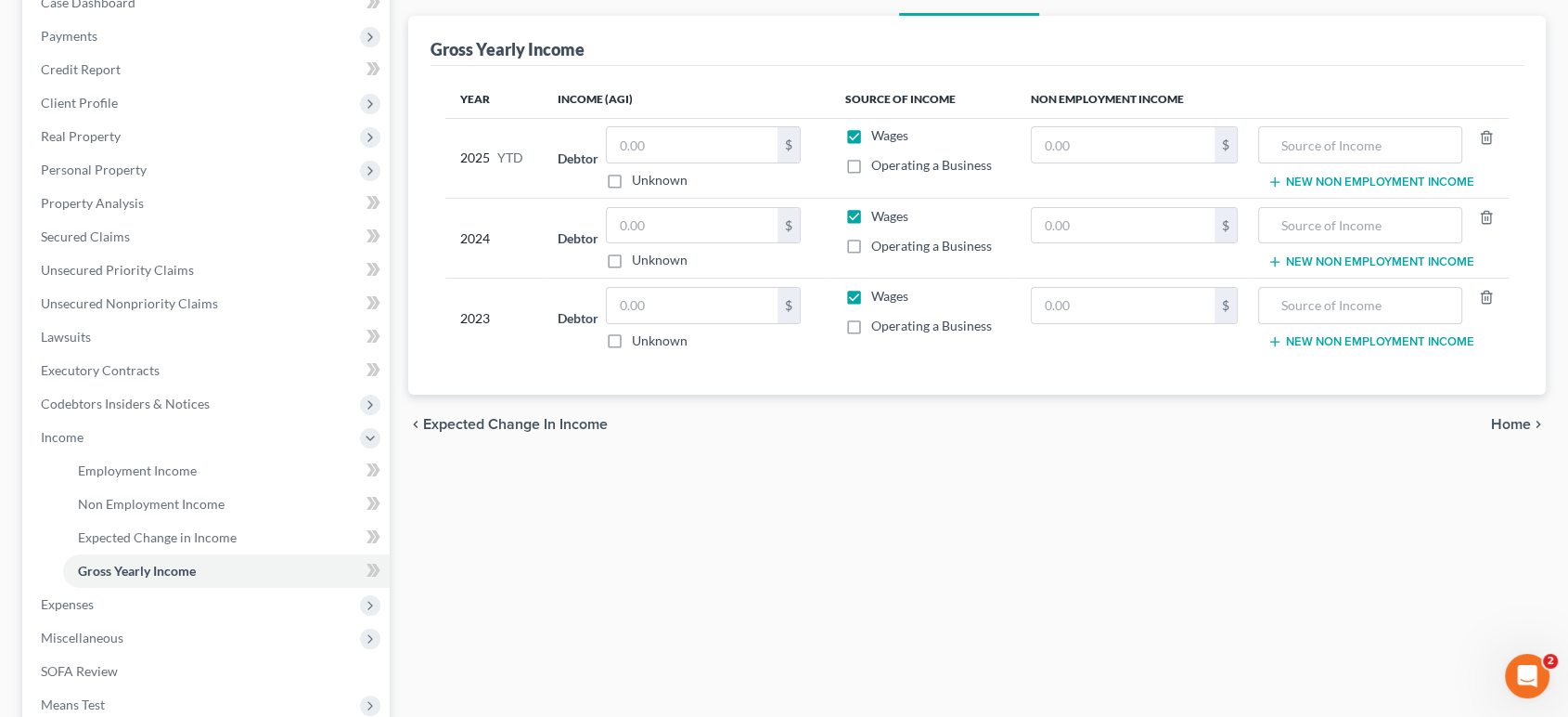
scroll to position [206, 0]
click at [1127, 163] on input "text" at bounding box center [1123, 145] width 183 height 35
click at [703, 163] on input "text" at bounding box center [692, 145] width 171 height 35
type input "27,243.53"
click at [690, 244] on input "text" at bounding box center [692, 226] width 171 height 35
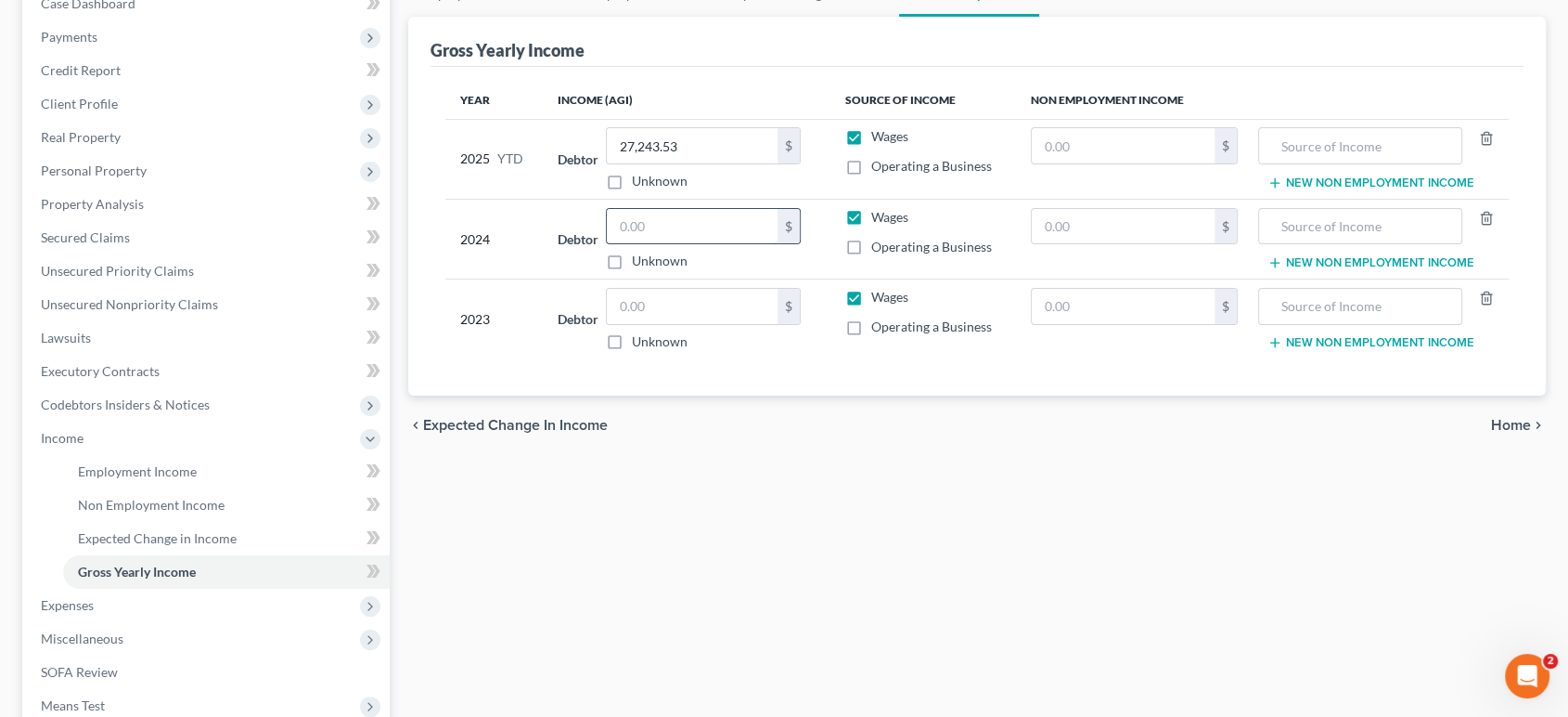
click at [690, 244] on input "text" at bounding box center [692, 226] width 171 height 35
type input "62,051"
click at [675, 324] on input "text" at bounding box center [692, 306] width 171 height 35
click at [672, 324] on input "text" at bounding box center [692, 306] width 171 height 35
type input "54,179"
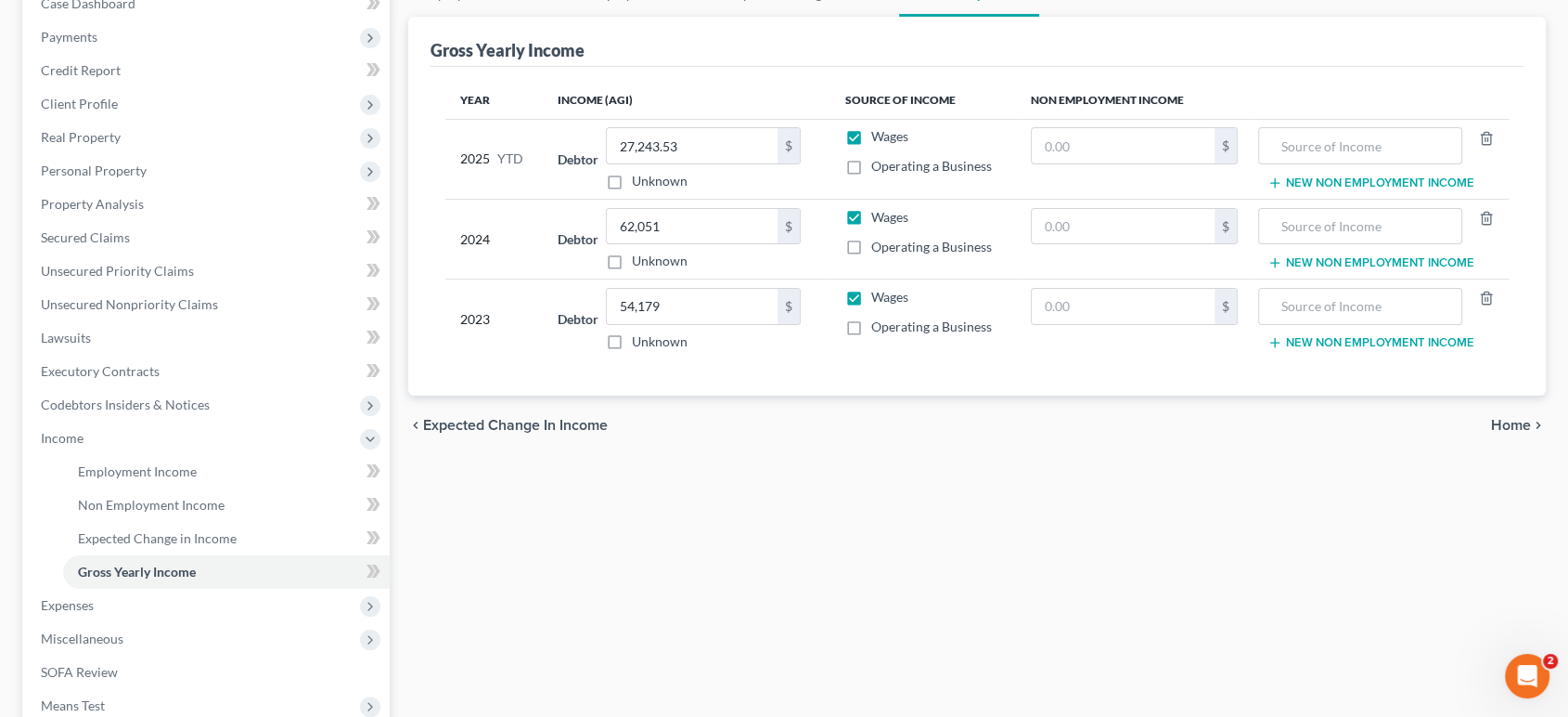
click at [1121, 396] on div "Year Income (AGI) Source of Income Non Employment Income 2025 YTD Debtor 27,243…" at bounding box center [977, 231] width 1094 height 329
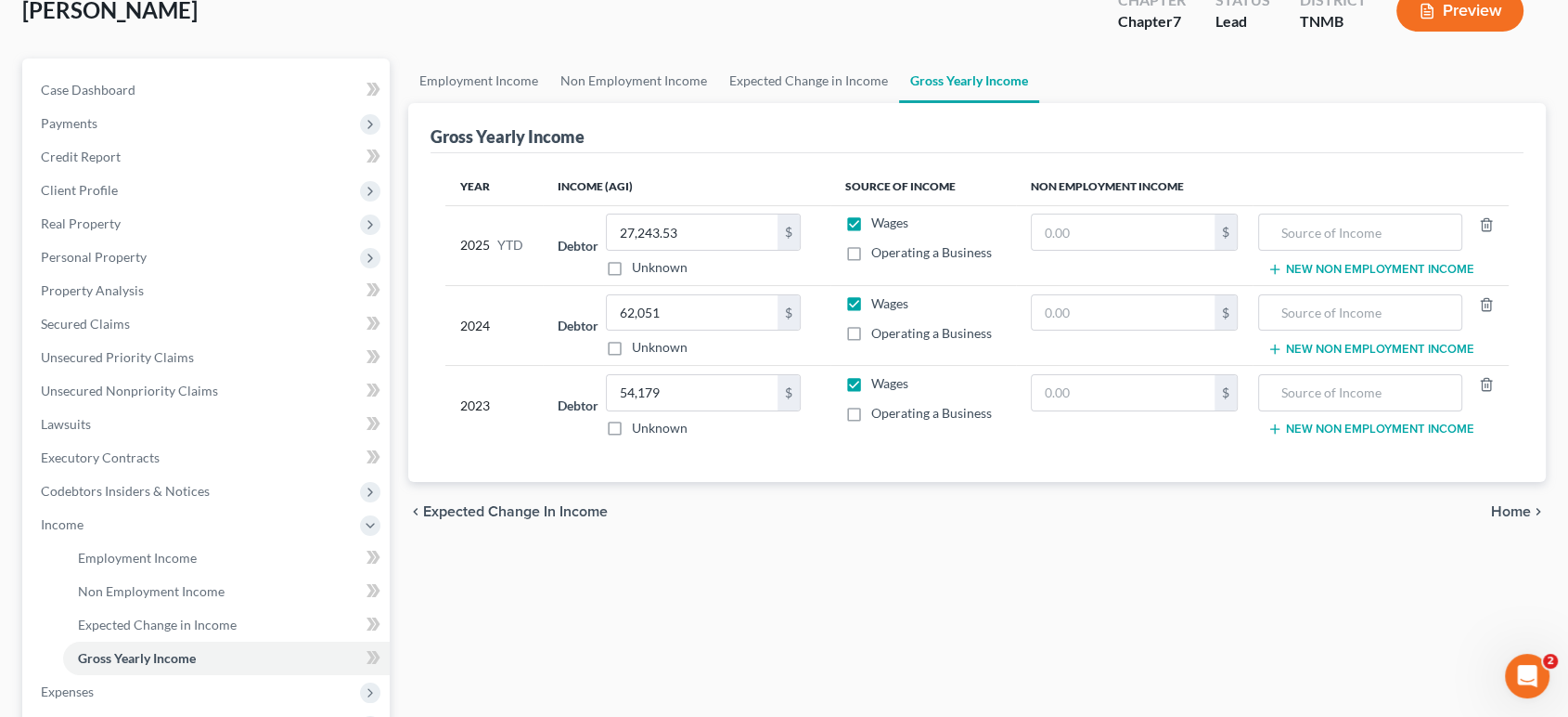
scroll to position [0, 0]
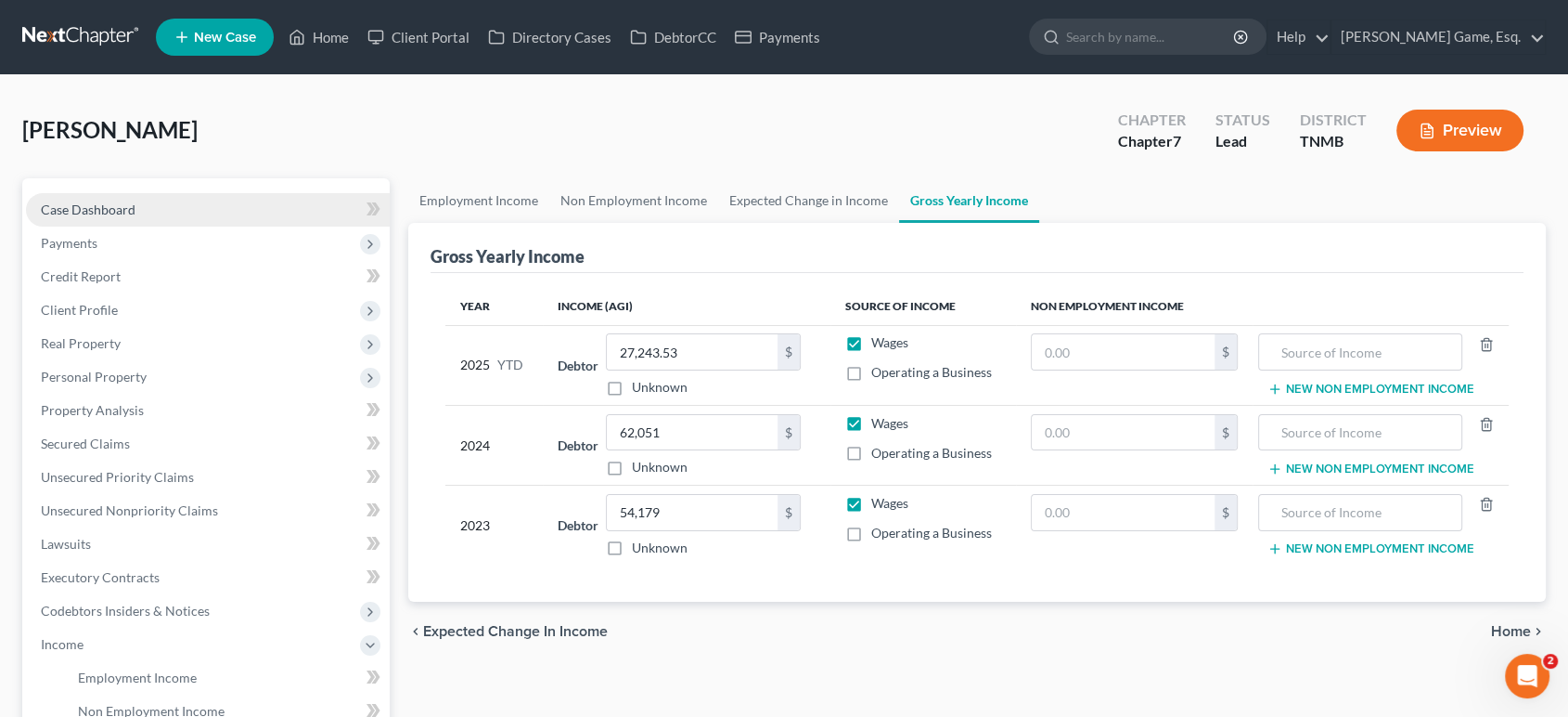
click at [136, 218] on span "Case Dashboard" at bounding box center [88, 209] width 94 height 16
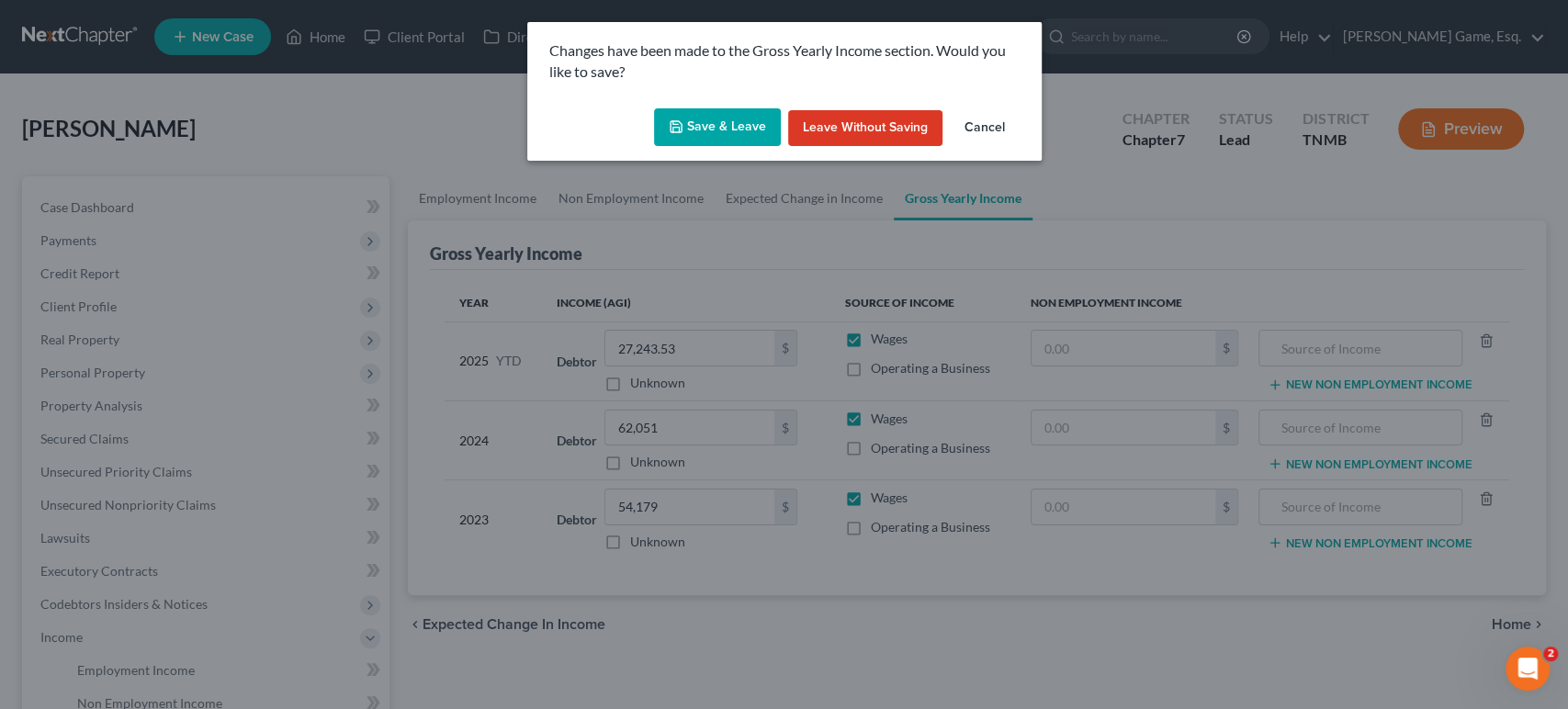
click at [726, 140] on button "Save & Leave" at bounding box center [717, 127] width 127 height 39
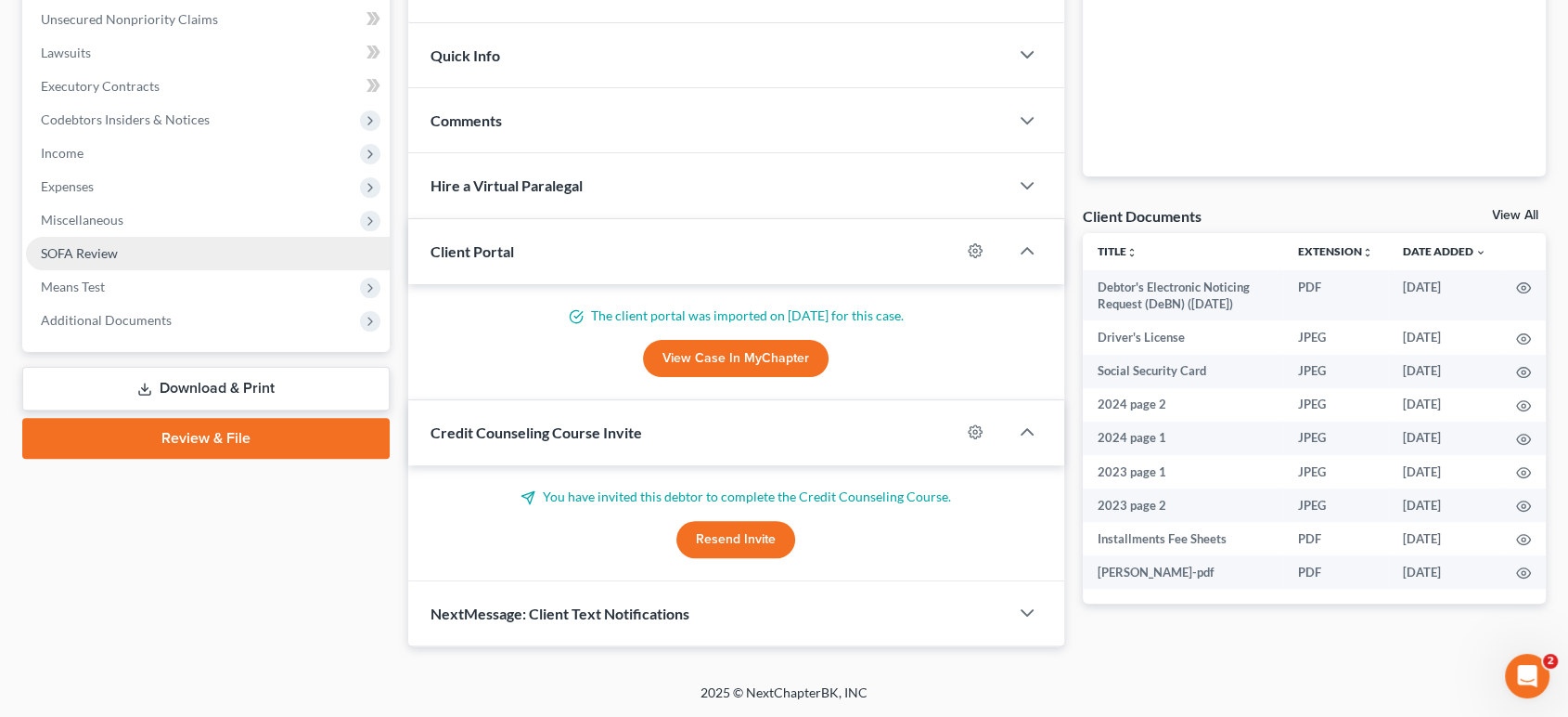
scroll to position [676, 0]
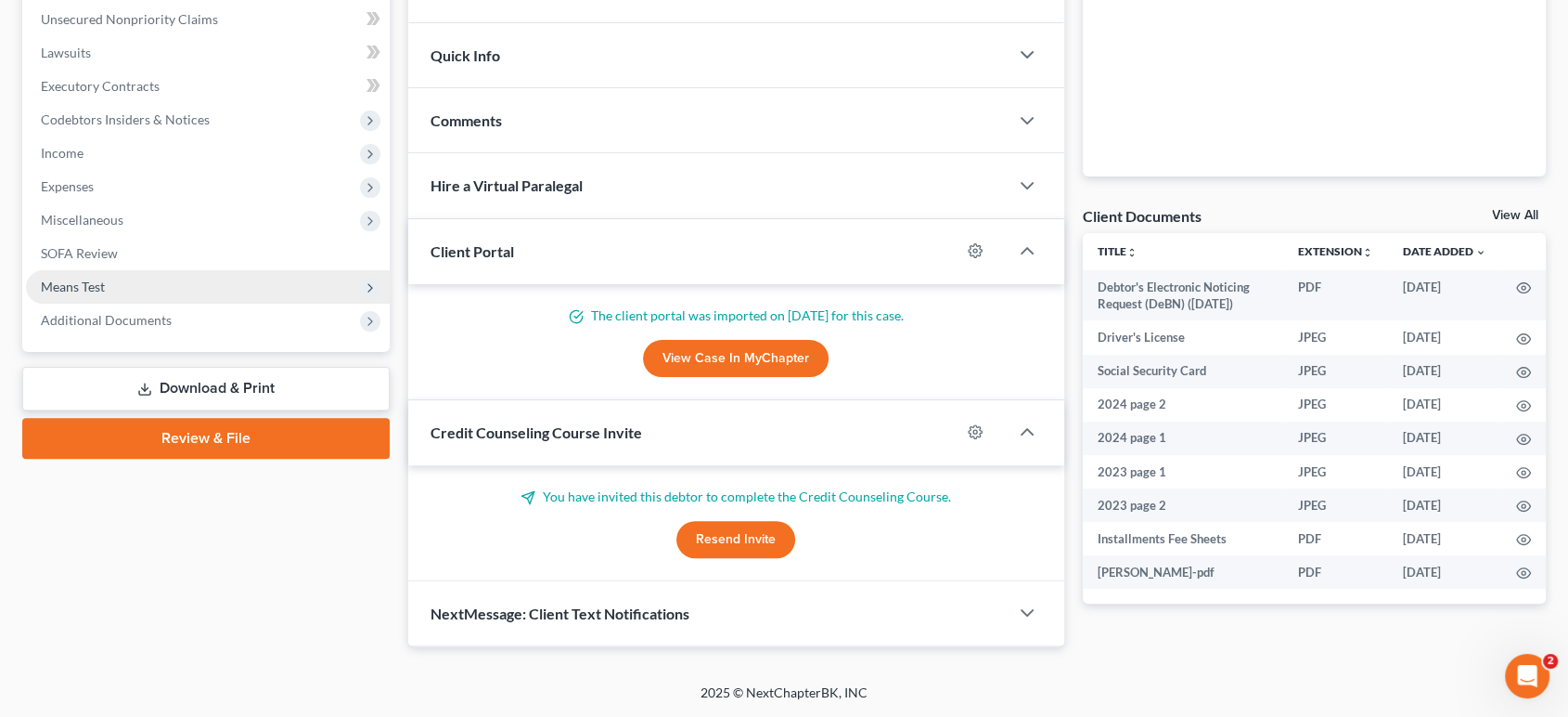
click at [168, 286] on span "Means Test" at bounding box center [207, 286] width 364 height 33
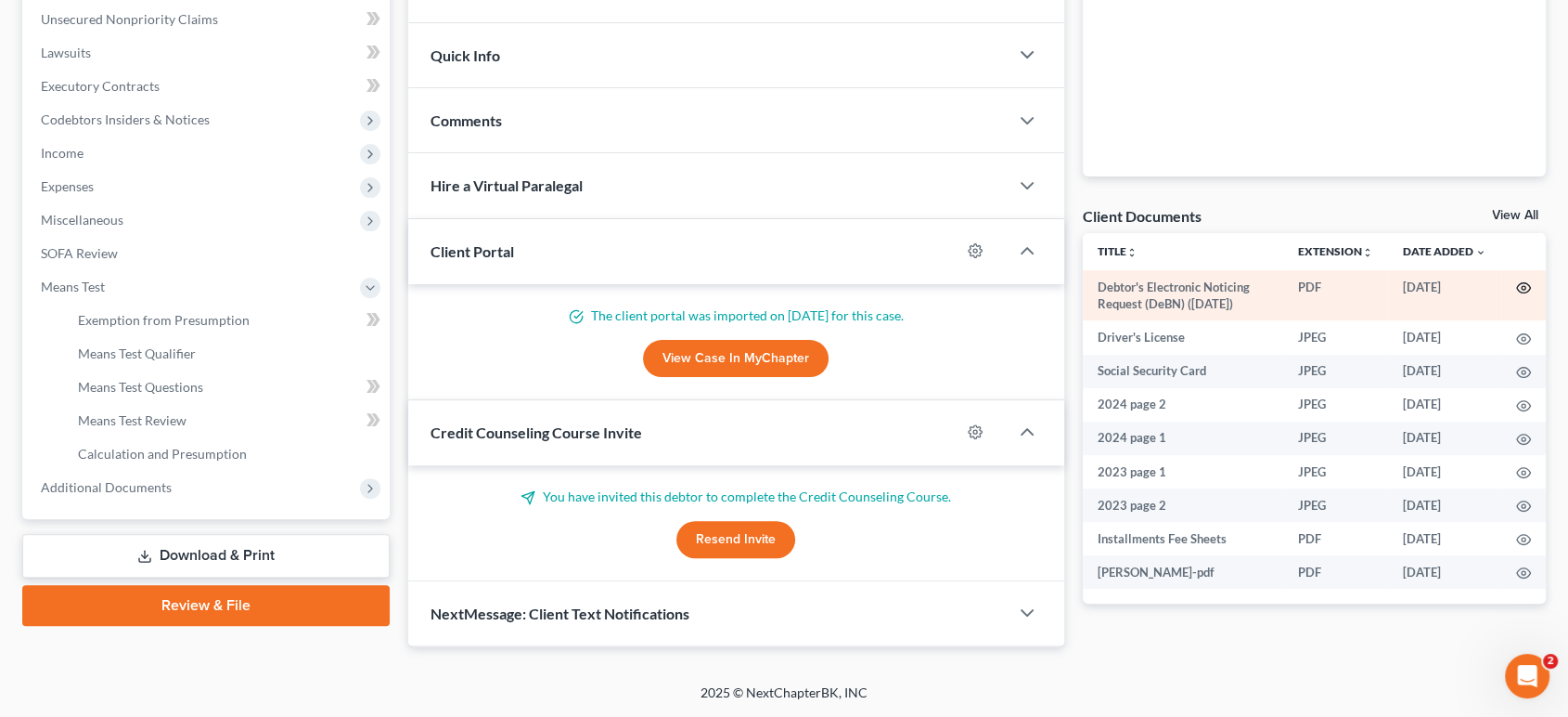
click at [1517, 288] on icon "button" at bounding box center [1524, 288] width 14 height 11
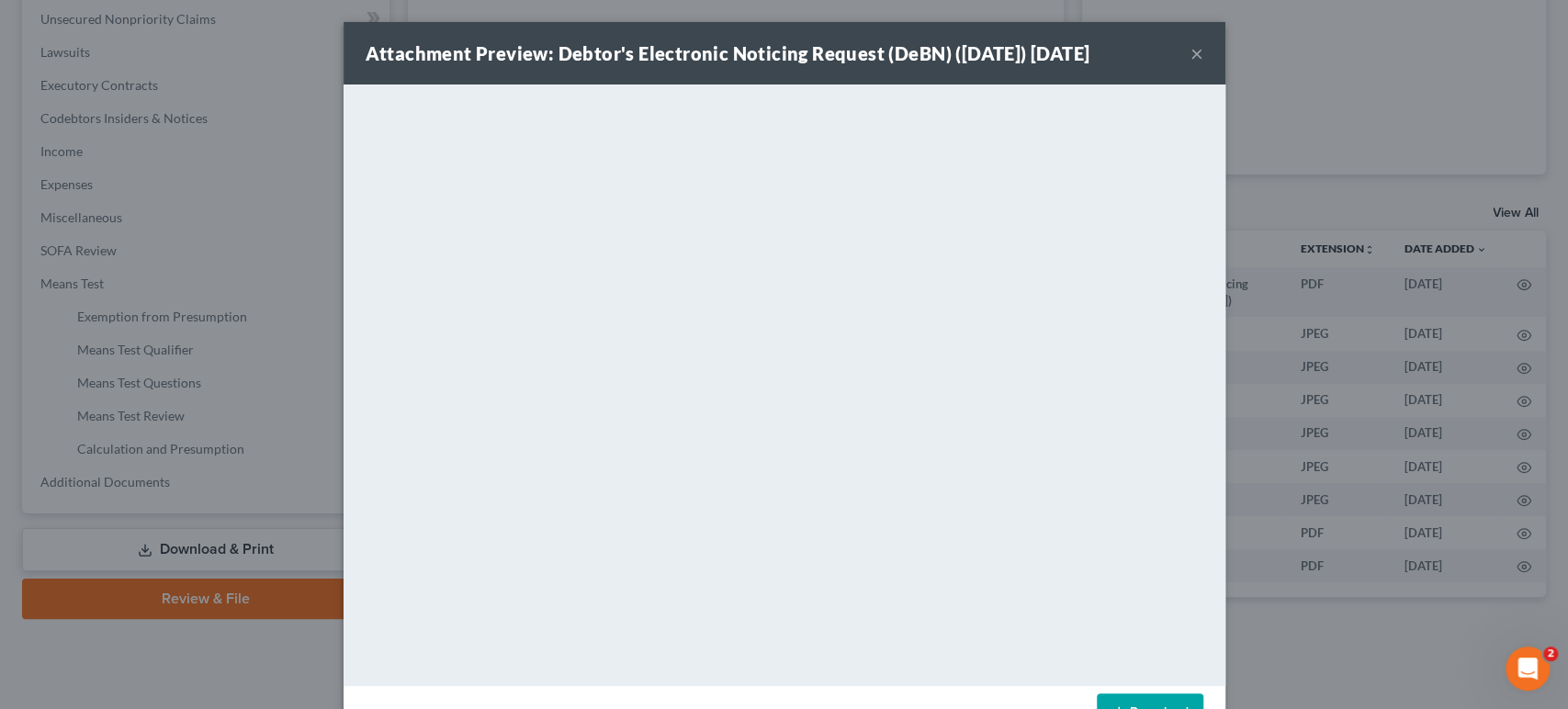
drag, startPoint x: 1294, startPoint y: 64, endPoint x: 1279, endPoint y: 76, distance: 19.2
click at [1203, 62] on button "×" at bounding box center [1197, 53] width 13 height 22
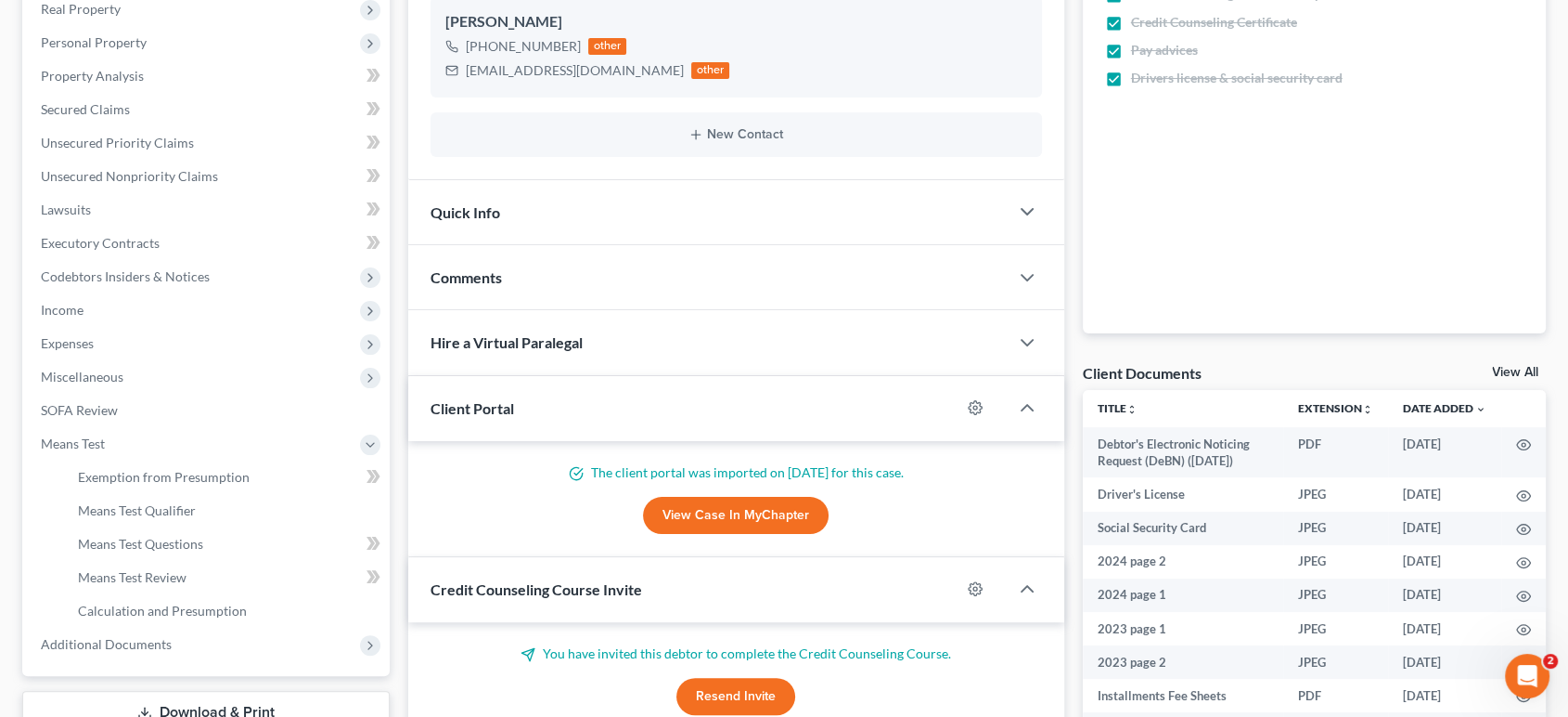
scroll to position [0, 0]
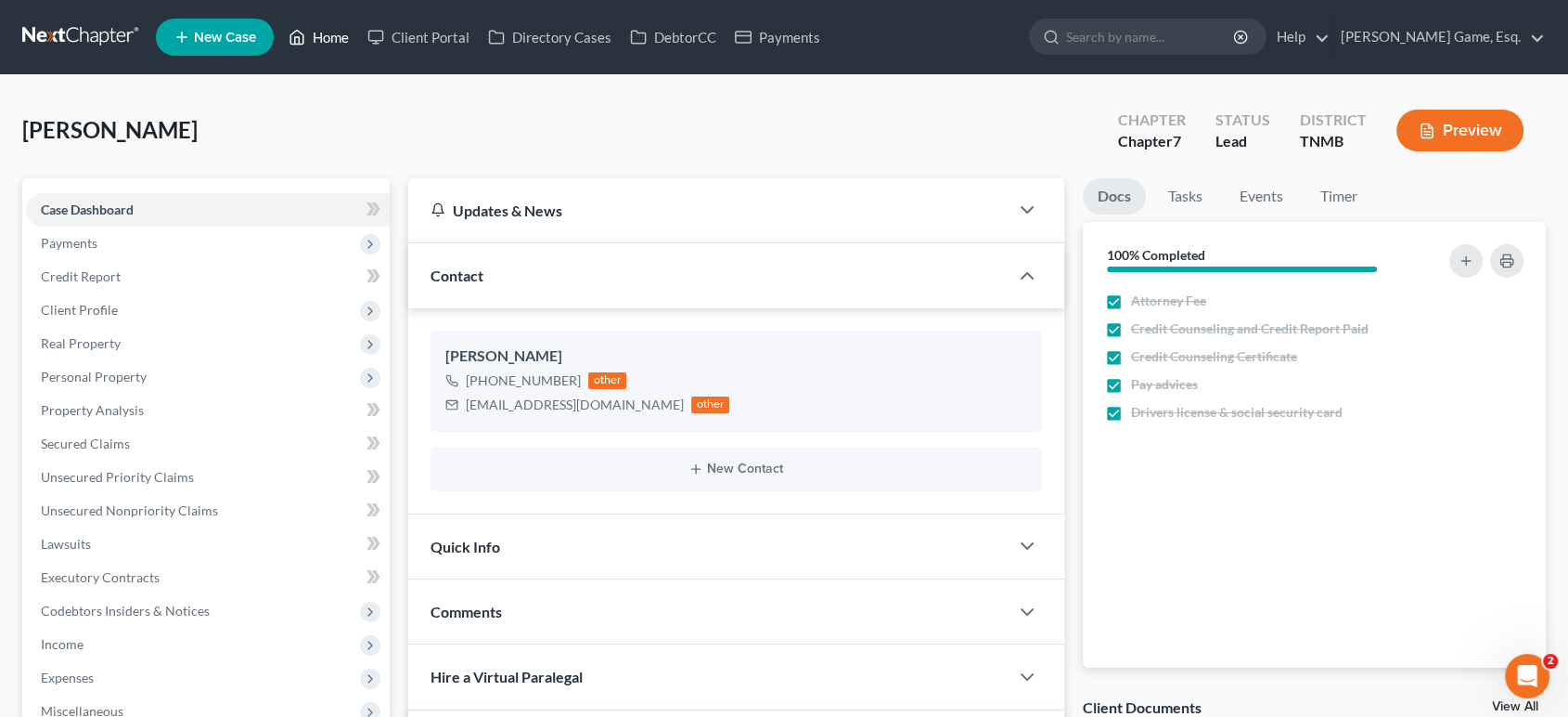
drag, startPoint x: 355, startPoint y: 40, endPoint x: 426, endPoint y: 6, distance: 78.7
click at [305, 40] on icon at bounding box center [297, 36] width 17 height 22
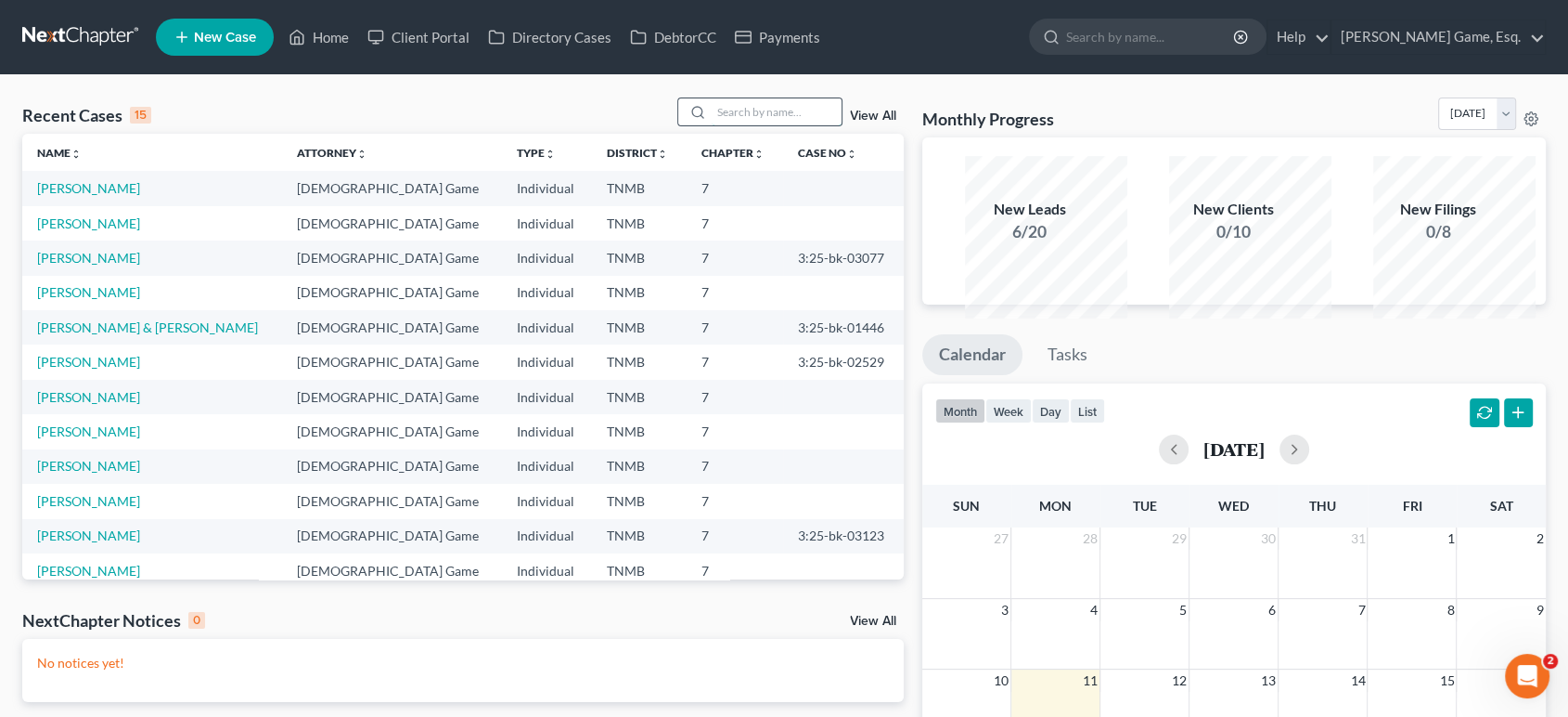
click at [773, 125] on input "search" at bounding box center [777, 112] width 130 height 27
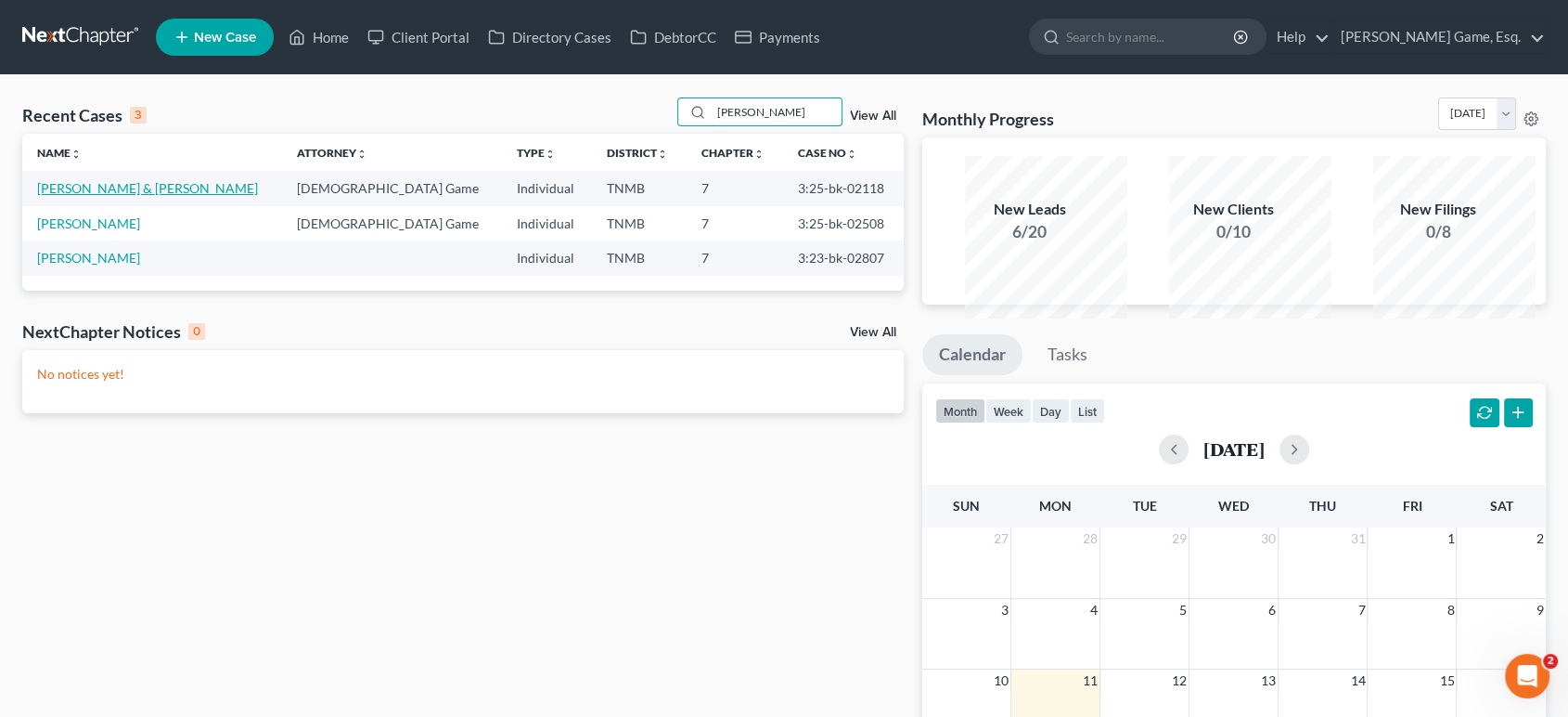
type input "[PERSON_NAME]"
click at [147, 196] on link "[PERSON_NAME] & [PERSON_NAME]" at bounding box center [147, 188] width 220 height 16
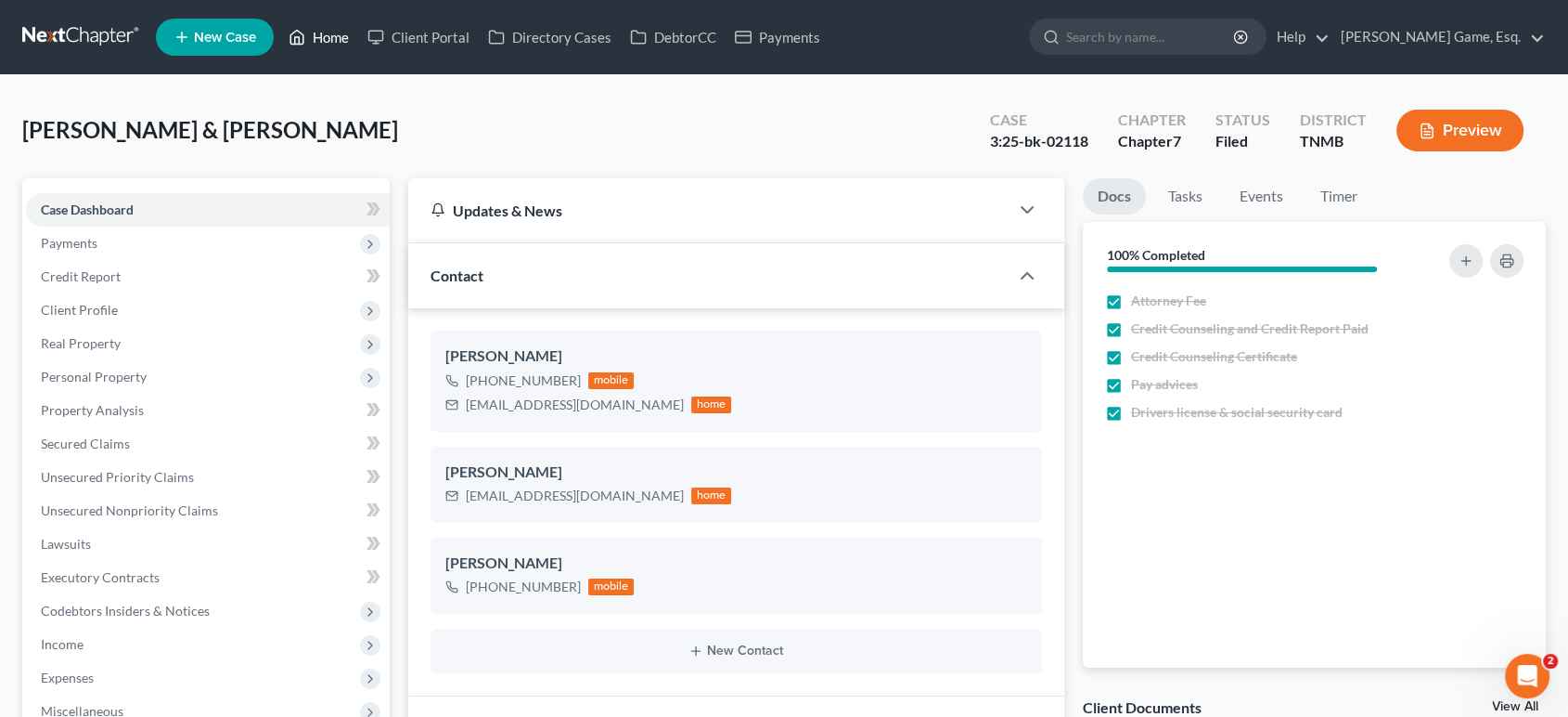
click at [358, 44] on link "Home" at bounding box center [319, 36] width 79 height 33
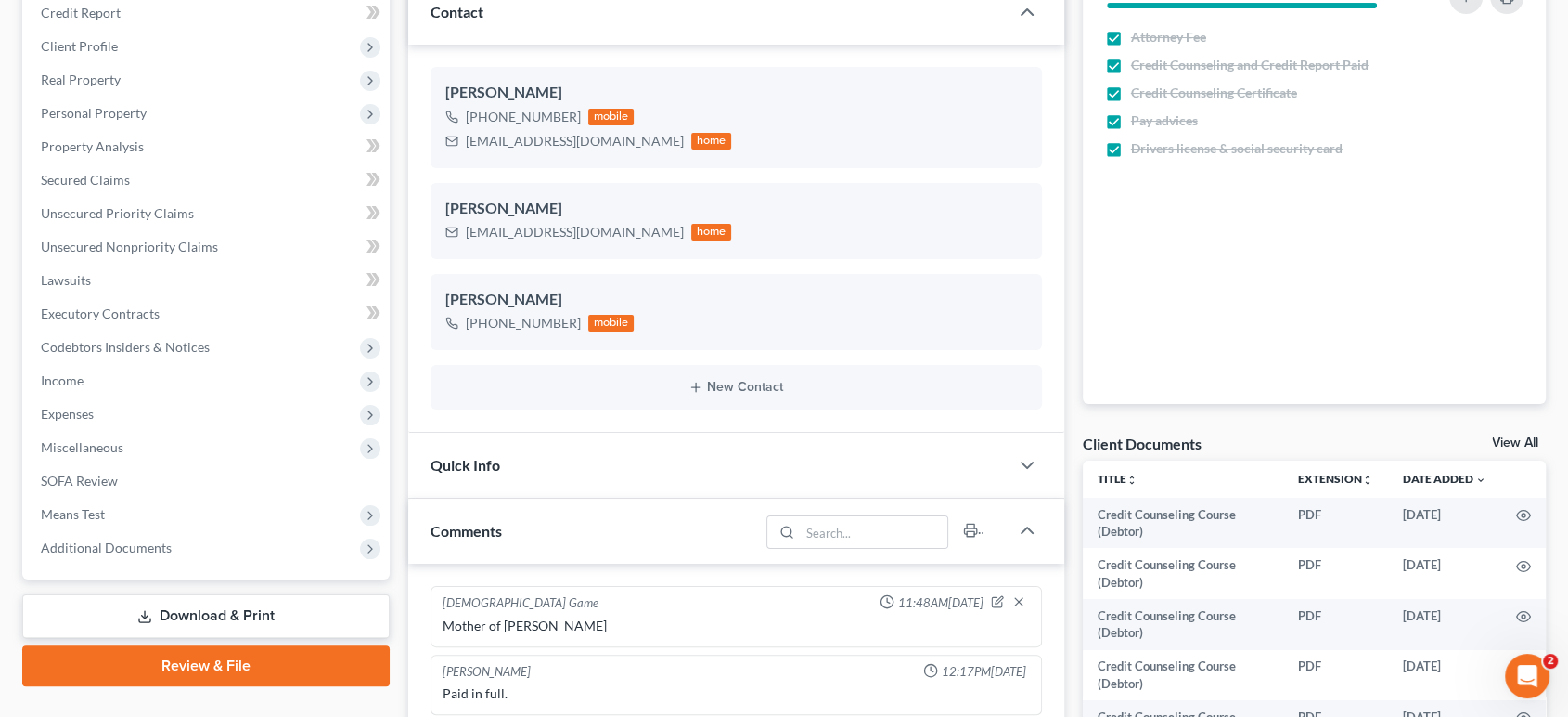
scroll to position [733, 0]
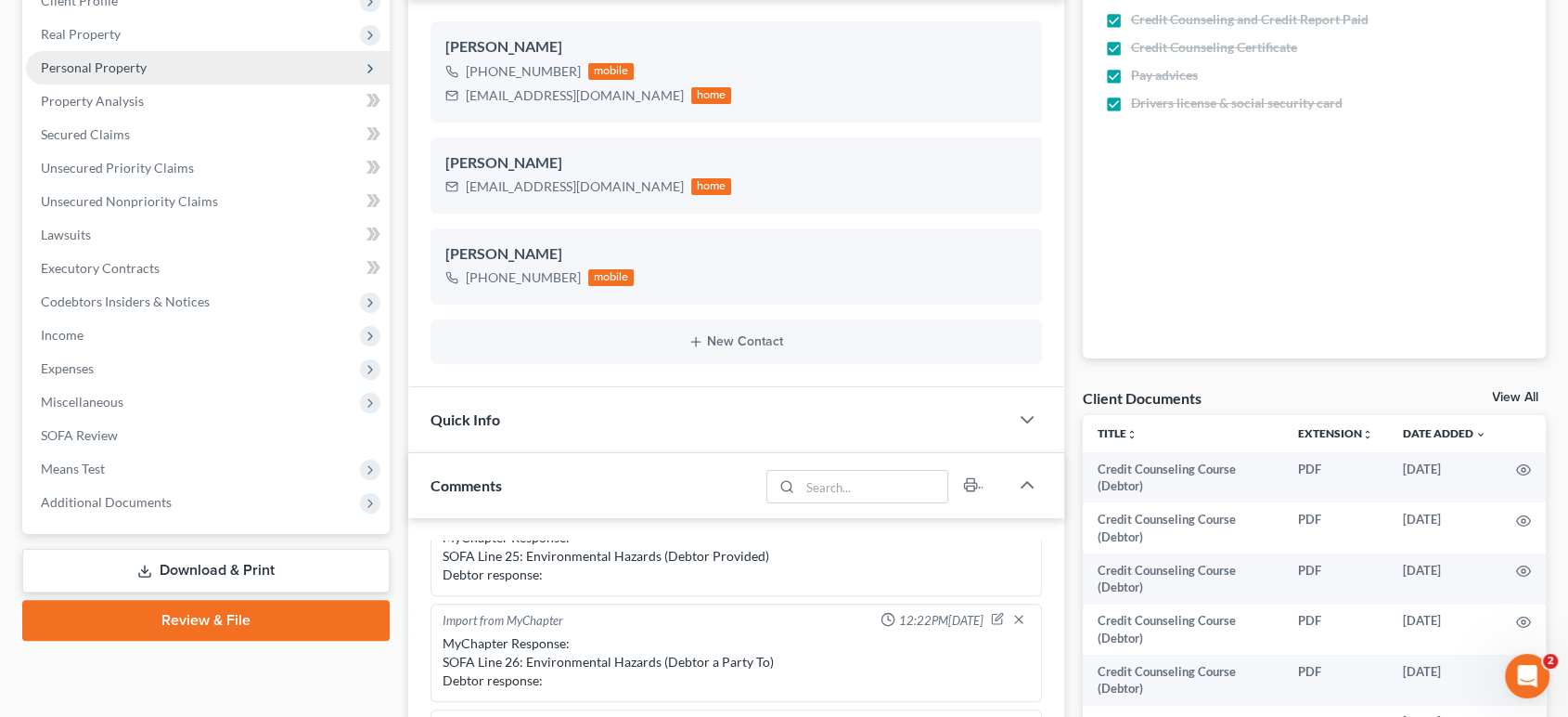
click at [141, 84] on span "Personal Property" at bounding box center [207, 67] width 364 height 33
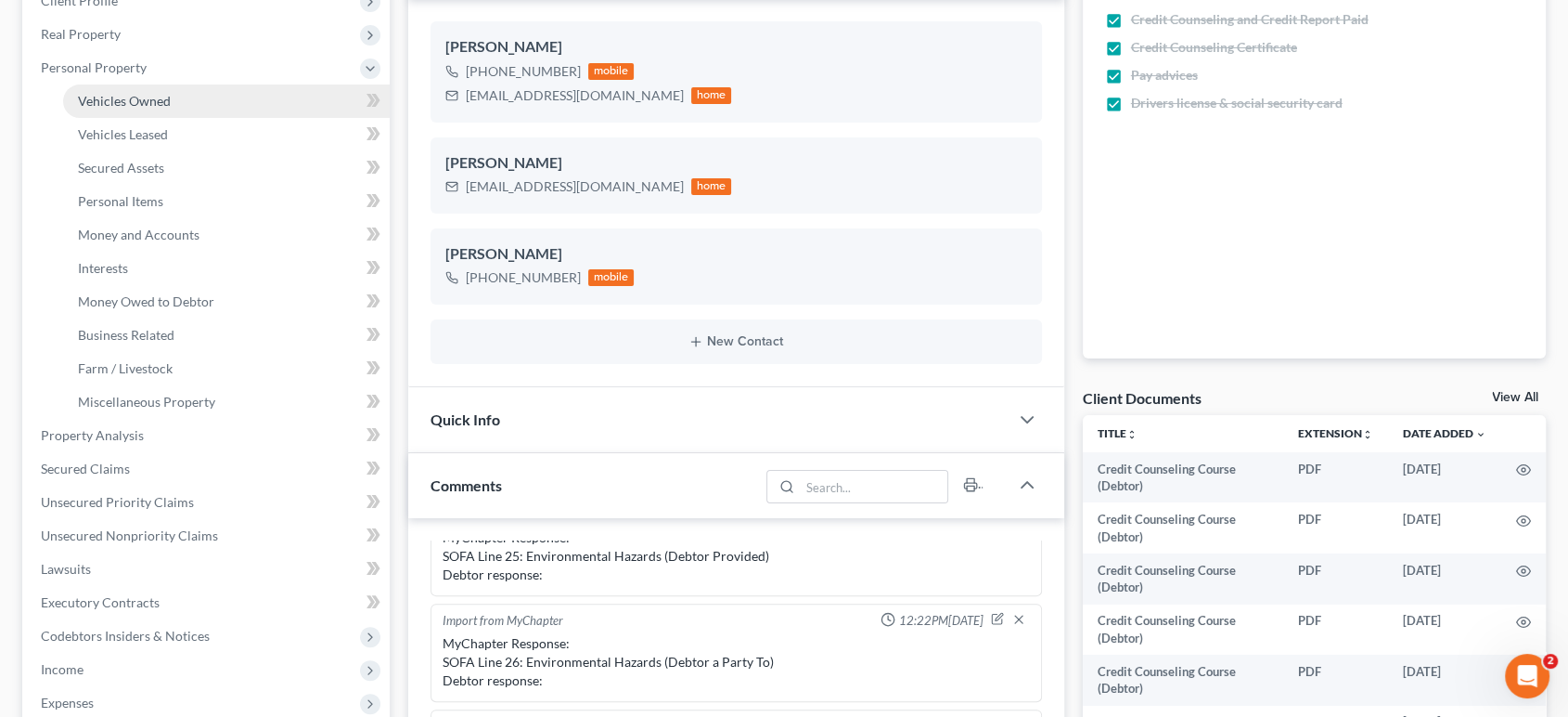
click at [171, 109] on span "Vehicles Owned" at bounding box center [124, 100] width 93 height 16
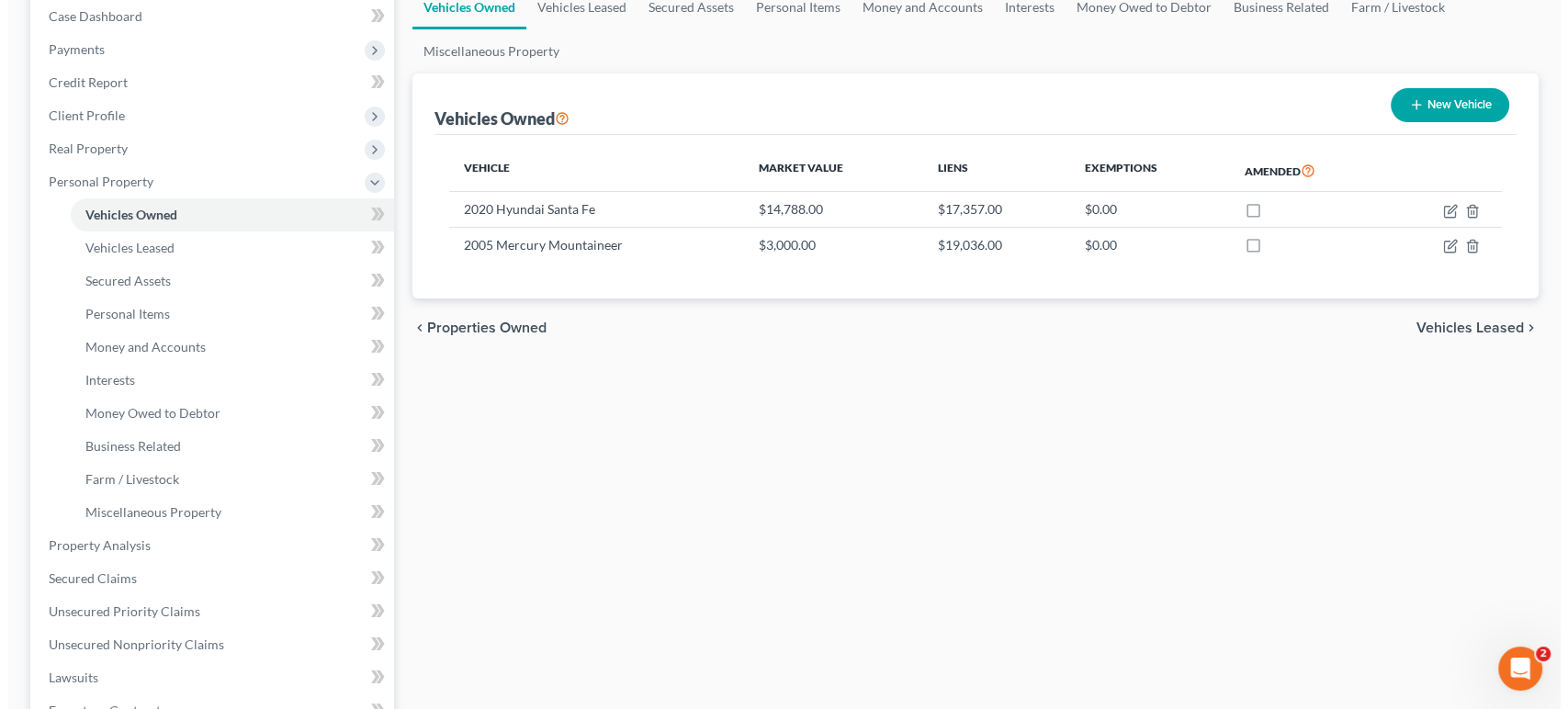
scroll to position [204, 0]
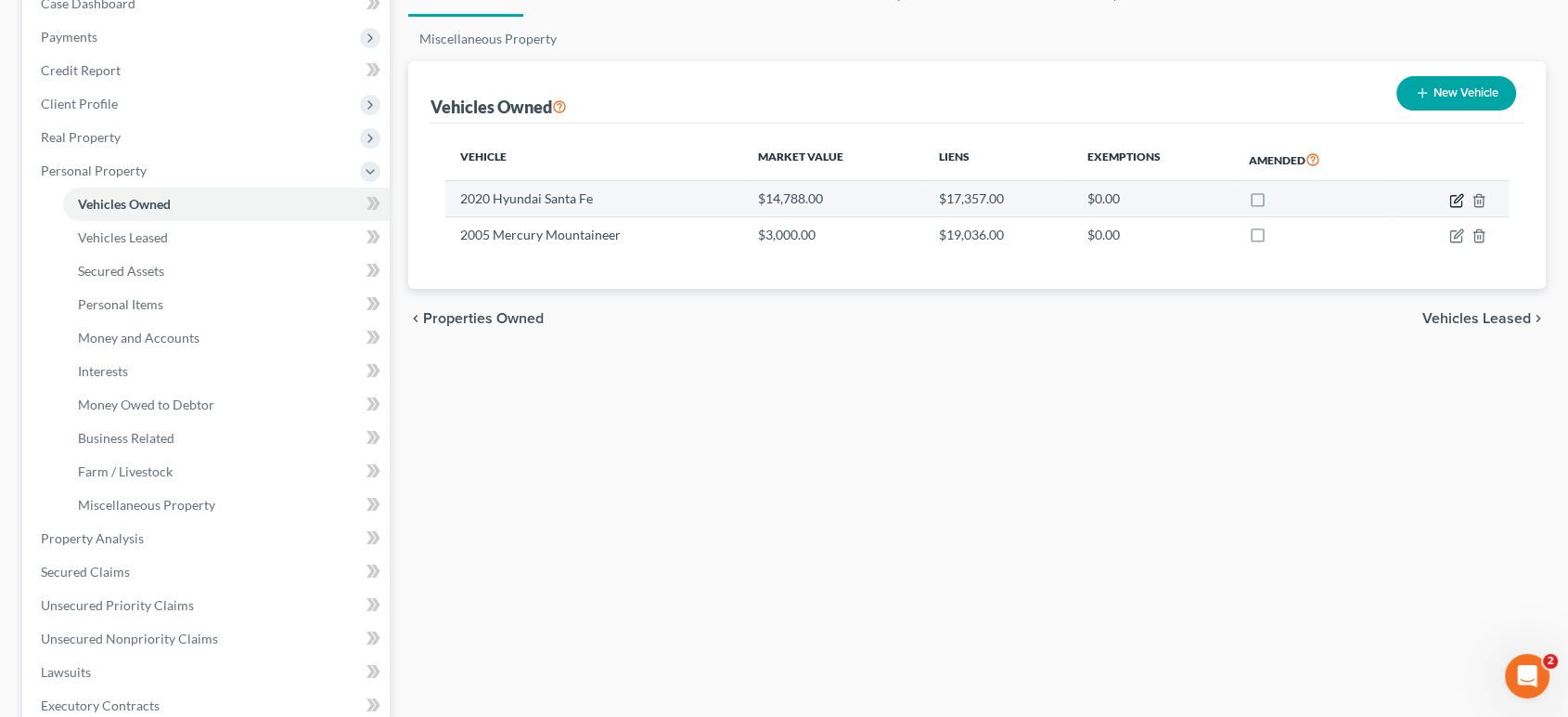
click at [1450, 208] on icon "button" at bounding box center [1457, 200] width 15 height 15
select select "0"
select select "6"
select select "2"
select select "0"
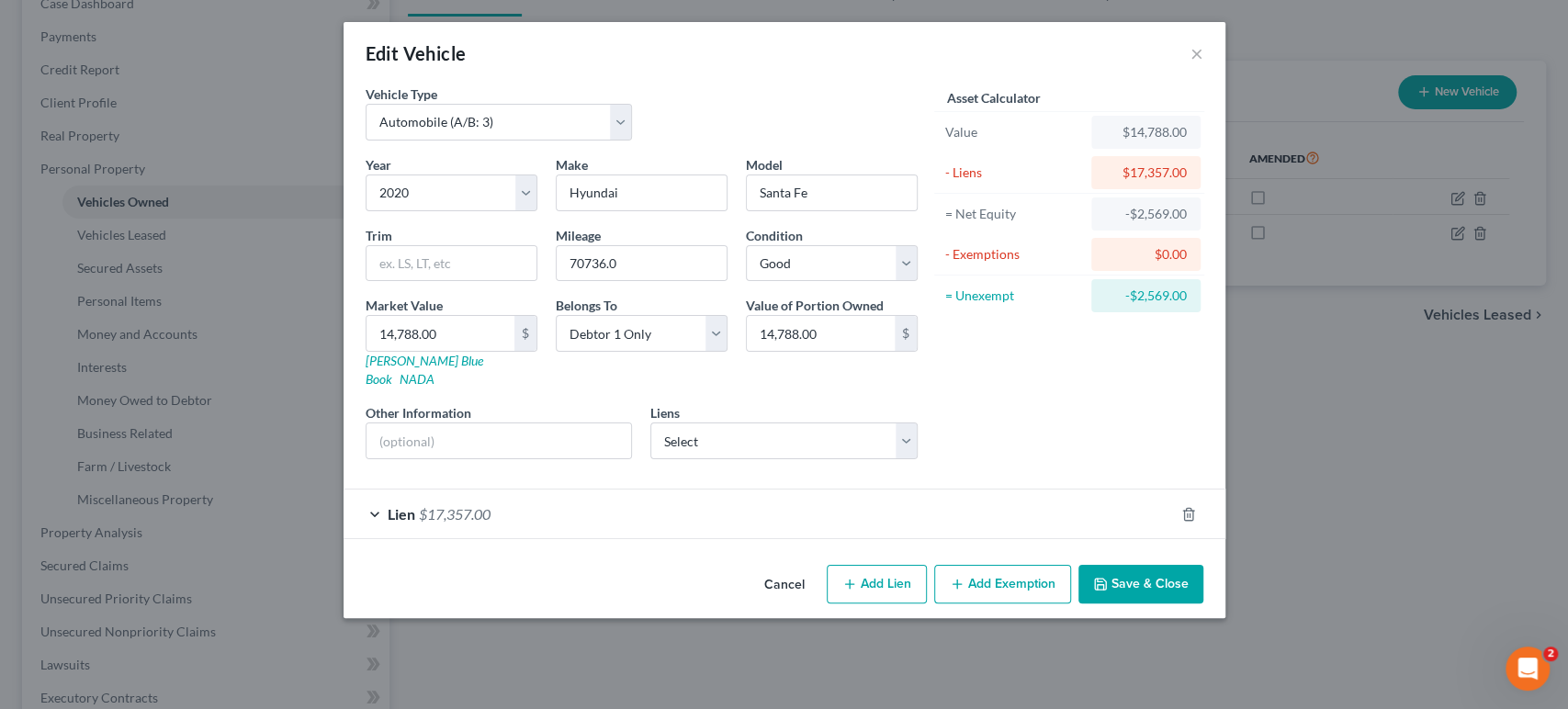
scroll to position [61, 0]
click at [698, 538] on div "Lien $17,357.00" at bounding box center [758, 514] width 830 height 49
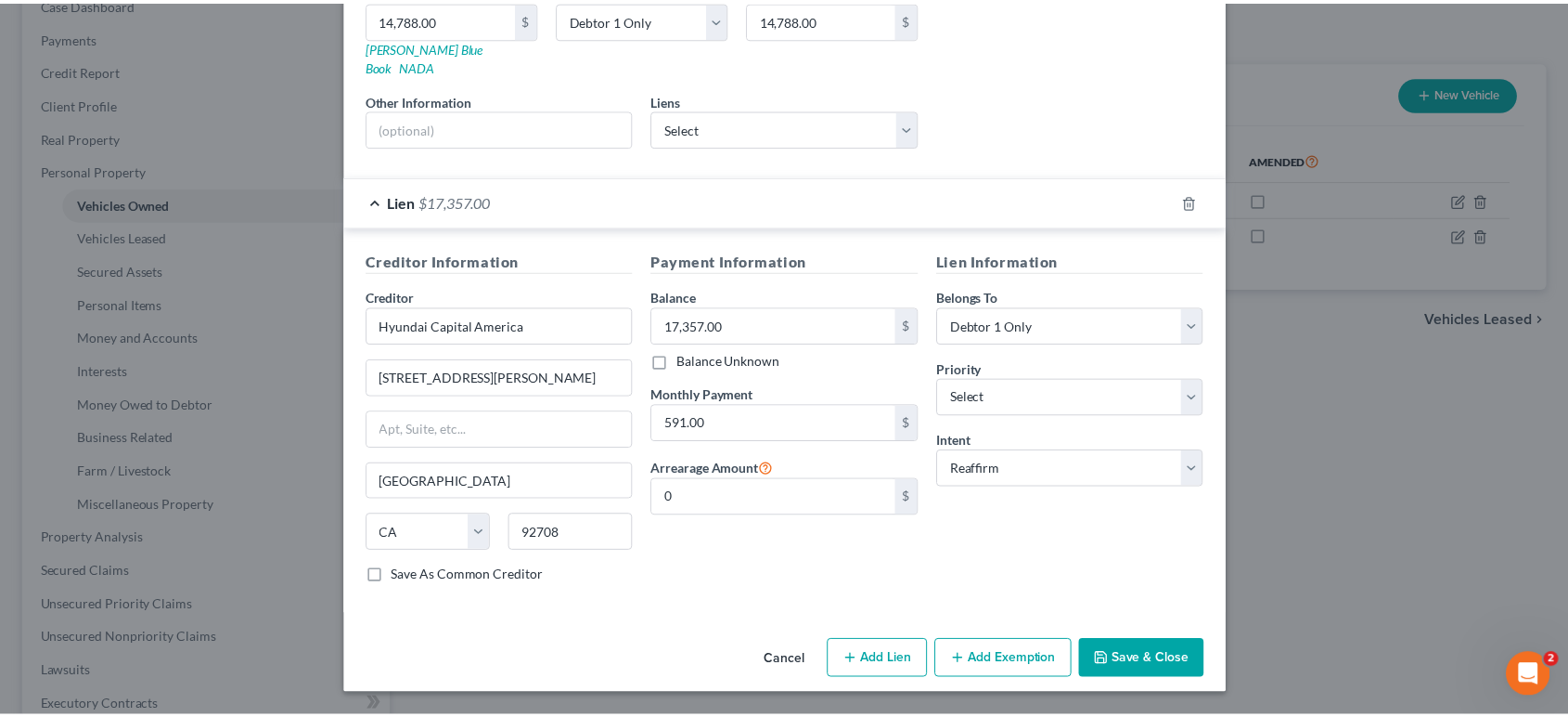
scroll to position [0, 0]
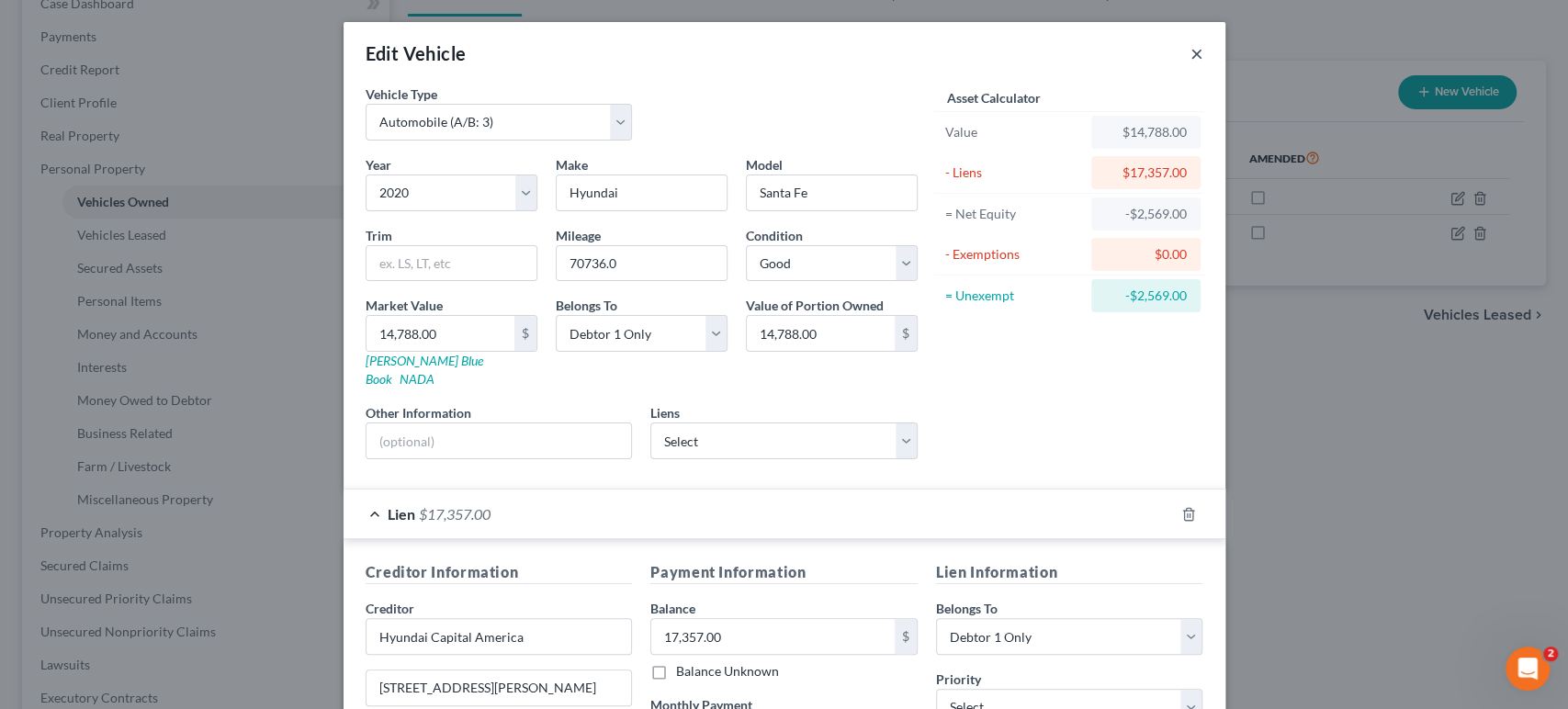
click at [1203, 64] on button "×" at bounding box center [1197, 53] width 13 height 22
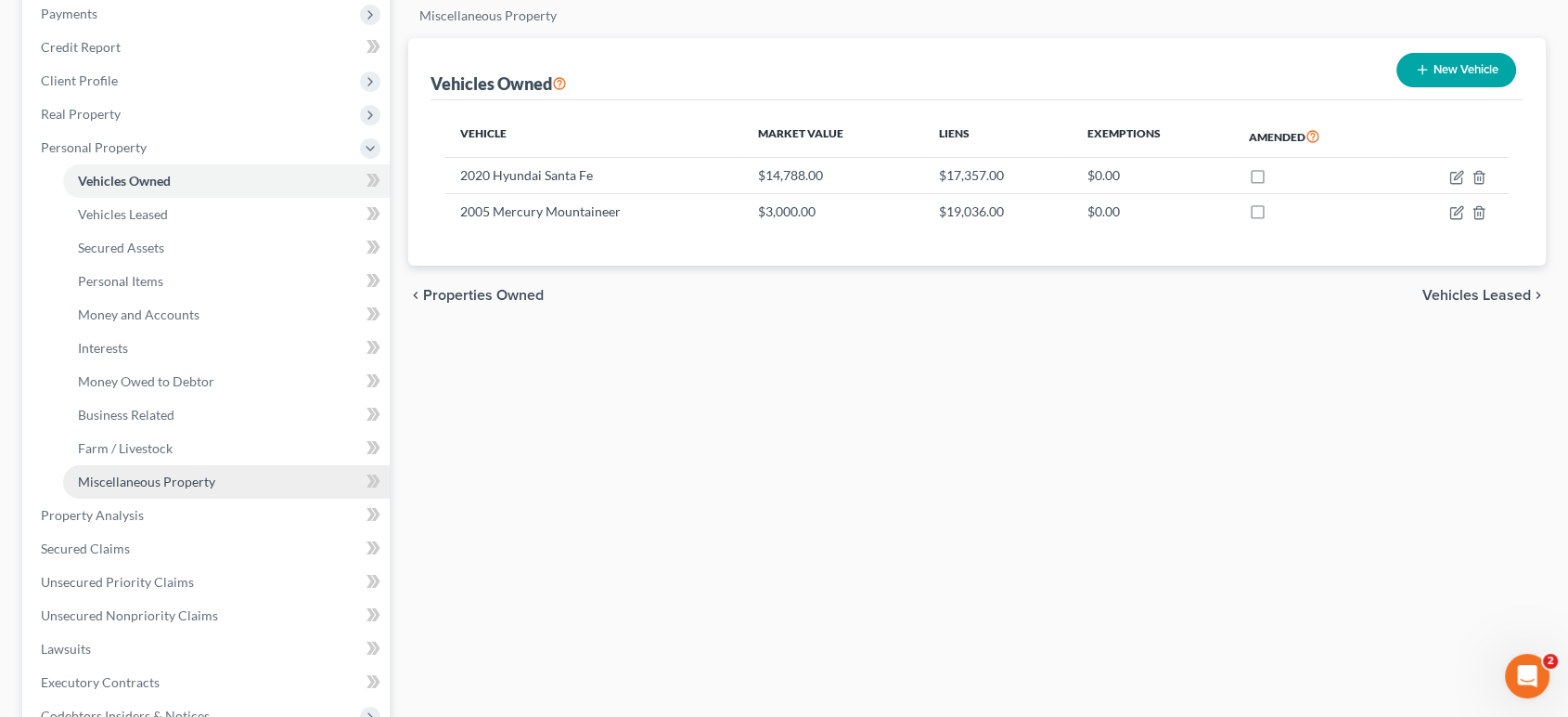
scroll to position [206, 0]
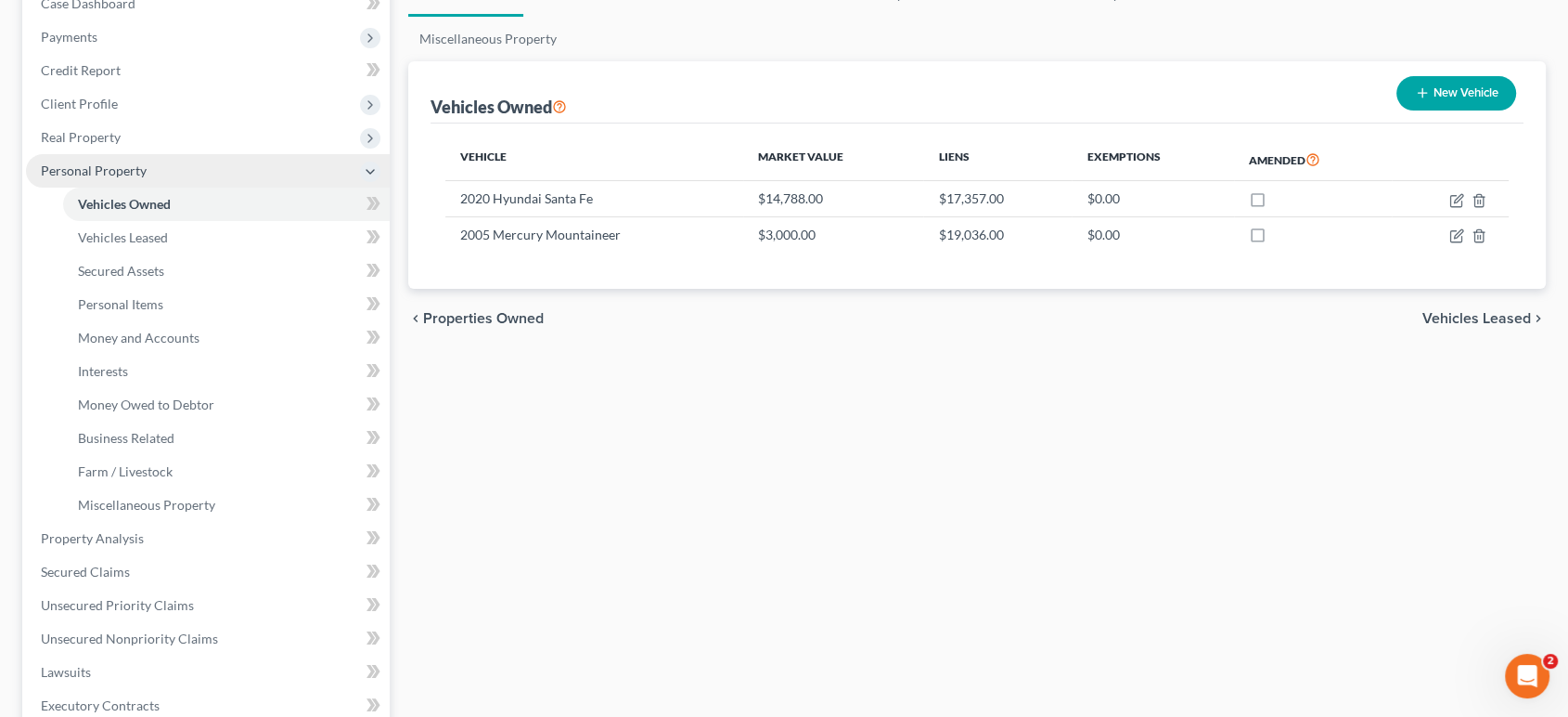
click at [135, 179] on span "Personal Property" at bounding box center [94, 170] width 106 height 16
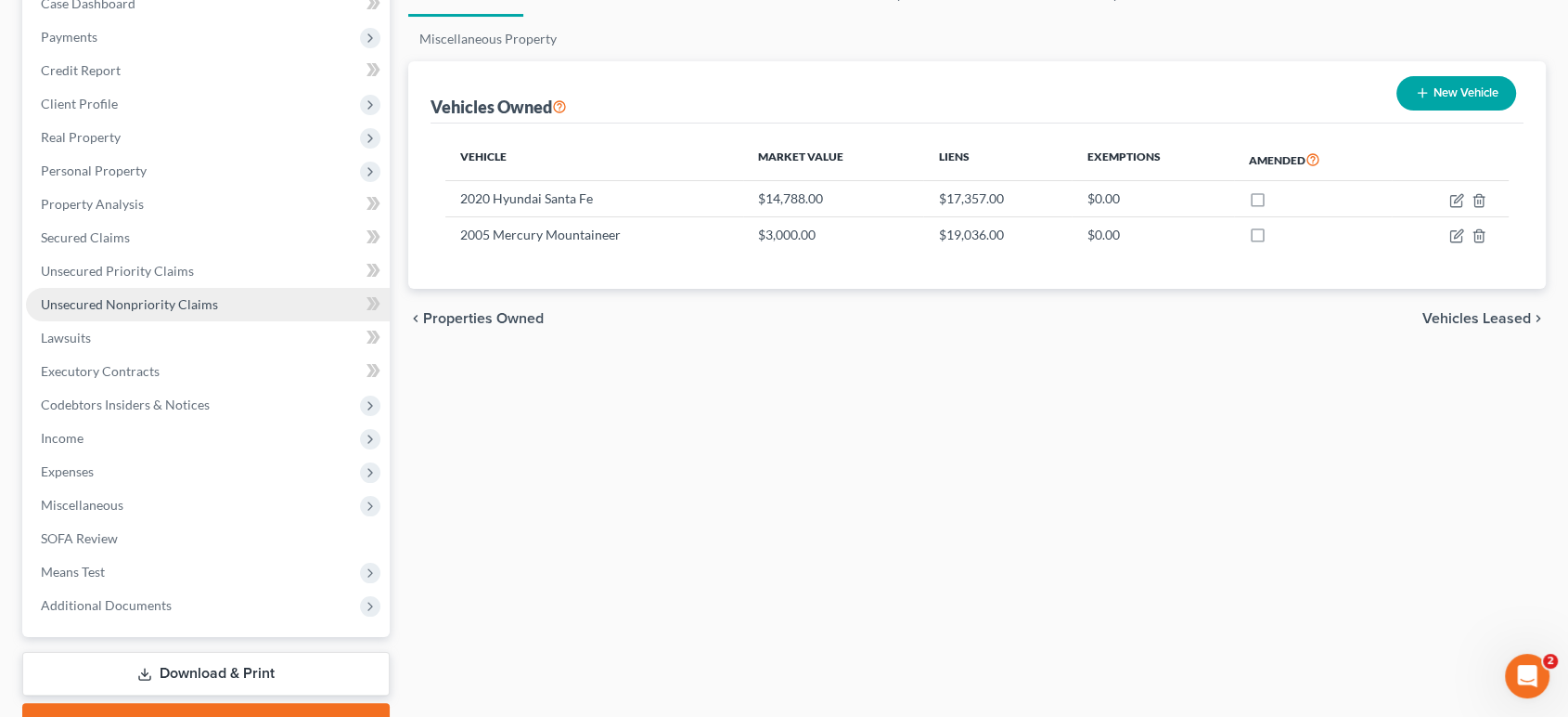
click at [171, 312] on span "Unsecured Nonpriority Claims" at bounding box center [130, 304] width 178 height 16
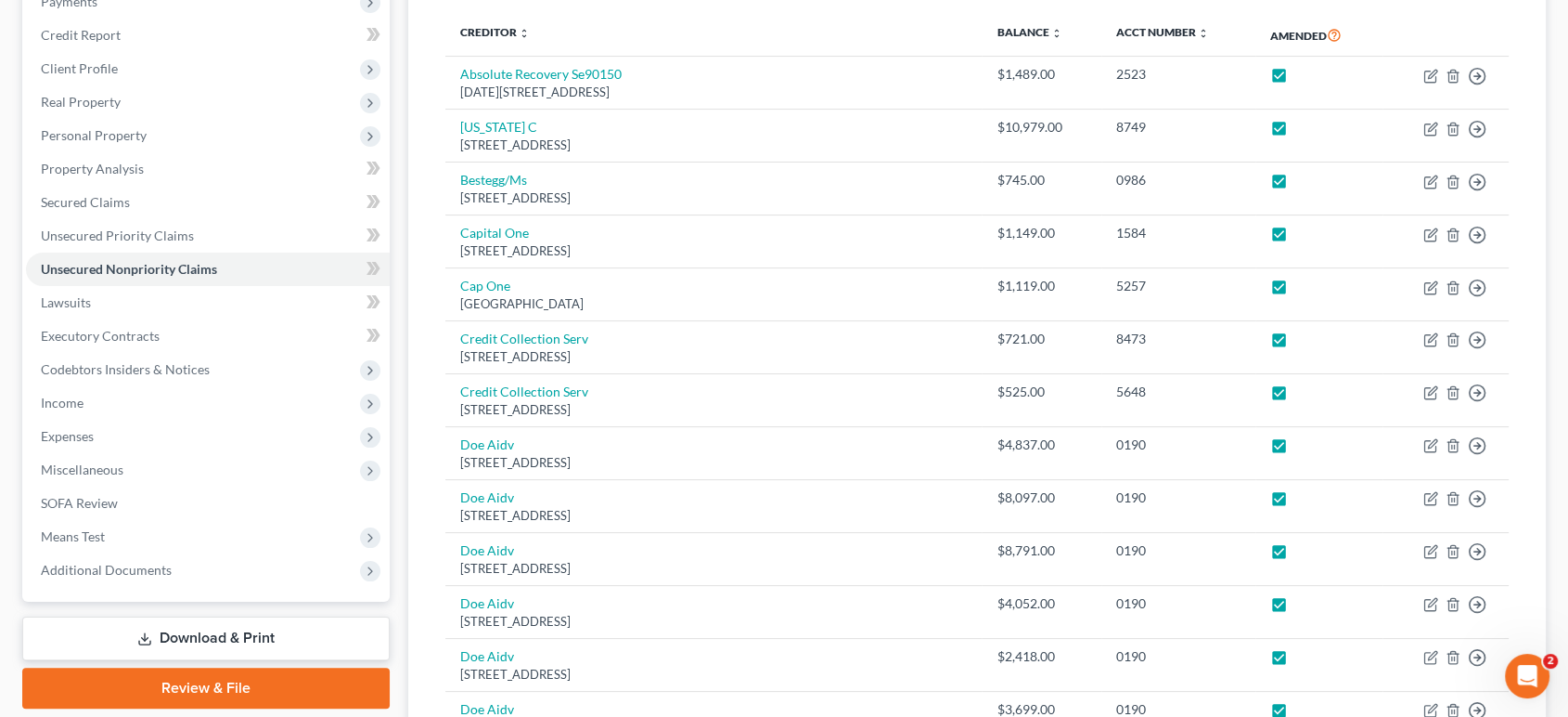
scroll to position [206, 0]
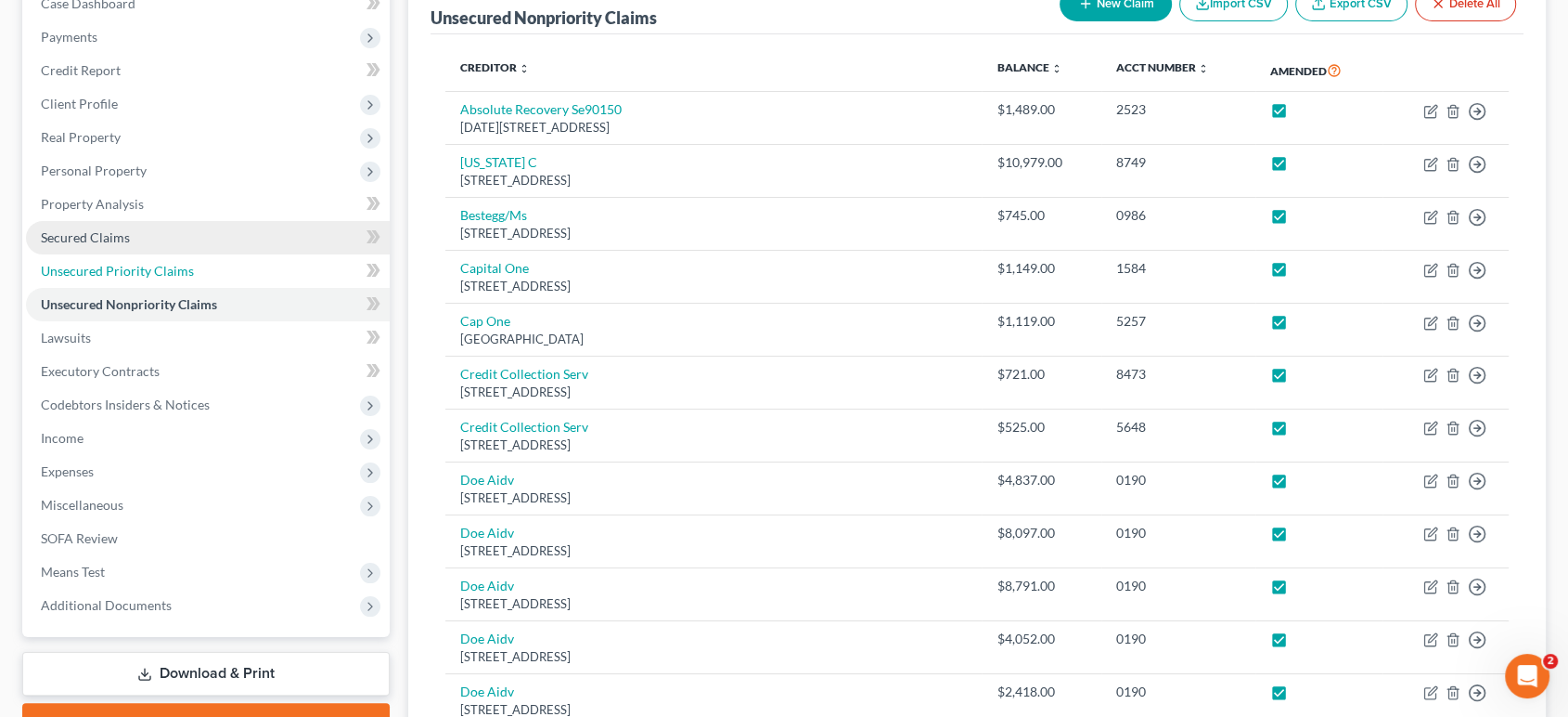
drag, startPoint x: 237, startPoint y: 386, endPoint x: 208, endPoint y: 350, distance: 46.2
click at [194, 279] on span "Unsecured Priority Claims" at bounding box center [117, 270] width 153 height 16
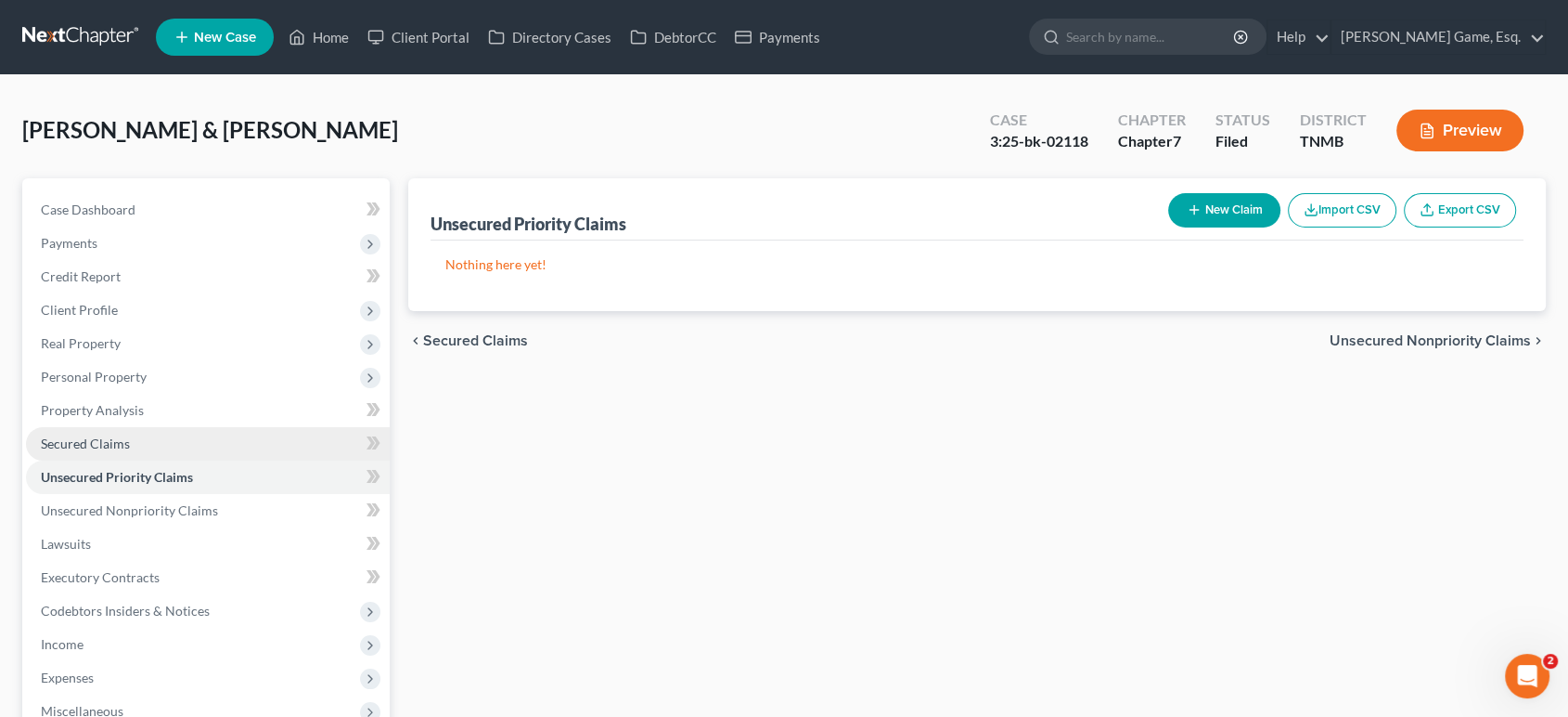
click at [163, 460] on link "Secured Claims" at bounding box center [207, 443] width 364 height 33
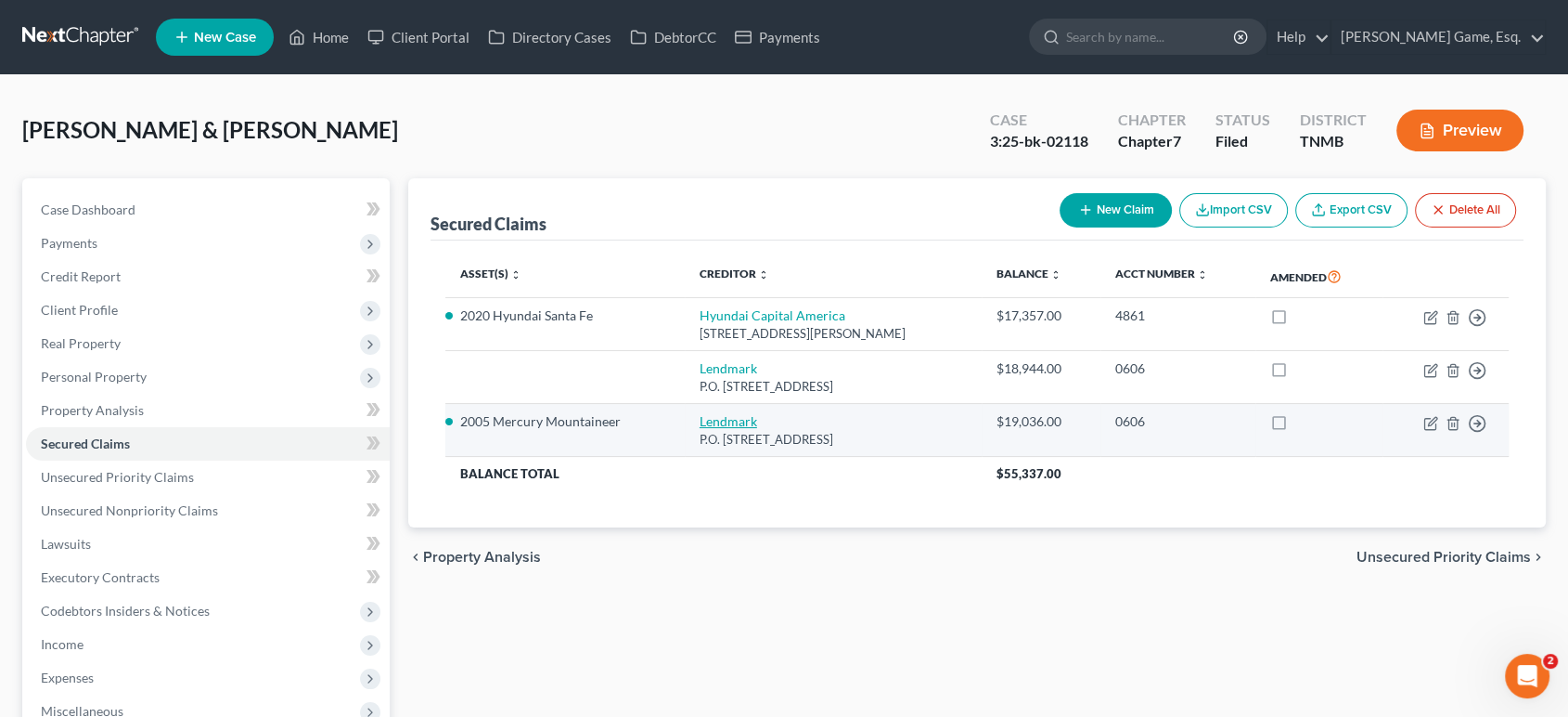
click at [737, 429] on link "Lendmark" at bounding box center [728, 421] width 57 height 16
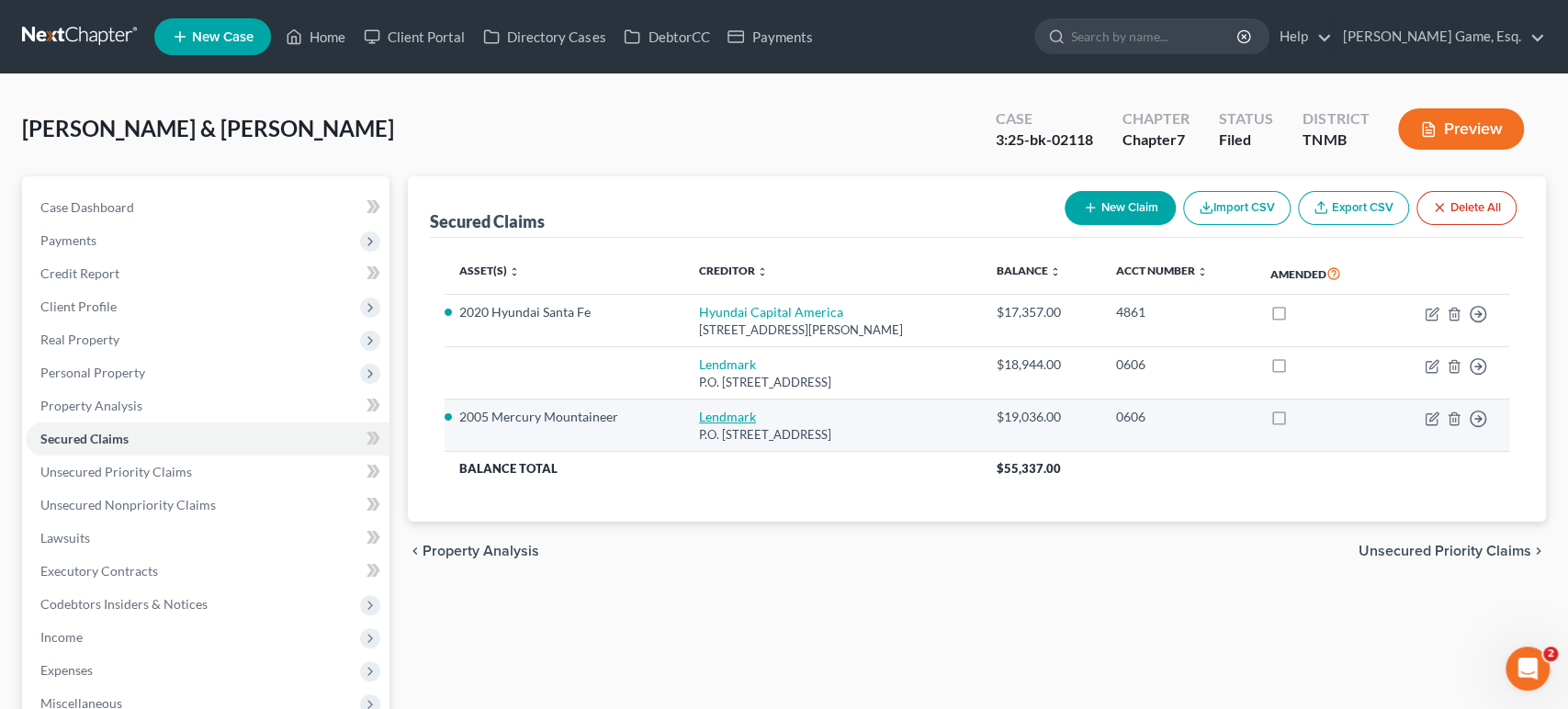
select select "10"
select select "11"
select select "0"
select select "3"
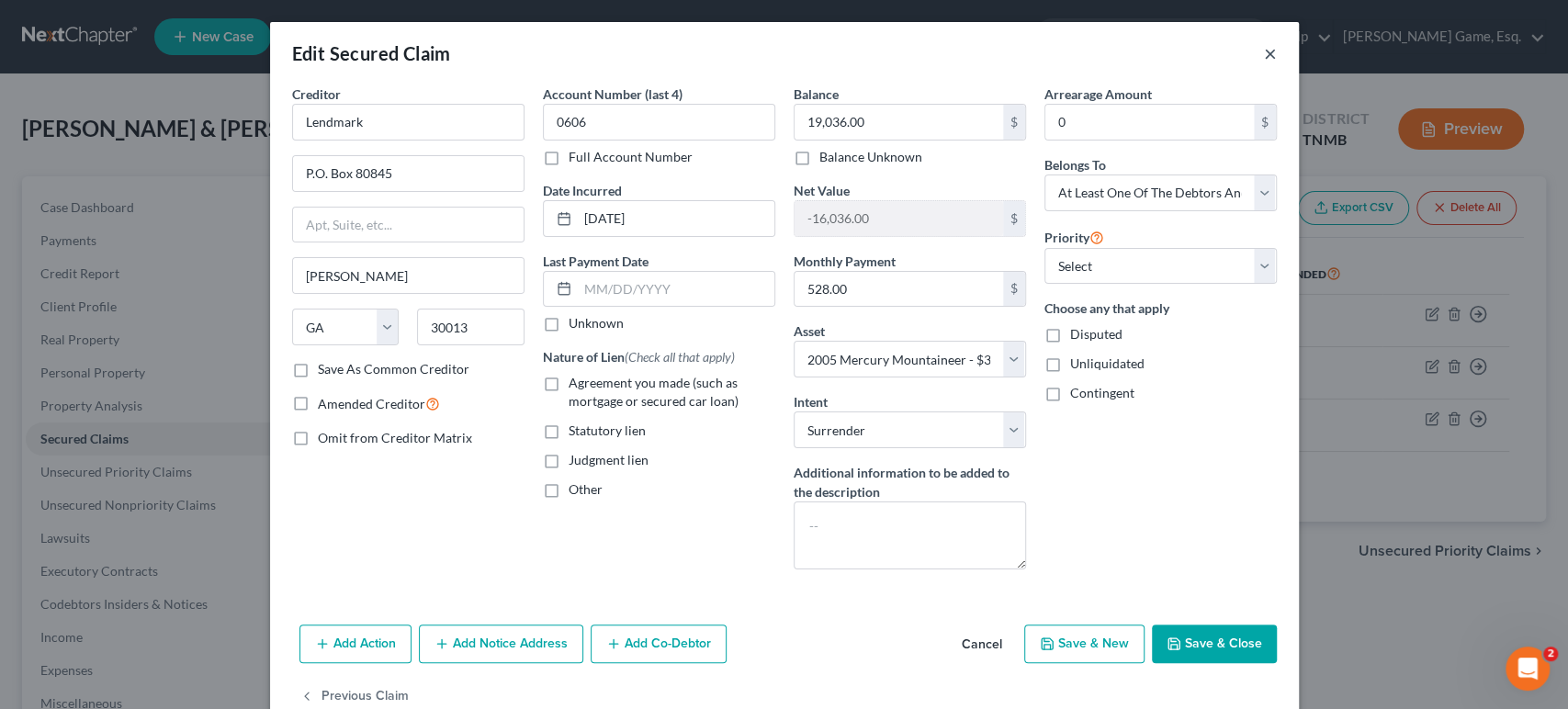
click at [1277, 64] on button "×" at bounding box center [1270, 53] width 13 height 22
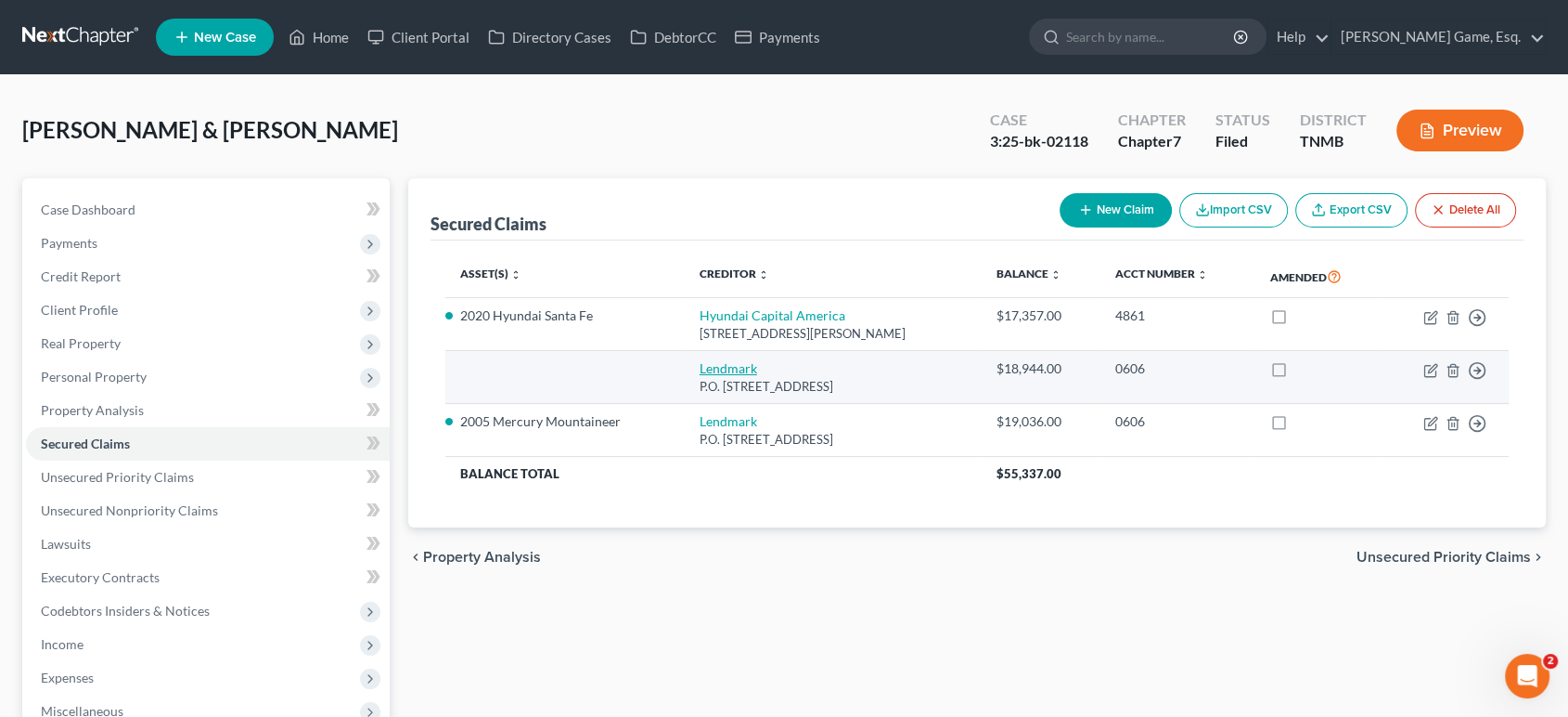
click at [738, 376] on link "Lendmark" at bounding box center [728, 368] width 57 height 16
select select "10"
select select "0"
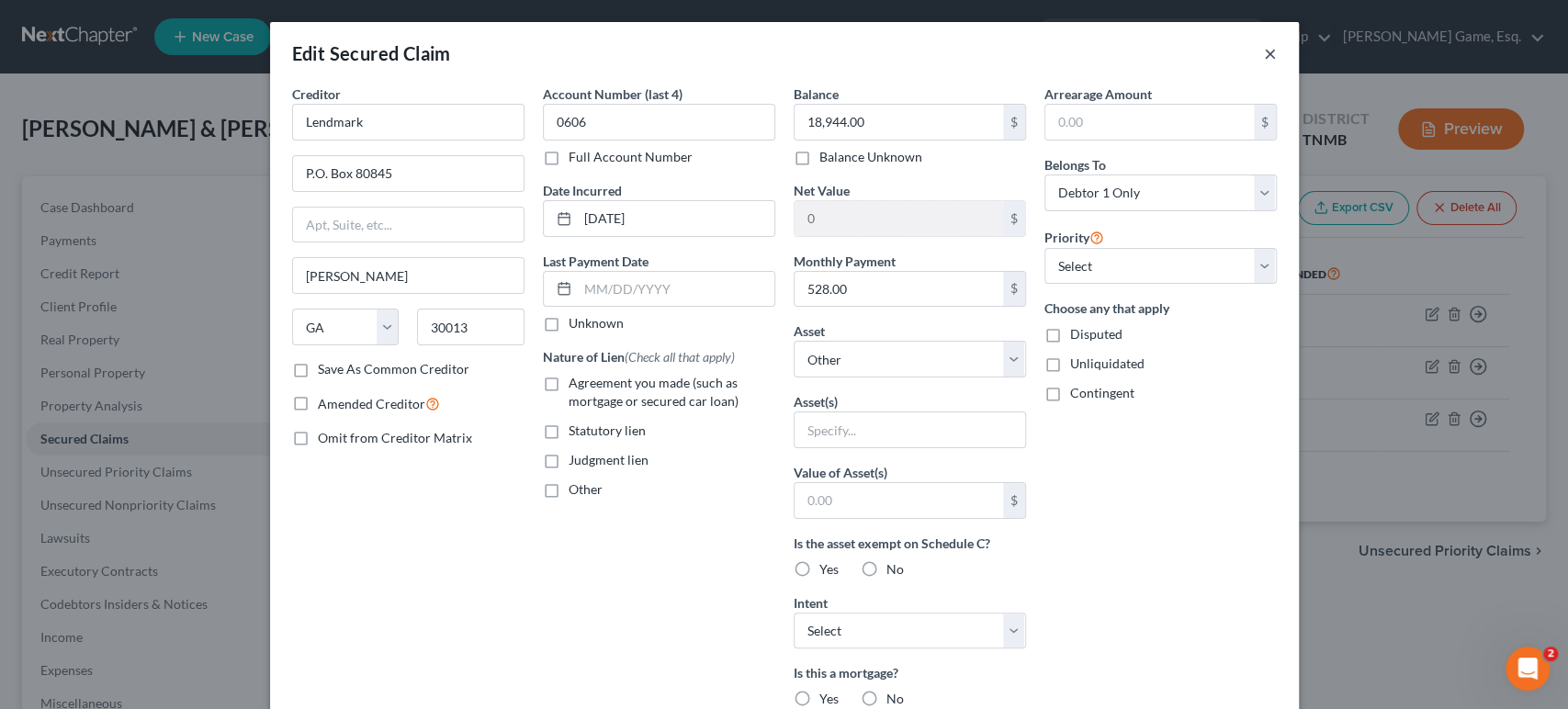
drag, startPoint x: 1389, startPoint y: 61, endPoint x: 1218, endPoint y: 266, distance: 267.0
click at [1277, 63] on button "×" at bounding box center [1270, 53] width 13 height 22
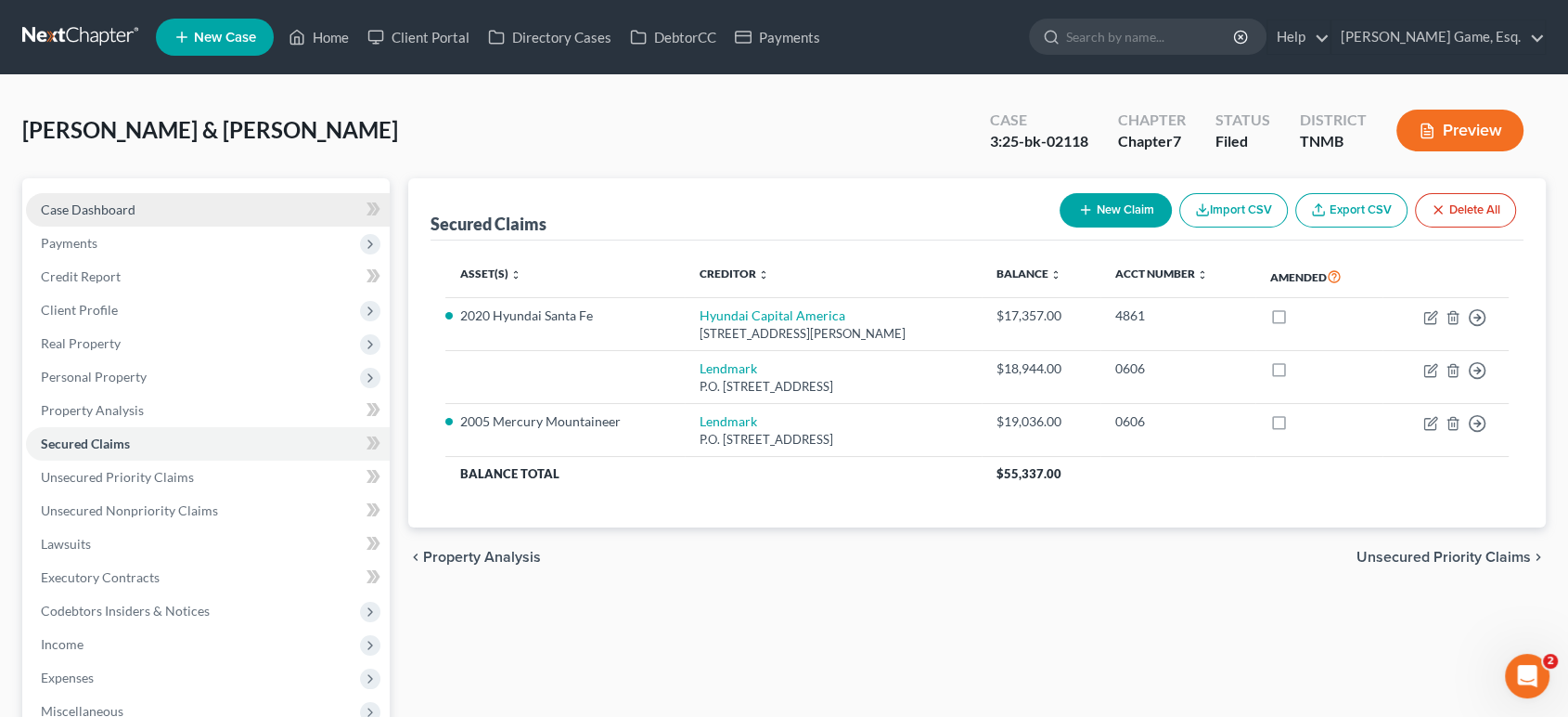
click at [136, 218] on span "Case Dashboard" at bounding box center [88, 209] width 94 height 16
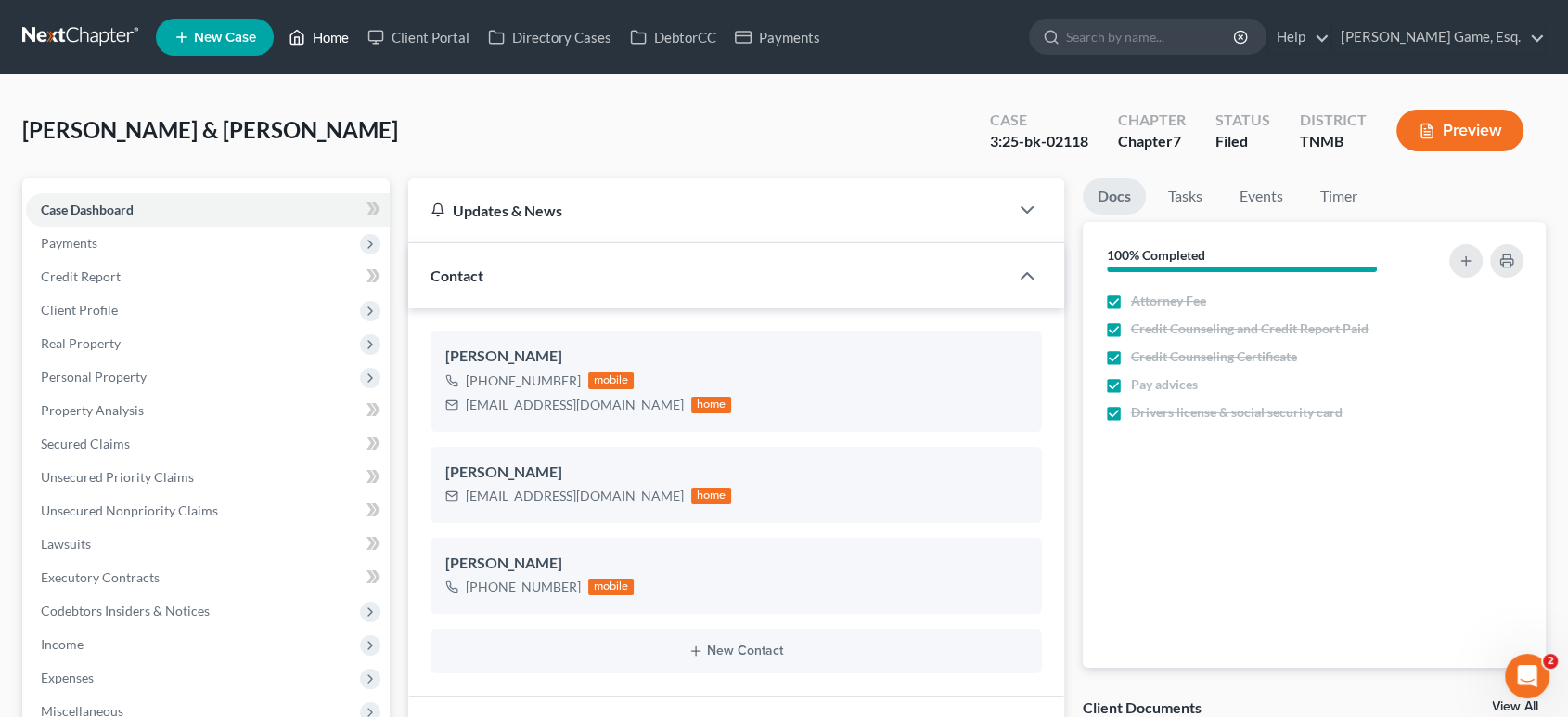
click at [358, 40] on link "Home" at bounding box center [319, 36] width 79 height 33
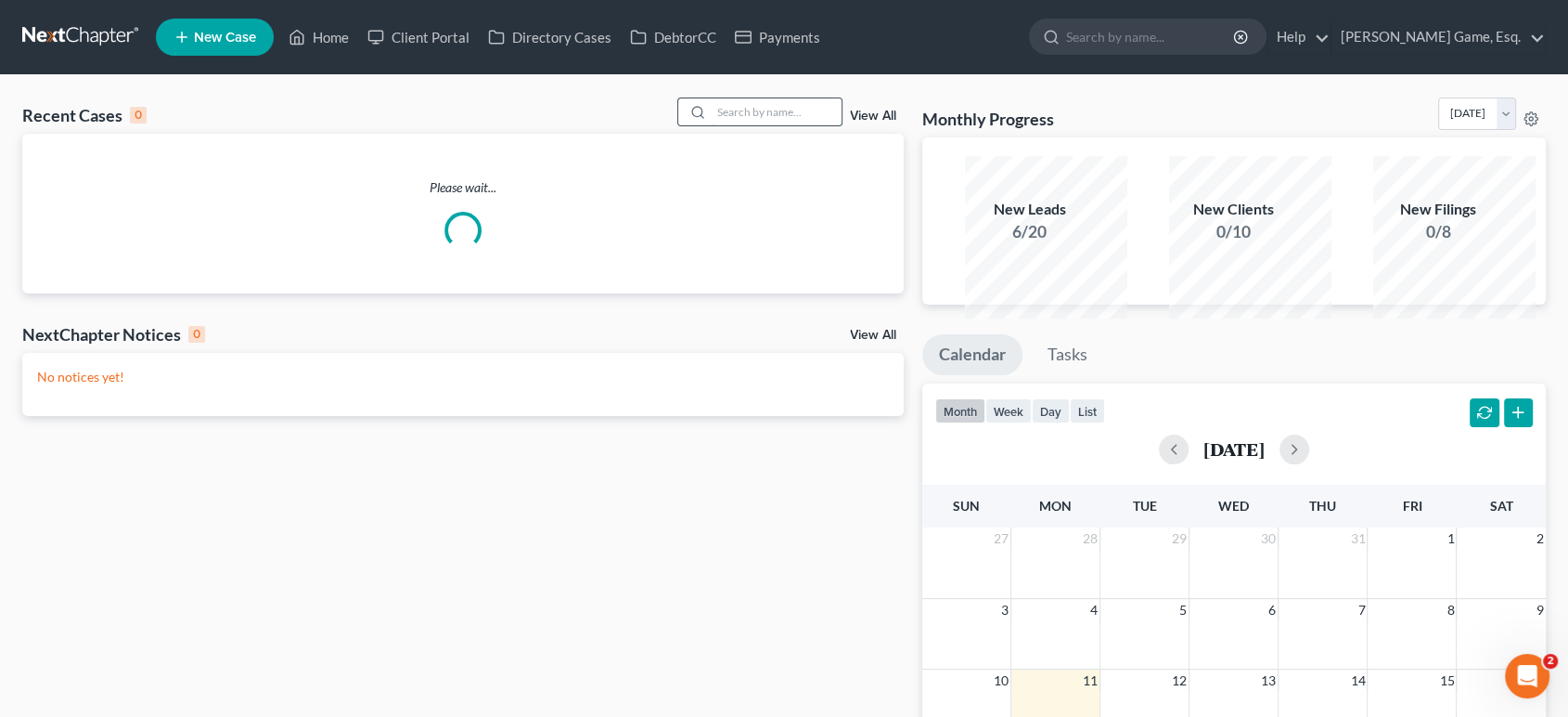
click at [749, 125] on input "search" at bounding box center [777, 112] width 130 height 27
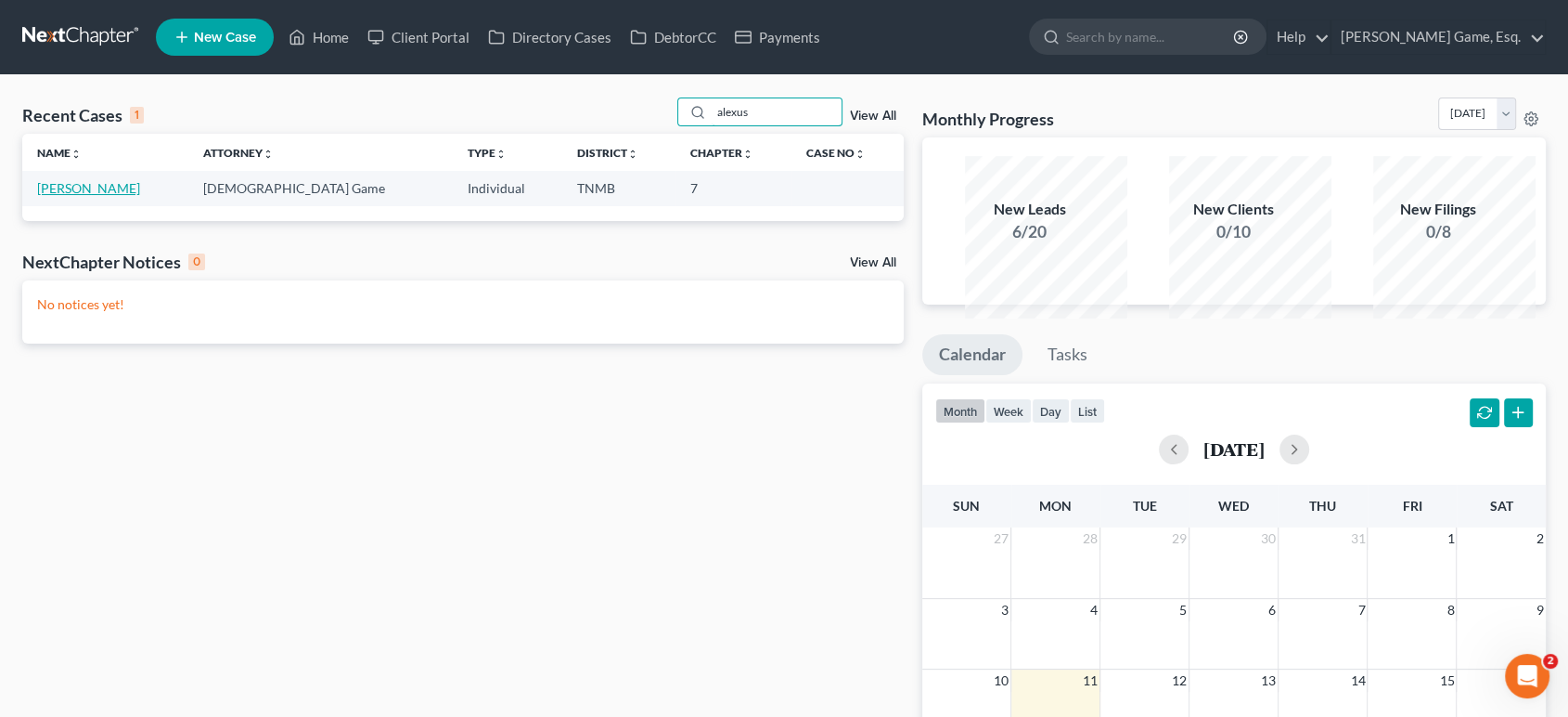
type input "alexus"
click at [89, 196] on link "[PERSON_NAME]" at bounding box center [89, 188] width 103 height 16
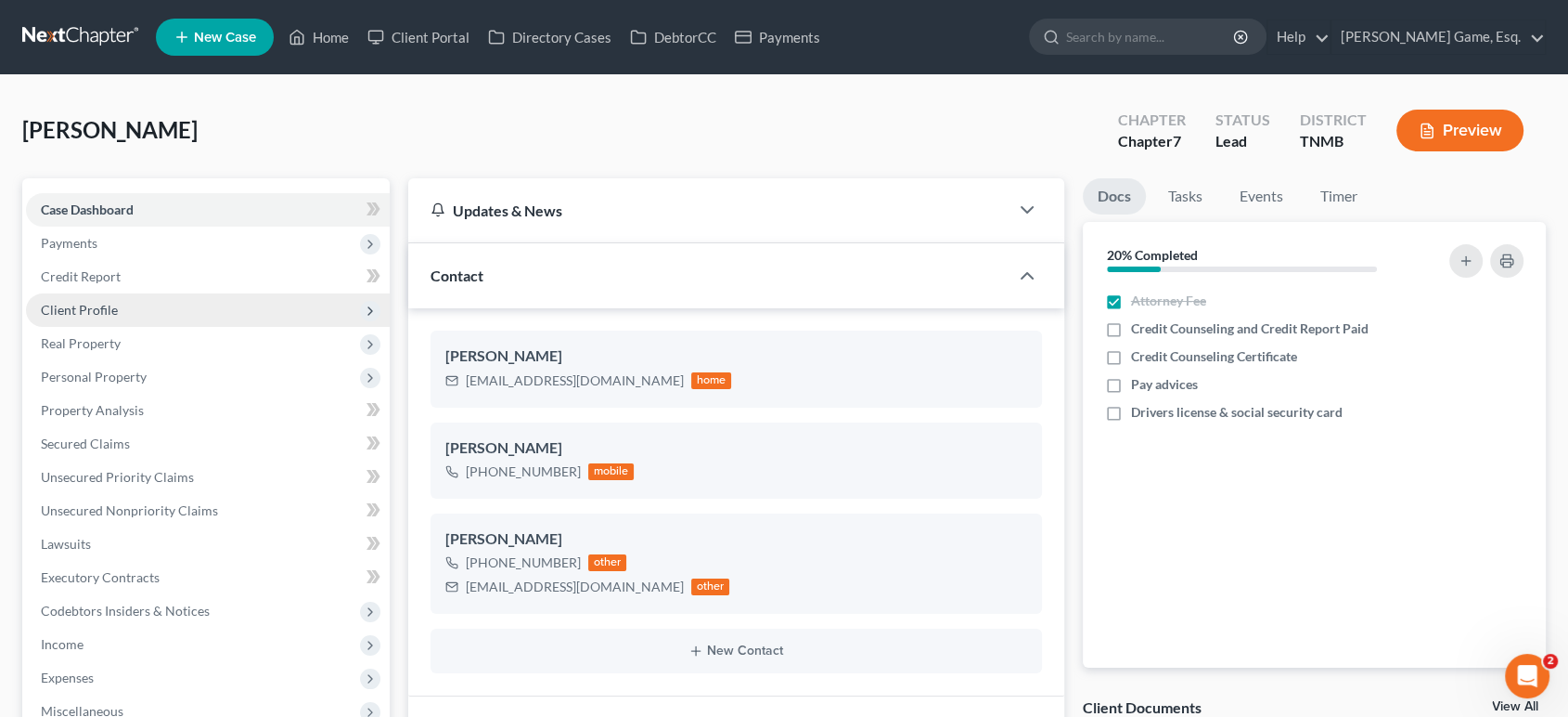
click at [117, 318] on span "Client Profile" at bounding box center [79, 309] width 77 height 16
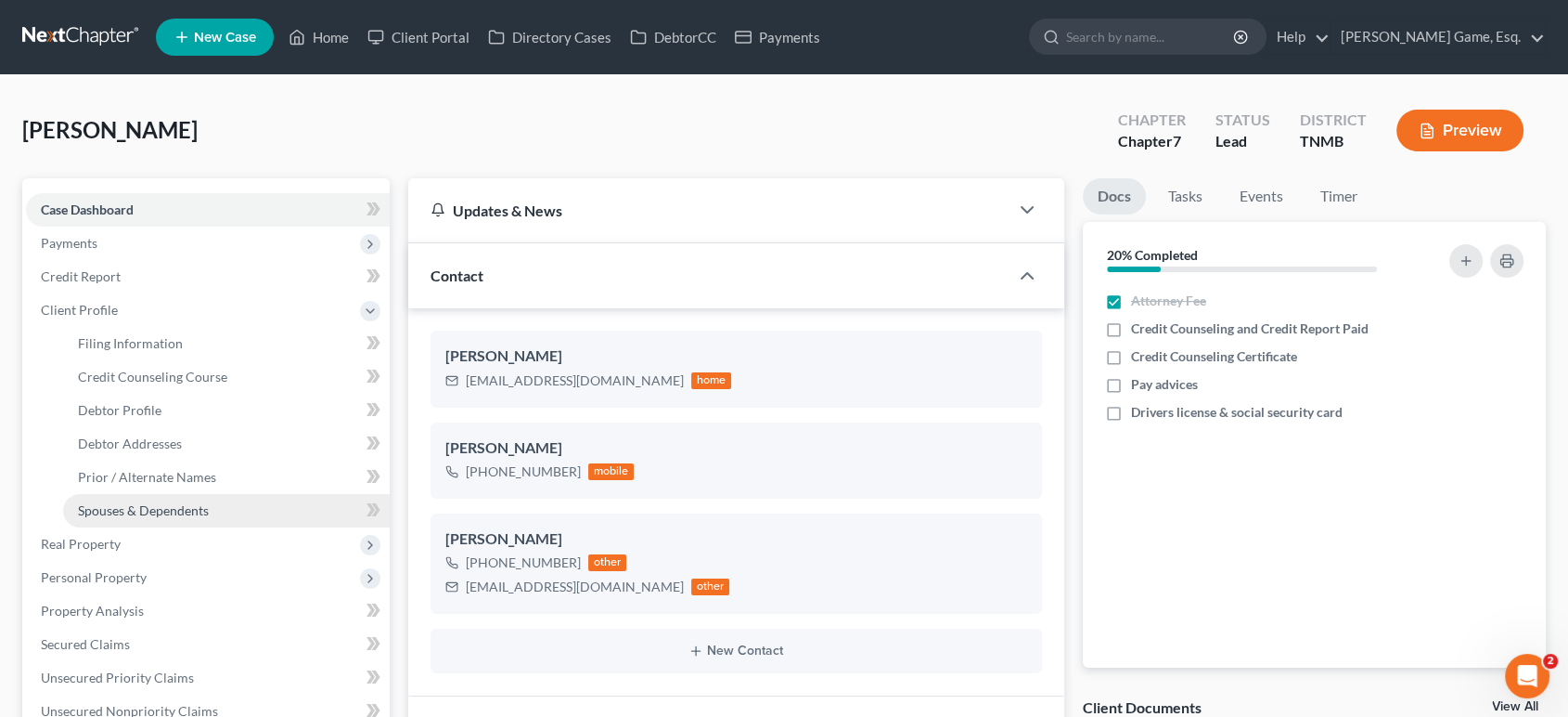
click at [159, 518] on span "Spouses & Dependents" at bounding box center [143, 510] width 131 height 16
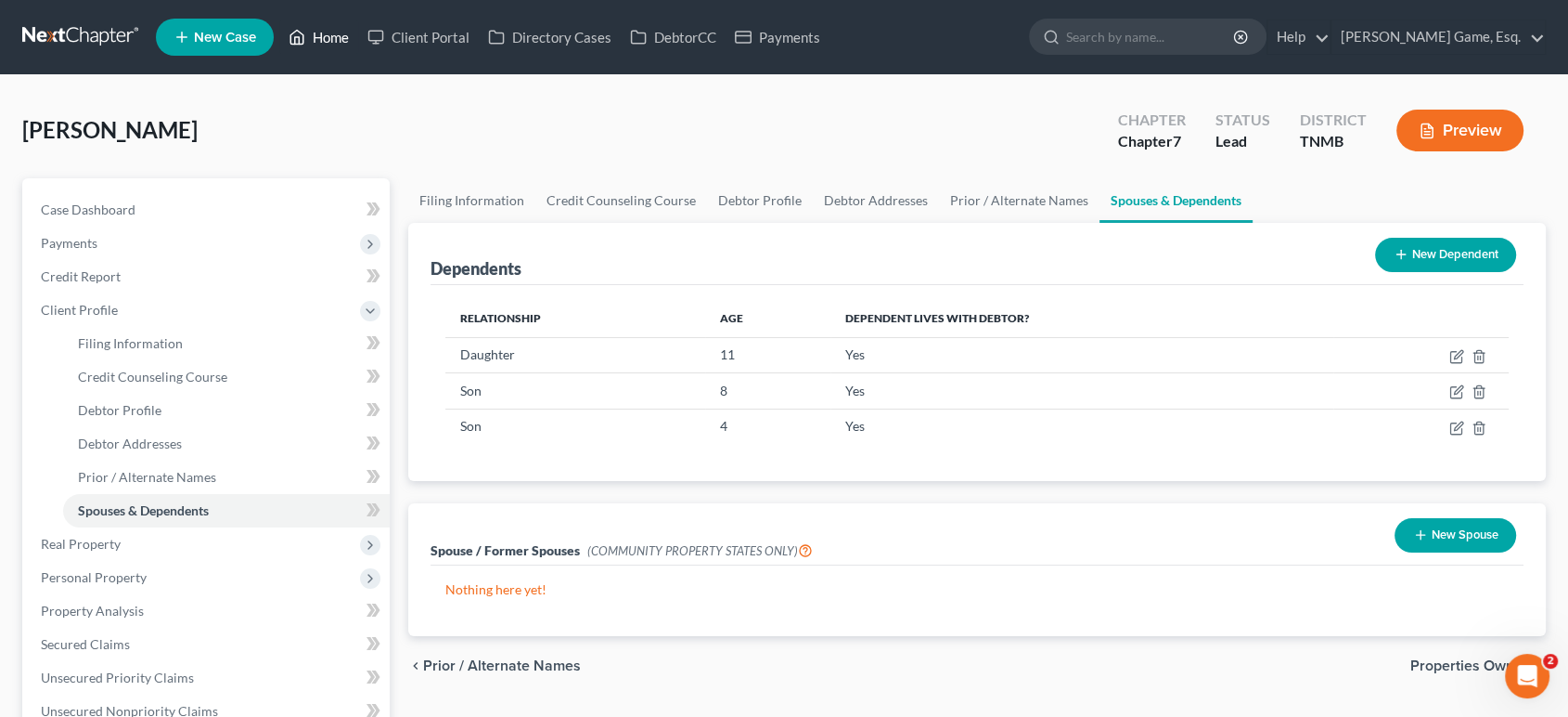
click at [358, 40] on link "Home" at bounding box center [319, 36] width 79 height 33
